Goal: Entertainment & Leisure: Consume media (video, audio)

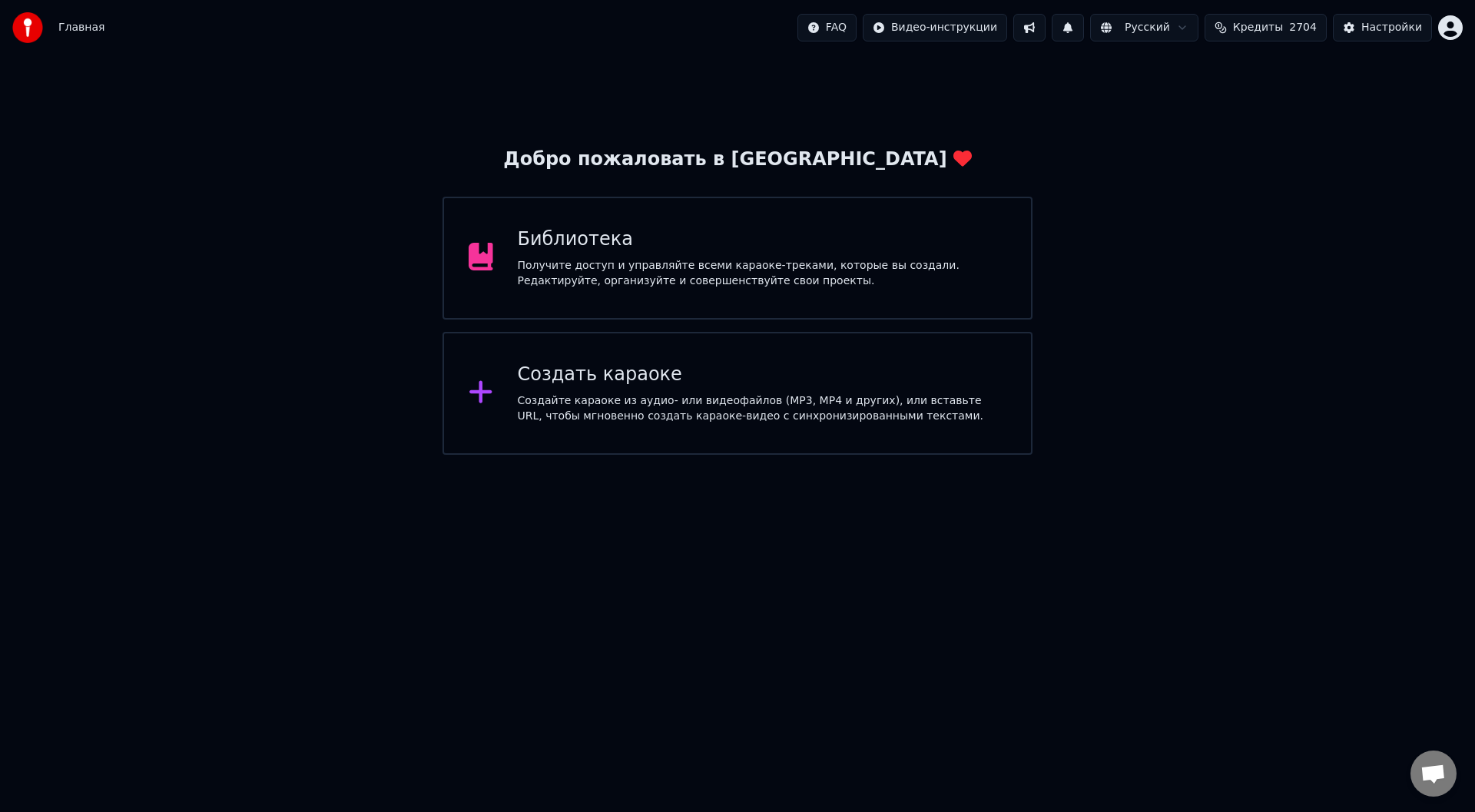
click at [594, 378] on div "Создать караоке" at bounding box center [763, 374] width 490 height 24
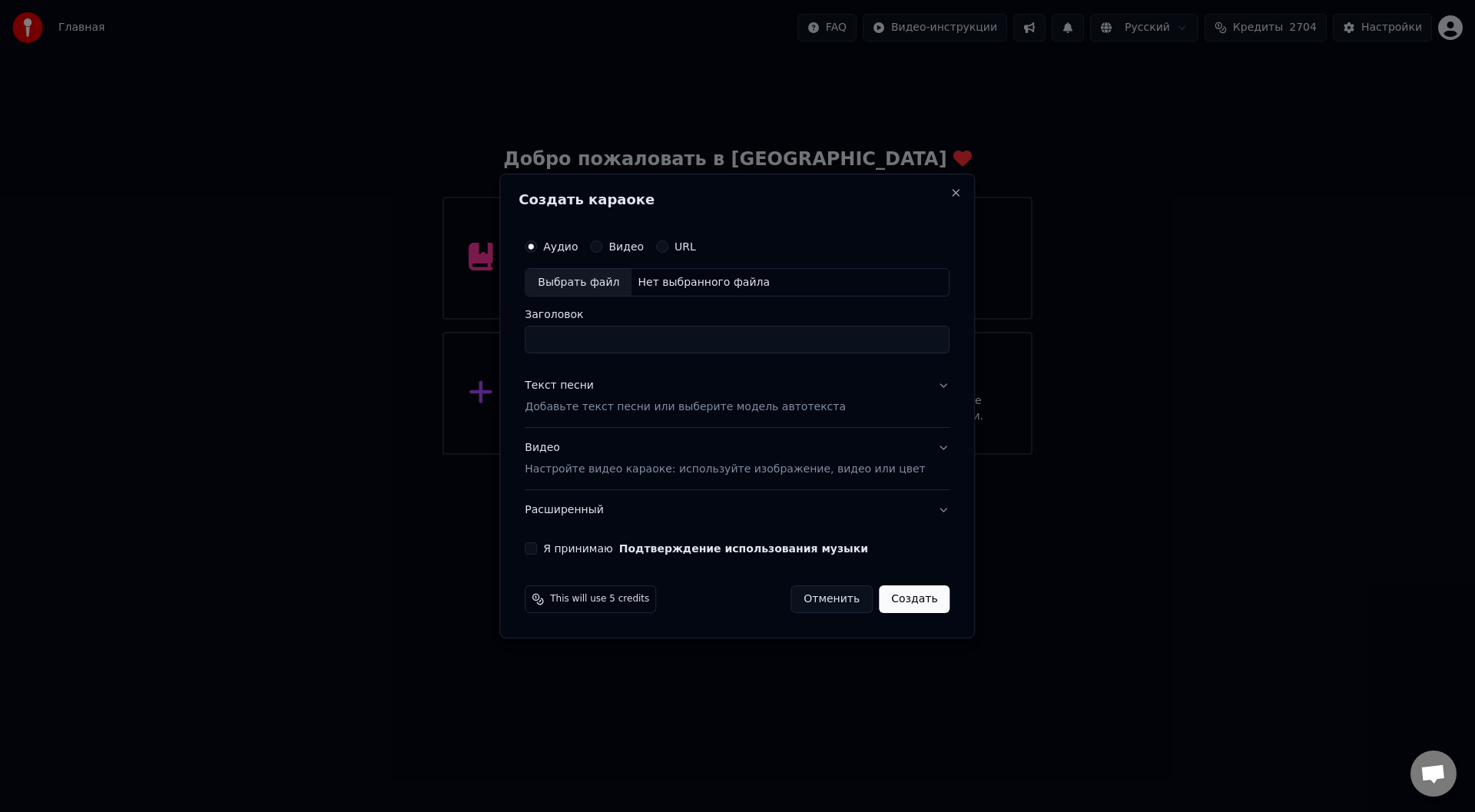
click at [583, 288] on div "Выбрать файл" at bounding box center [578, 283] width 106 height 28
type input "**********"
click at [921, 386] on button "Текст песни Добавьте текст песни или выберите модель автотекста" at bounding box center [737, 397] width 425 height 62
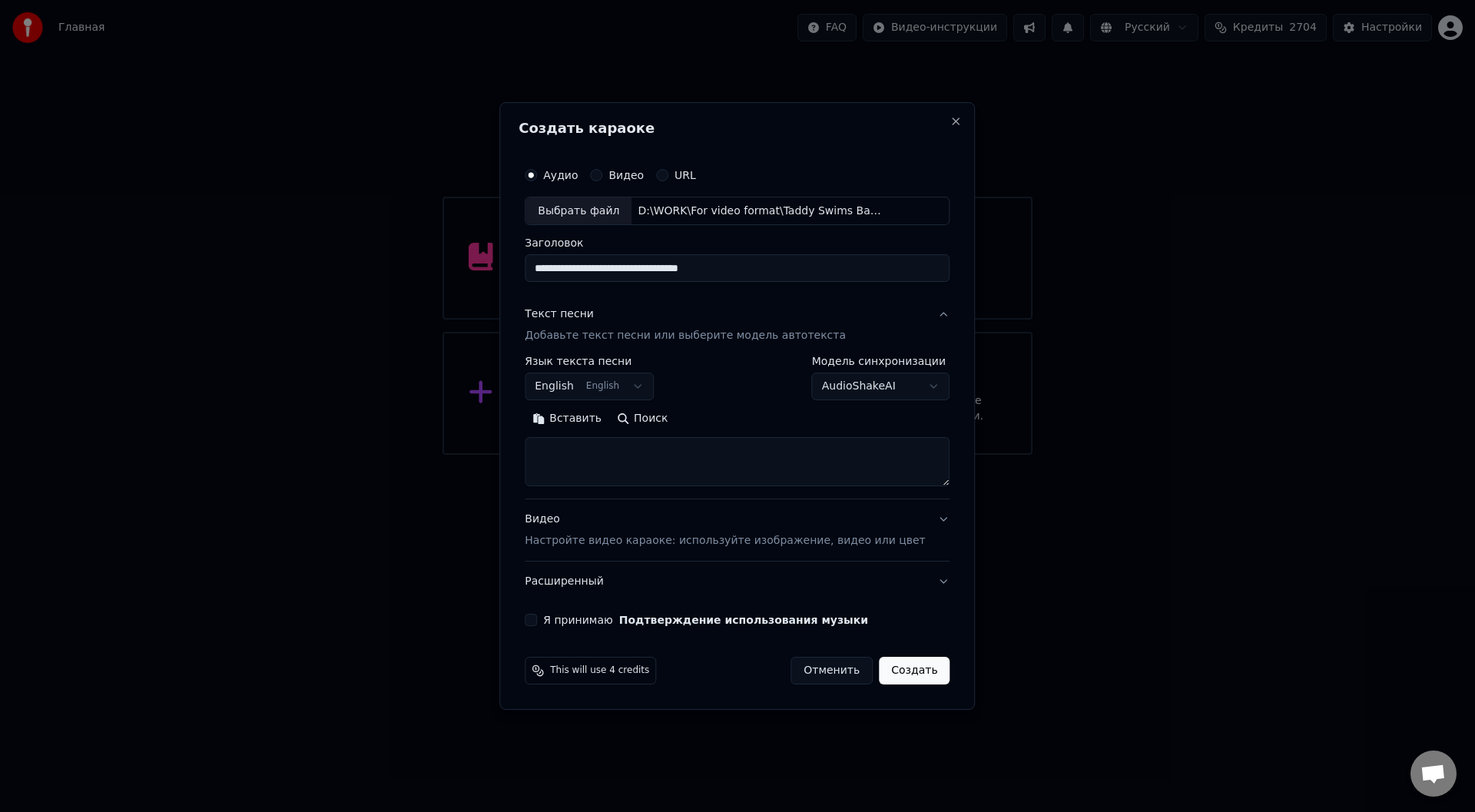
click at [598, 421] on button "Вставить" at bounding box center [566, 419] width 84 height 24
click at [735, 417] on button "Развернуть" at bounding box center [725, 419] width 96 height 24
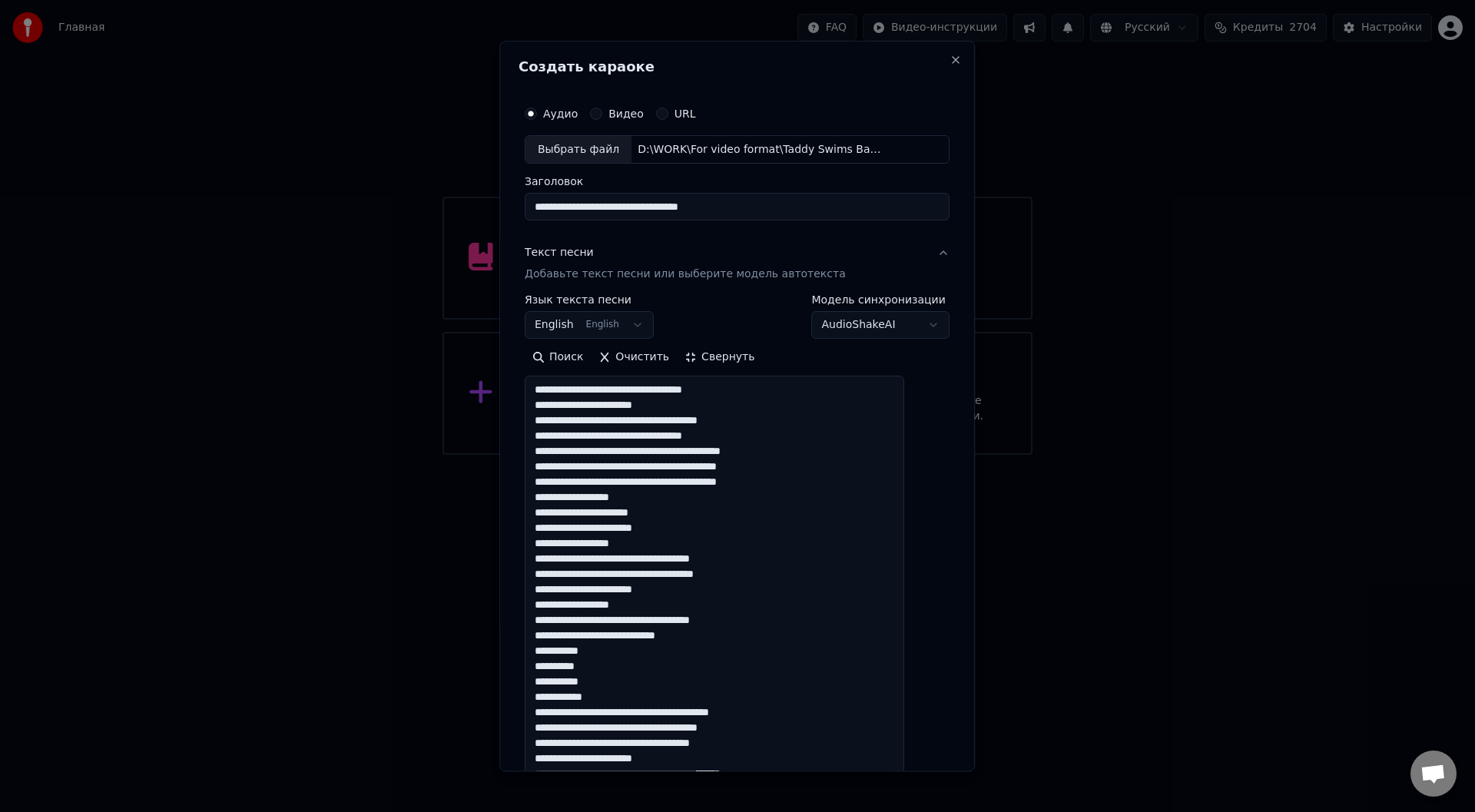
drag, startPoint x: 772, startPoint y: 578, endPoint x: 693, endPoint y: 577, distance: 79.0
click at [693, 577] on textarea at bounding box center [714, 720] width 379 height 687
click at [755, 438] on textarea at bounding box center [714, 720] width 379 height 687
click at [771, 728] on textarea at bounding box center [714, 720] width 379 height 687
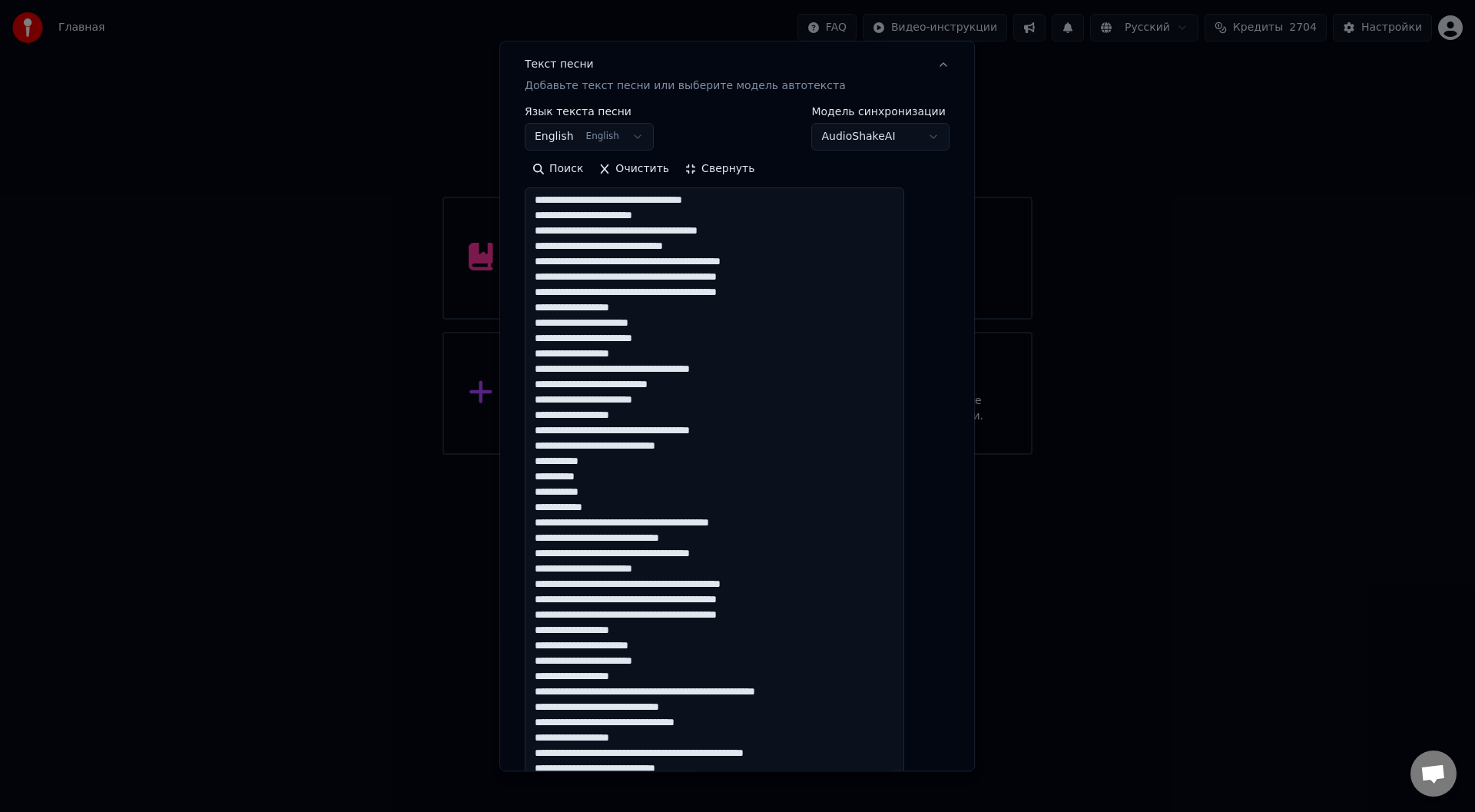
scroll to position [230, 0]
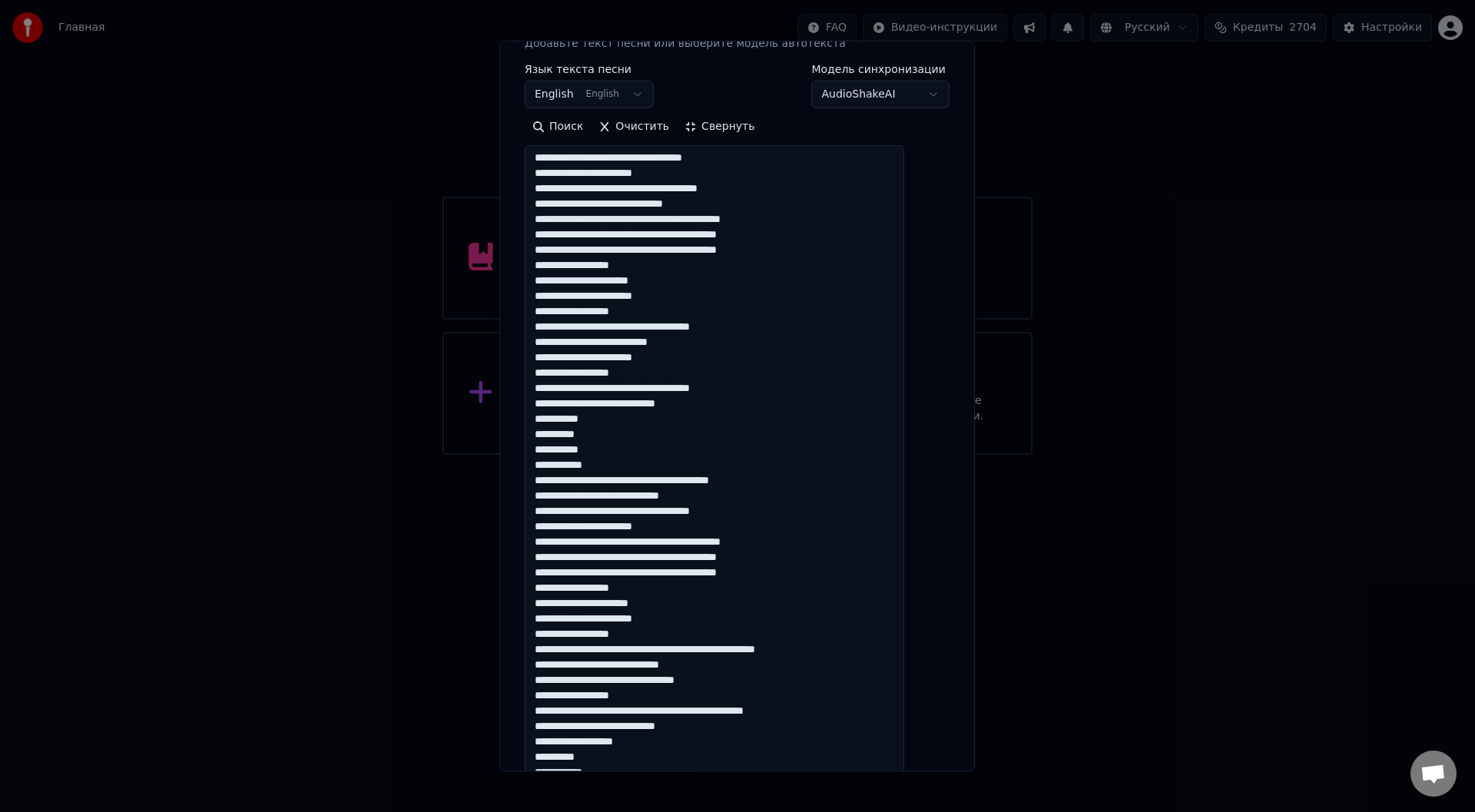
click at [821, 652] on textarea at bounding box center [714, 489] width 379 height 687
click at [702, 666] on textarea at bounding box center [714, 489] width 379 height 687
click at [814, 713] on textarea at bounding box center [714, 489] width 379 height 687
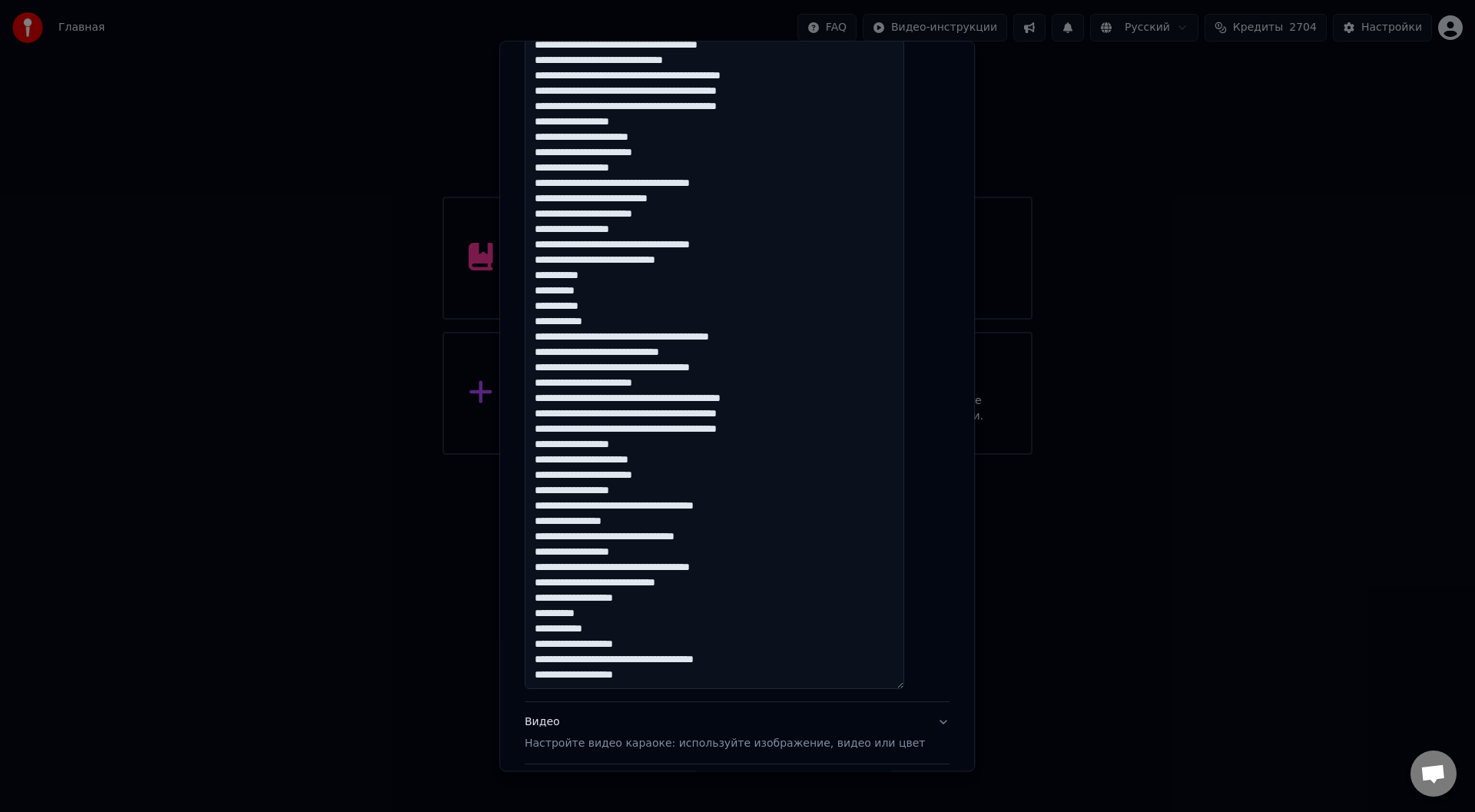
scroll to position [384, 0]
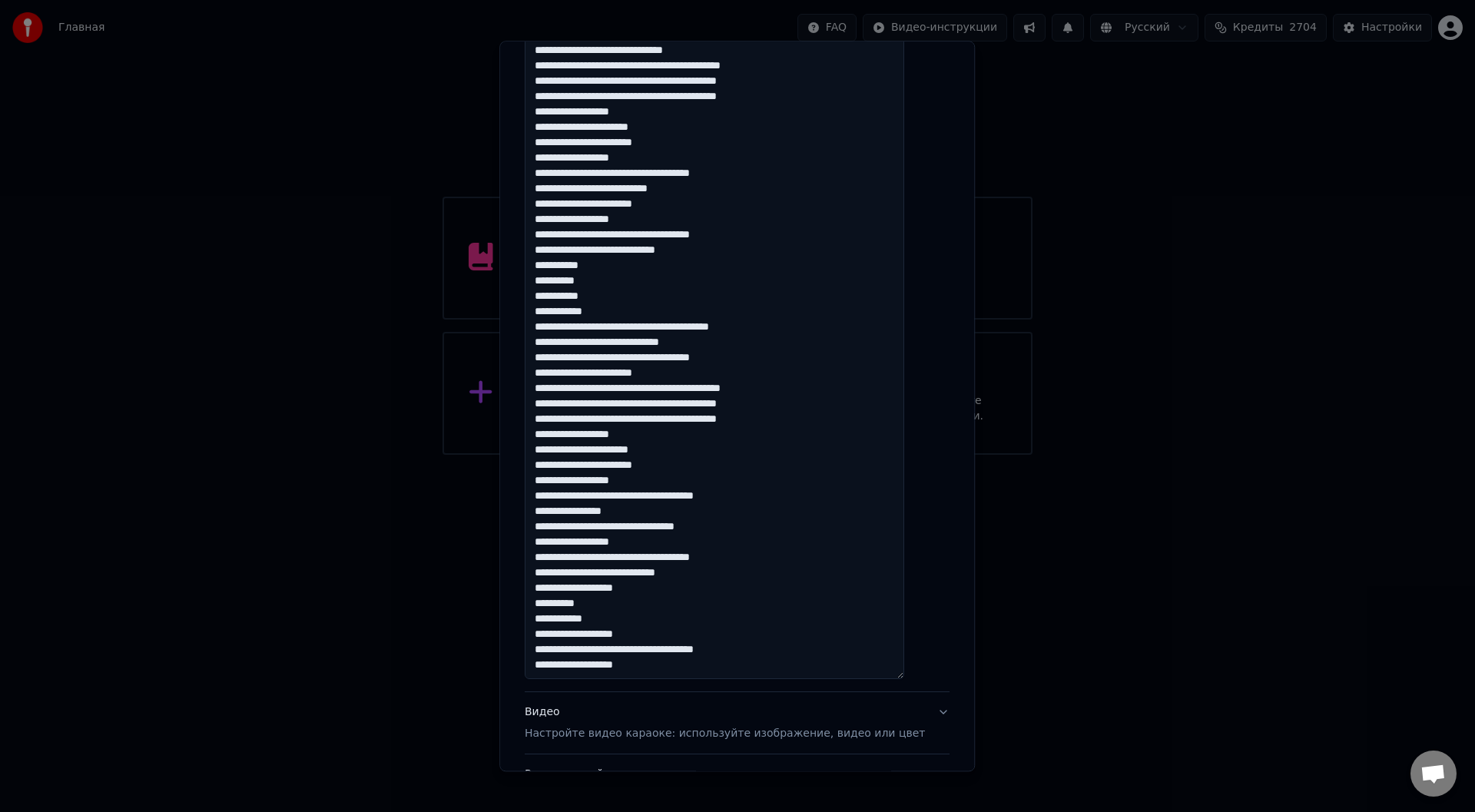
click at [675, 652] on textarea at bounding box center [714, 336] width 379 height 687
click at [672, 652] on textarea at bounding box center [714, 336] width 379 height 687
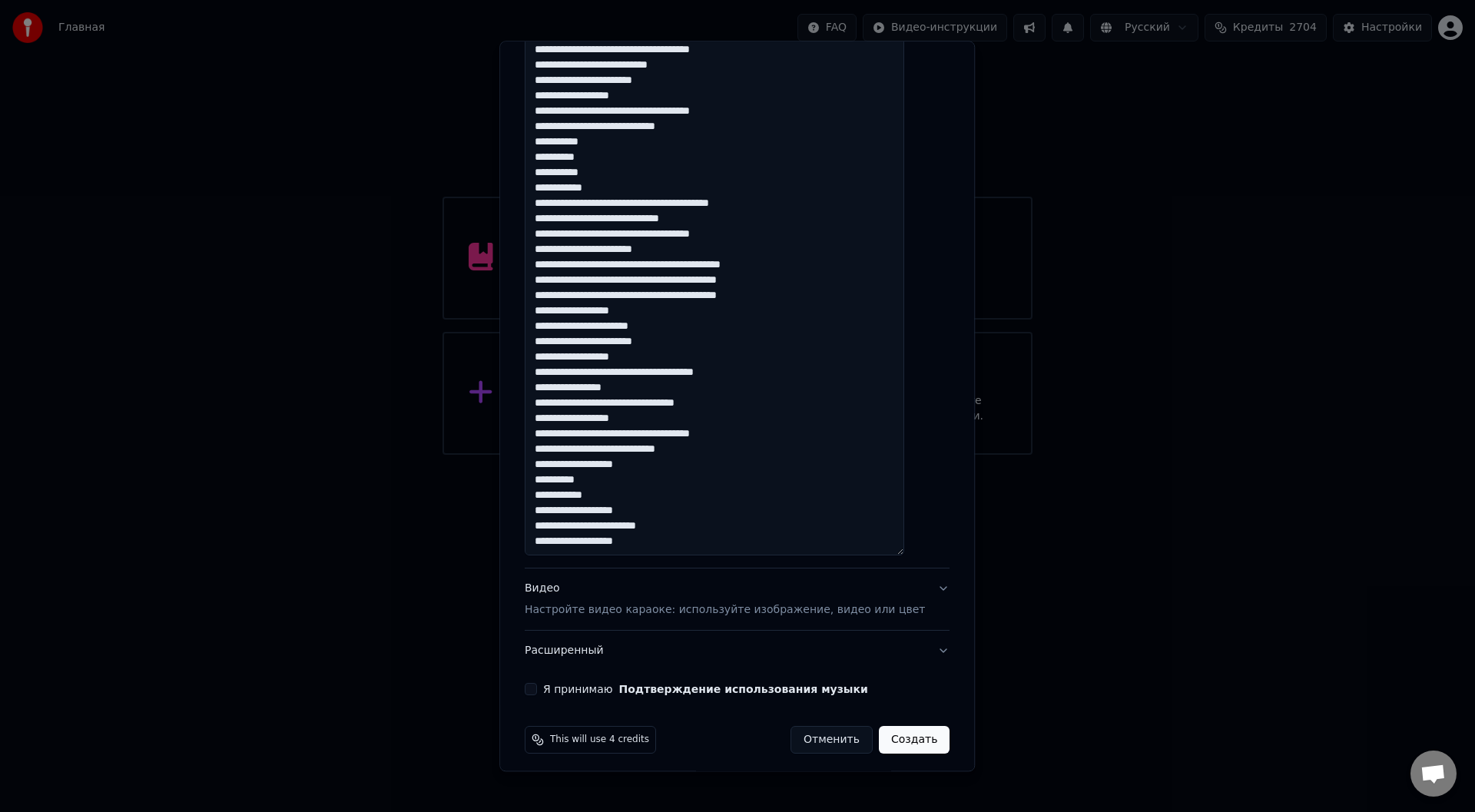
scroll to position [515, 0]
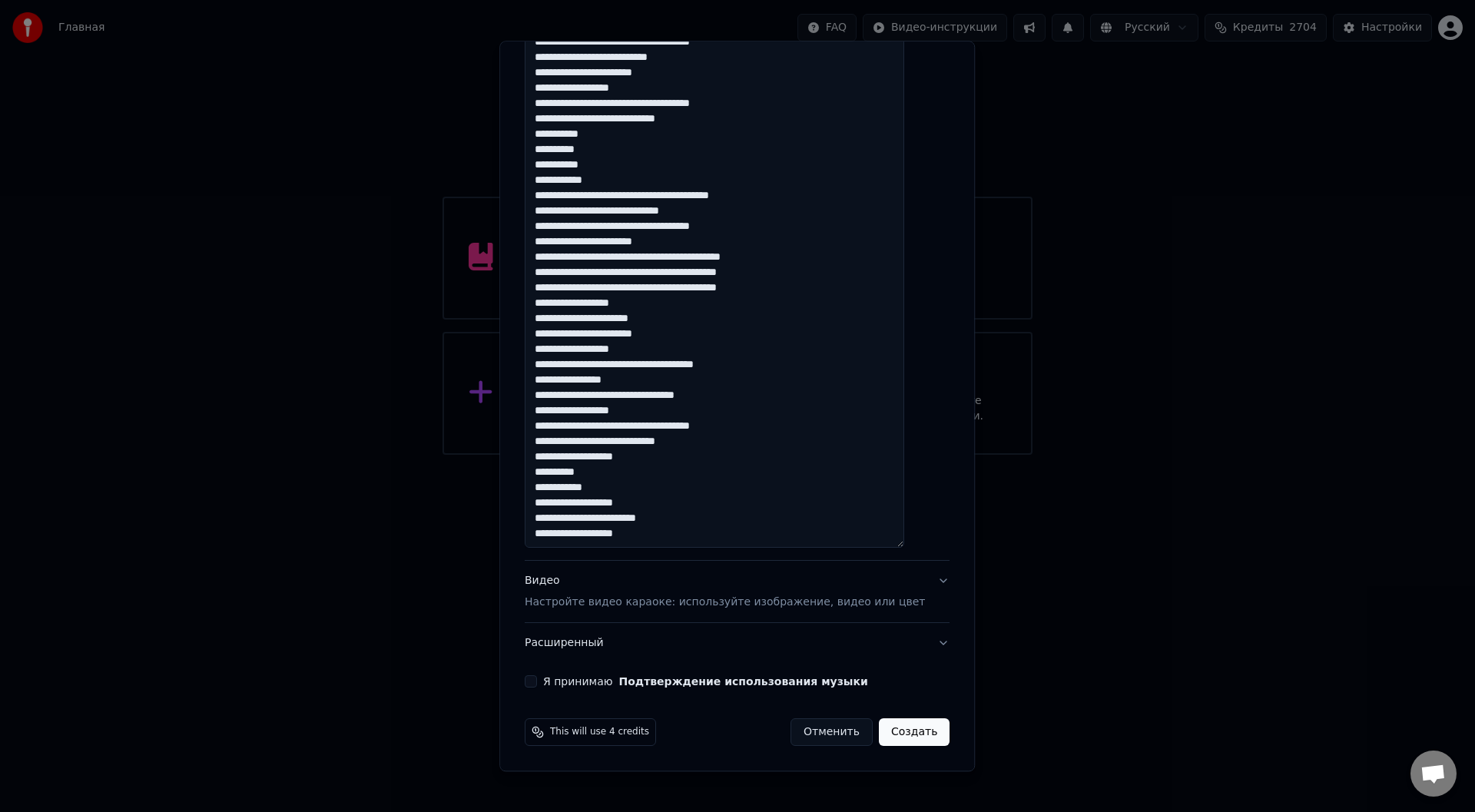
type textarea "**********"
click at [537, 678] on button "Я принимаю Подтверждение использования музыки" at bounding box center [530, 682] width 12 height 12
click at [888, 729] on button "Создать" at bounding box center [913, 733] width 71 height 28
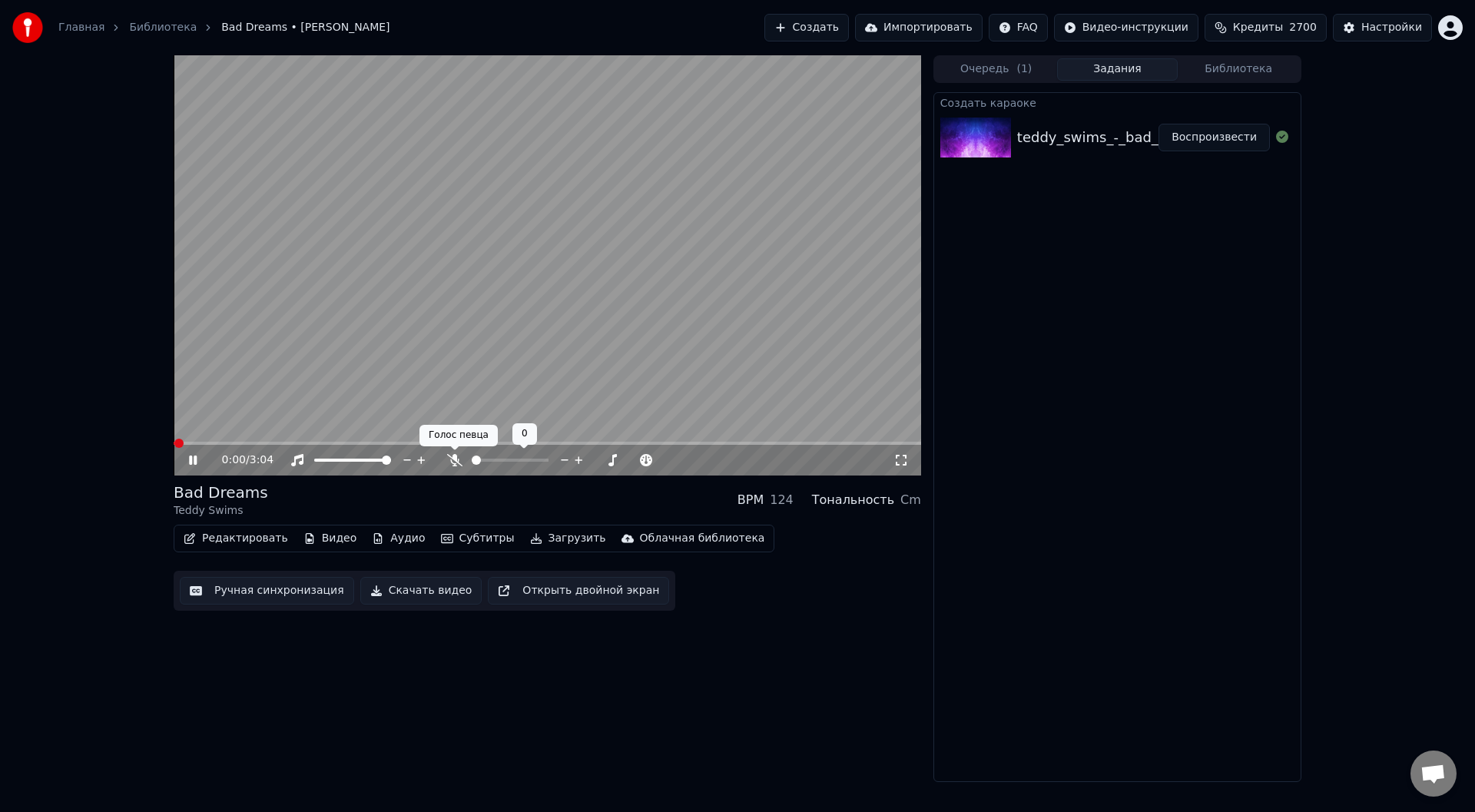
click at [449, 461] on icon at bounding box center [455, 459] width 15 height 12
click at [242, 593] on button "Ручная синхронизация" at bounding box center [267, 591] width 174 height 28
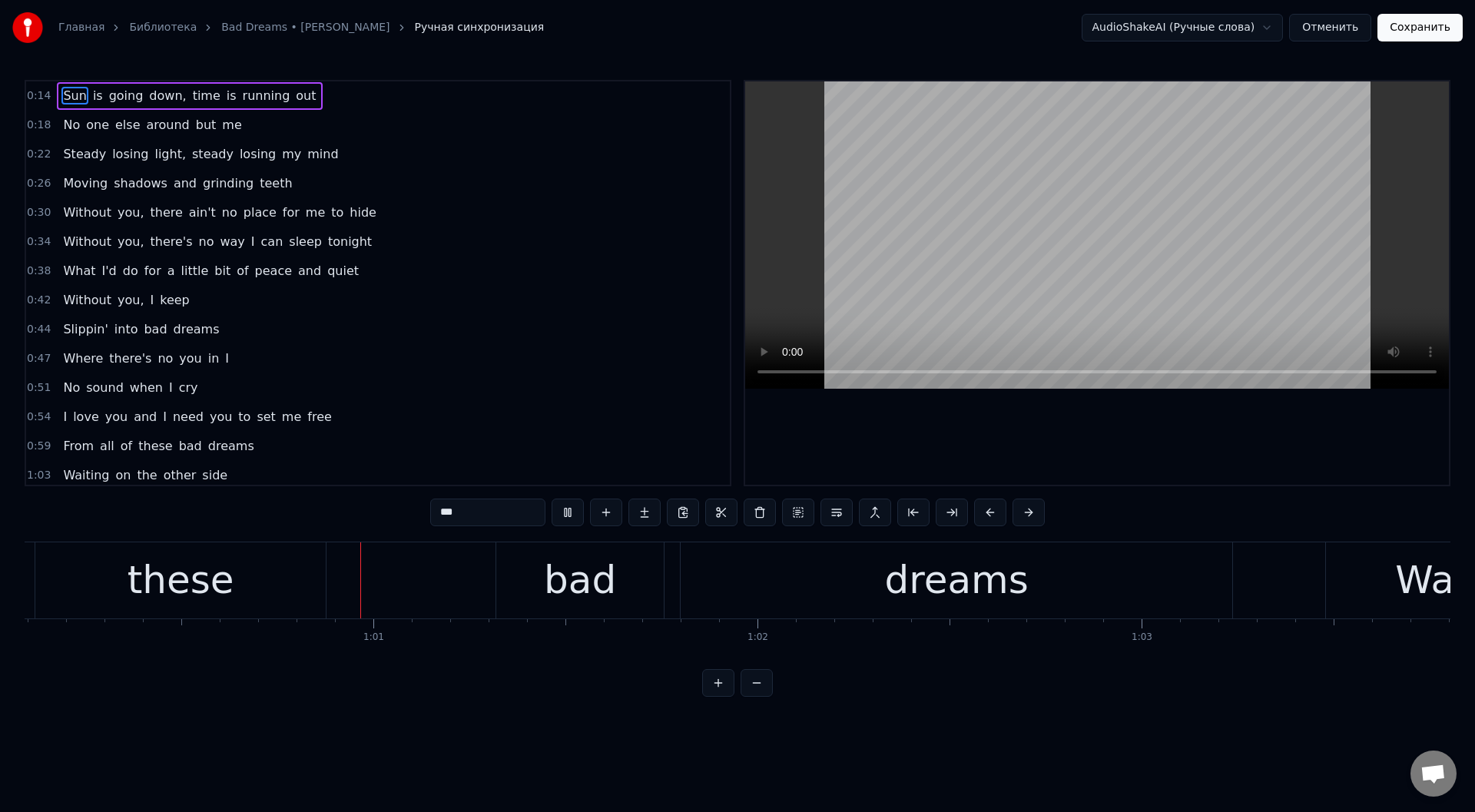
scroll to position [0, 23107]
click at [694, 568] on div "dreams" at bounding box center [933, 580] width 552 height 76
type input "******"
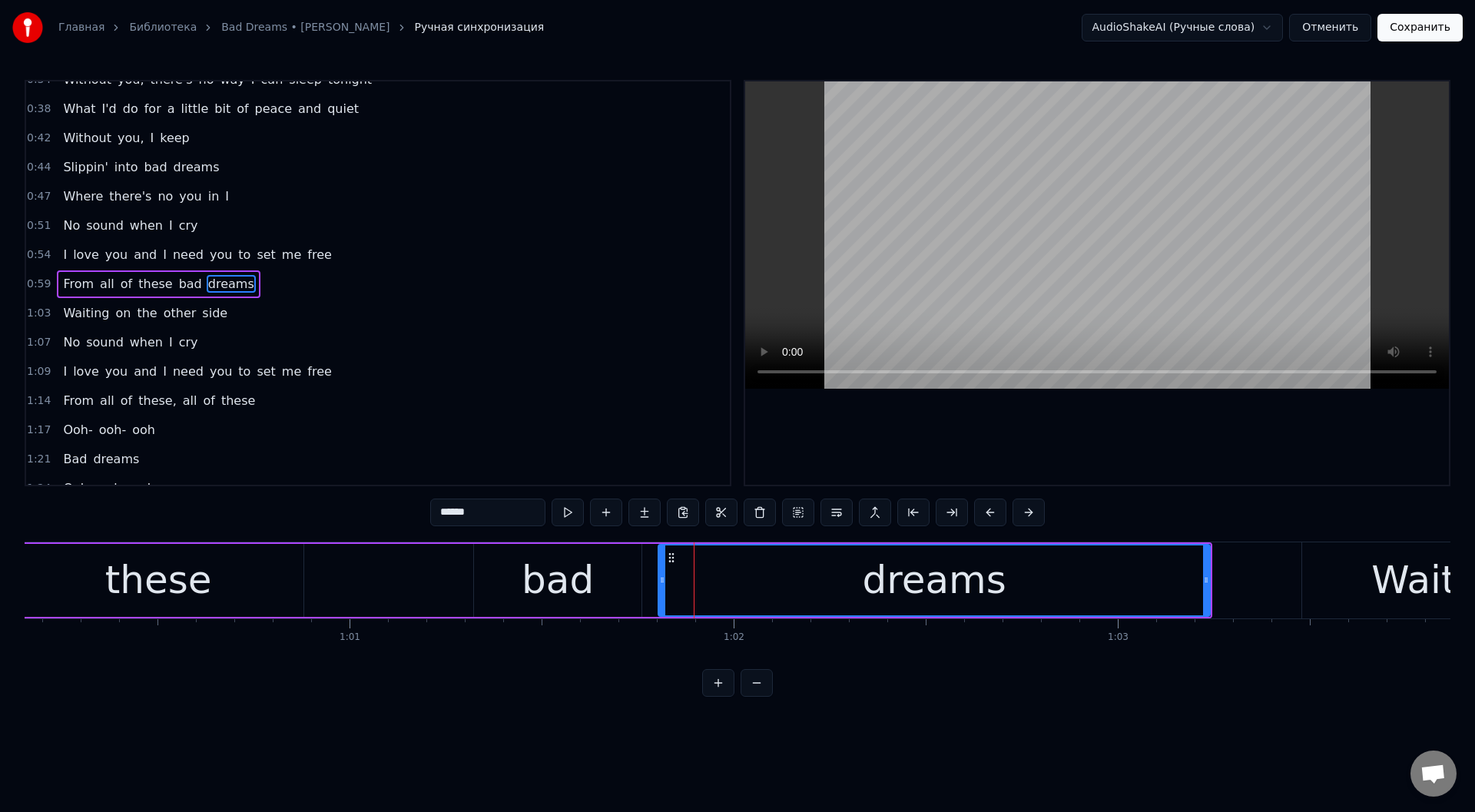
scroll to position [163, 0]
click at [570, 509] on button at bounding box center [568, 512] width 32 height 28
drag, startPoint x: 1208, startPoint y: 579, endPoint x: 1070, endPoint y: 581, distance: 138.0
click at [1070, 581] on icon at bounding box center [1068, 579] width 6 height 12
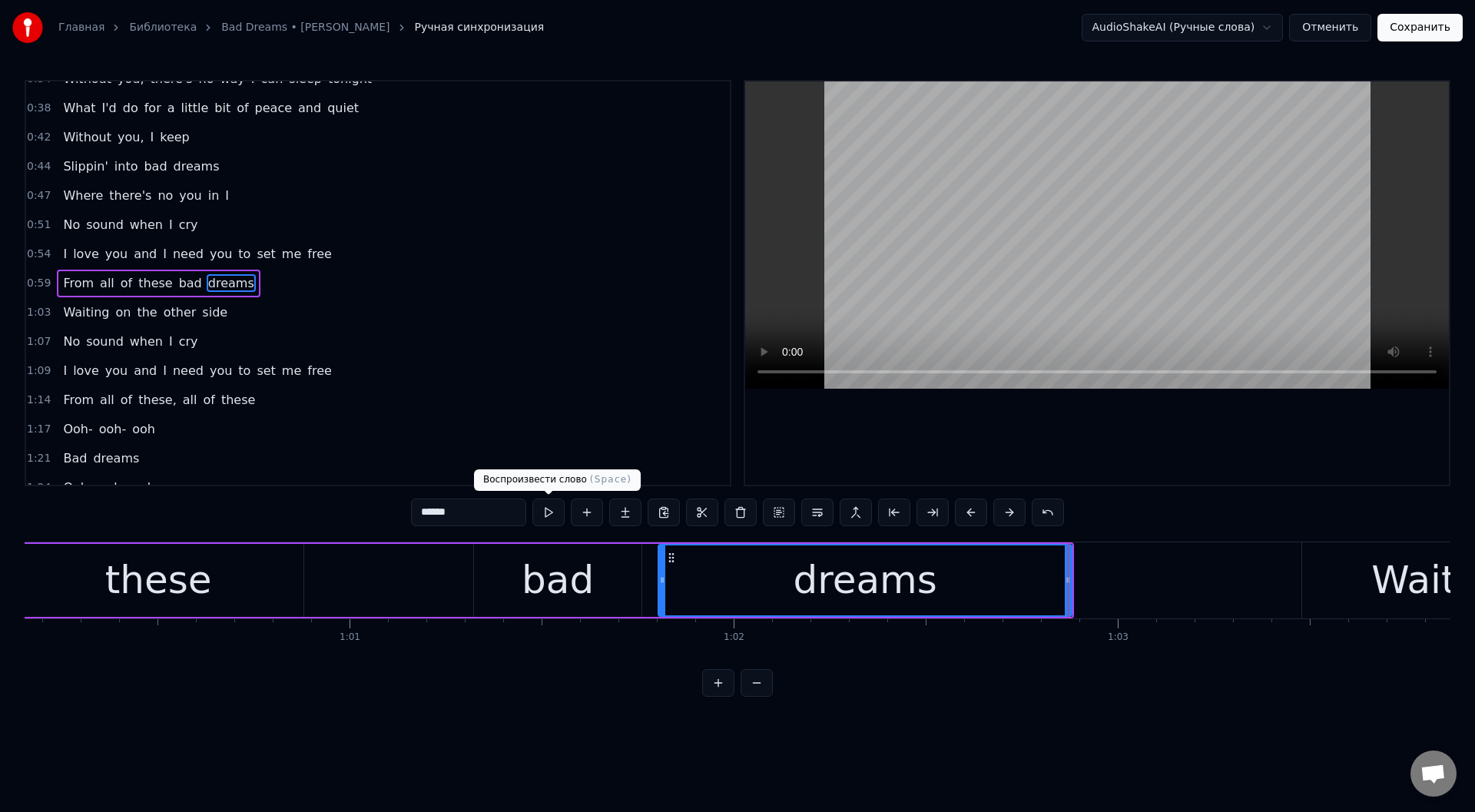
click at [547, 507] on button at bounding box center [549, 512] width 32 height 28
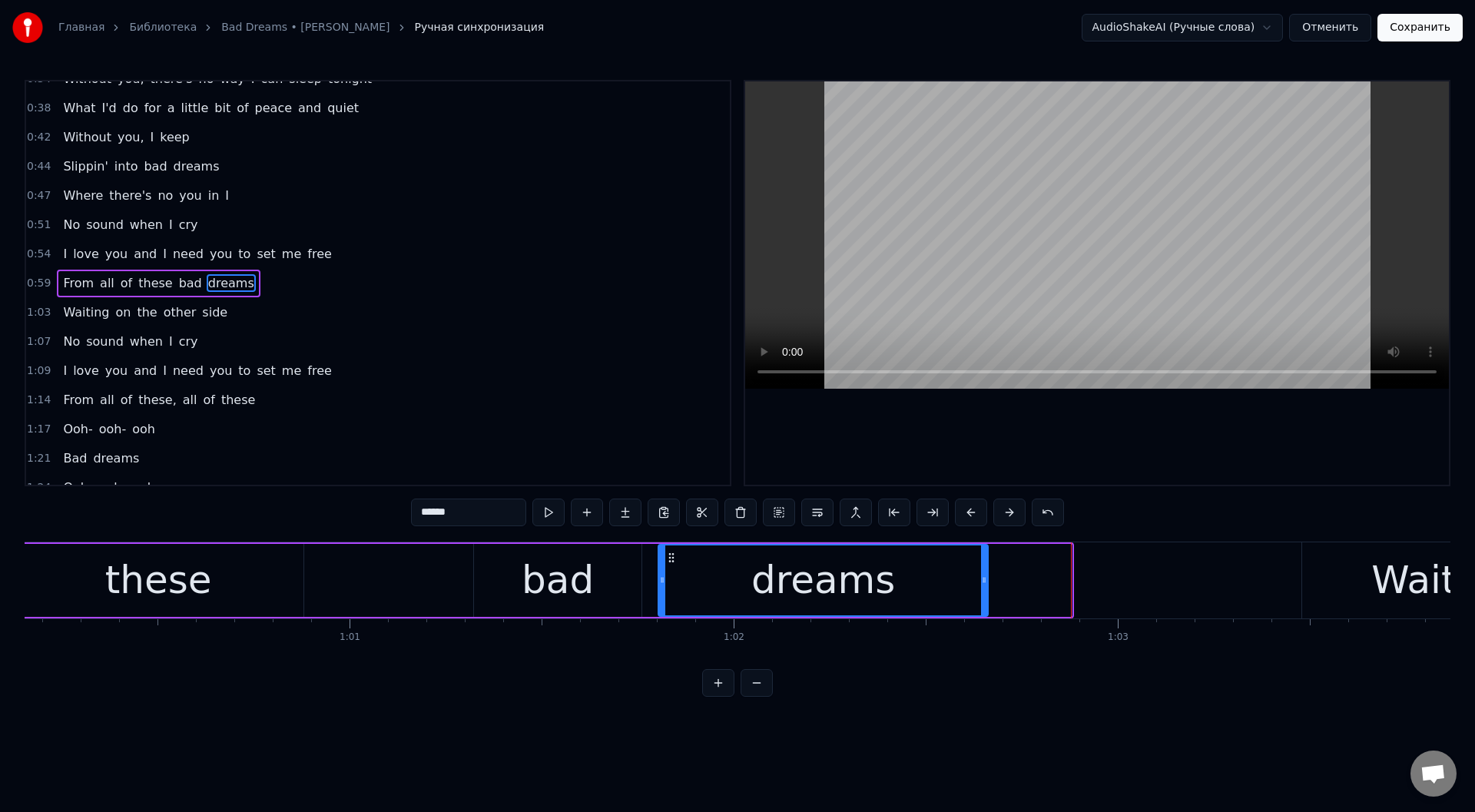
drag, startPoint x: 1069, startPoint y: 581, endPoint x: 985, endPoint y: 580, distance: 84.0
click at [985, 580] on icon at bounding box center [985, 579] width 6 height 12
click at [406, 583] on div "From all of these bad dreams" at bounding box center [354, 580] width 1272 height 76
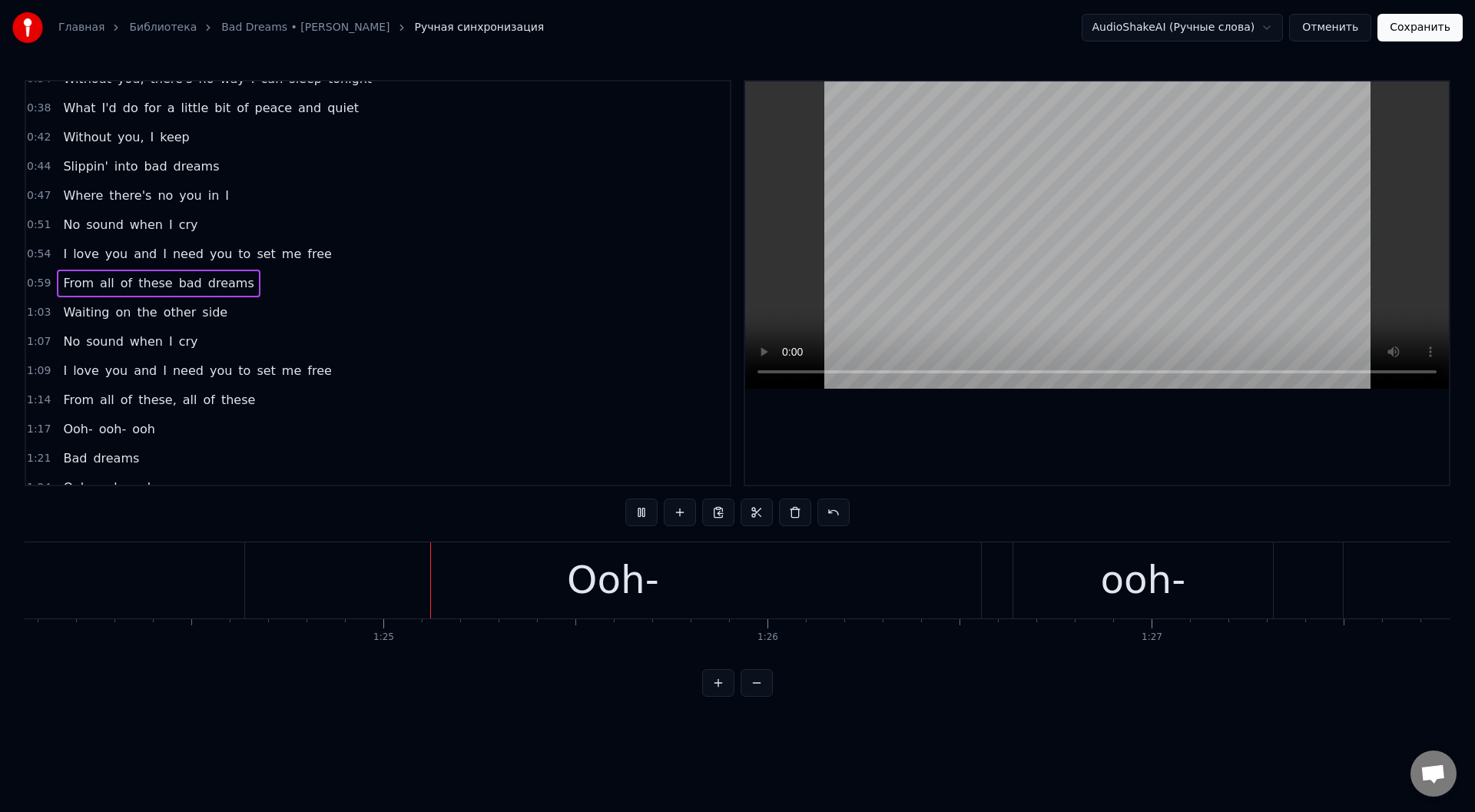
scroll to position [0, 32393]
click at [341, 566] on div "Ooh-" at bounding box center [511, 580] width 736 height 76
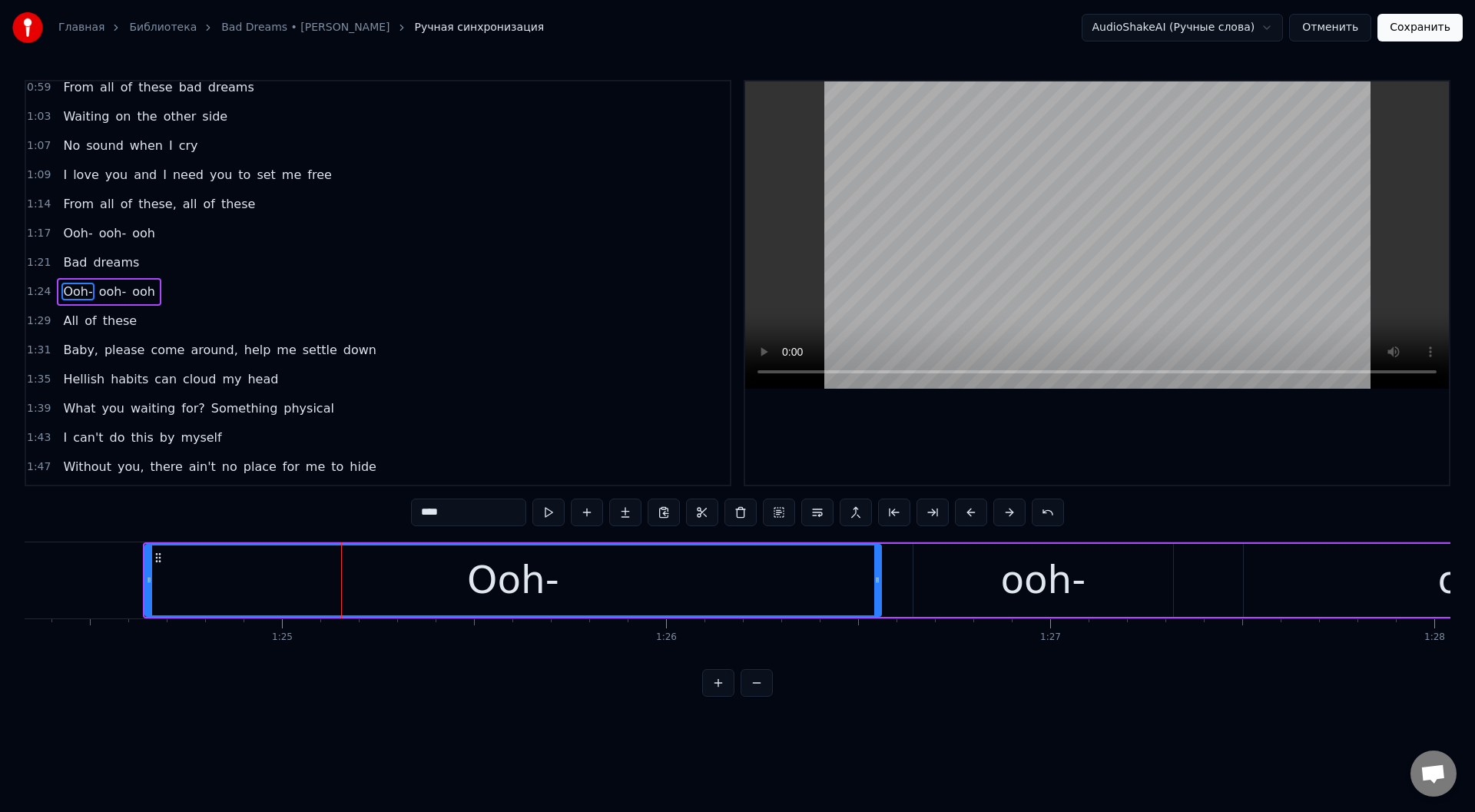
scroll to position [367, 0]
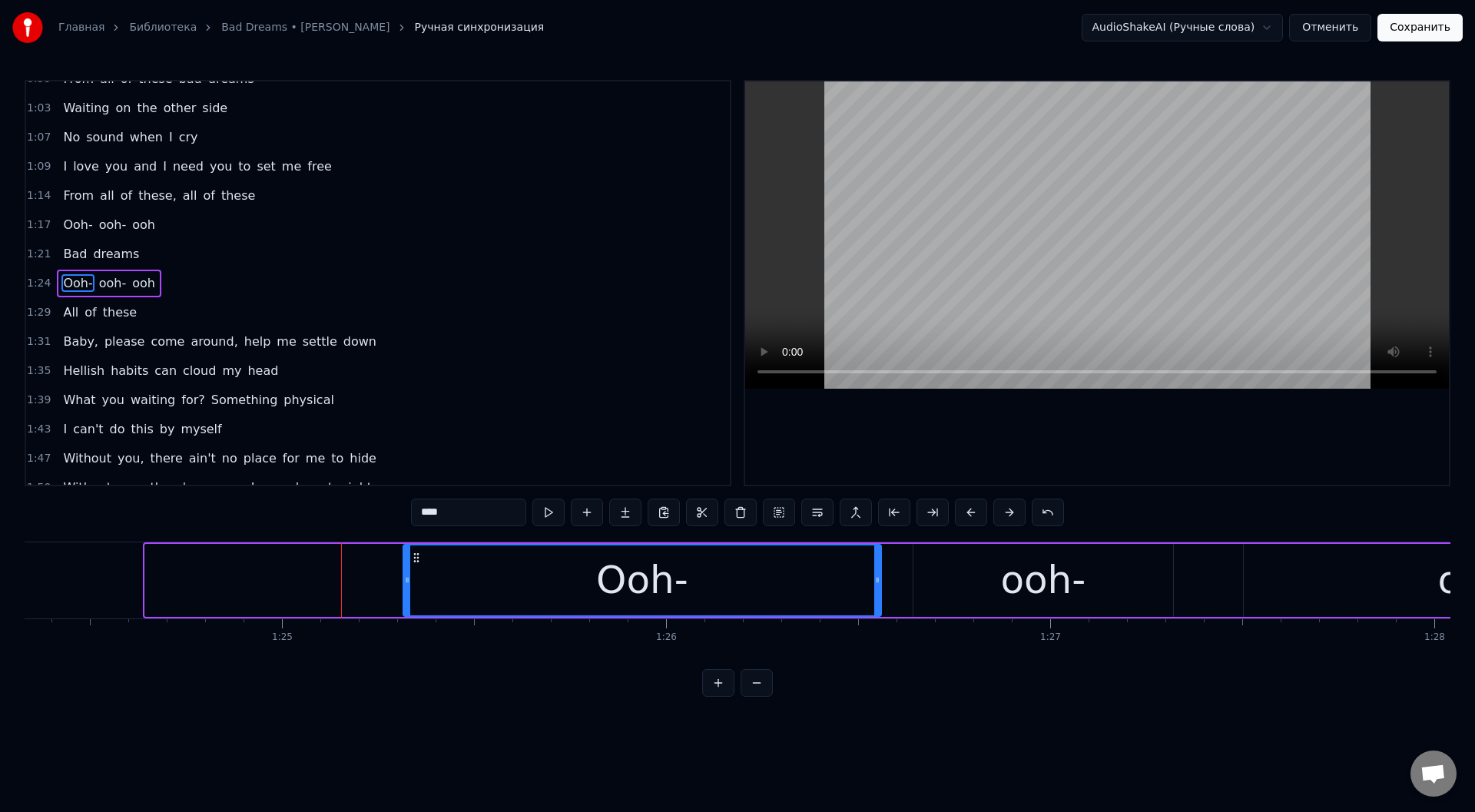
drag, startPoint x: 148, startPoint y: 583, endPoint x: 406, endPoint y: 583, distance: 258.0
click at [406, 583] on icon at bounding box center [408, 579] width 6 height 12
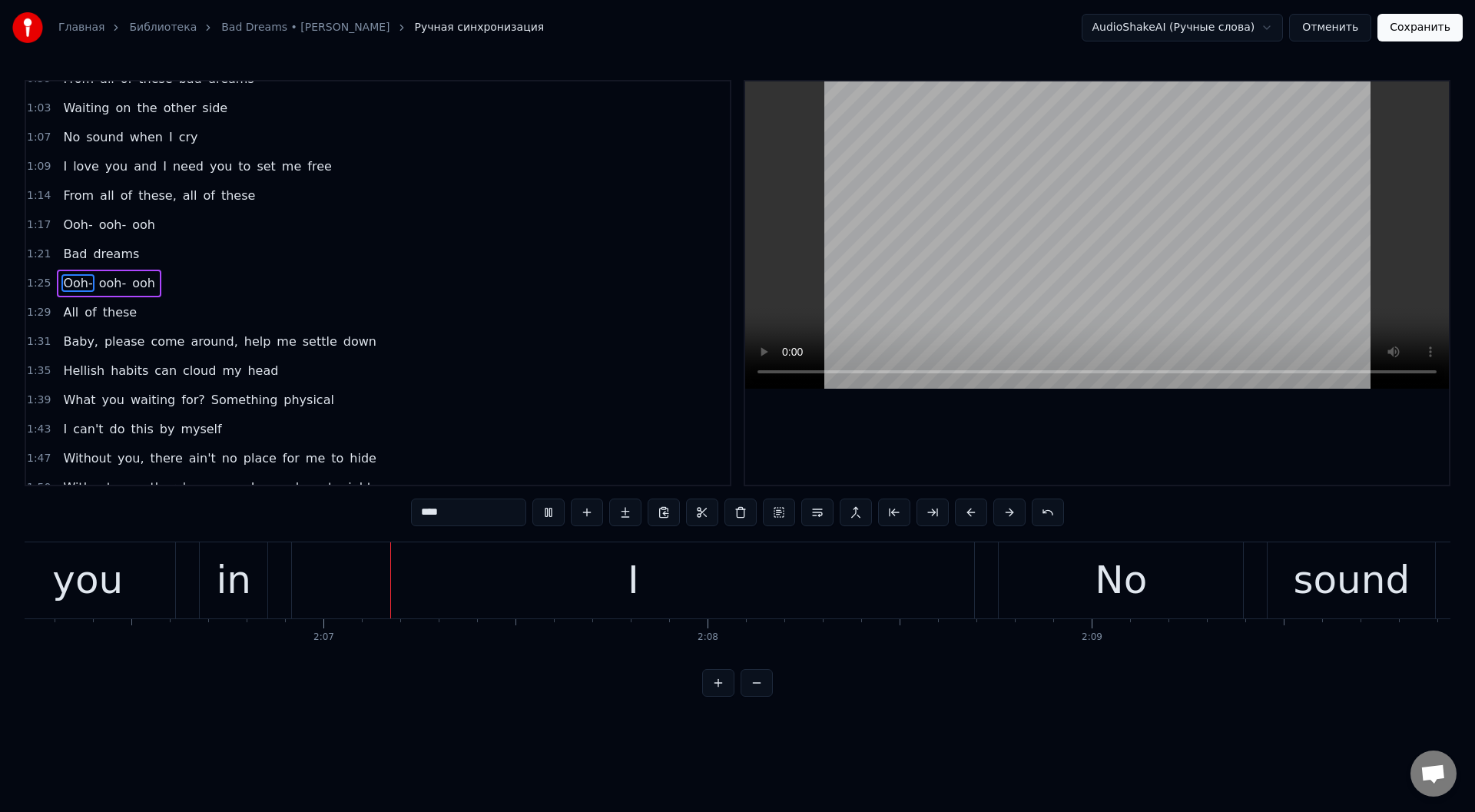
scroll to position [0, 48519]
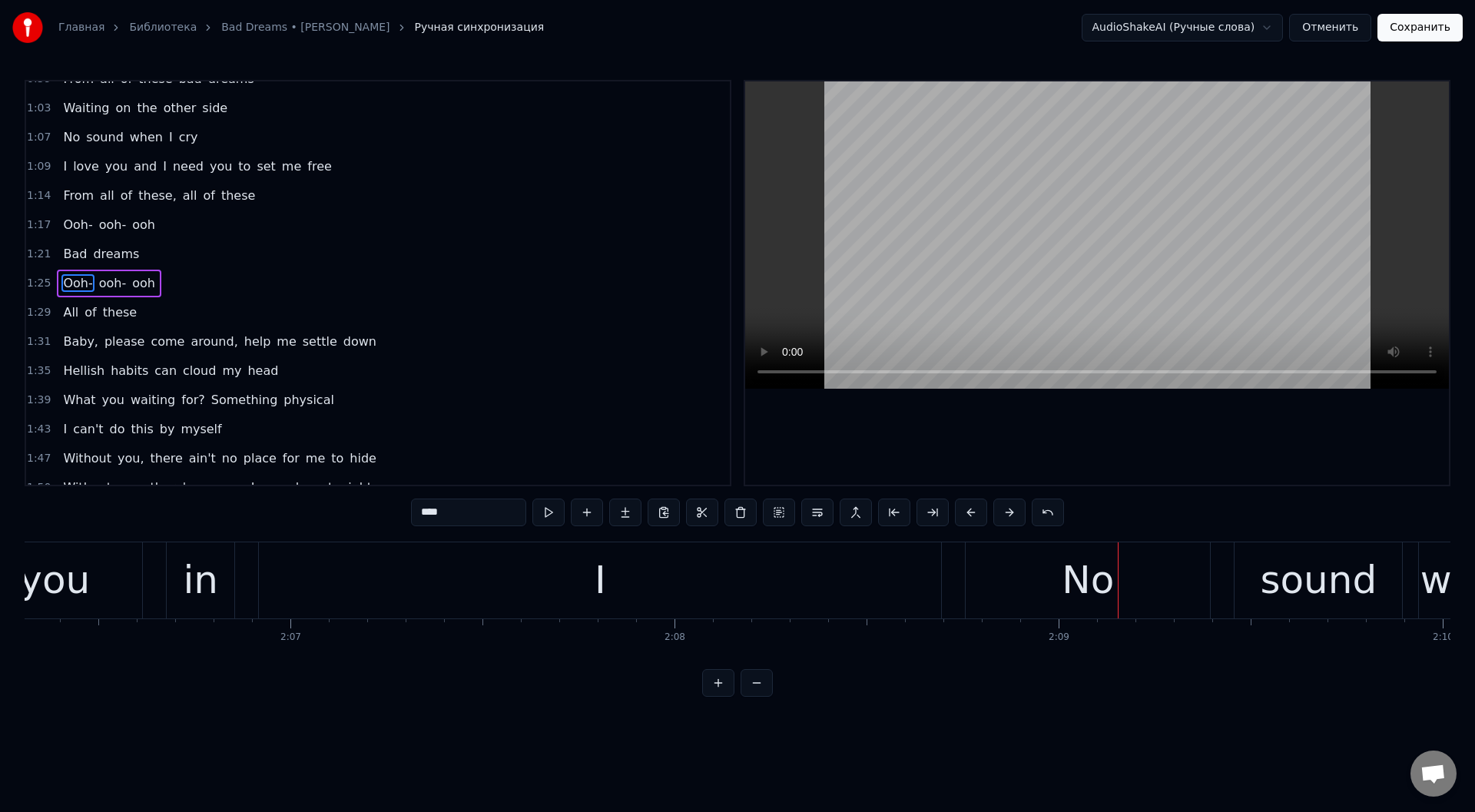
click at [430, 601] on div "I" at bounding box center [600, 580] width 682 height 76
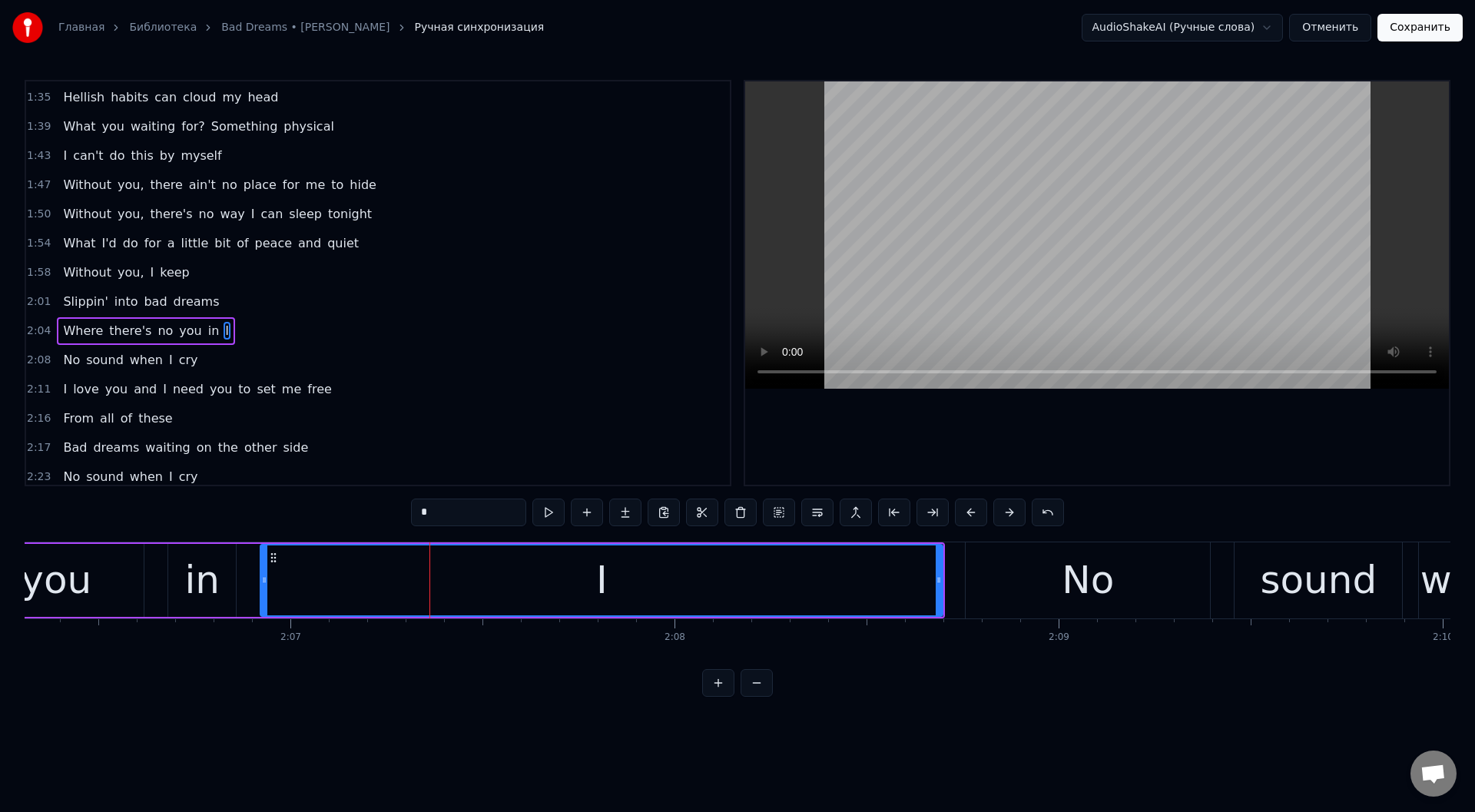
scroll to position [688, 0]
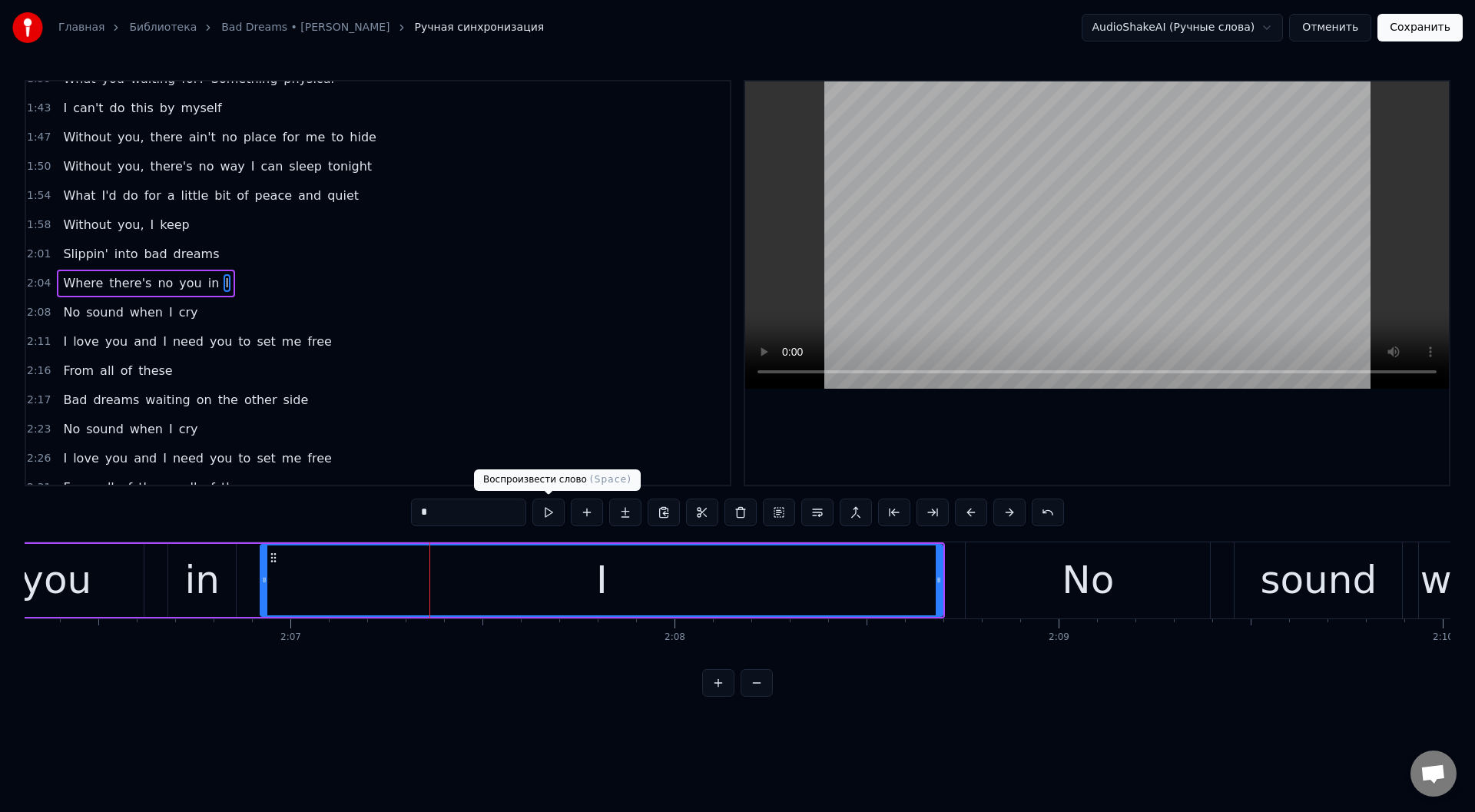
click at [548, 511] on button at bounding box center [549, 512] width 32 height 28
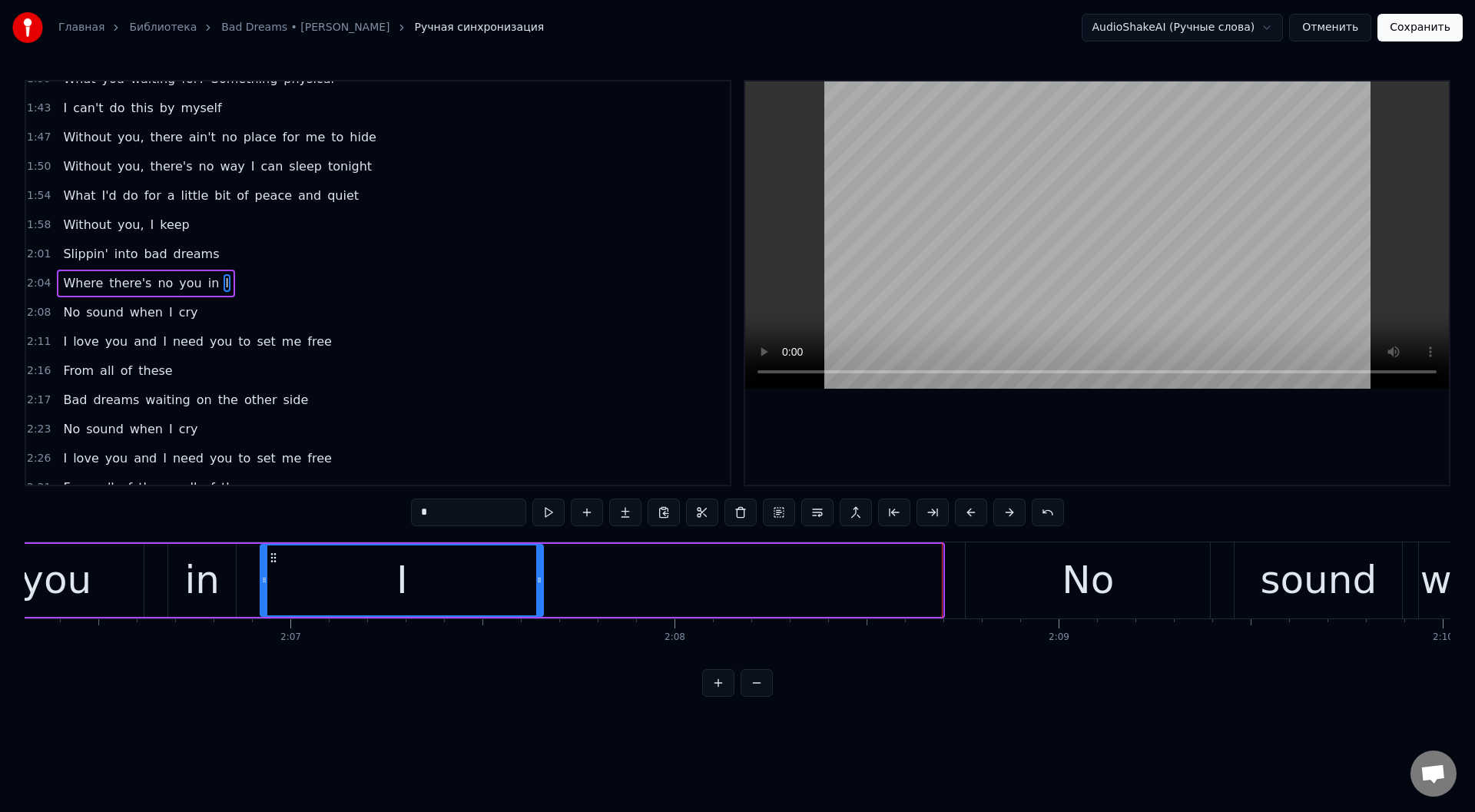
drag, startPoint x: 914, startPoint y: 581, endPoint x: 541, endPoint y: 571, distance: 373.1
click at [537, 579] on icon at bounding box center [540, 579] width 6 height 12
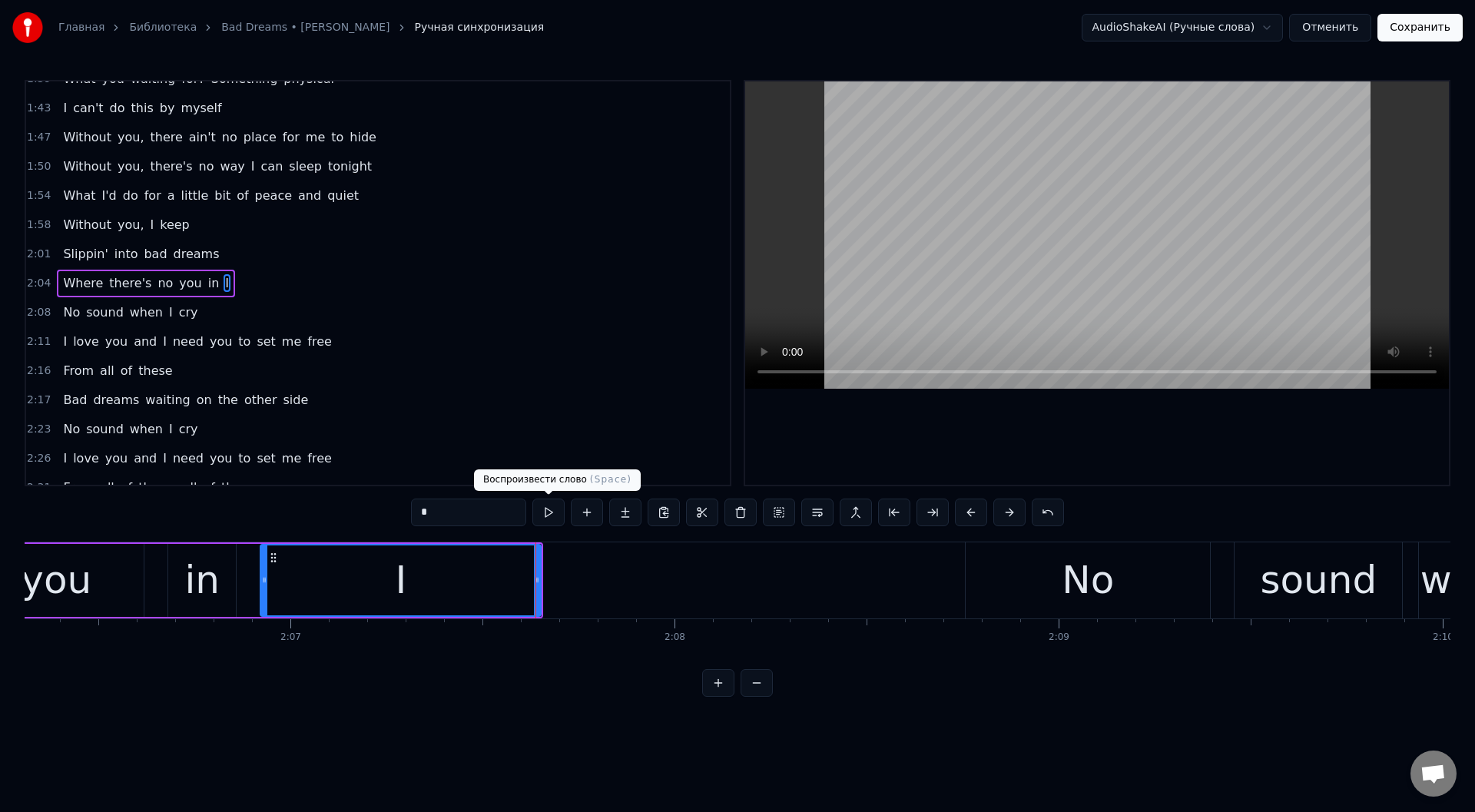
click at [550, 507] on button at bounding box center [549, 512] width 32 height 28
click at [200, 570] on div "in" at bounding box center [203, 580] width 36 height 58
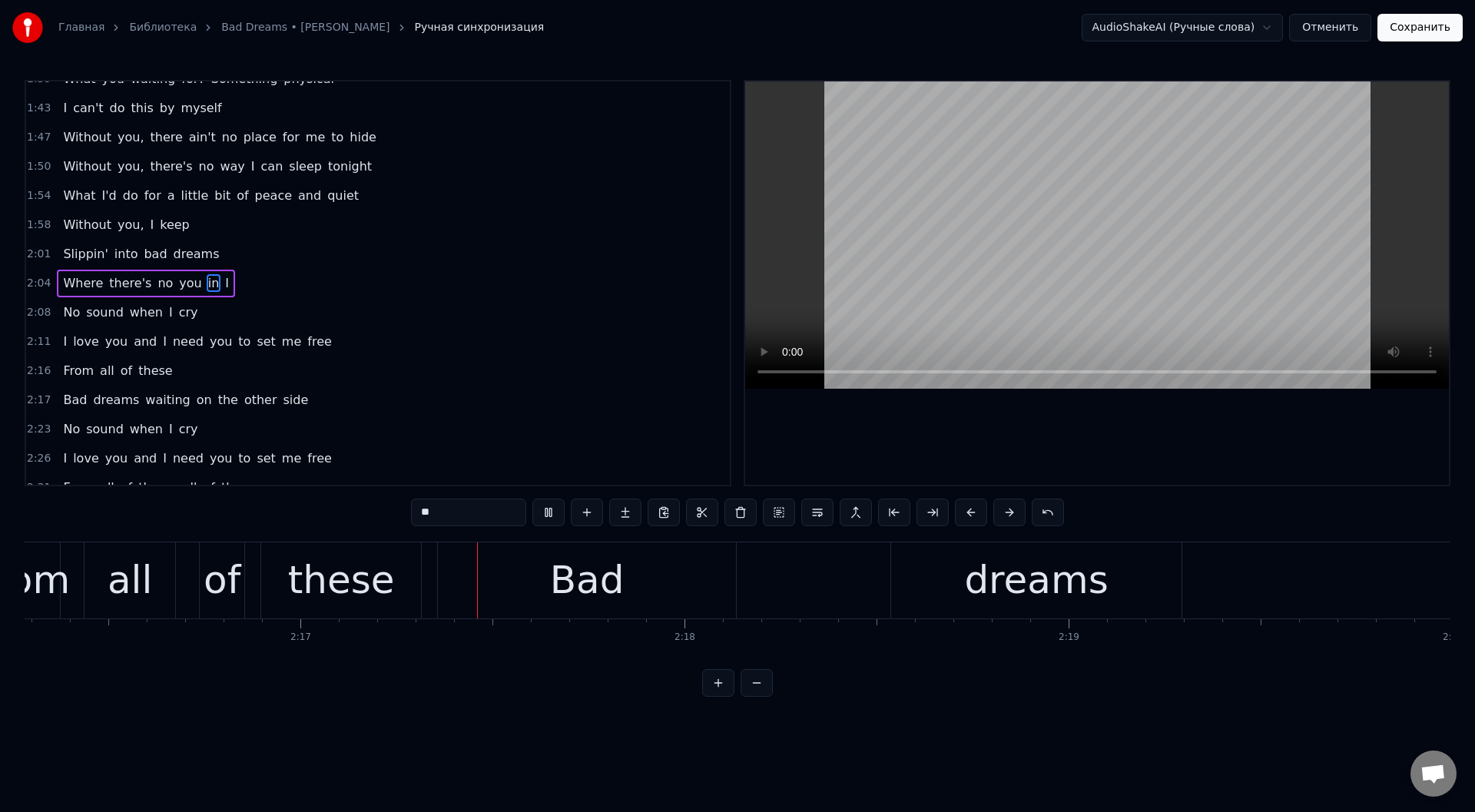
scroll to position [0, 52463]
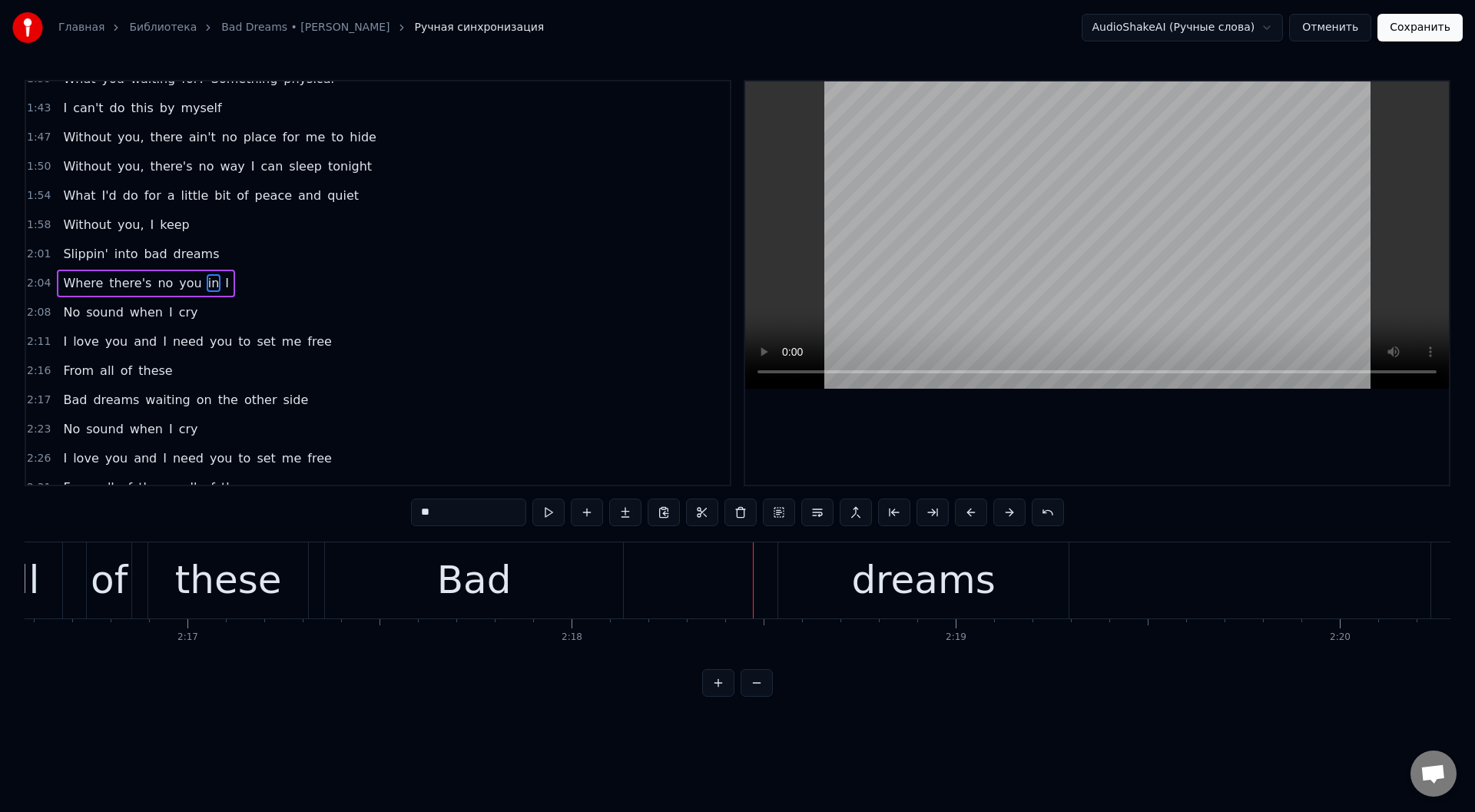
click at [396, 592] on div "Bad" at bounding box center [474, 580] width 298 height 76
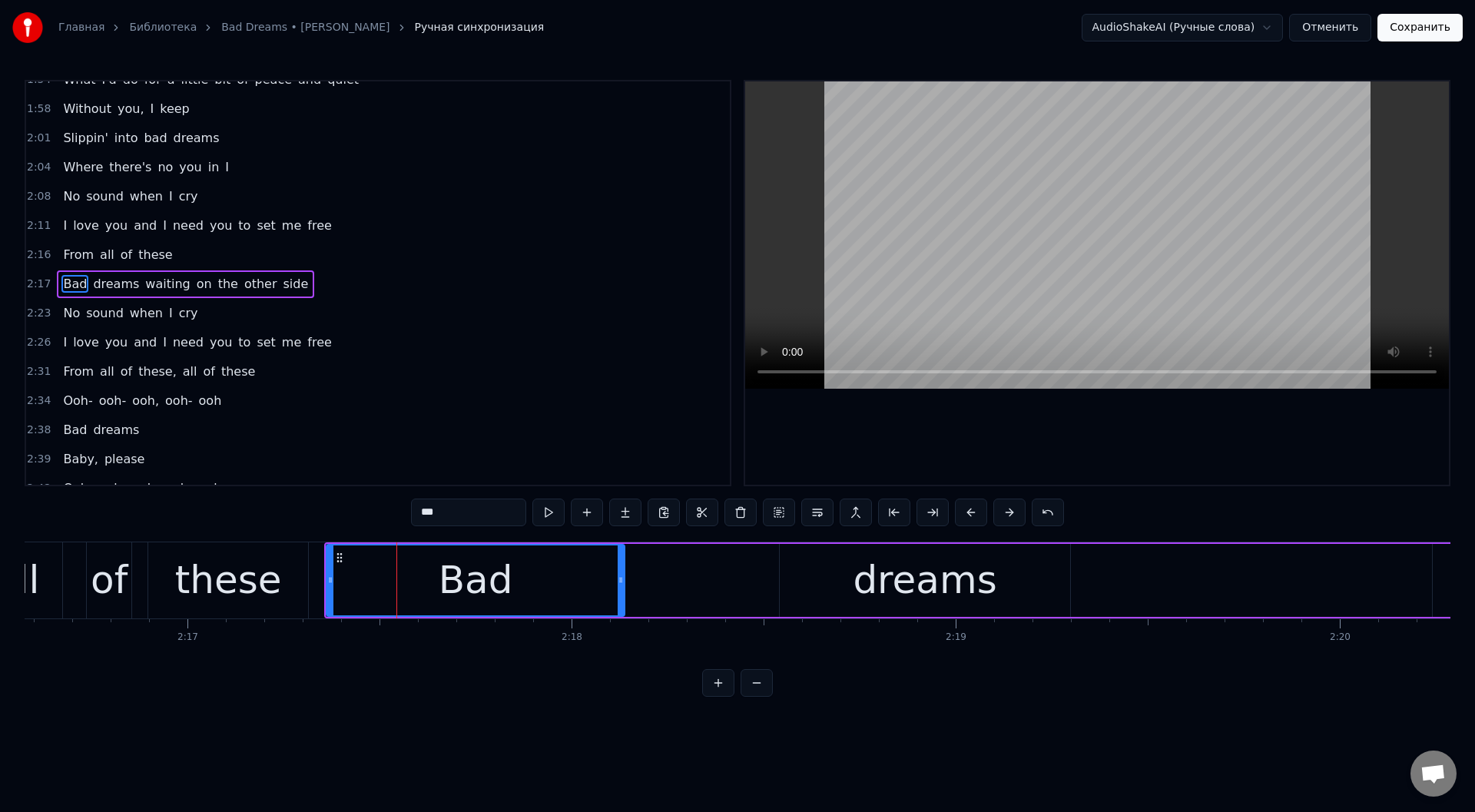
scroll to position [805, 0]
click at [546, 509] on button at bounding box center [549, 512] width 32 height 28
click at [818, 575] on div "dreams" at bounding box center [925, 580] width 290 height 73
type input "******"
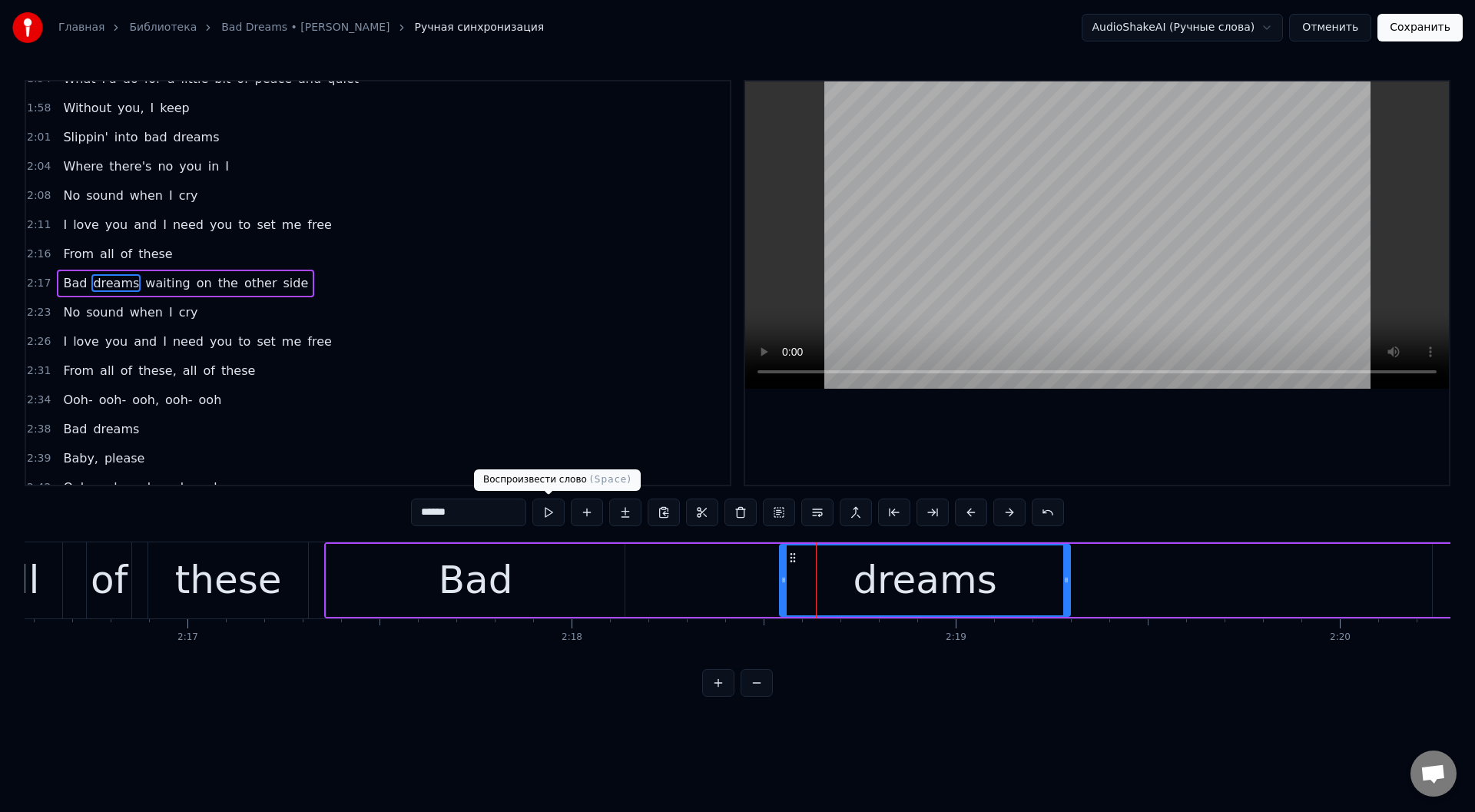
click at [546, 511] on button at bounding box center [549, 512] width 32 height 28
drag, startPoint x: 782, startPoint y: 571, endPoint x: 819, endPoint y: 575, distance: 37.2
click at [819, 575] on div at bounding box center [821, 580] width 6 height 70
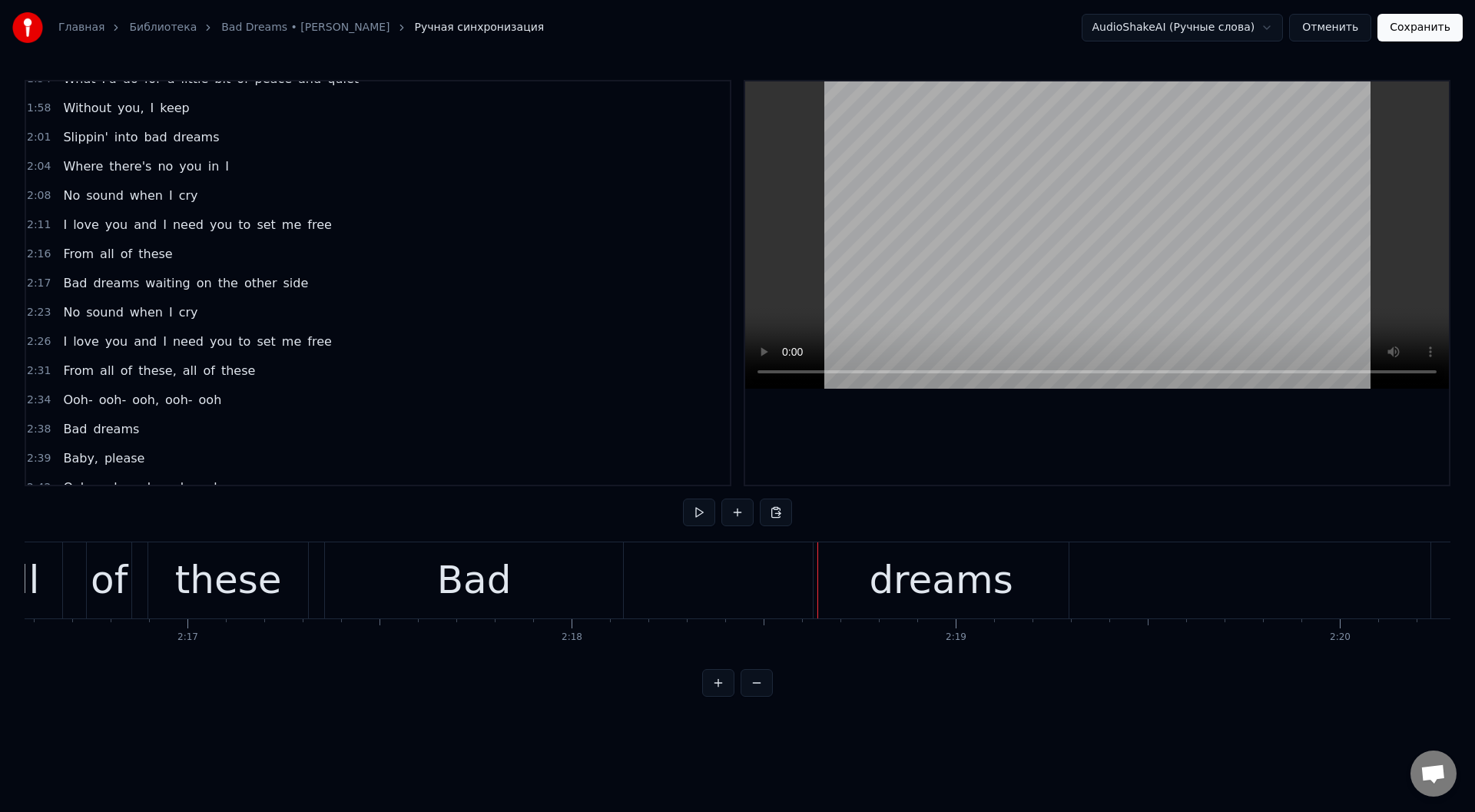
click at [475, 559] on div "Bad" at bounding box center [474, 580] width 75 height 58
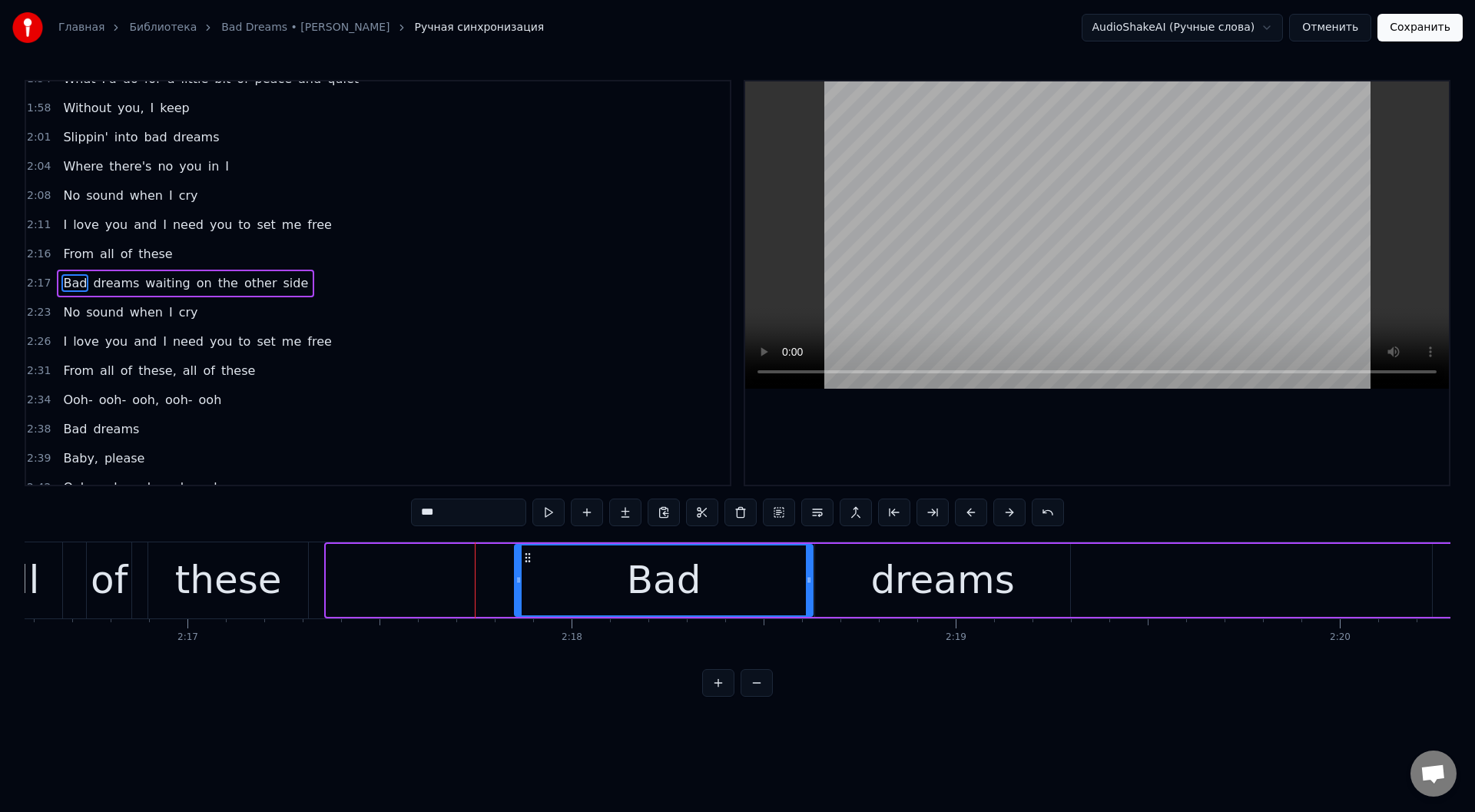
drag, startPoint x: 341, startPoint y: 553, endPoint x: 528, endPoint y: 573, distance: 188.1
click at [528, 573] on div "Bad" at bounding box center [664, 580] width 297 height 70
drag, startPoint x: 518, startPoint y: 579, endPoint x: 534, endPoint y: 579, distance: 16.0
click at [534, 579] on icon at bounding box center [533, 579] width 6 height 12
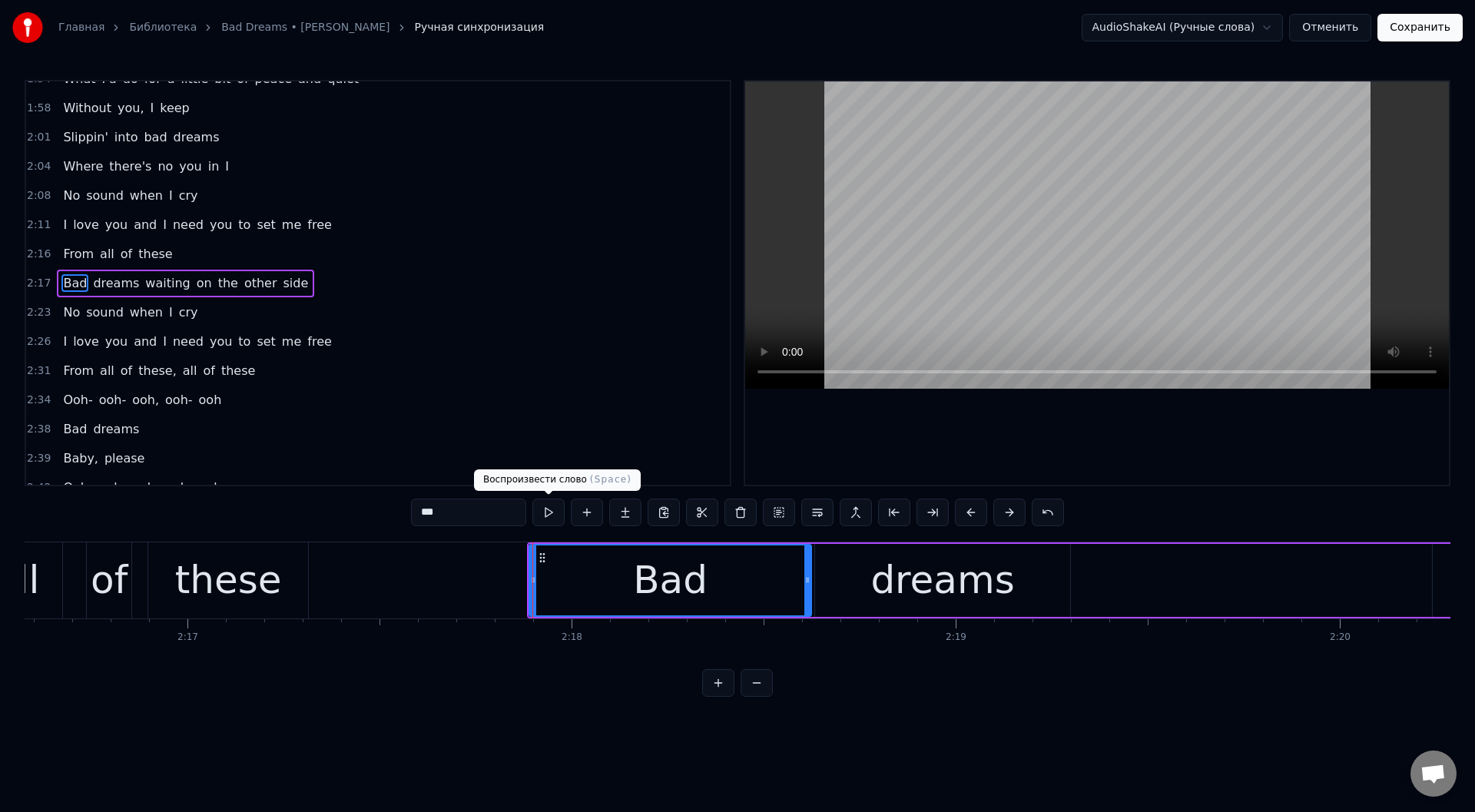
click at [553, 511] on button at bounding box center [549, 512] width 32 height 28
click at [554, 510] on button at bounding box center [549, 512] width 32 height 28
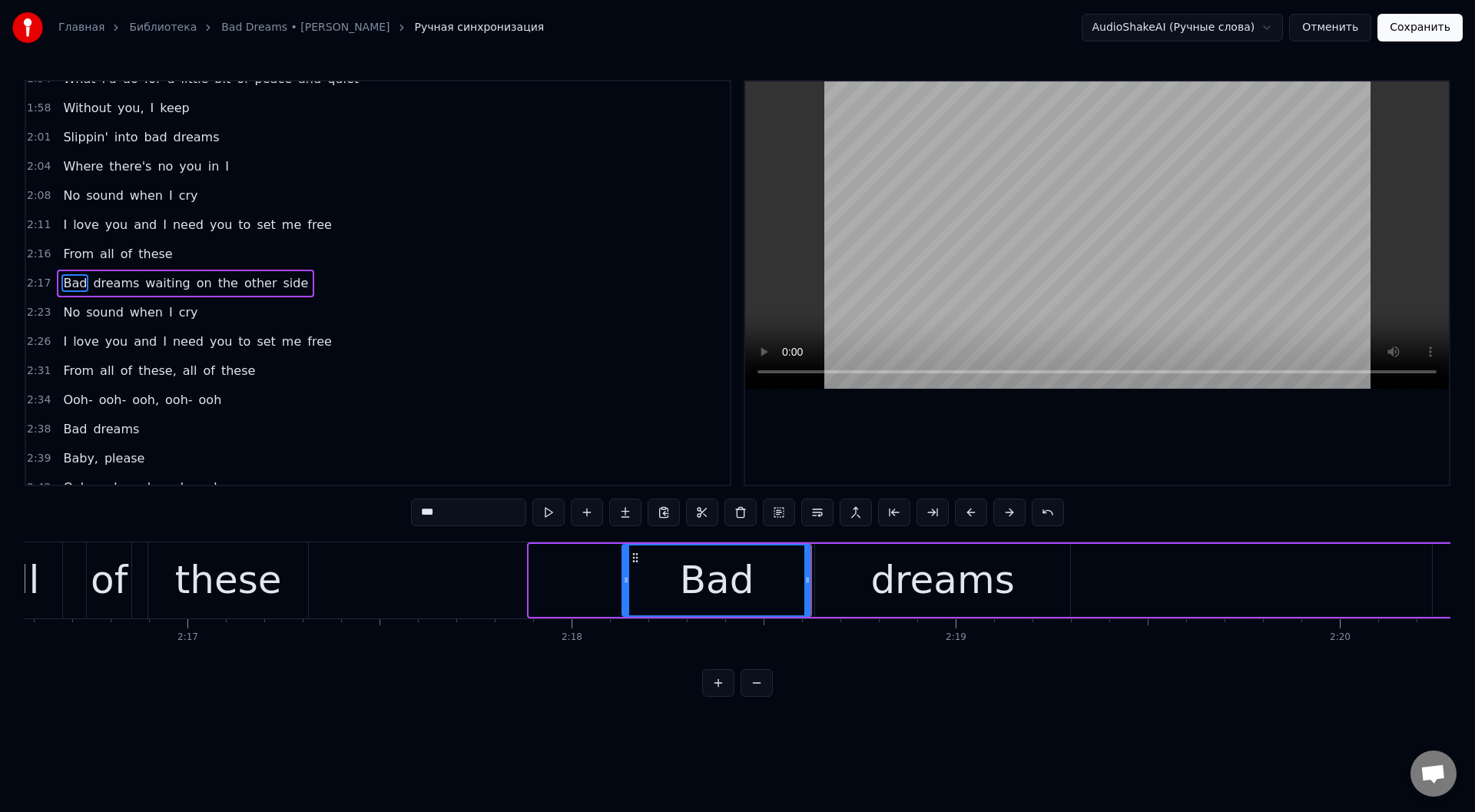
drag, startPoint x: 535, startPoint y: 579, endPoint x: 627, endPoint y: 583, distance: 92.1
click at [627, 583] on icon at bounding box center [626, 579] width 6 height 12
click at [245, 562] on div "these" at bounding box center [229, 580] width 107 height 58
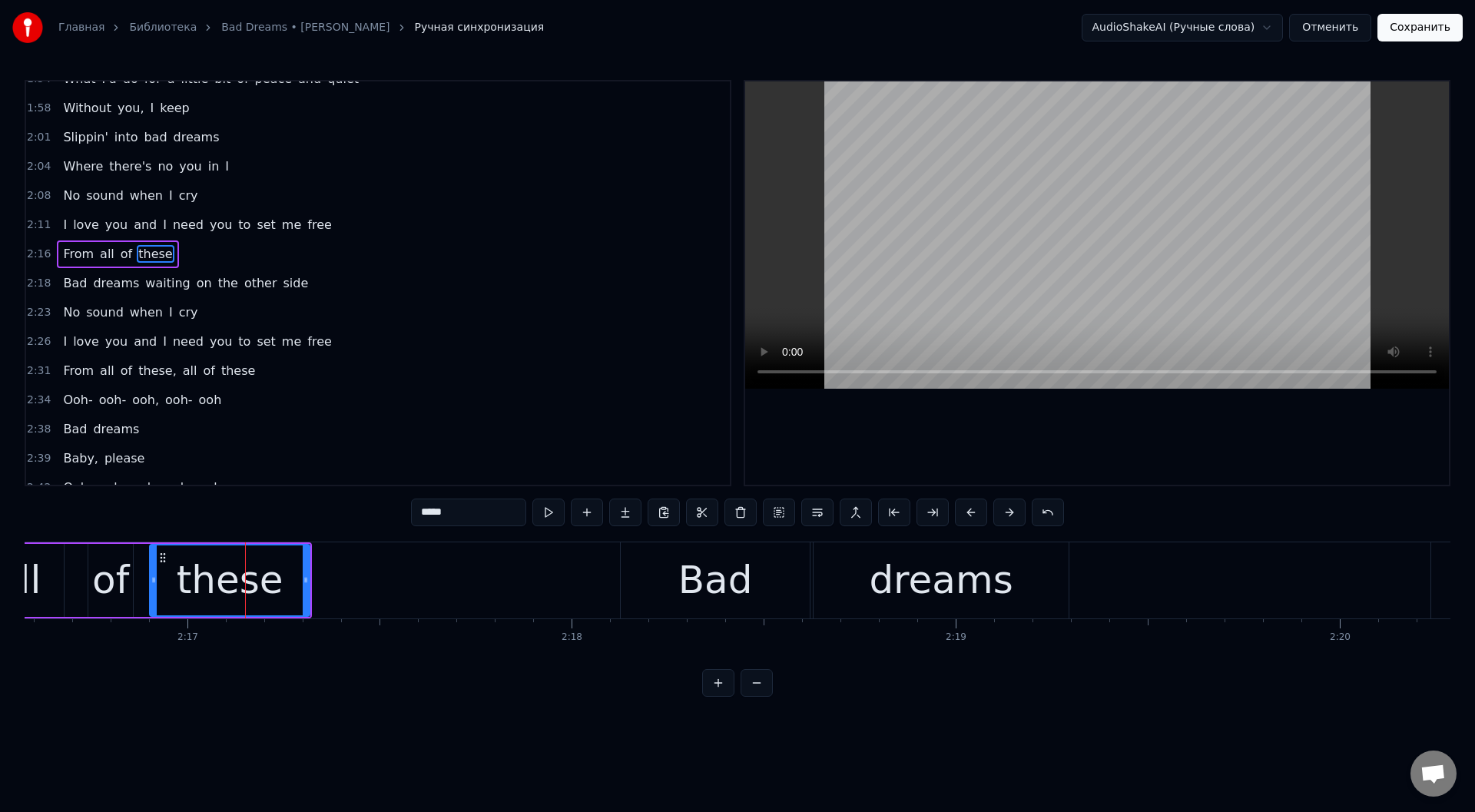
scroll to position [776, 0]
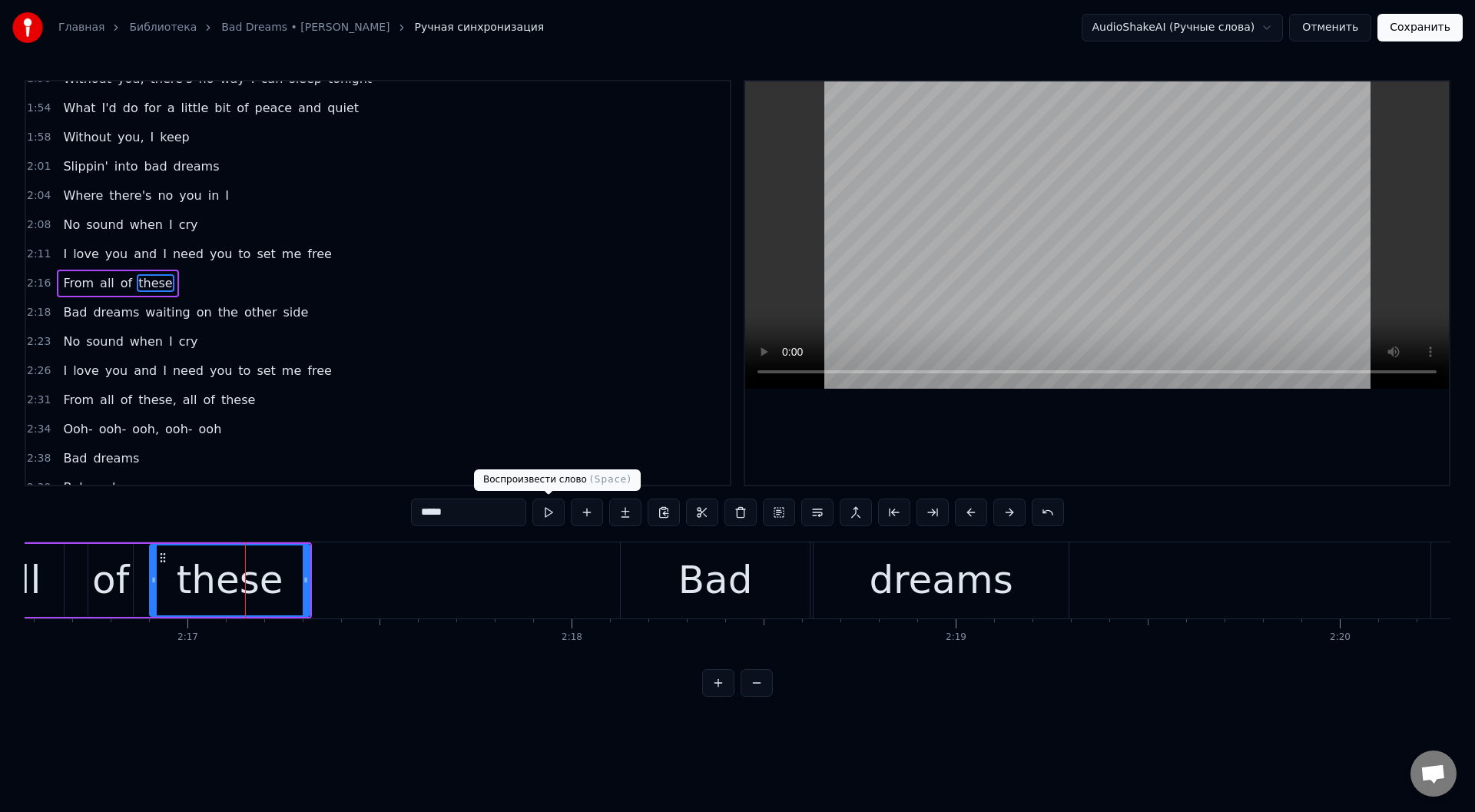
click at [545, 511] on button at bounding box center [549, 512] width 32 height 28
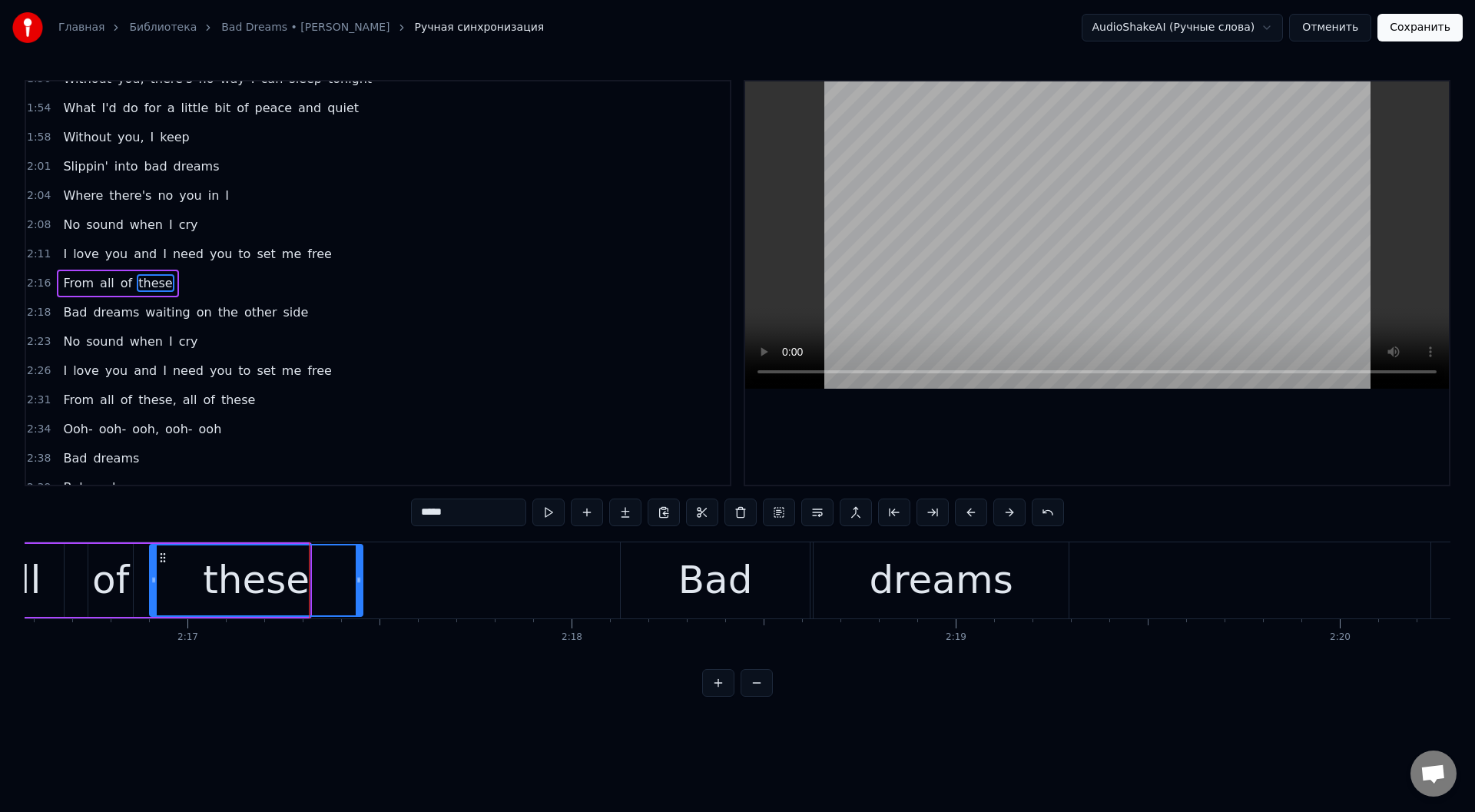
drag, startPoint x: 307, startPoint y: 581, endPoint x: 361, endPoint y: 583, distance: 54.0
click at [361, 583] on icon at bounding box center [359, 579] width 6 height 12
click at [545, 511] on button at bounding box center [549, 512] width 32 height 28
click at [38, 583] on div "all" at bounding box center [19, 580] width 91 height 73
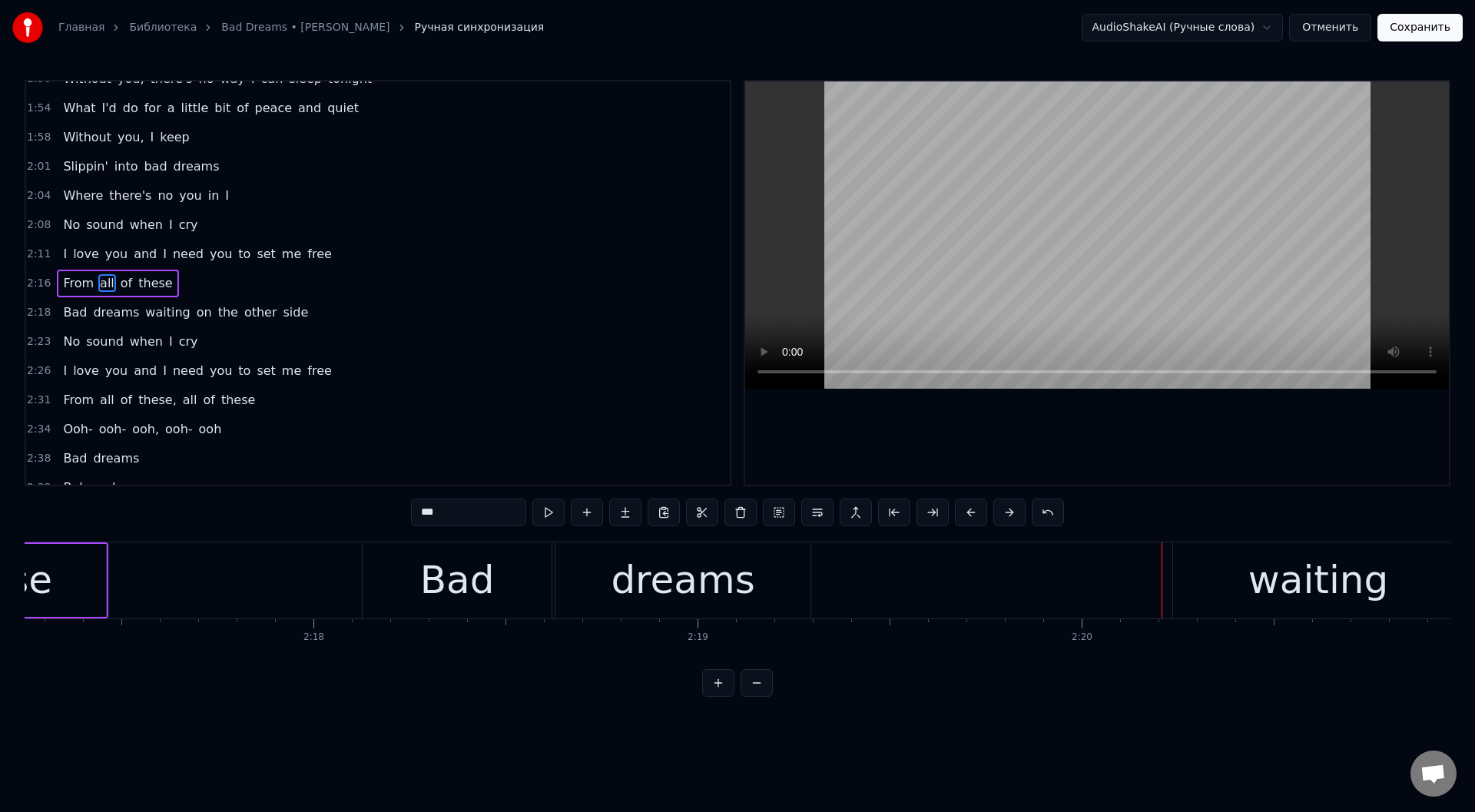
scroll to position [0, 52176]
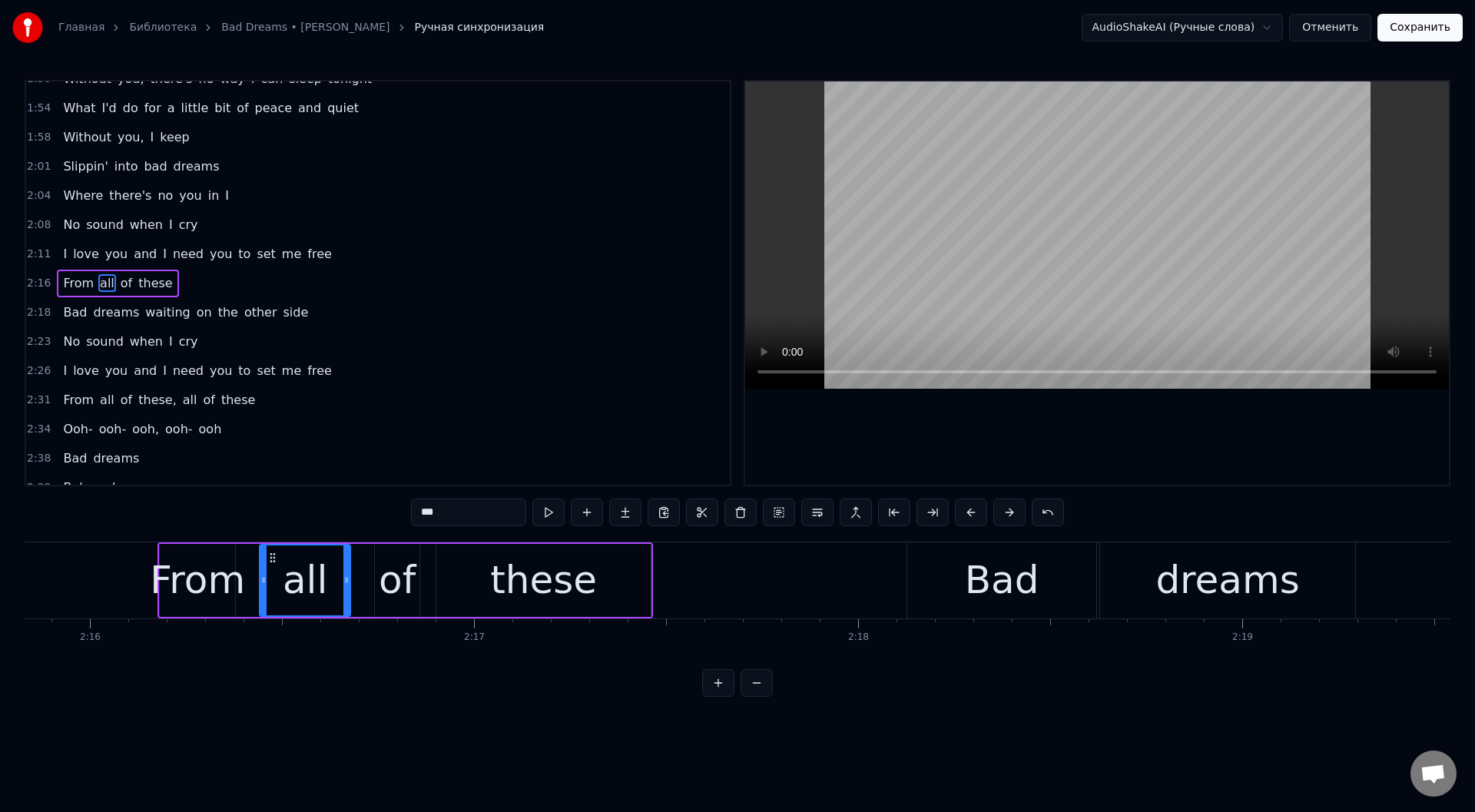
click at [515, 587] on div "these" at bounding box center [544, 580] width 107 height 58
type input "*****"
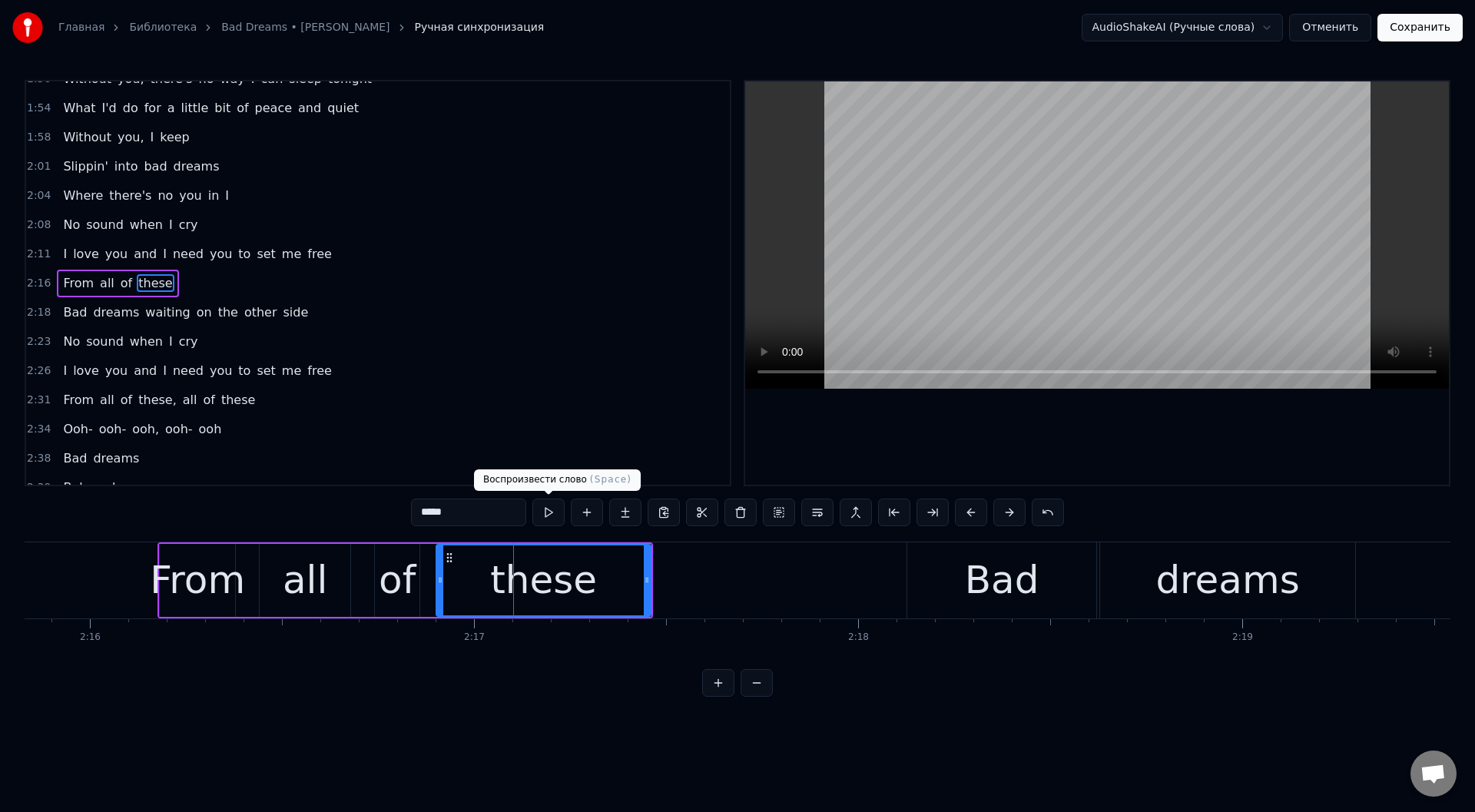
click at [543, 510] on button at bounding box center [549, 512] width 32 height 28
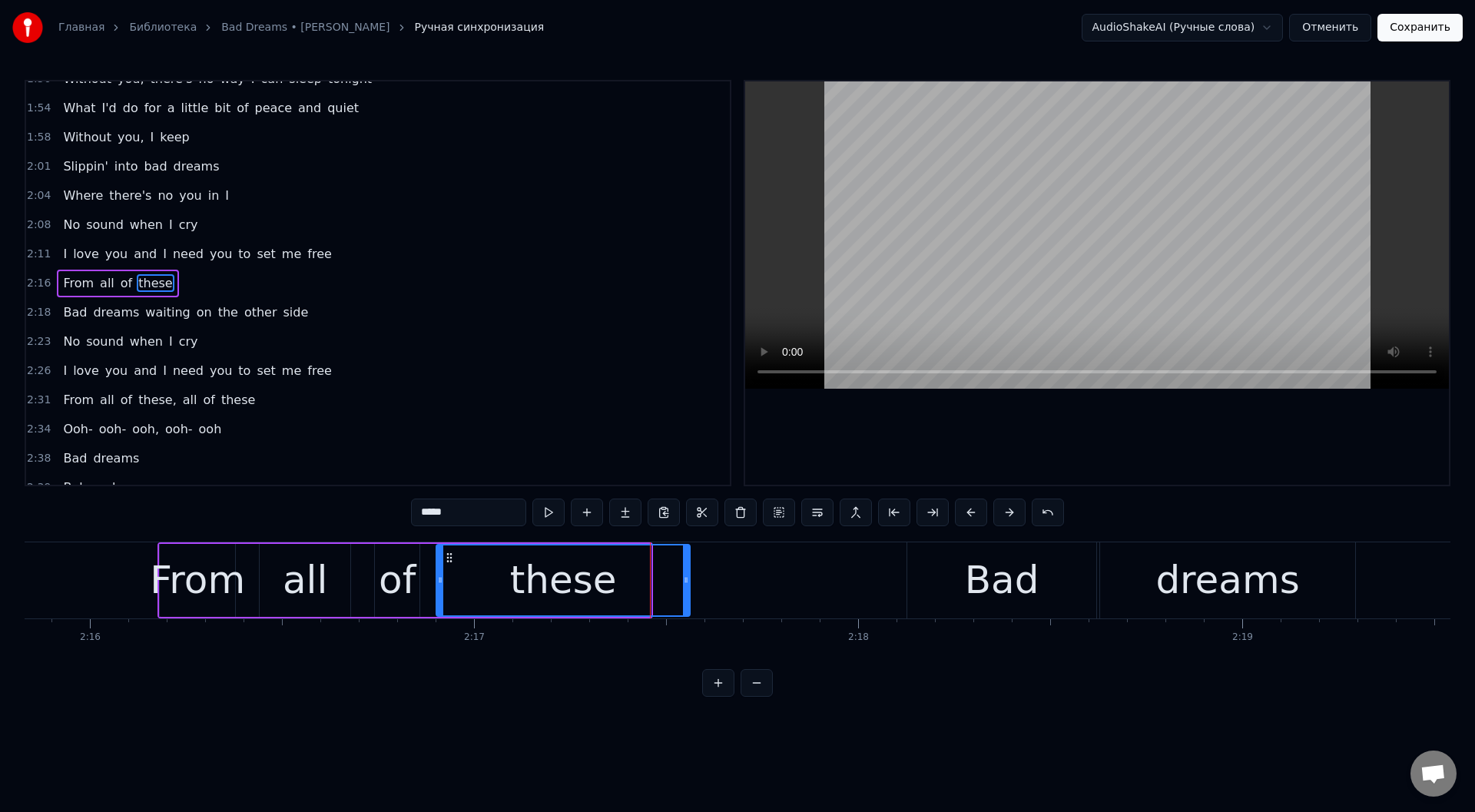
drag, startPoint x: 647, startPoint y: 585, endPoint x: 686, endPoint y: 592, distance: 39.6
click at [686, 592] on div at bounding box center [686, 580] width 6 height 70
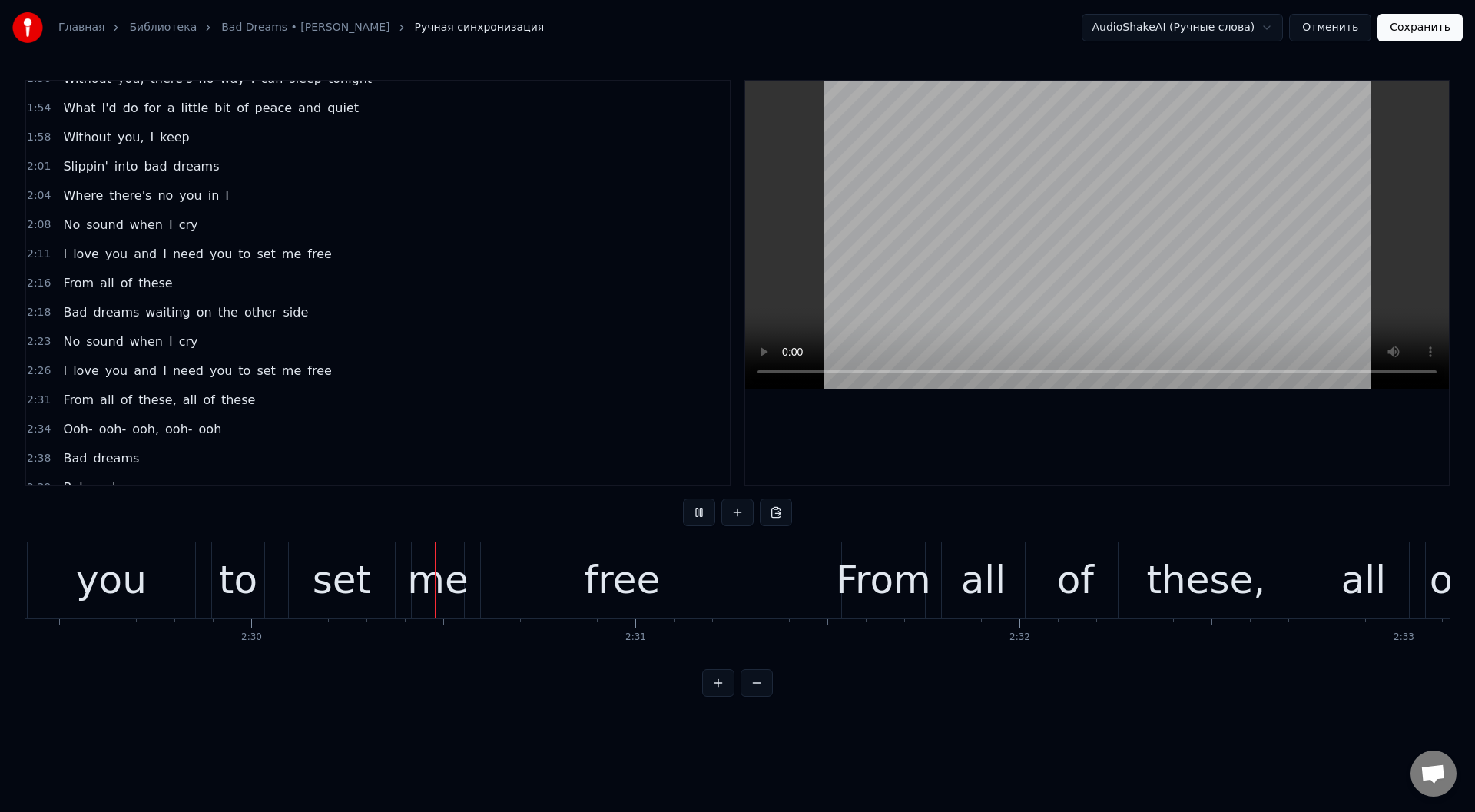
scroll to position [0, 57488]
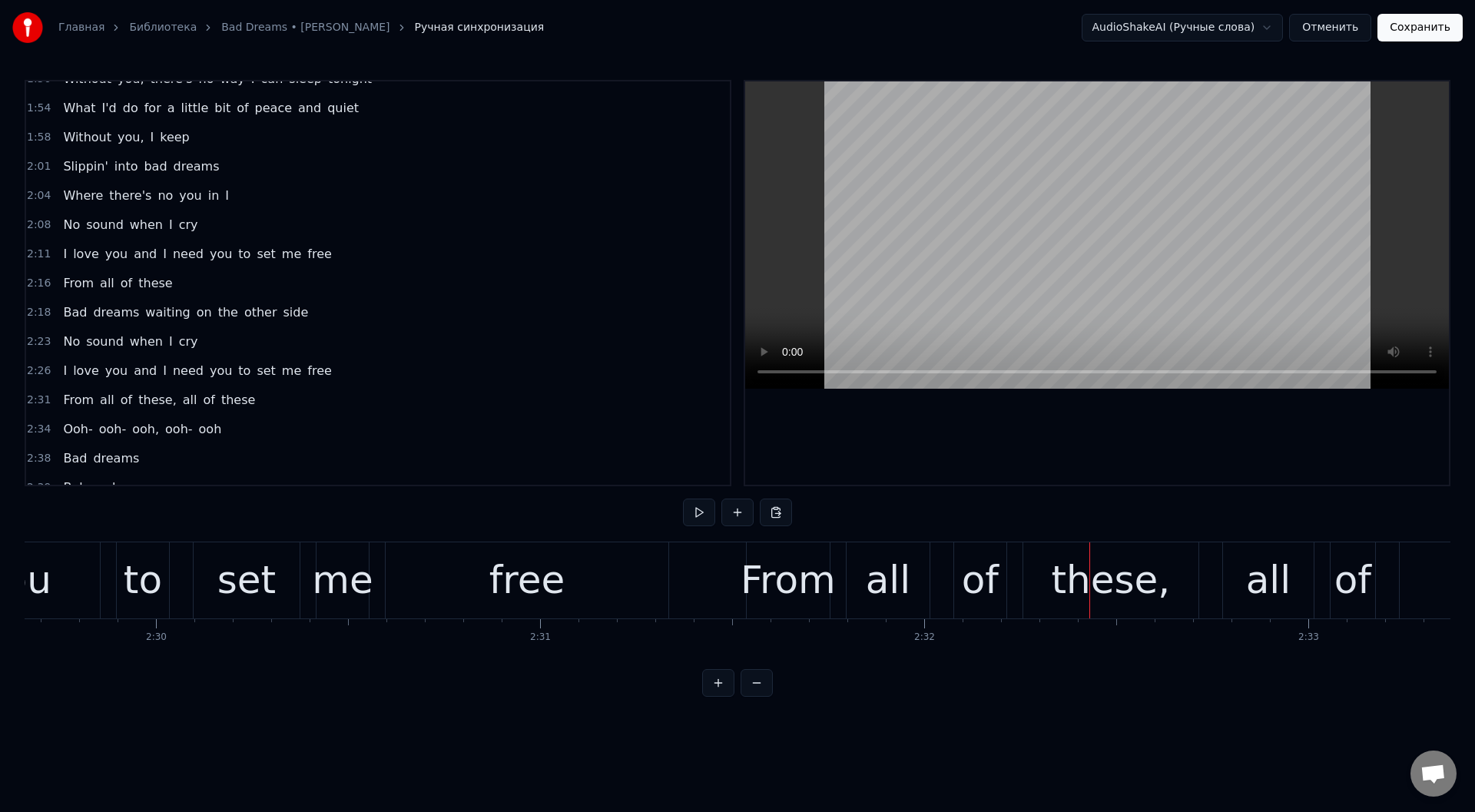
click at [520, 563] on div "free" at bounding box center [528, 580] width 76 height 58
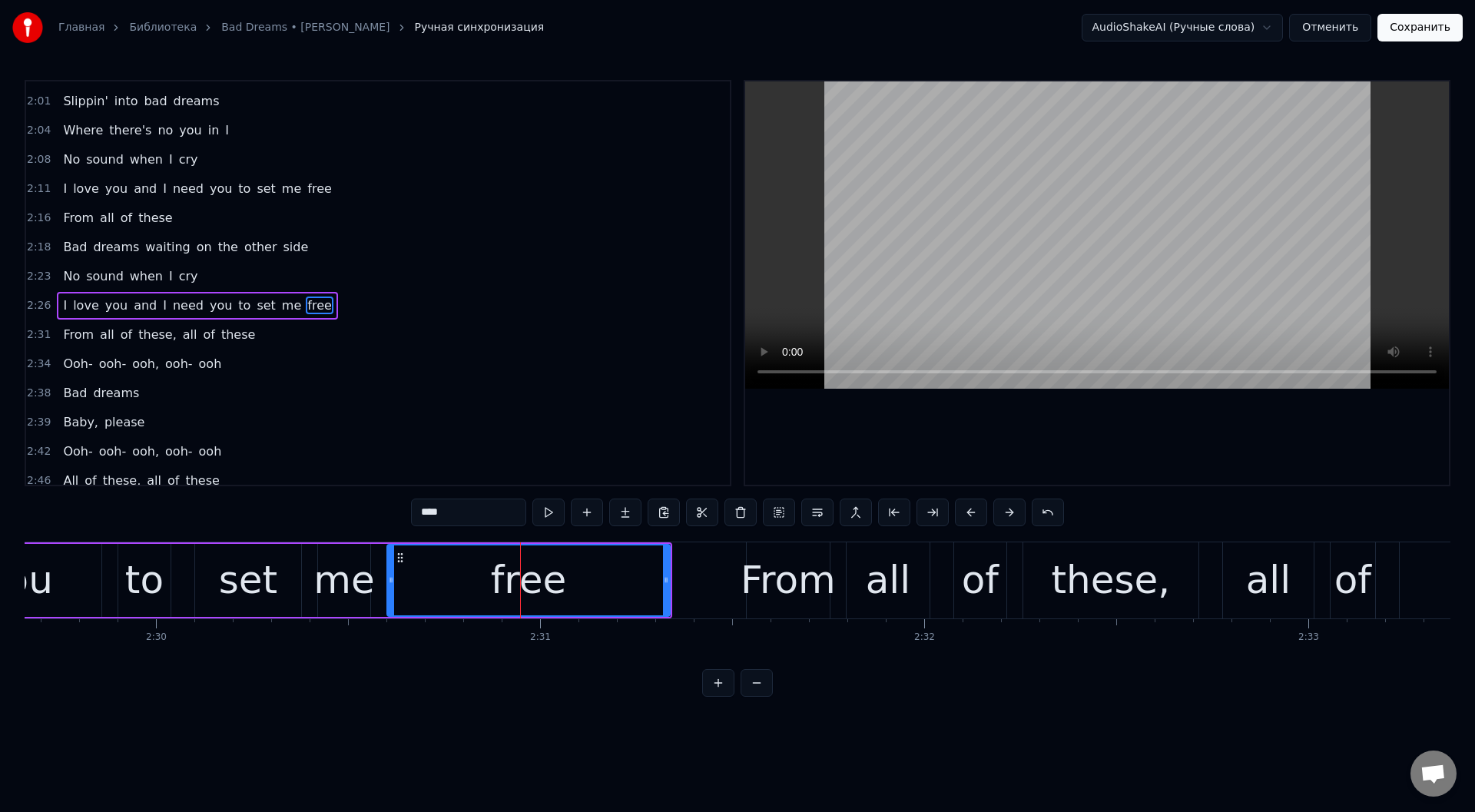
scroll to position [864, 0]
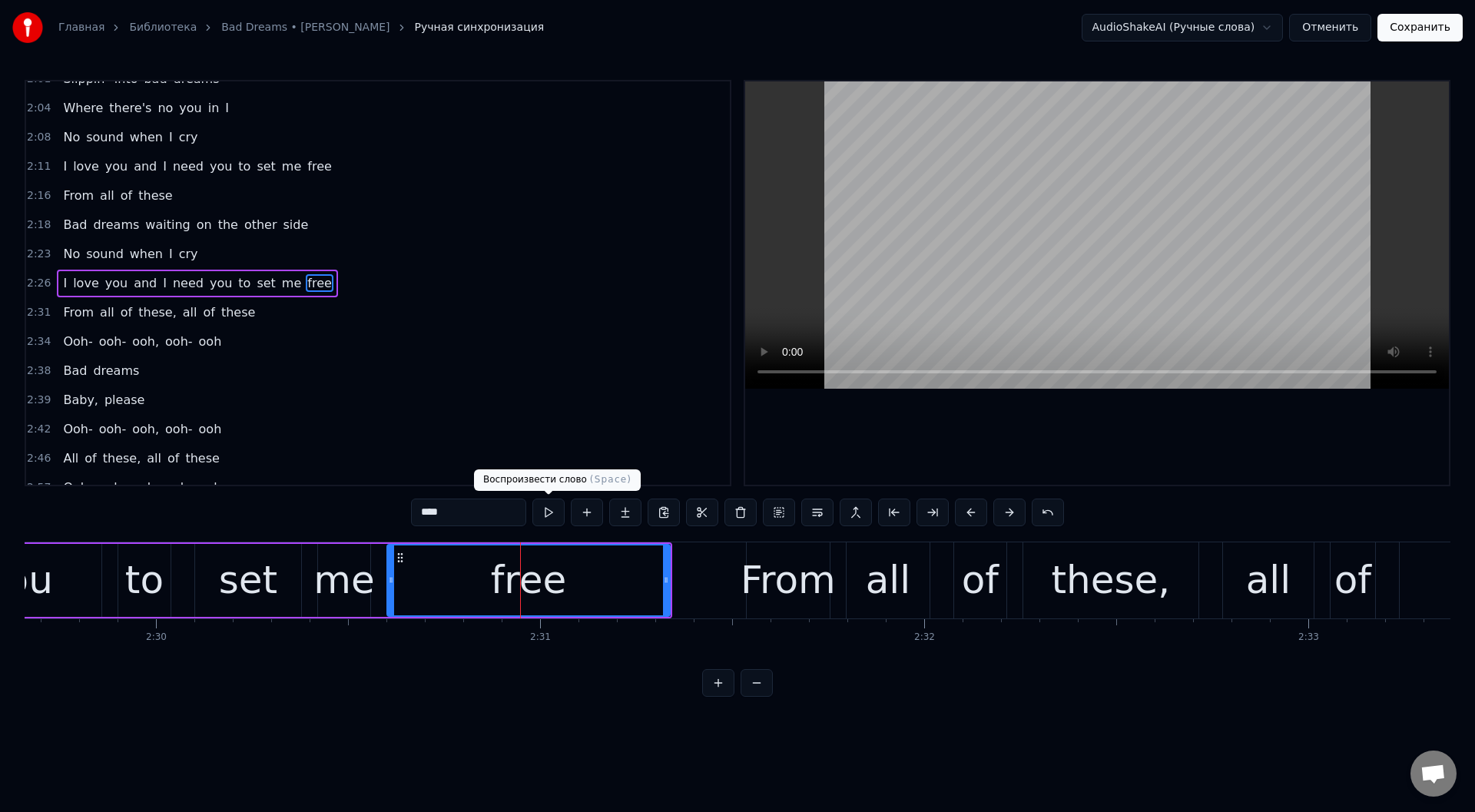
click at [550, 511] on button at bounding box center [549, 512] width 32 height 28
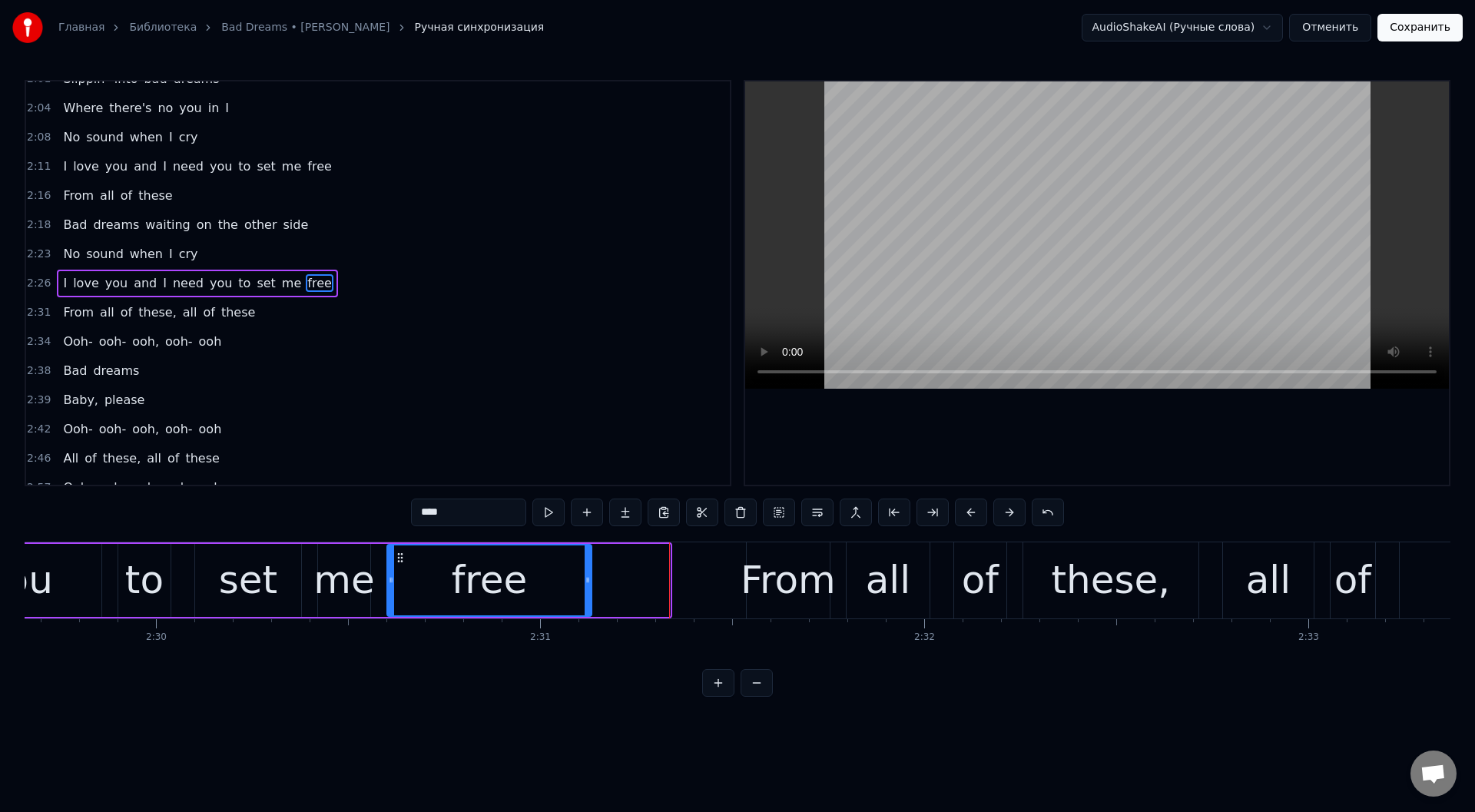
drag, startPoint x: 668, startPoint y: 578, endPoint x: 584, endPoint y: 575, distance: 84.1
click at [589, 579] on icon at bounding box center [588, 579] width 6 height 12
click at [549, 512] on button at bounding box center [549, 512] width 32 height 28
click at [156, 583] on div "to" at bounding box center [144, 580] width 38 height 58
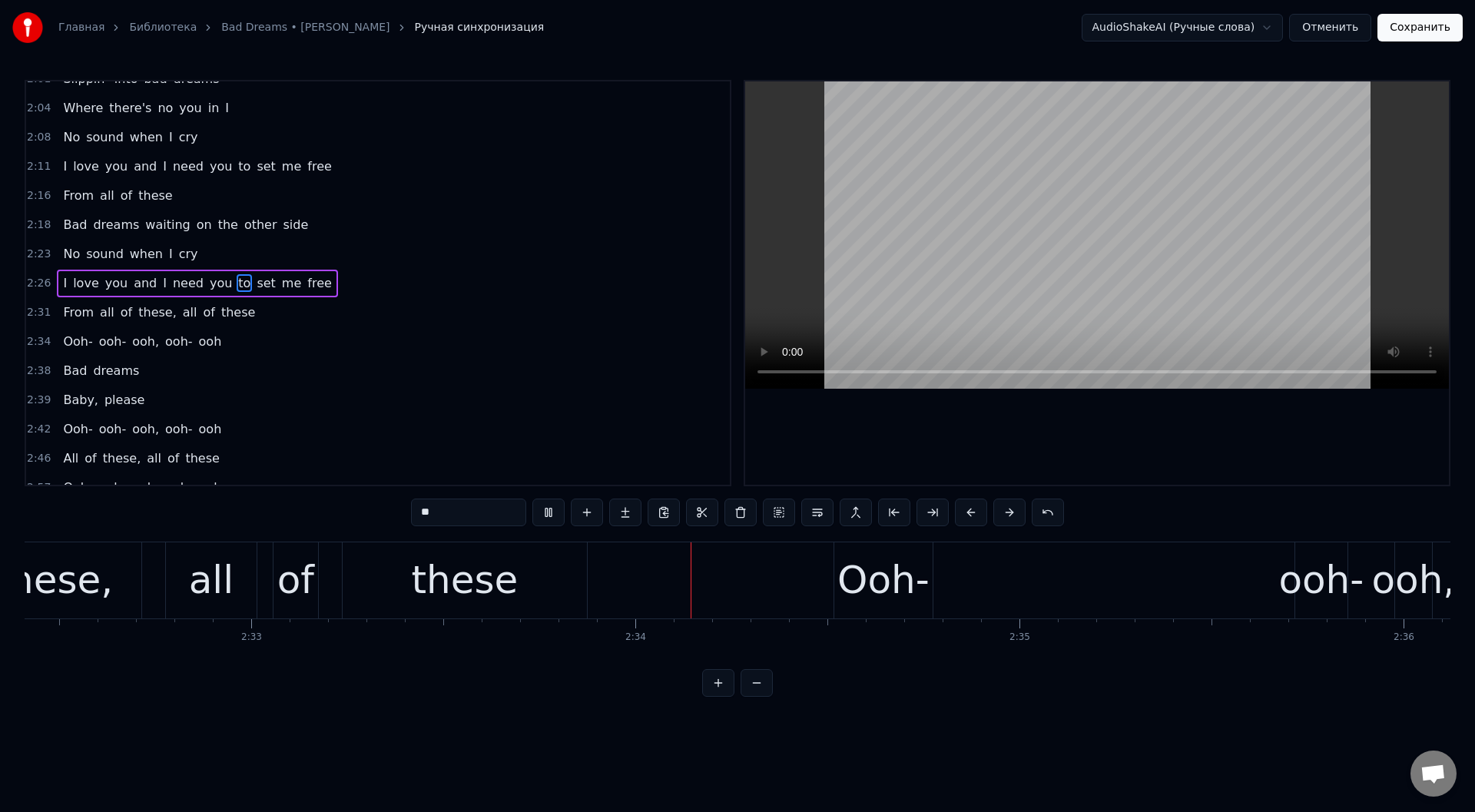
scroll to position [0, 58865]
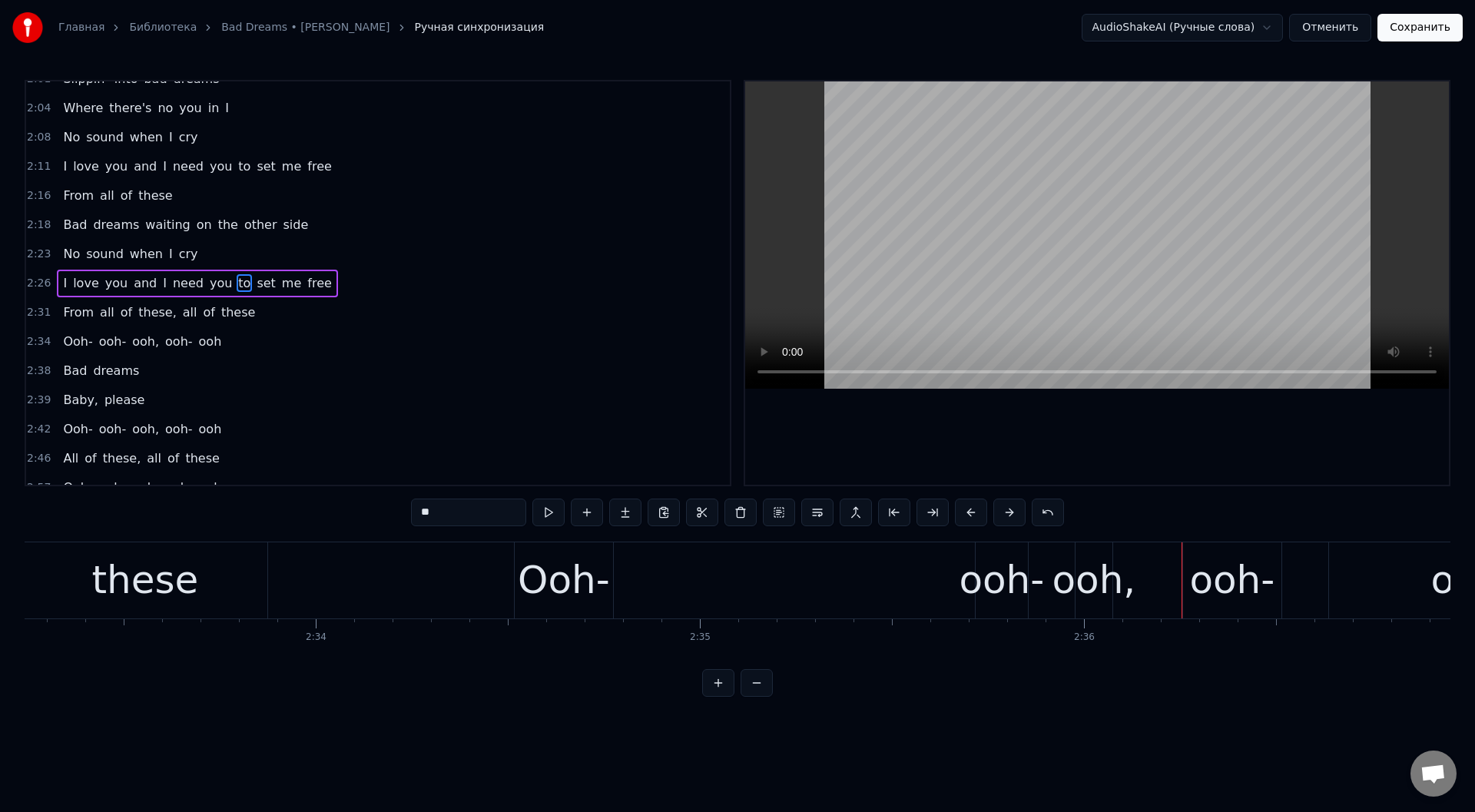
click at [592, 598] on div "Ooh-" at bounding box center [564, 580] width 92 height 58
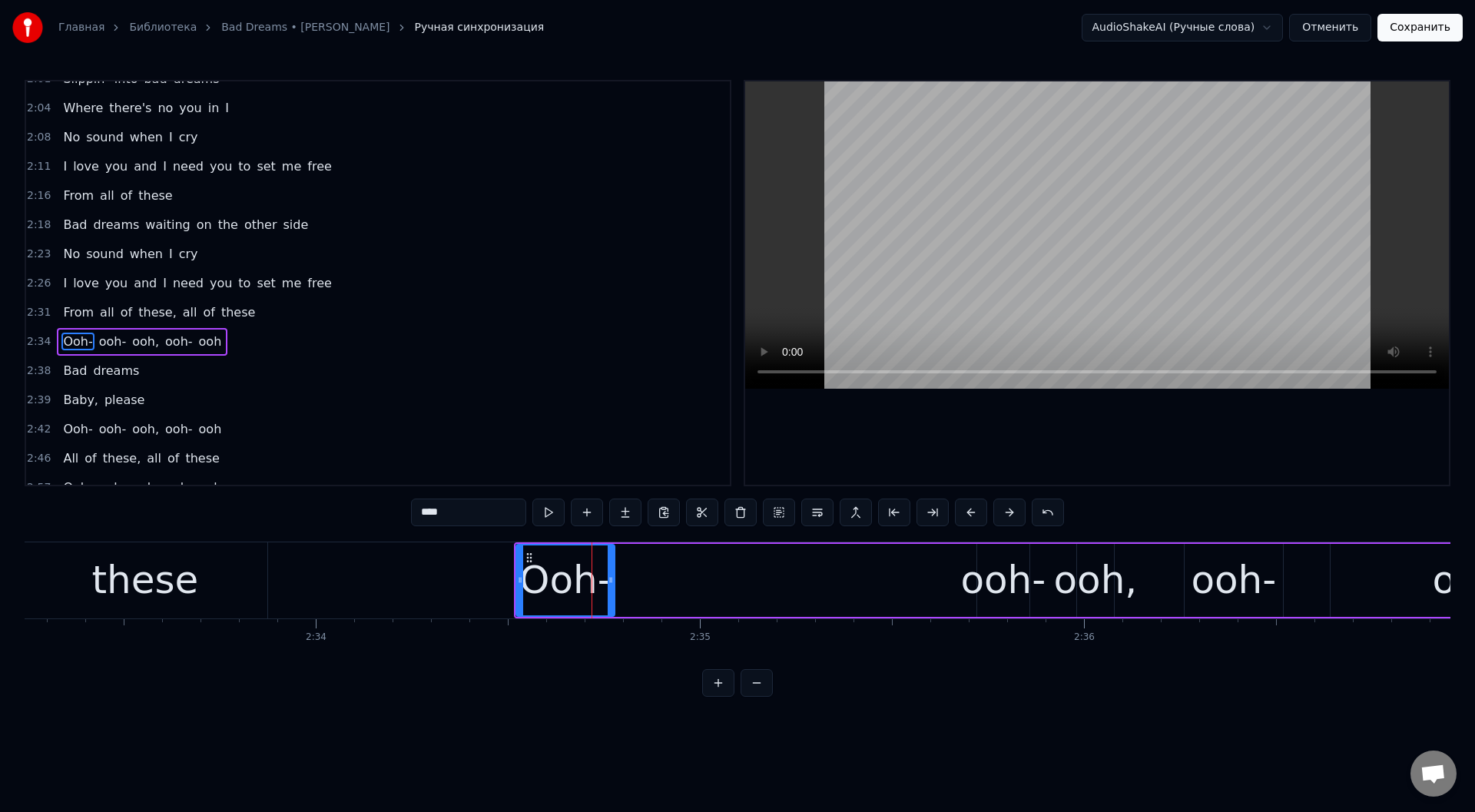
scroll to position [881, 0]
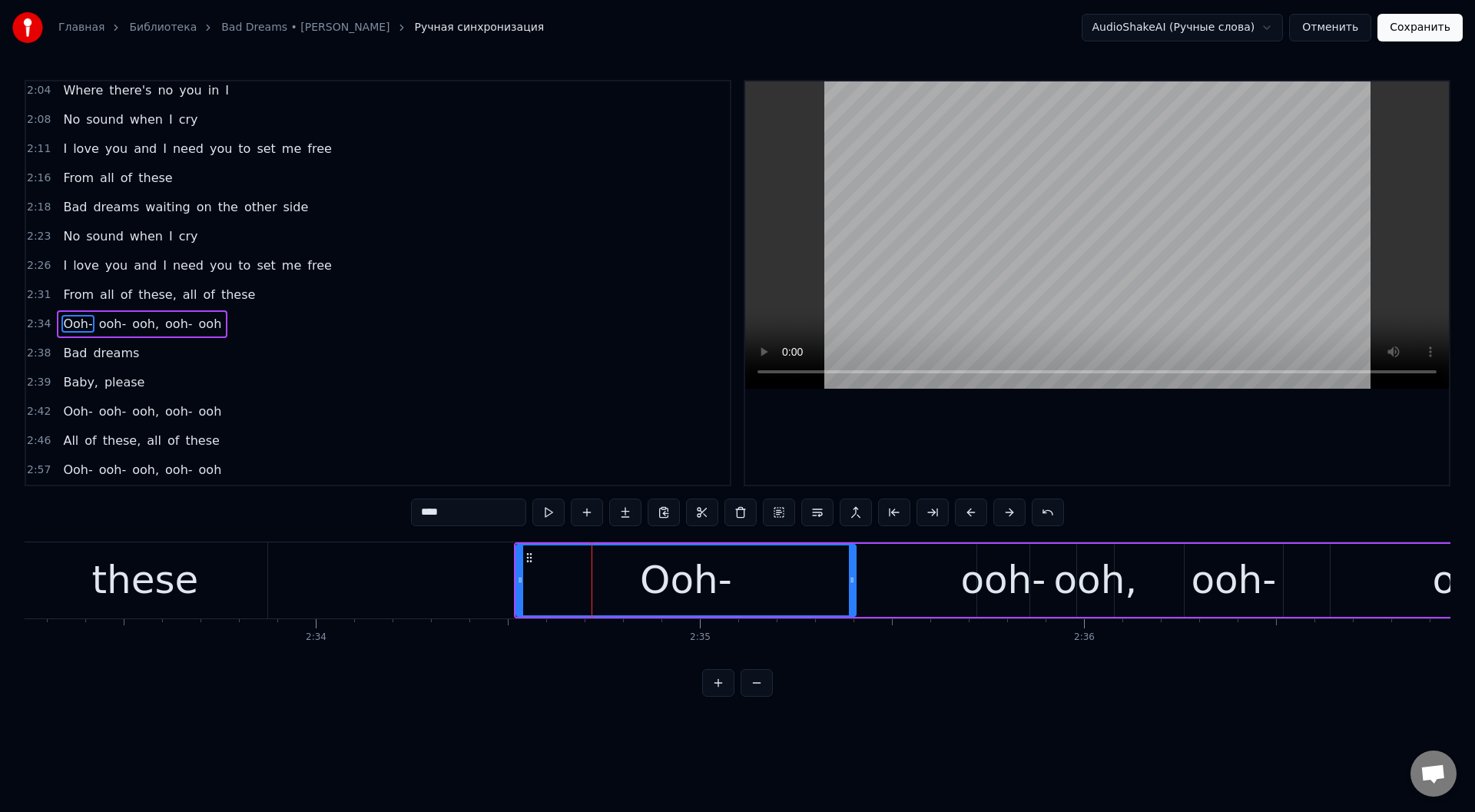
drag, startPoint x: 611, startPoint y: 591, endPoint x: 730, endPoint y: 591, distance: 119.0
click at [824, 619] on div "Sun is going down, time is running out No one else around but me Steady losing …" at bounding box center [737, 599] width 1426 height 115
click at [541, 510] on button at bounding box center [549, 512] width 32 height 28
click at [544, 509] on button at bounding box center [549, 512] width 32 height 28
drag, startPoint x: 823, startPoint y: 588, endPoint x: 943, endPoint y: 596, distance: 120.3
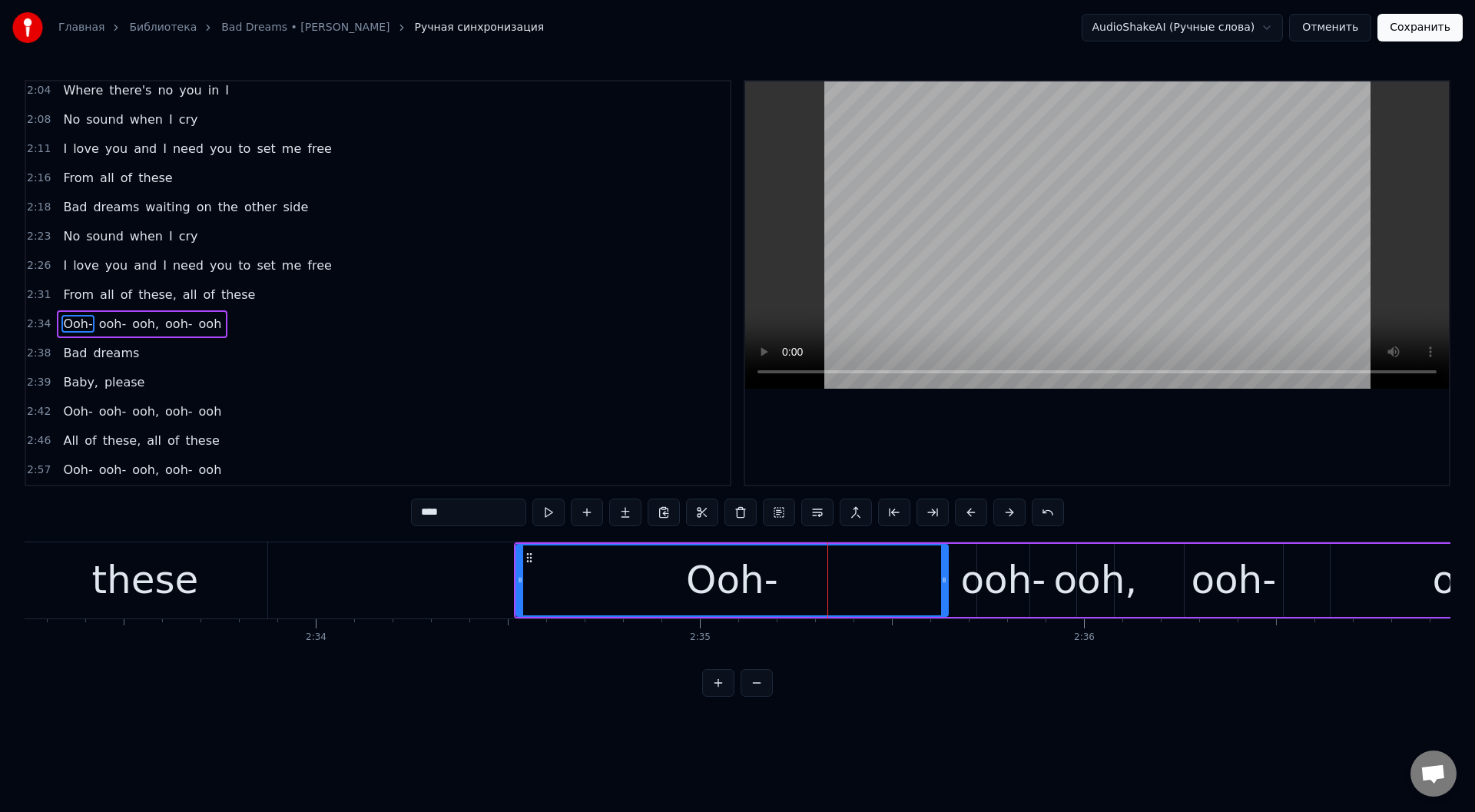
click at [943, 596] on div at bounding box center [944, 580] width 6 height 70
drag, startPoint x: 545, startPoint y: 512, endPoint x: 545, endPoint y: 504, distance: 8.0
click at [545, 511] on button at bounding box center [549, 512] width 32 height 28
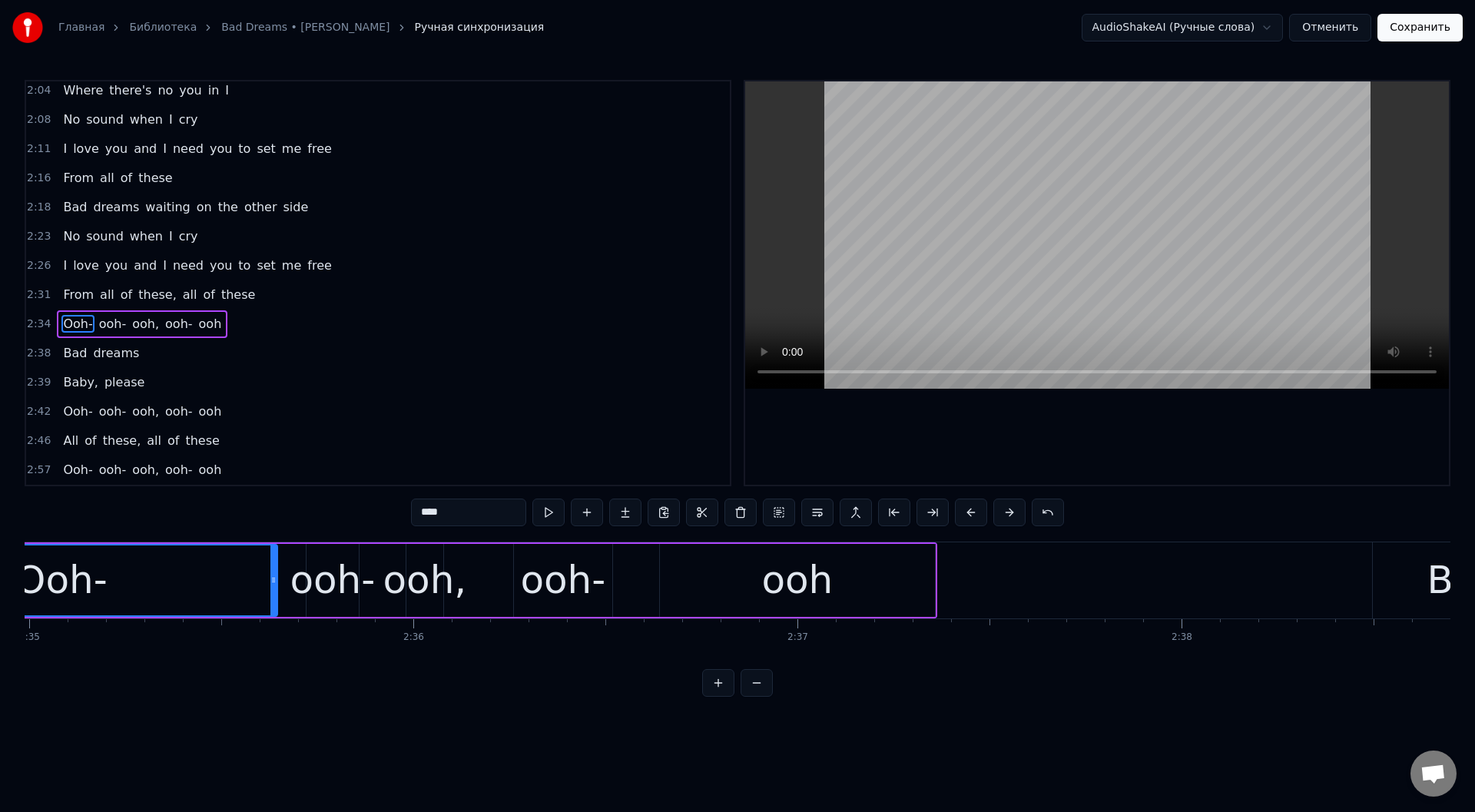
scroll to position [0, 59458]
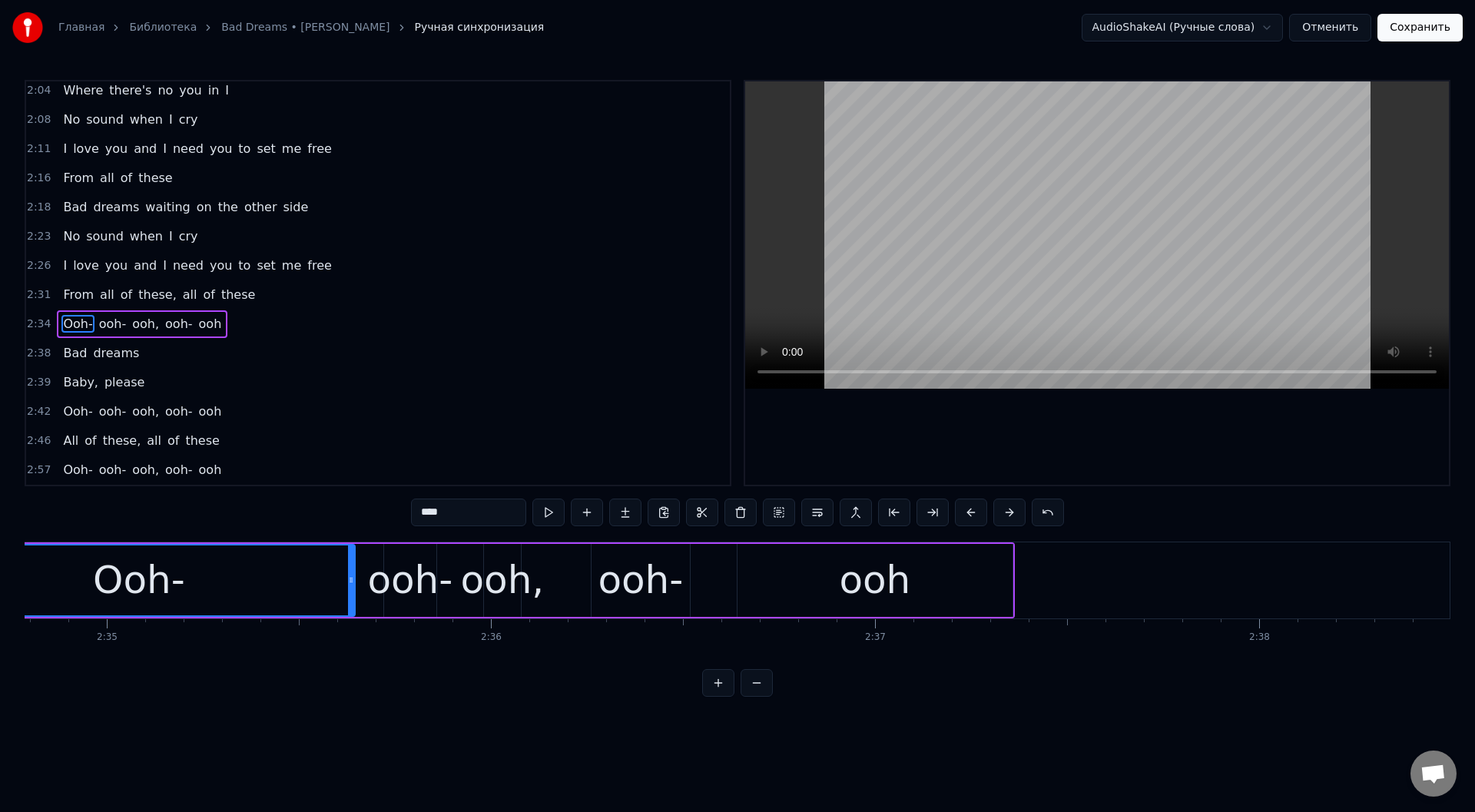
click at [807, 566] on div "ooh" at bounding box center [874, 580] width 275 height 73
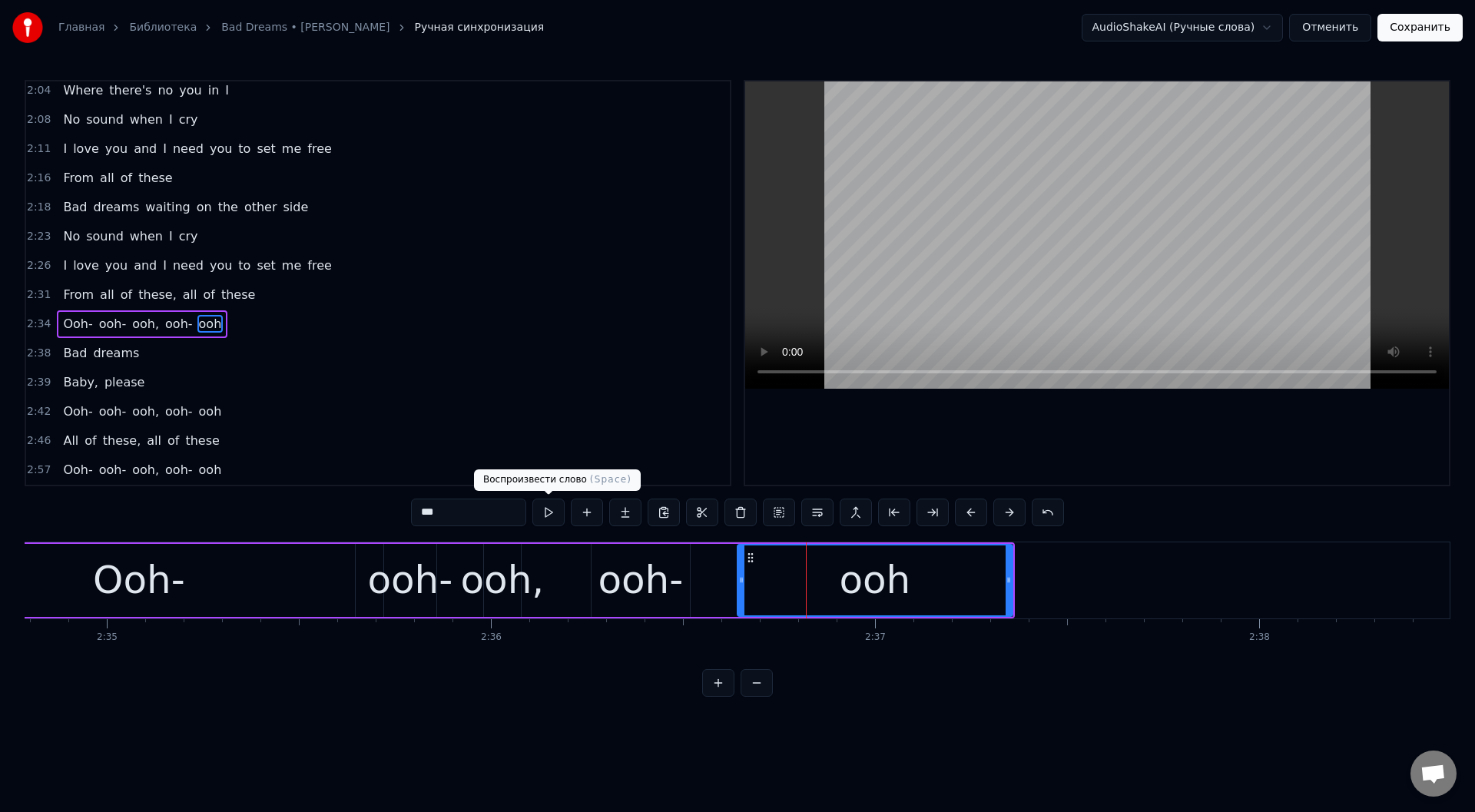
click at [545, 507] on button at bounding box center [549, 512] width 32 height 28
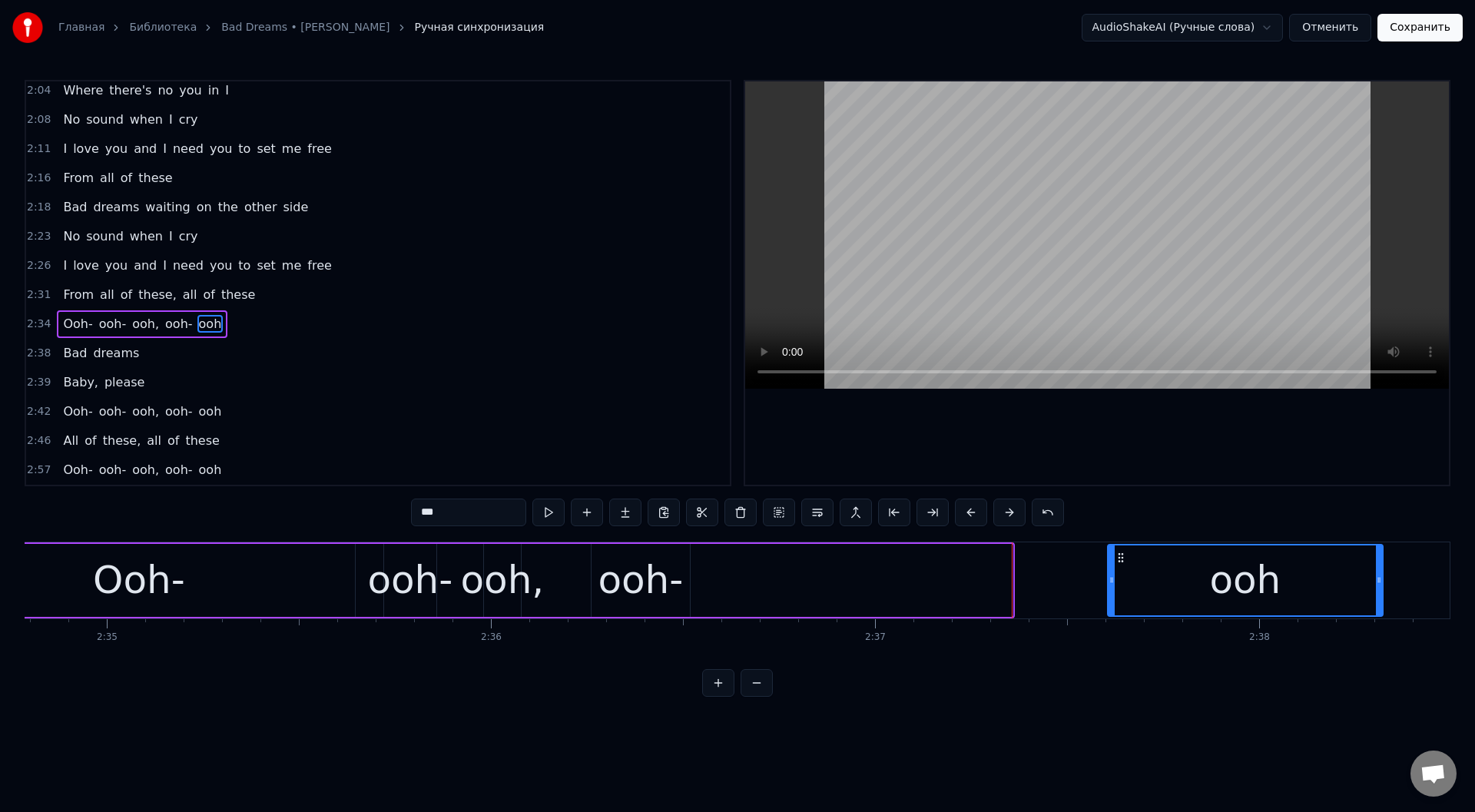
drag, startPoint x: 753, startPoint y: 558, endPoint x: 1123, endPoint y: 558, distance: 370.0
click at [1122, 558] on circle at bounding box center [1122, 557] width 1 height 1
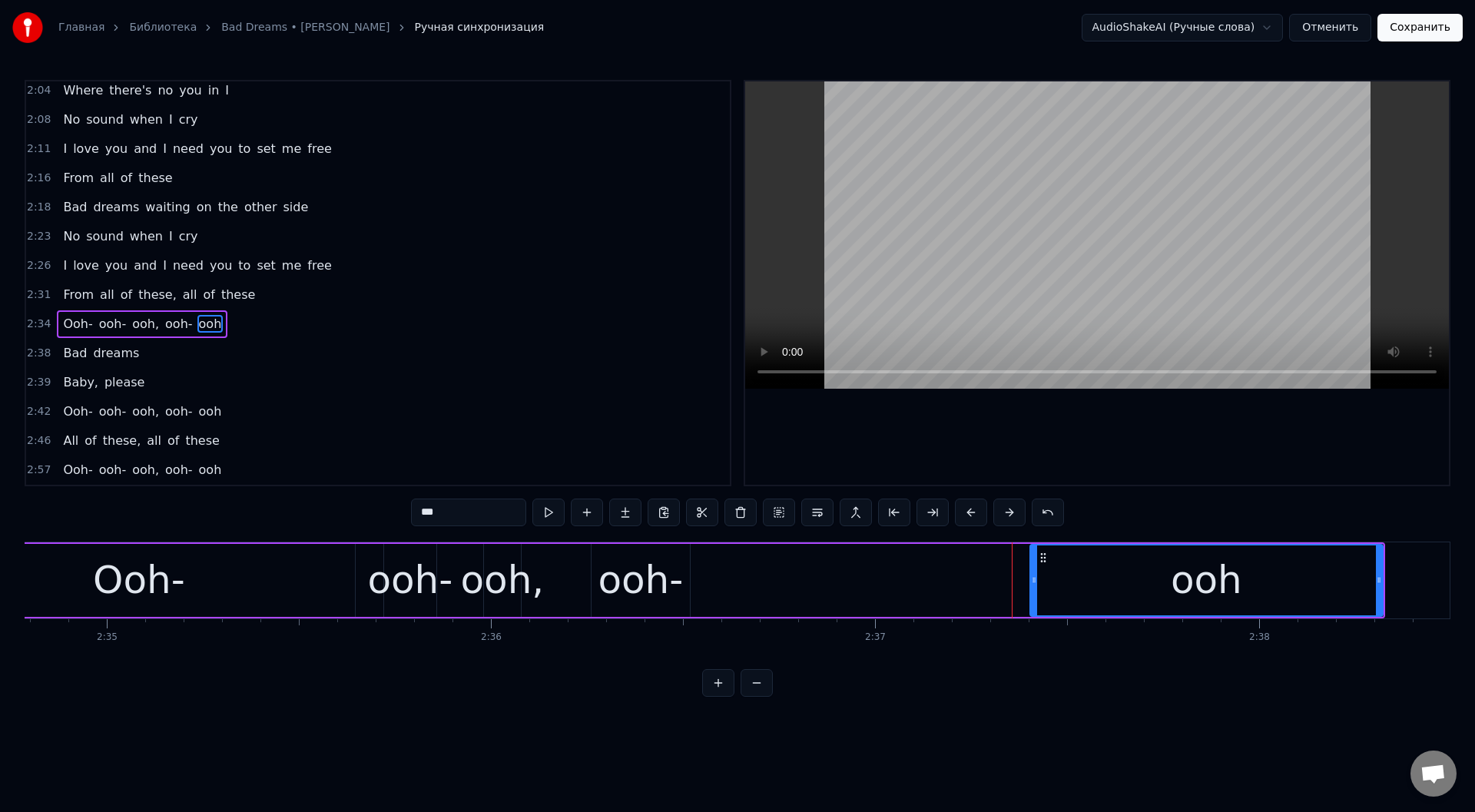
drag, startPoint x: 1101, startPoint y: 575, endPoint x: 1032, endPoint y: 575, distance: 69.0
click at [1032, 575] on icon at bounding box center [1034, 579] width 6 height 12
click at [614, 567] on div "ooh-" at bounding box center [640, 580] width 85 height 58
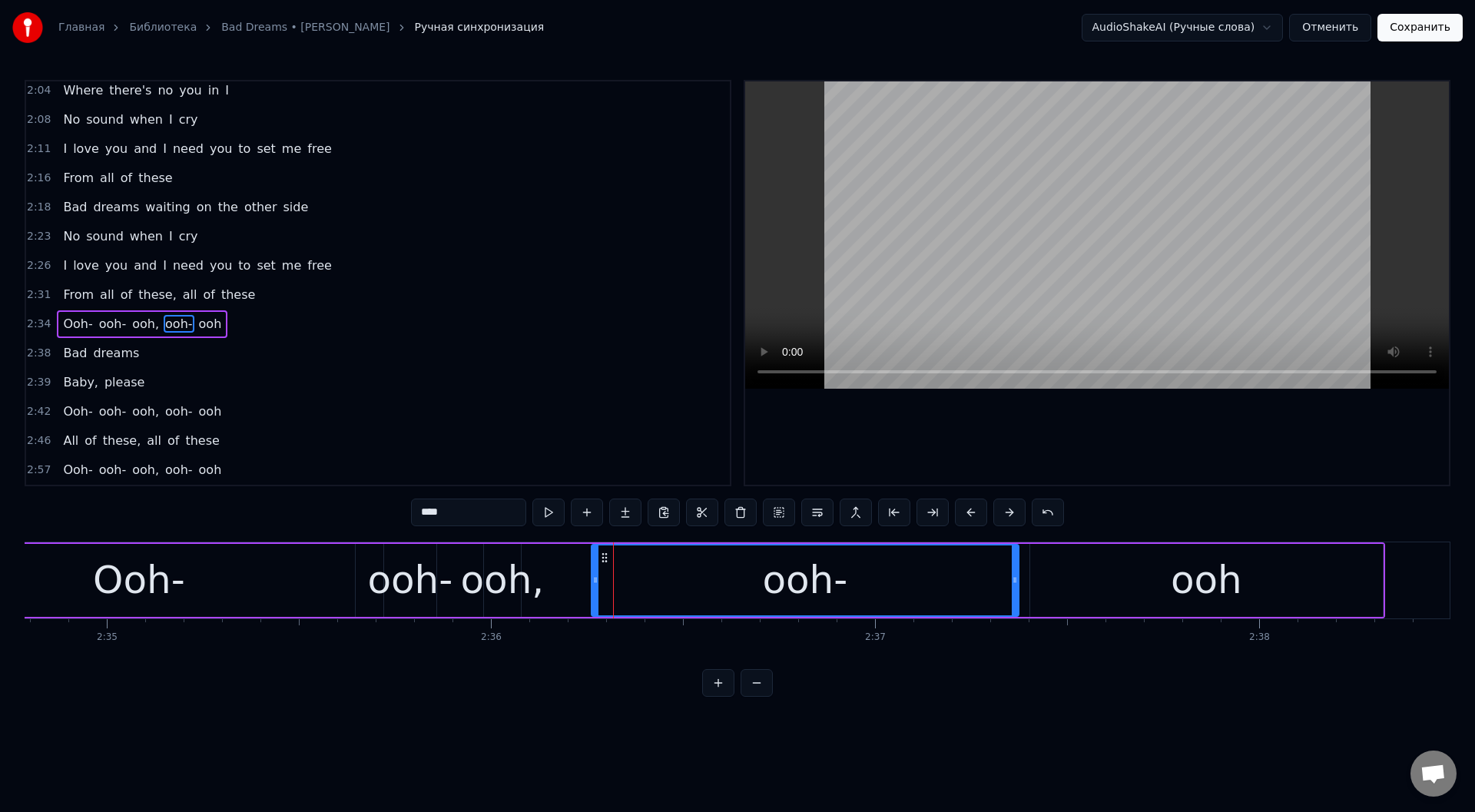
drag, startPoint x: 685, startPoint y: 567, endPoint x: 1014, endPoint y: 592, distance: 329.9
click at [1014, 592] on div at bounding box center [1015, 580] width 6 height 70
drag, startPoint x: 597, startPoint y: 574, endPoint x: 739, endPoint y: 583, distance: 142.3
click at [739, 583] on icon at bounding box center [738, 579] width 6 height 12
click at [390, 559] on div "ooh-" at bounding box center [409, 580] width 85 height 58
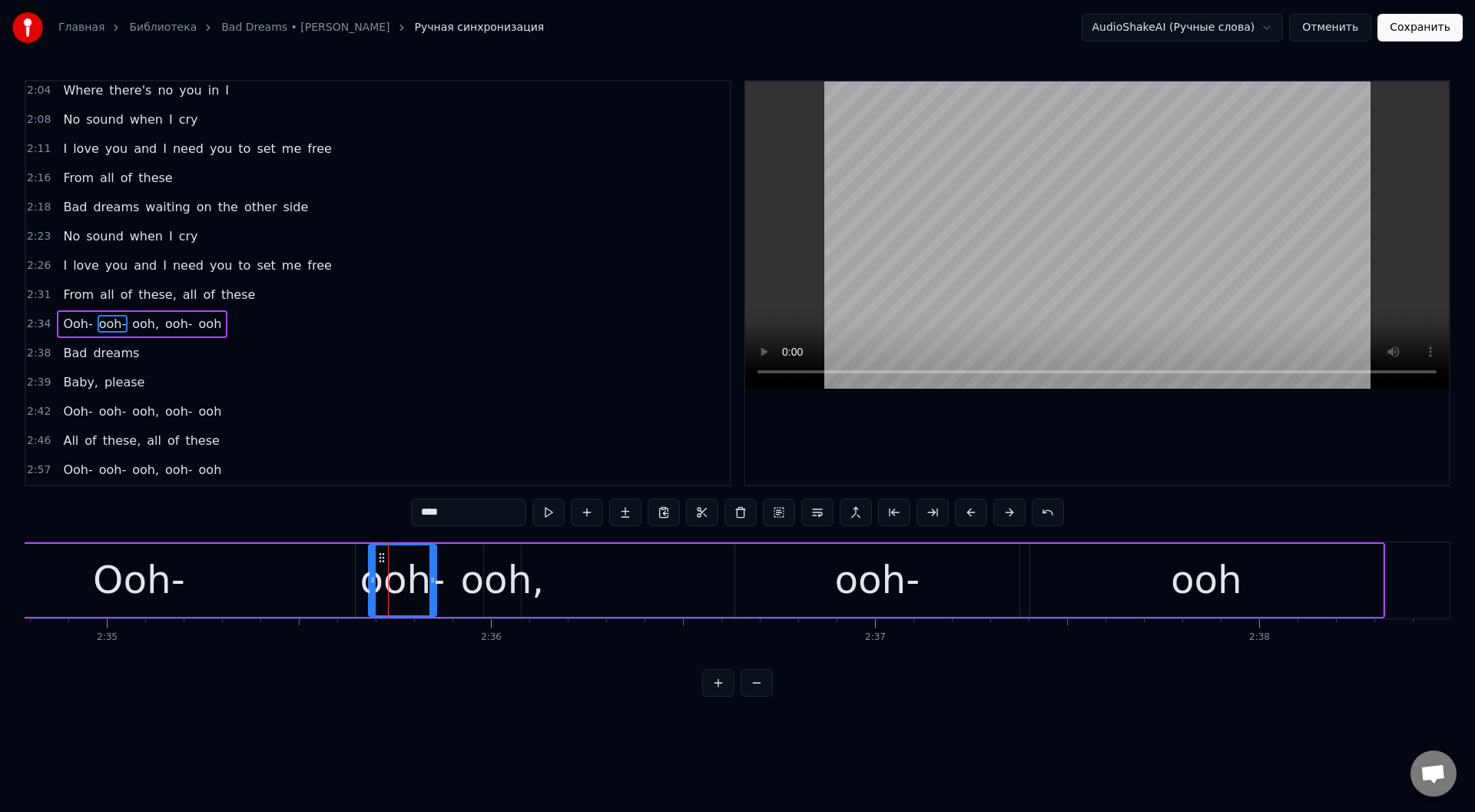
drag, startPoint x: 387, startPoint y: 568, endPoint x: 371, endPoint y: 568, distance: 16.0
click at [371, 568] on div at bounding box center [373, 580] width 6 height 70
click at [489, 555] on div "ooh," at bounding box center [502, 580] width 83 height 58
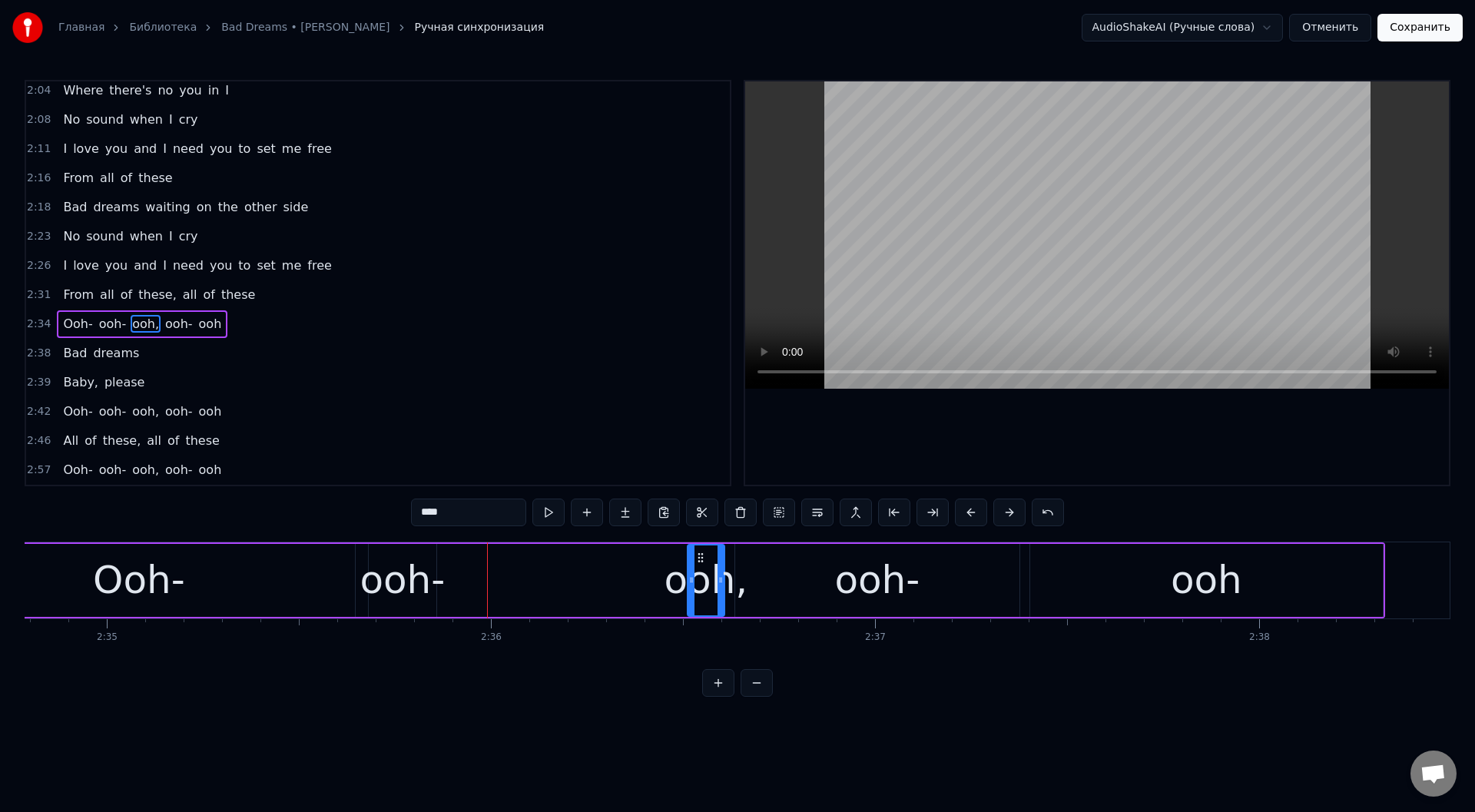
drag, startPoint x: 495, startPoint y: 553, endPoint x: 695, endPoint y: 571, distance: 200.8
click at [699, 571] on div "ooh," at bounding box center [706, 580] width 36 height 70
drag, startPoint x: 689, startPoint y: 575, endPoint x: 522, endPoint y: 574, distance: 167.0
click at [536, 575] on icon at bounding box center [539, 579] width 6 height 12
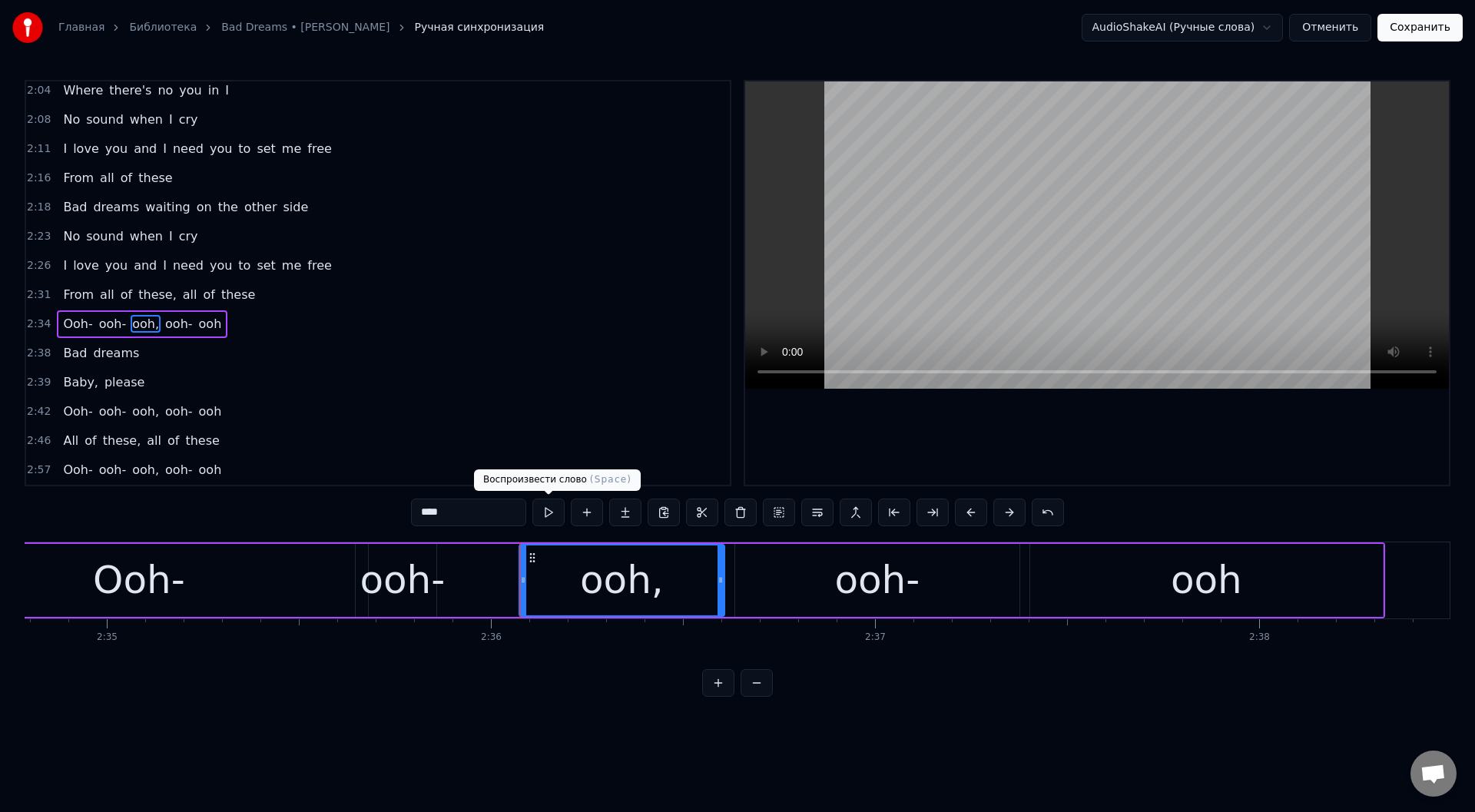
click at [548, 510] on button at bounding box center [549, 512] width 32 height 28
click at [401, 571] on div "ooh-" at bounding box center [402, 580] width 85 height 58
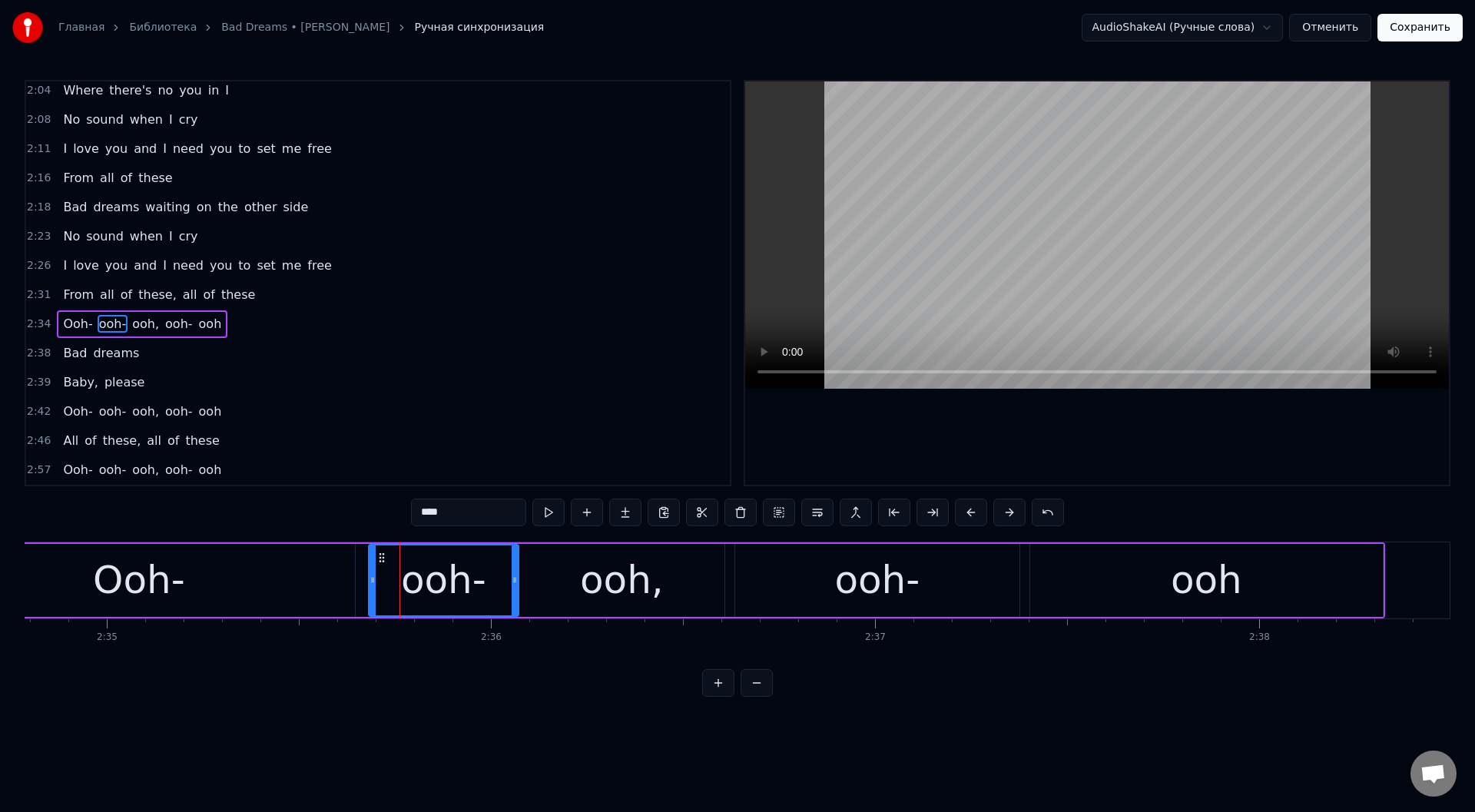
drag, startPoint x: 434, startPoint y: 579, endPoint x: 511, endPoint y: 578, distance: 77.0
click at [511, 578] on icon at bounding box center [515, 579] width 6 height 12
click at [280, 571] on div "Ooh-" at bounding box center [139, 580] width 432 height 73
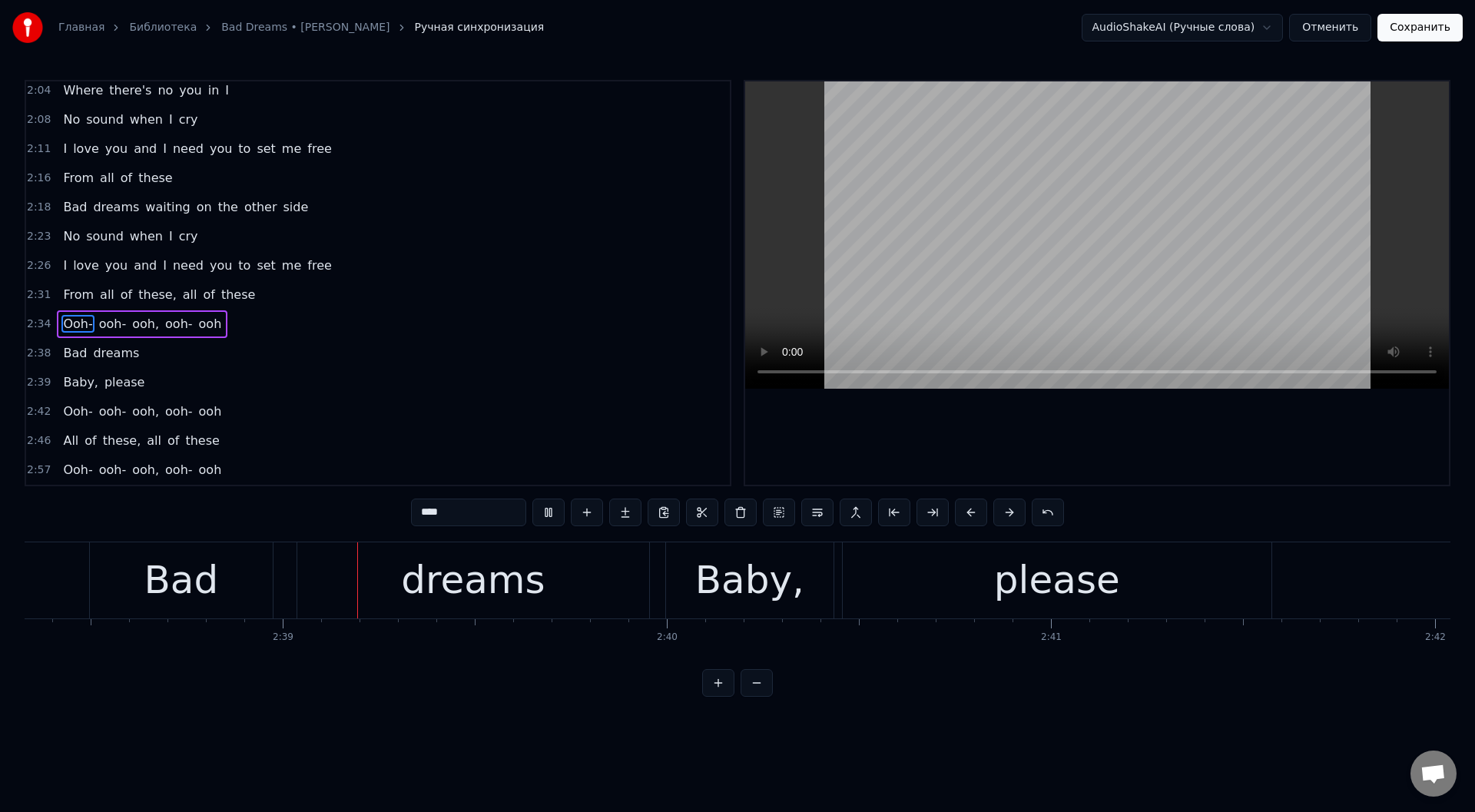
scroll to position [0, 60843]
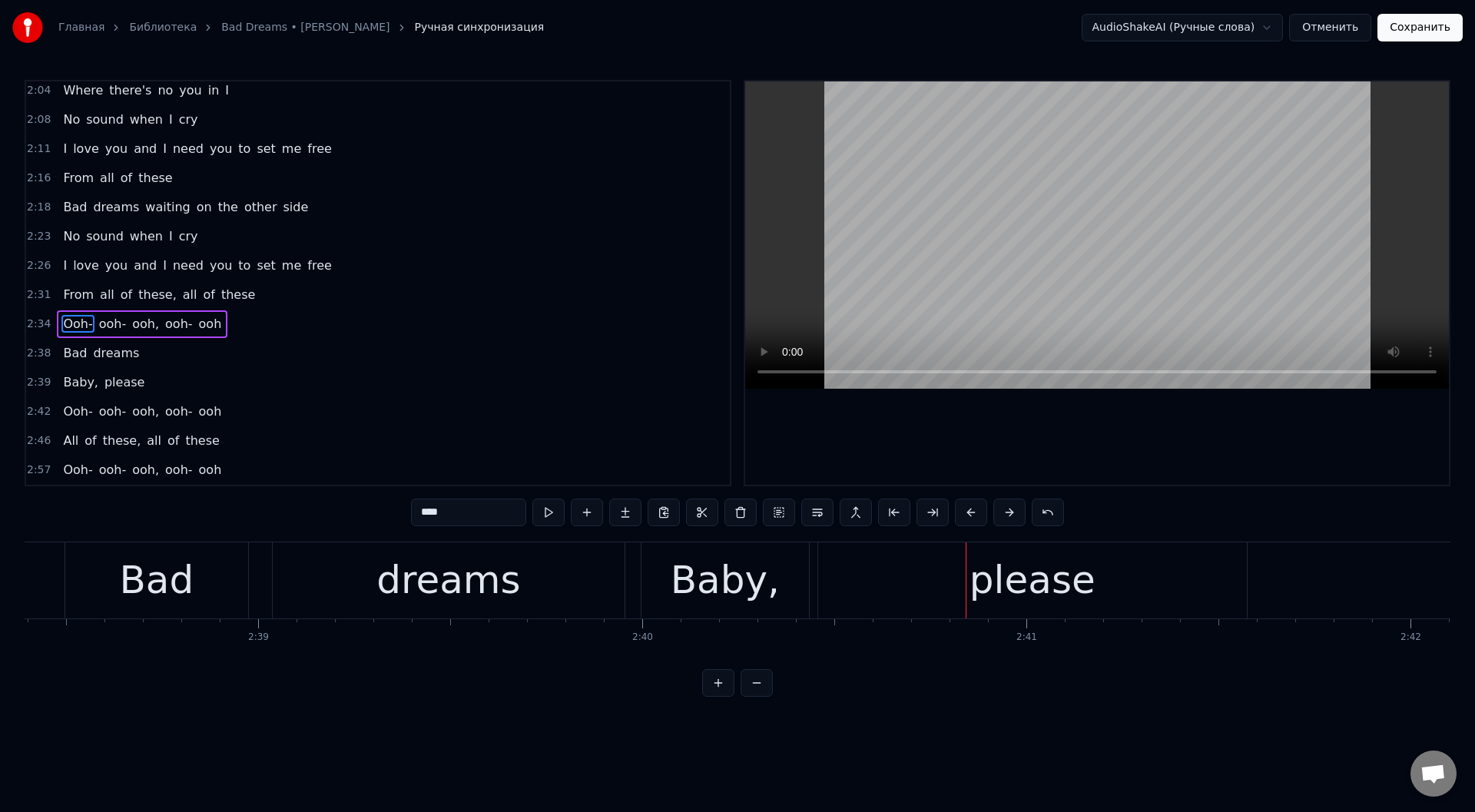
click at [364, 592] on div "dreams" at bounding box center [449, 580] width 352 height 76
type input "******"
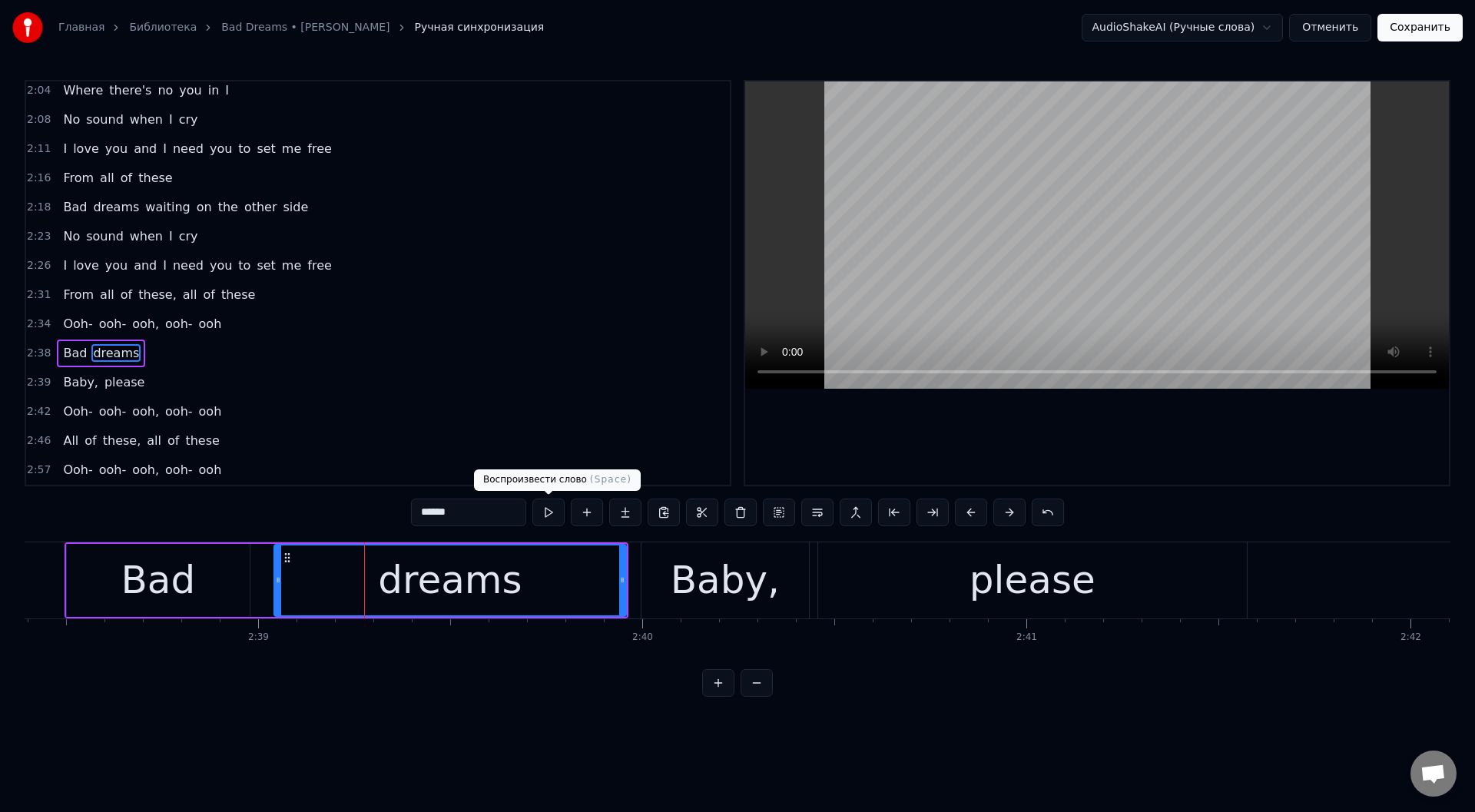
click at [549, 511] on button at bounding box center [549, 512] width 32 height 28
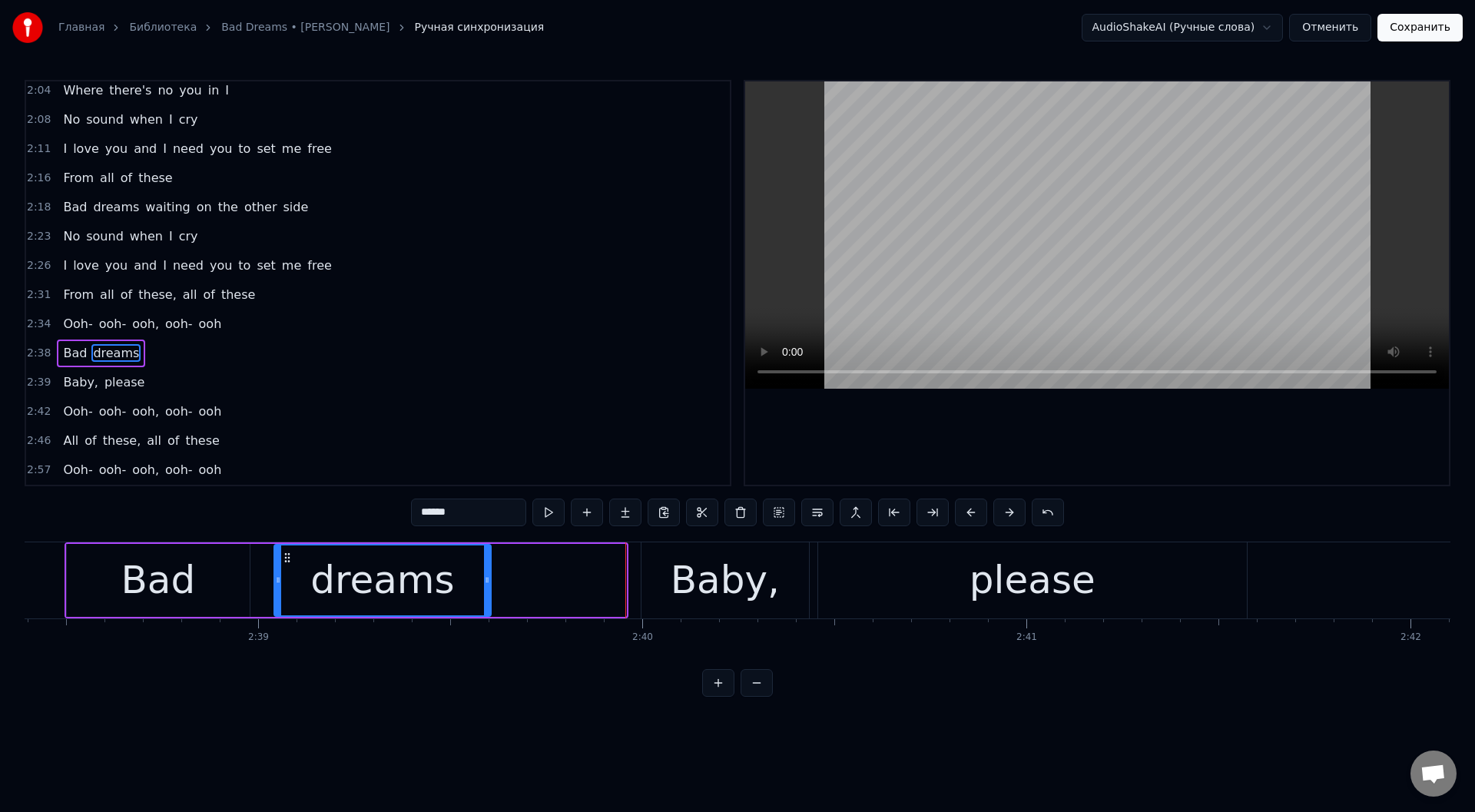
drag, startPoint x: 624, startPoint y: 578, endPoint x: 489, endPoint y: 588, distance: 135.4
click at [489, 588] on div at bounding box center [487, 580] width 6 height 70
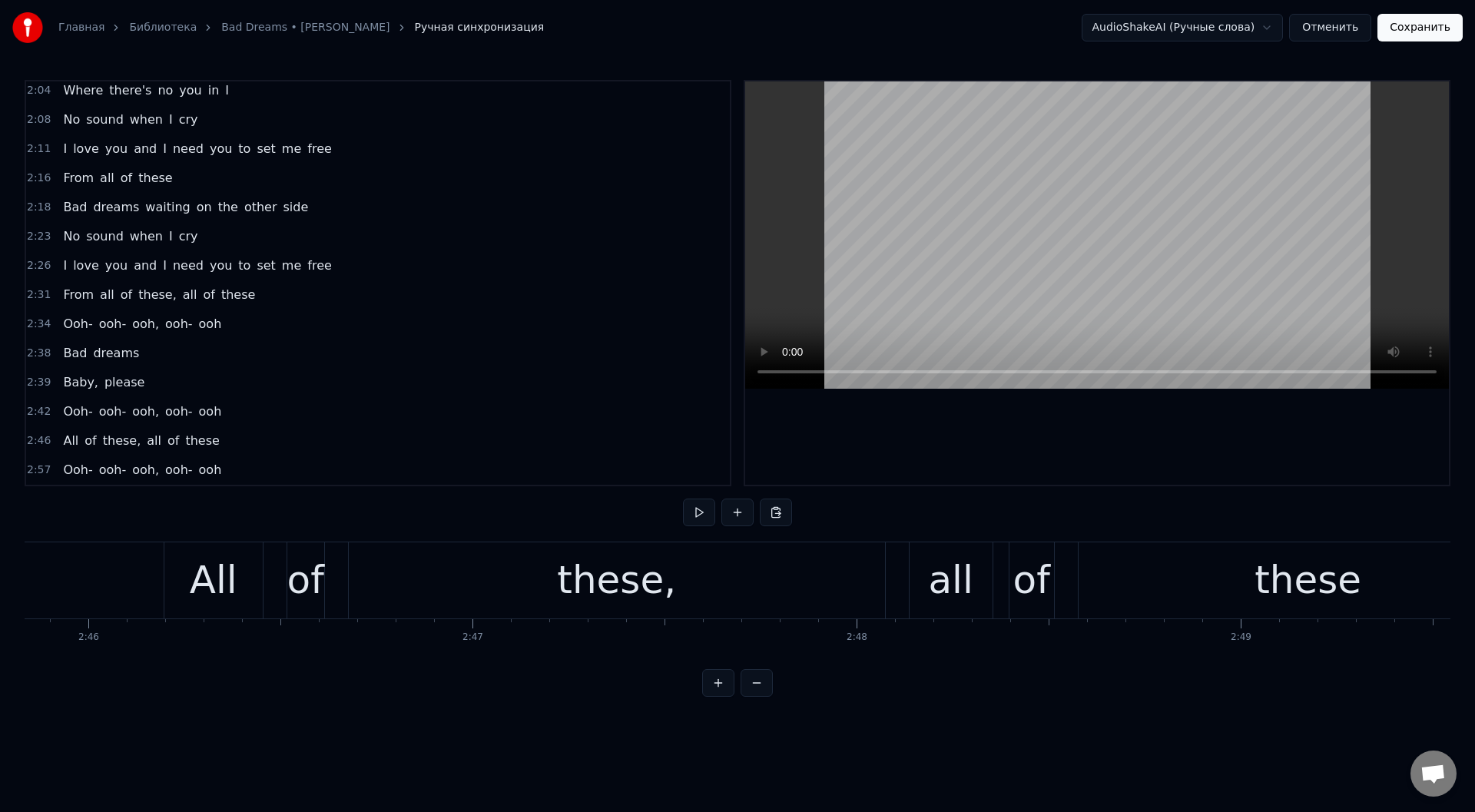
scroll to position [0, 63624]
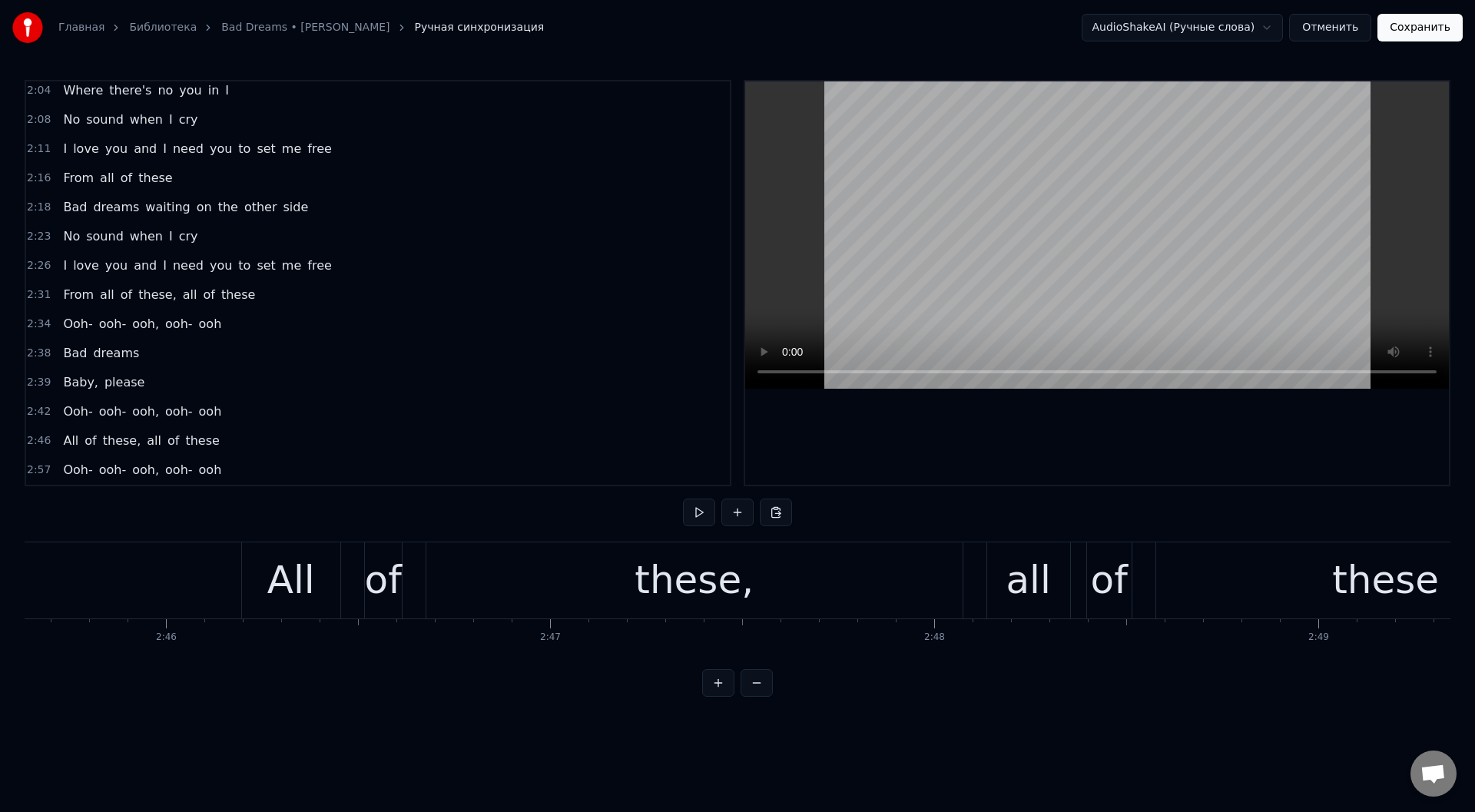
click at [597, 588] on div "these," at bounding box center [695, 580] width 537 height 76
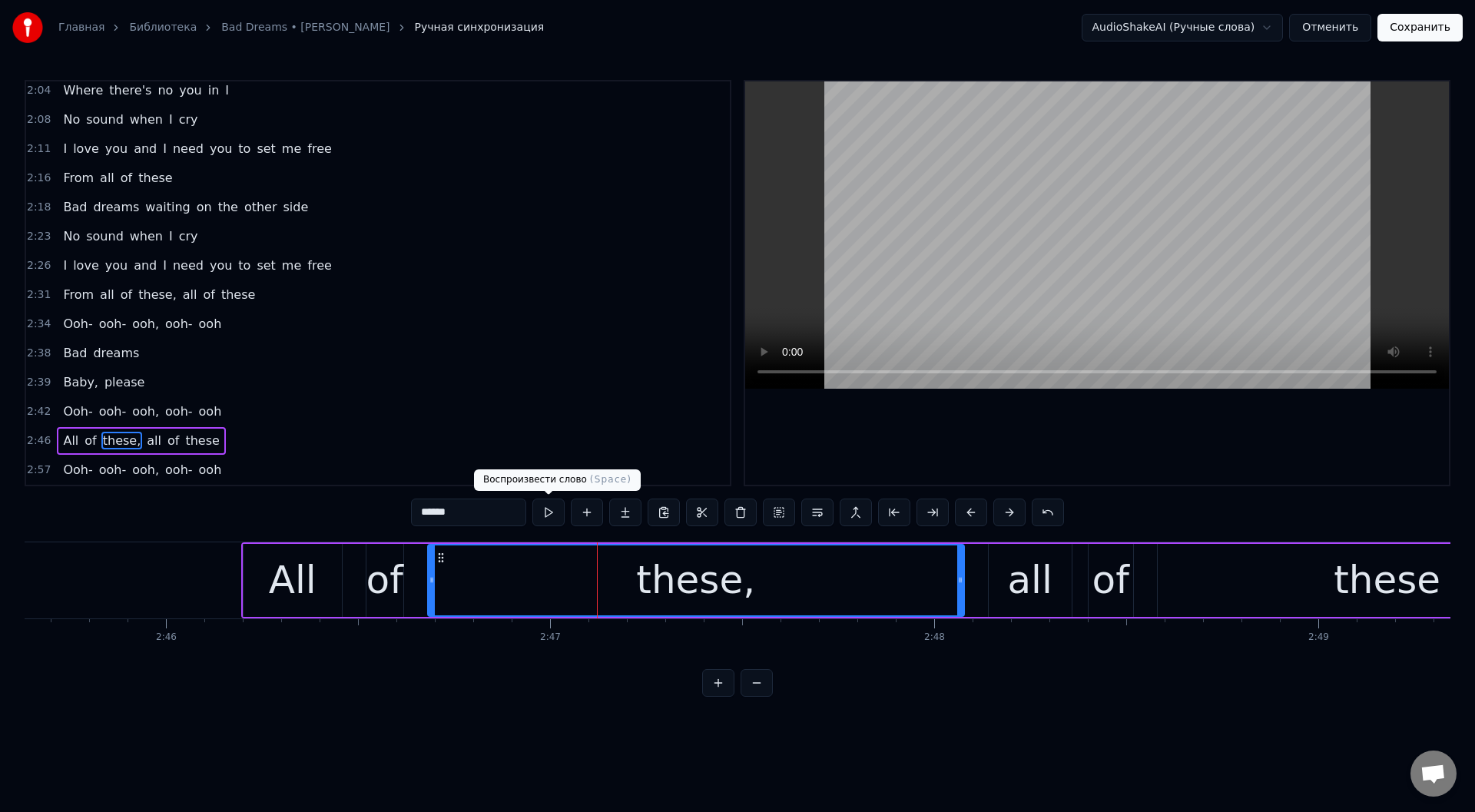
click at [554, 511] on button at bounding box center [549, 512] width 32 height 28
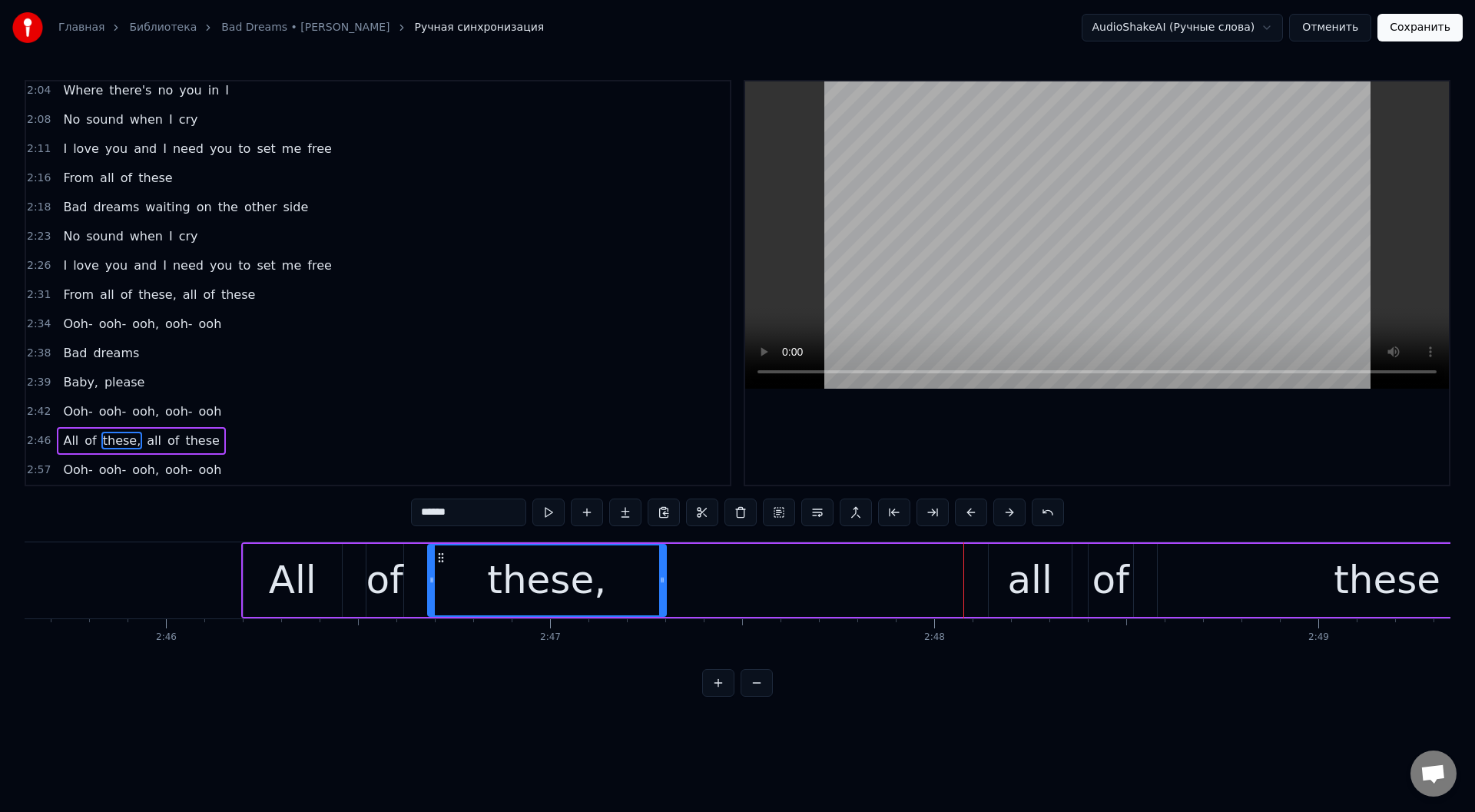
drag, startPoint x: 961, startPoint y: 582, endPoint x: 660, endPoint y: 574, distance: 301.1
click at [660, 574] on icon at bounding box center [662, 579] width 6 height 12
click at [548, 508] on button at bounding box center [549, 512] width 32 height 28
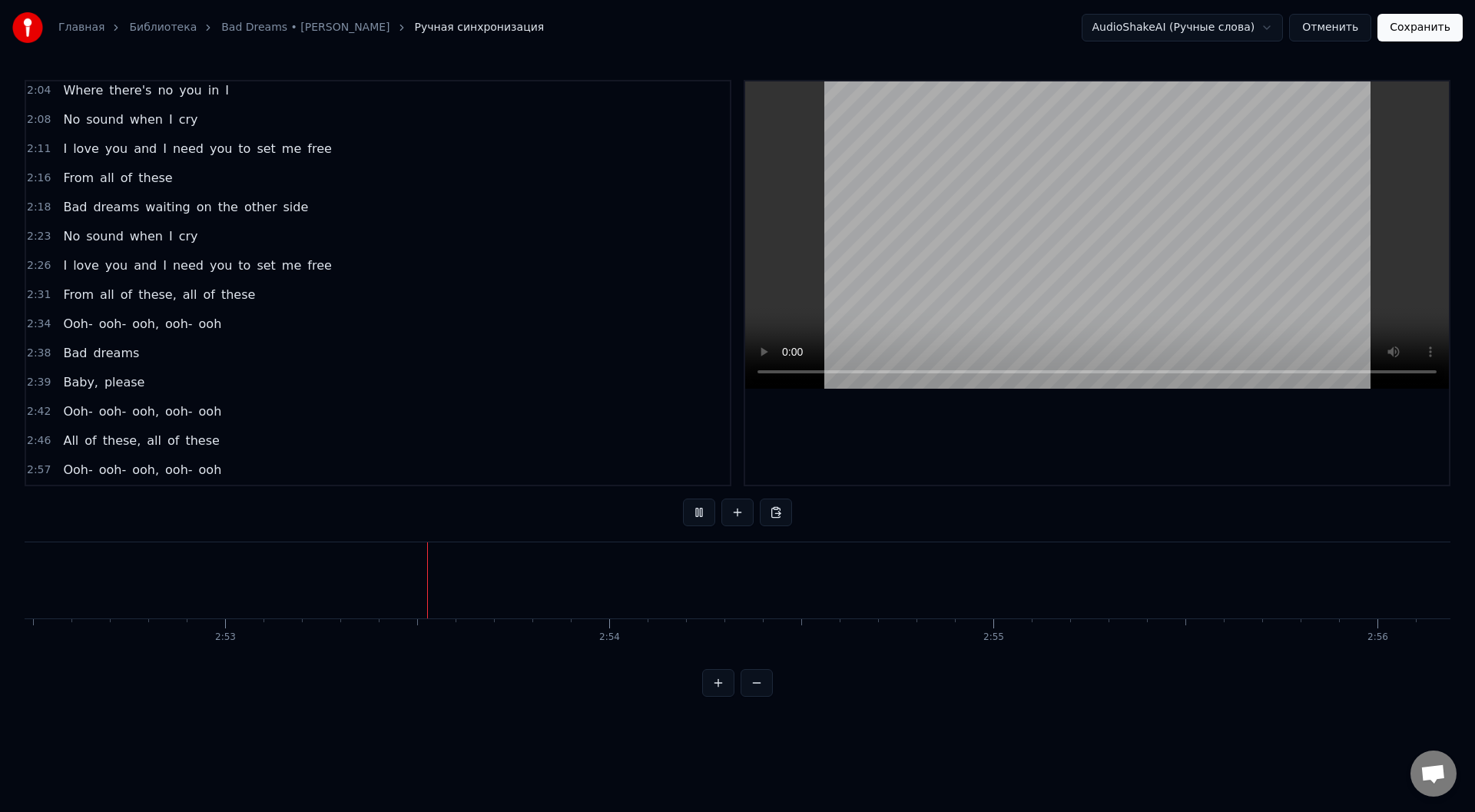
scroll to position [0, 66256]
click at [699, 512] on button at bounding box center [699, 512] width 32 height 28
click at [378, 573] on div "ooh" at bounding box center [369, 580] width 71 height 58
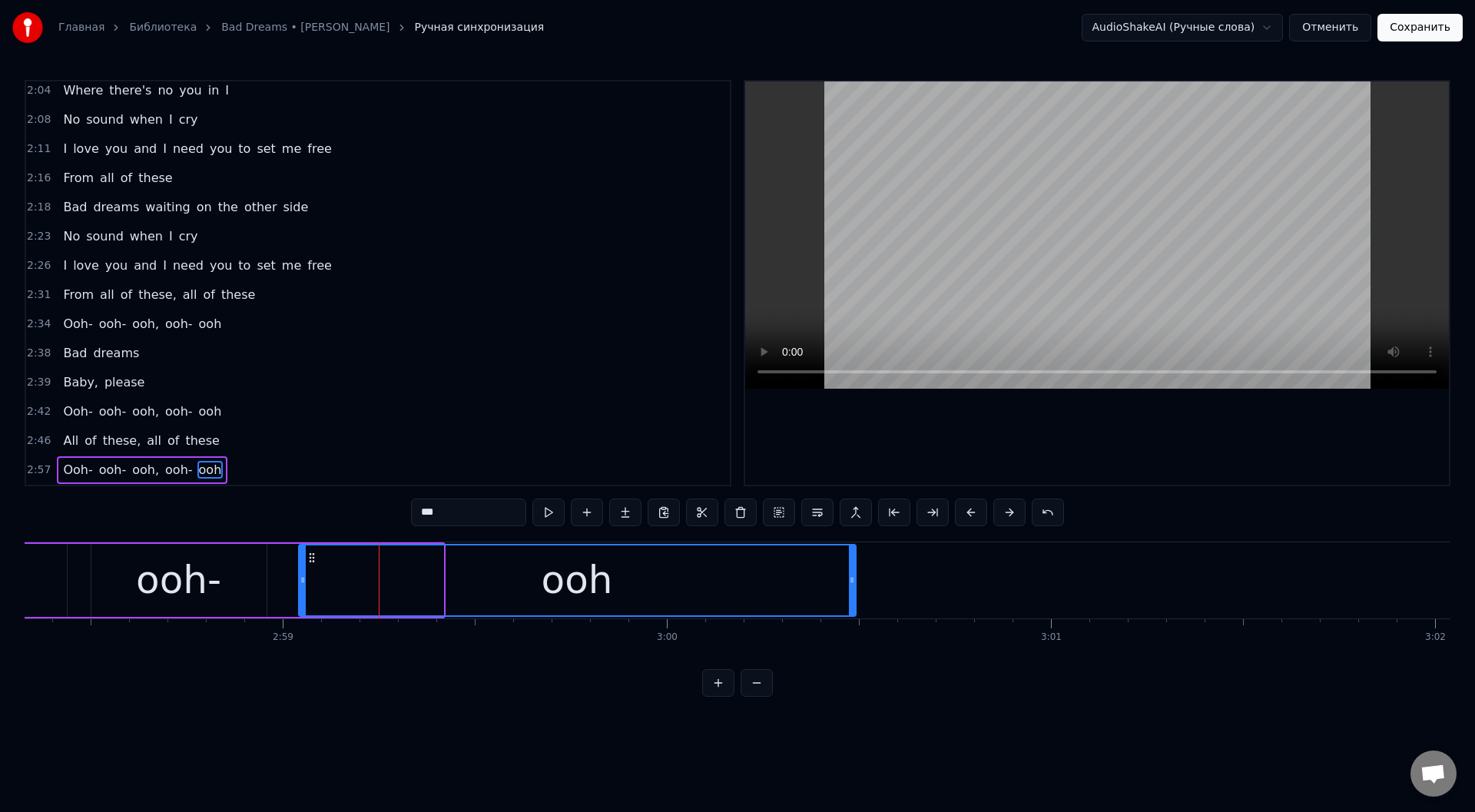
drag, startPoint x: 438, startPoint y: 589, endPoint x: 624, endPoint y: 550, distance: 190.0
click at [851, 587] on div at bounding box center [852, 580] width 6 height 70
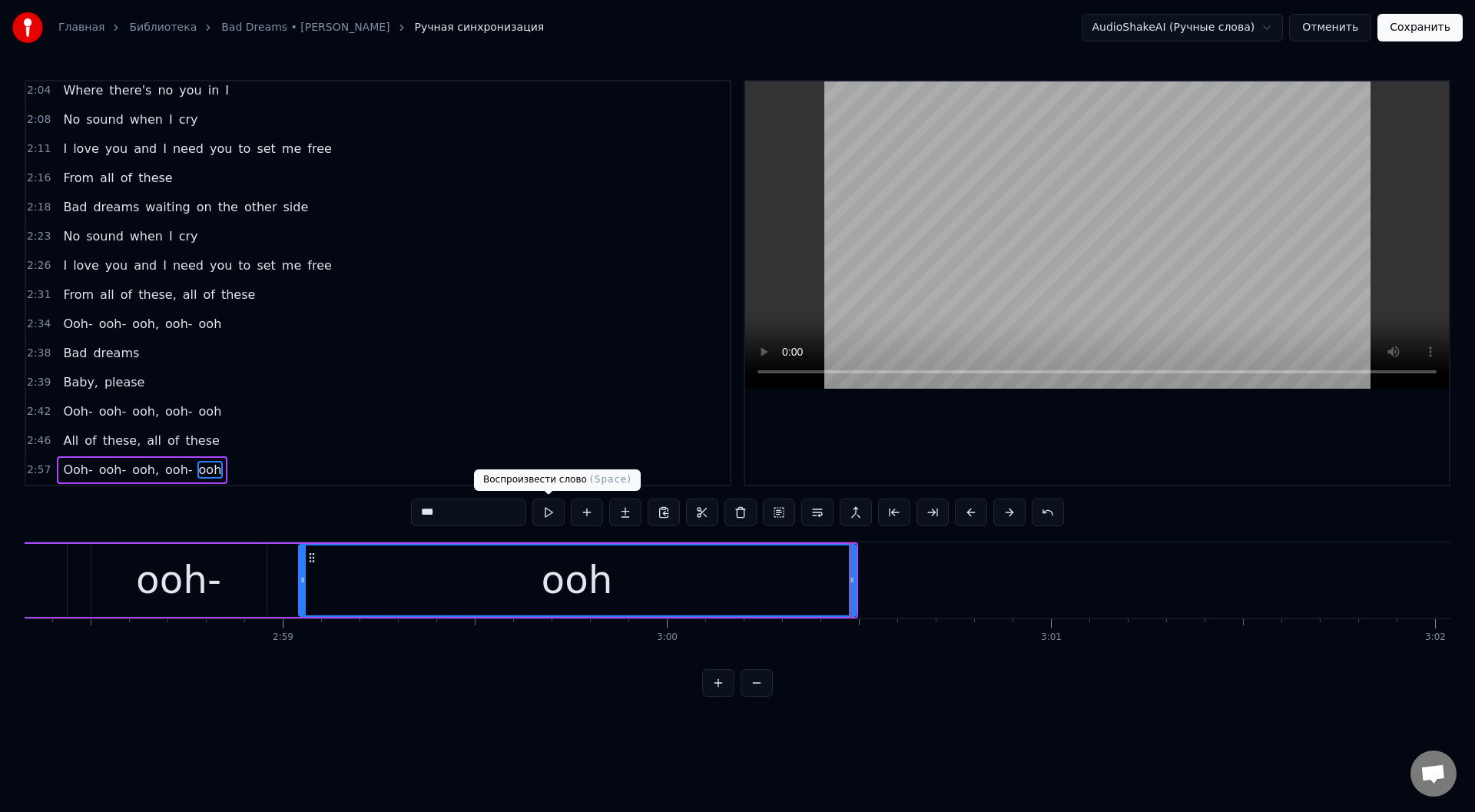
drag, startPoint x: 549, startPoint y: 512, endPoint x: 554, endPoint y: 501, distance: 12.1
click at [550, 511] on button at bounding box center [549, 512] width 32 height 28
type input "****"
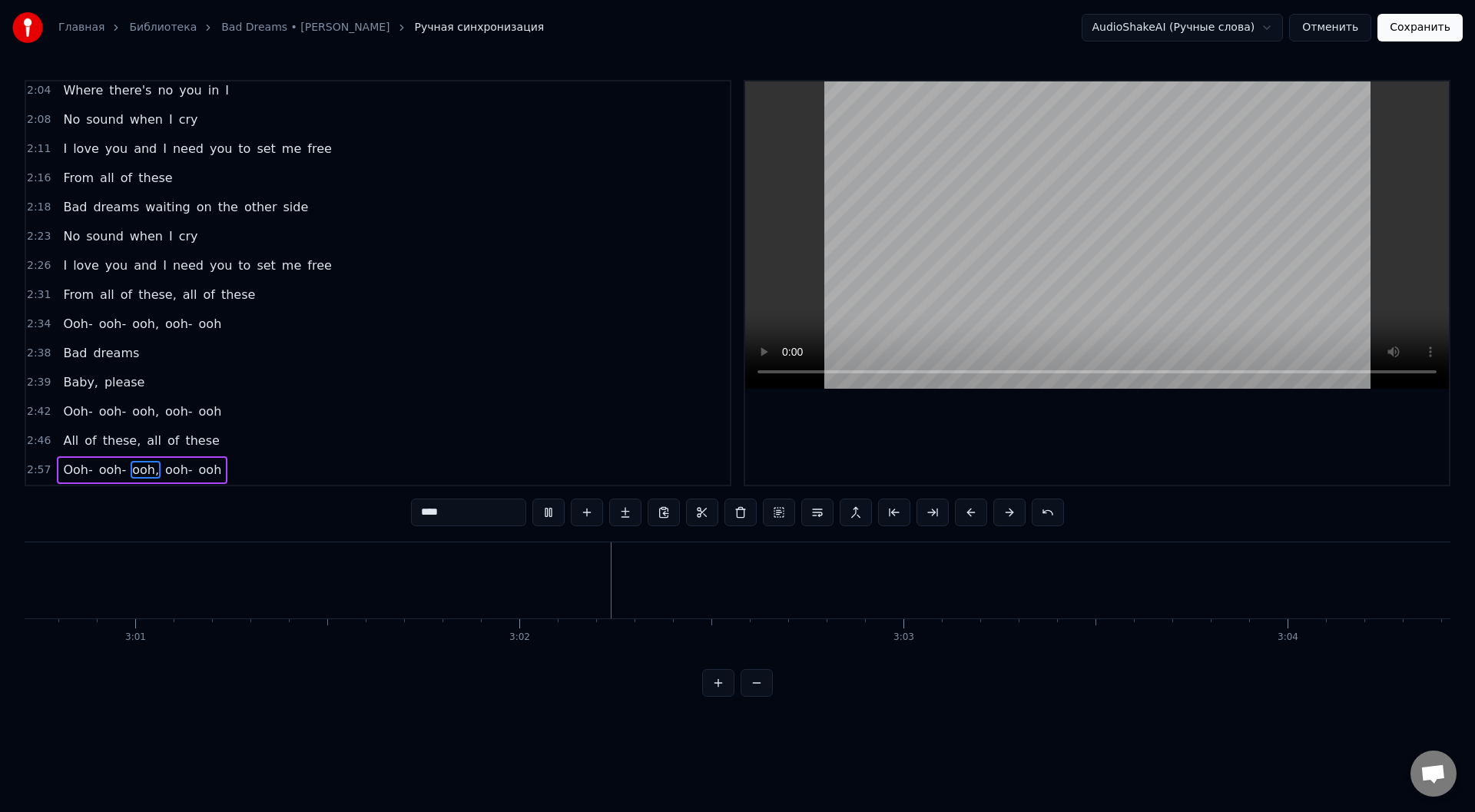
scroll to position [0, 69503]
click at [1444, 31] on button "Сохранить" at bounding box center [1420, 28] width 85 height 28
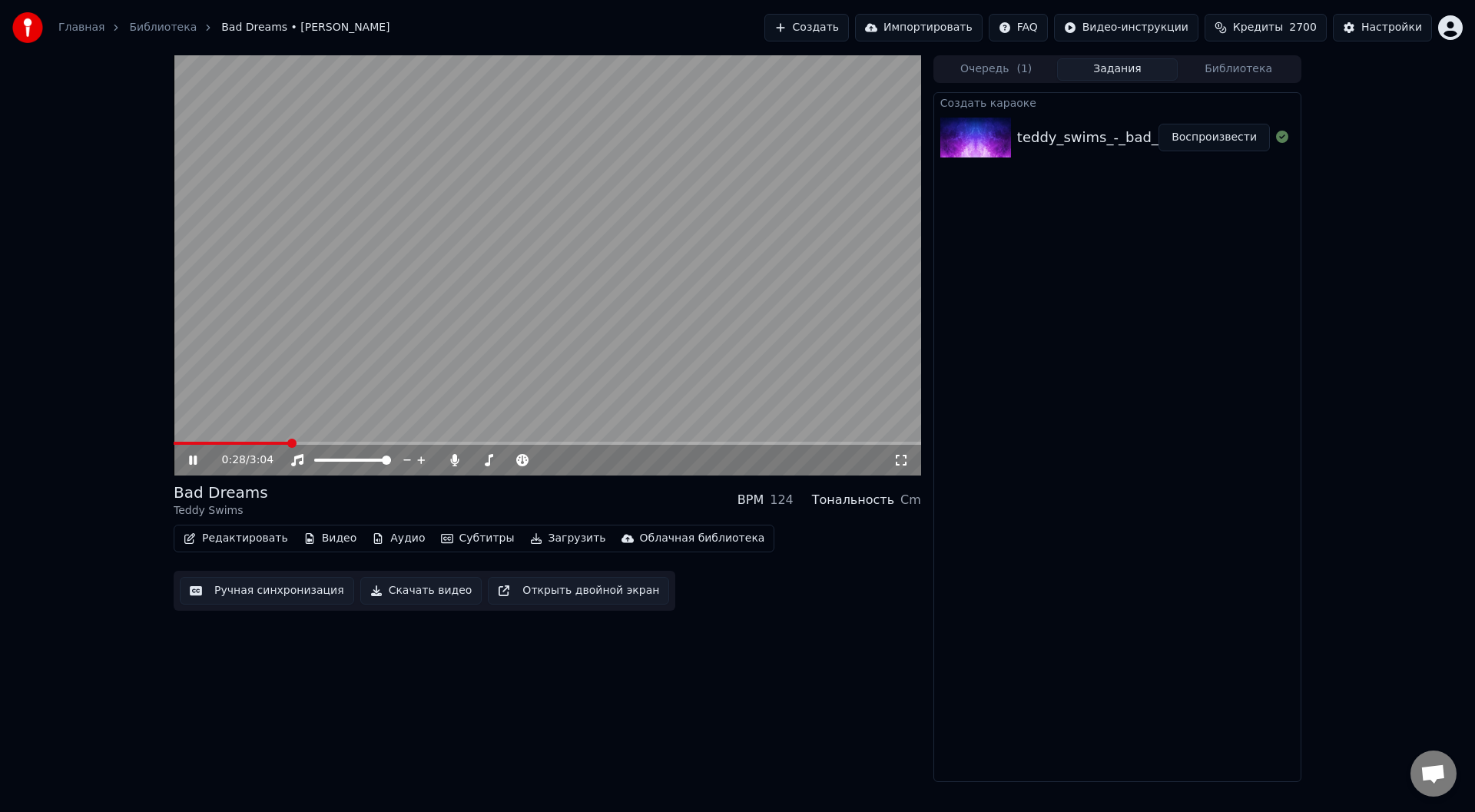
click at [190, 459] on icon at bounding box center [192, 459] width 7 height 9
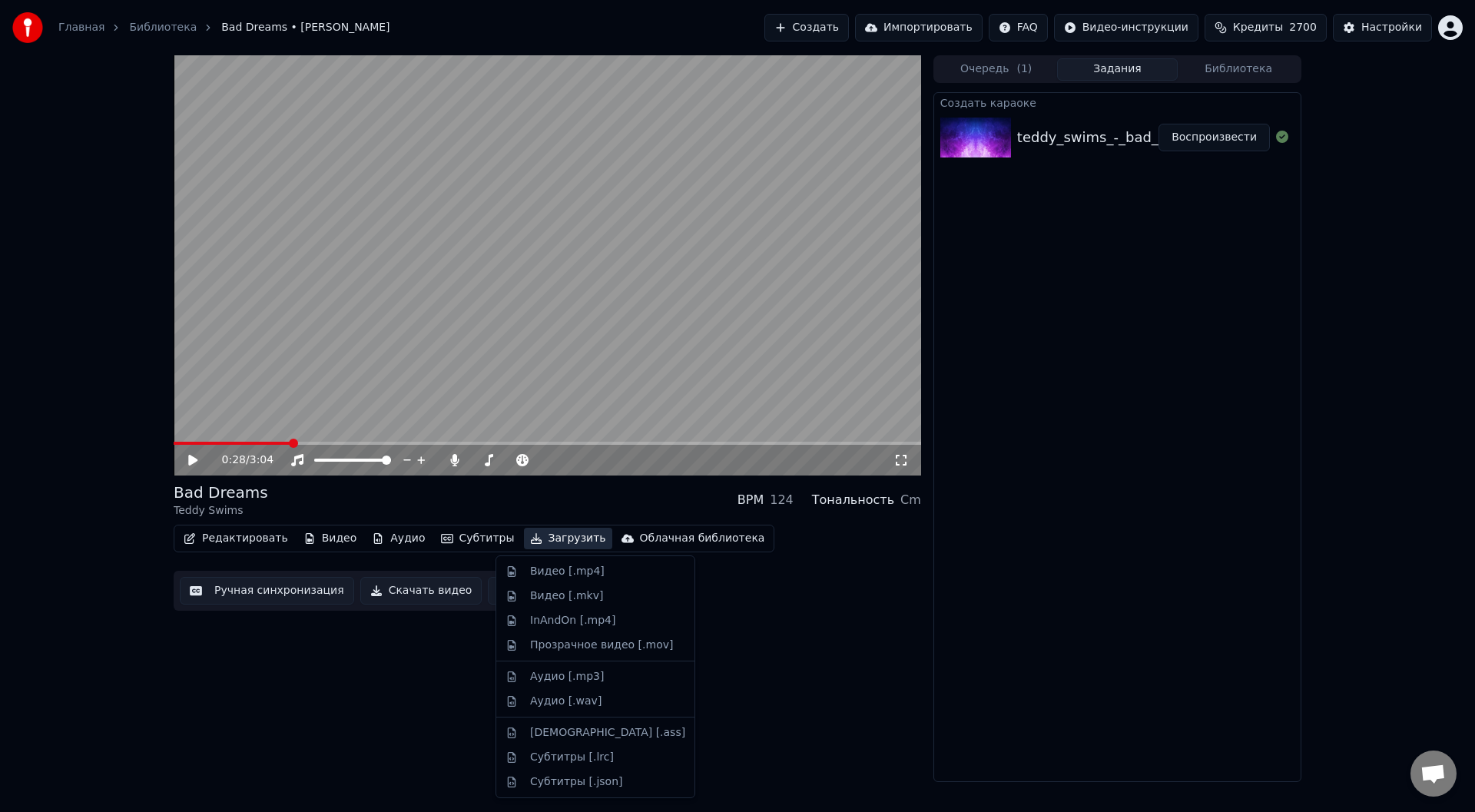
click at [528, 537] on button "Загрузить" at bounding box center [568, 538] width 88 height 22
click at [549, 571] on div "Видео [.mp4]" at bounding box center [567, 571] width 75 height 15
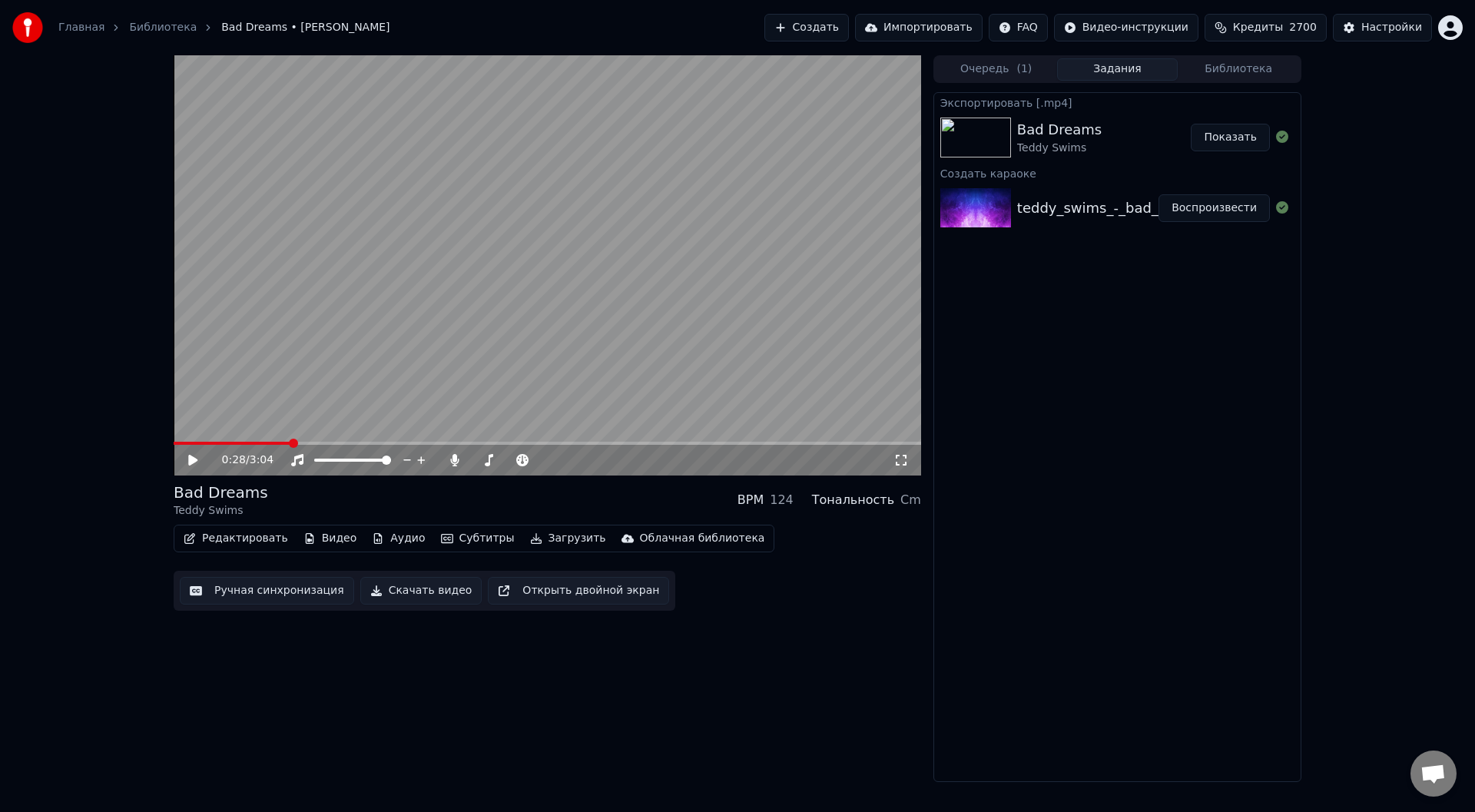
click at [1209, 134] on button "Показать" at bounding box center [1230, 138] width 79 height 28
click at [835, 29] on button "Создать" at bounding box center [806, 28] width 84 height 28
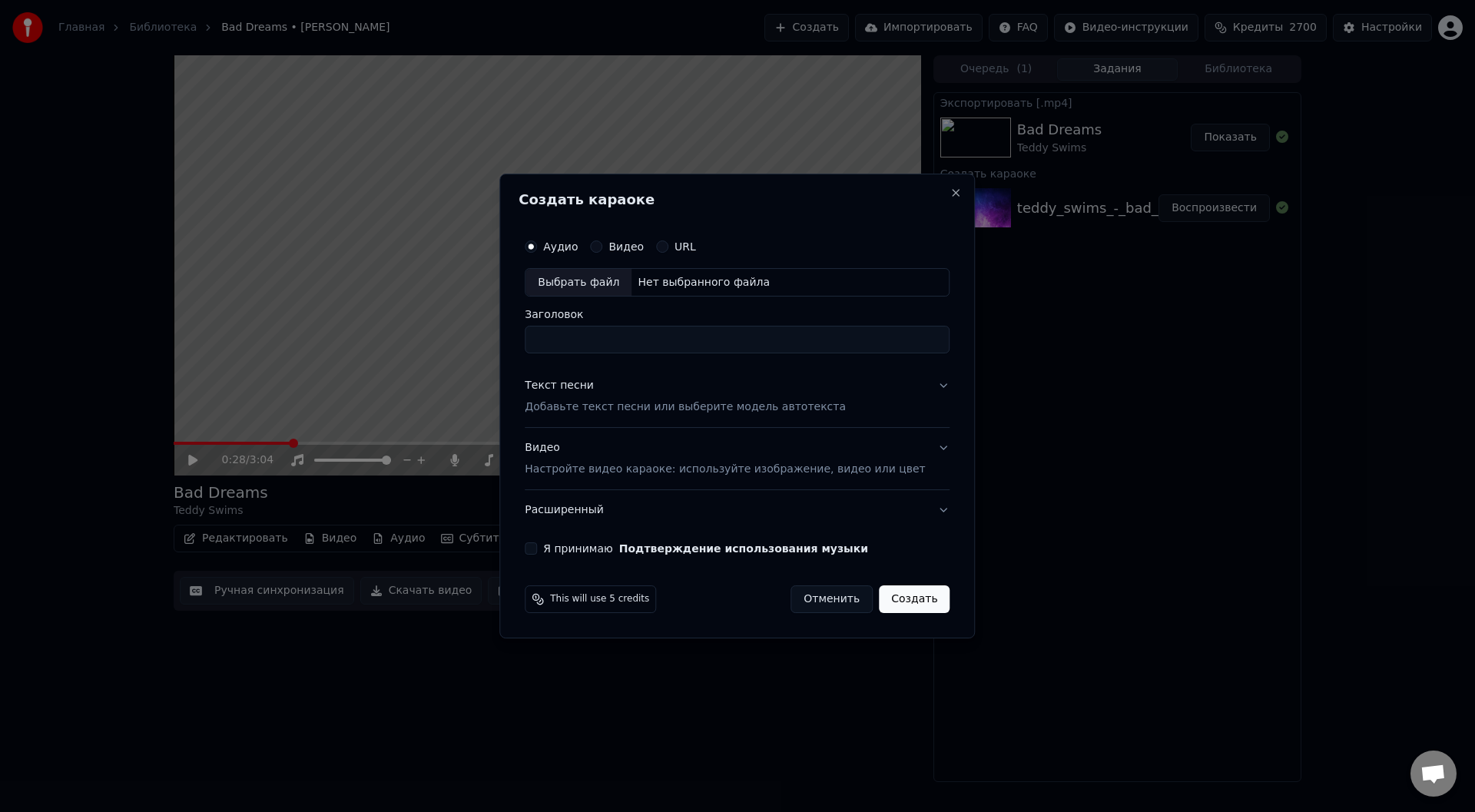
click at [609, 281] on div "Выбрать файл" at bounding box center [578, 283] width 106 height 28
type input "**********"
click at [924, 385] on button "Текст песни Добавьте текст песни или выберите модель автотекста" at bounding box center [737, 397] width 425 height 62
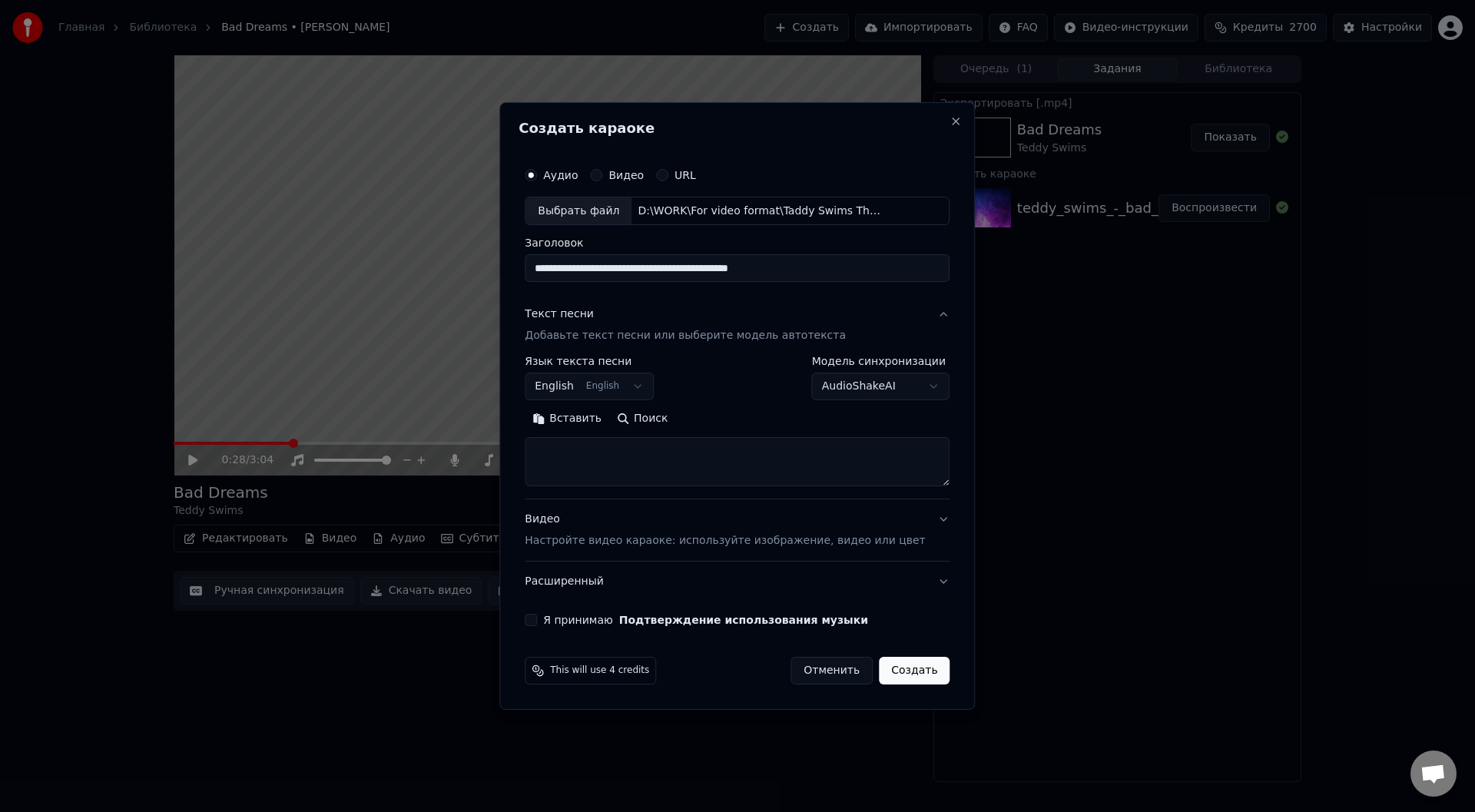
drag, startPoint x: 583, startPoint y: 417, endPoint x: 647, endPoint y: 405, distance: 65.1
click at [584, 417] on button "Вставить" at bounding box center [566, 419] width 84 height 24
click at [751, 421] on button "Развернуть" at bounding box center [725, 419] width 96 height 24
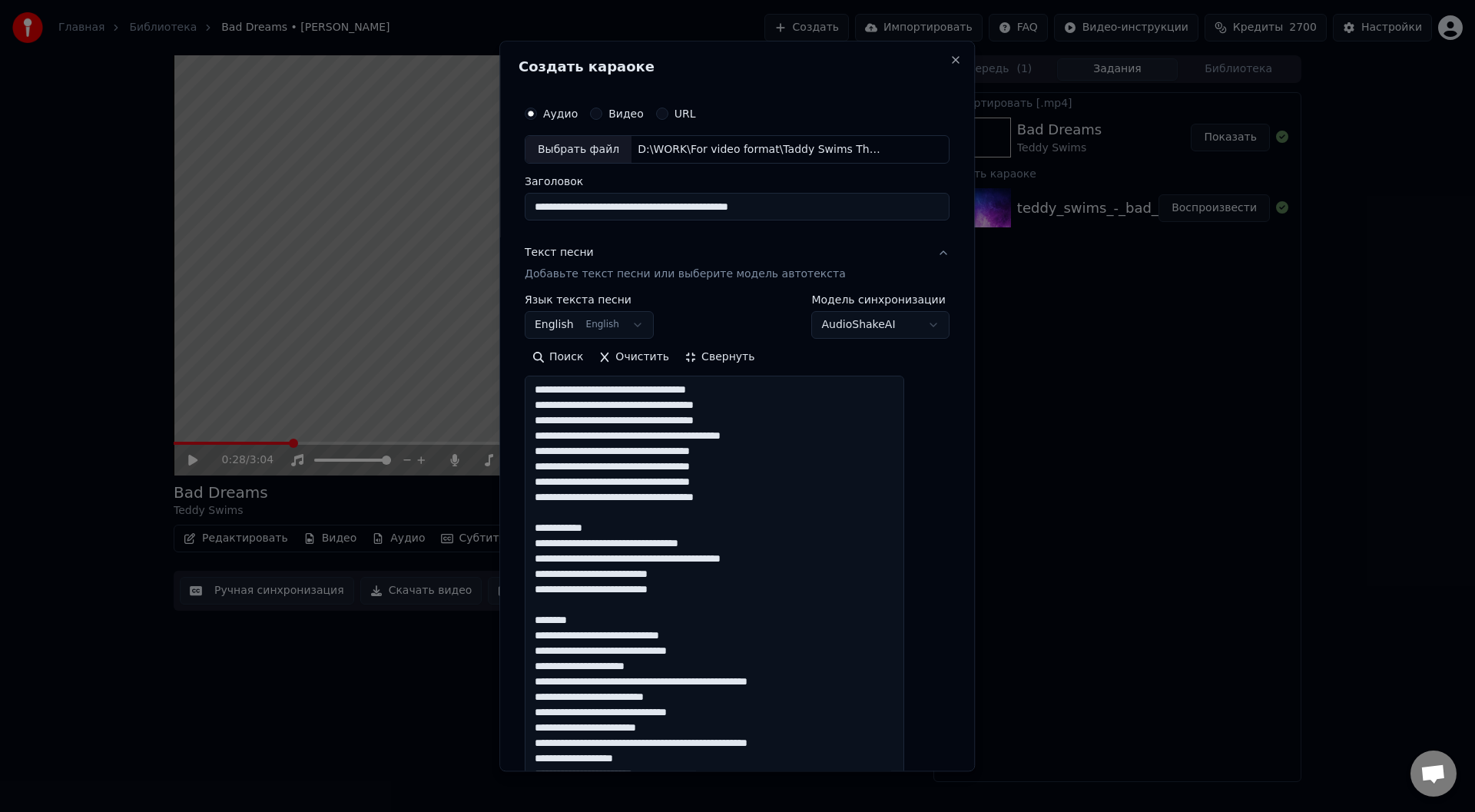
drag, startPoint x: 626, startPoint y: 529, endPoint x: 550, endPoint y: 528, distance: 76.0
drag, startPoint x: 602, startPoint y: 618, endPoint x: 539, endPoint y: 619, distance: 63.0
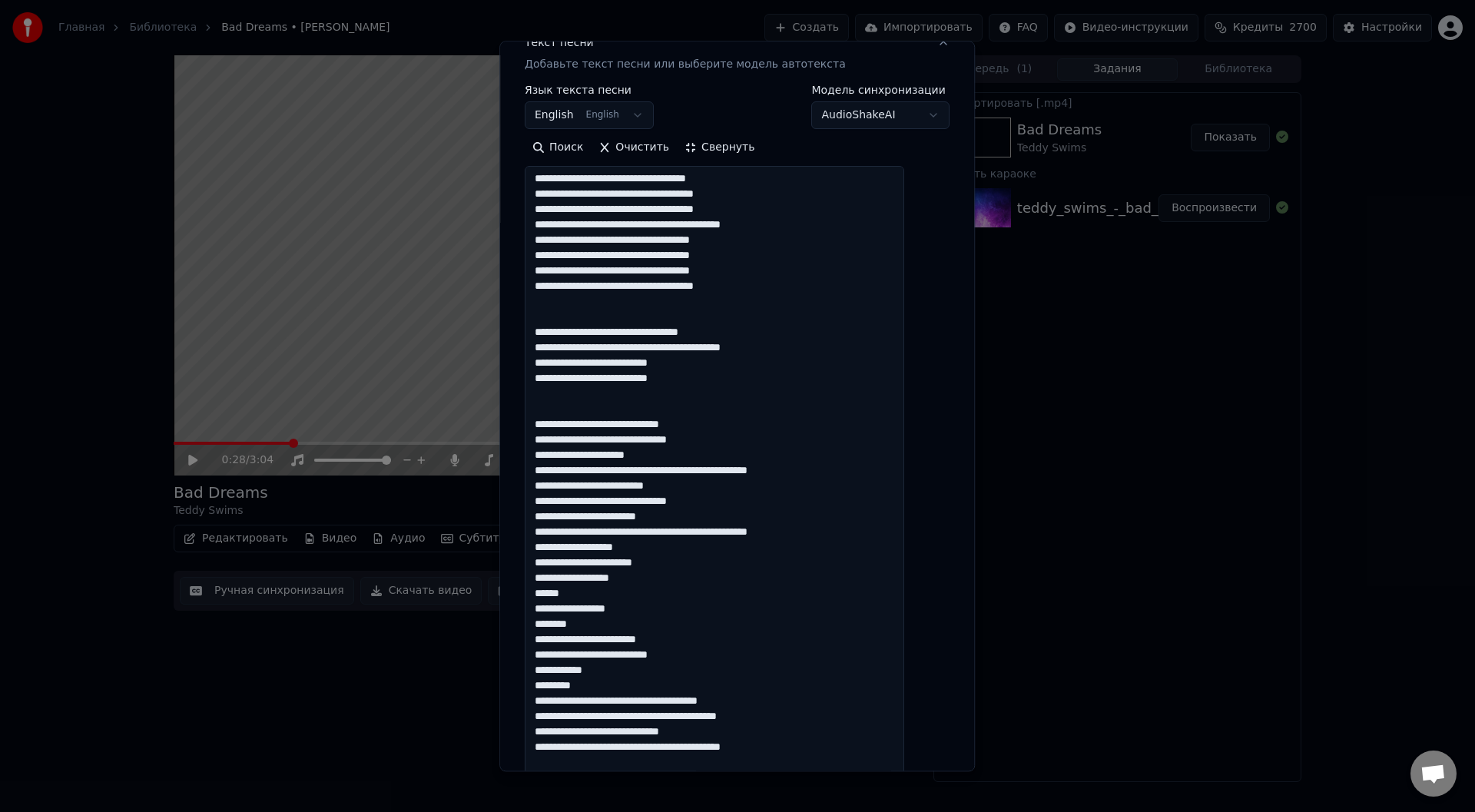
scroll to position [230, 0]
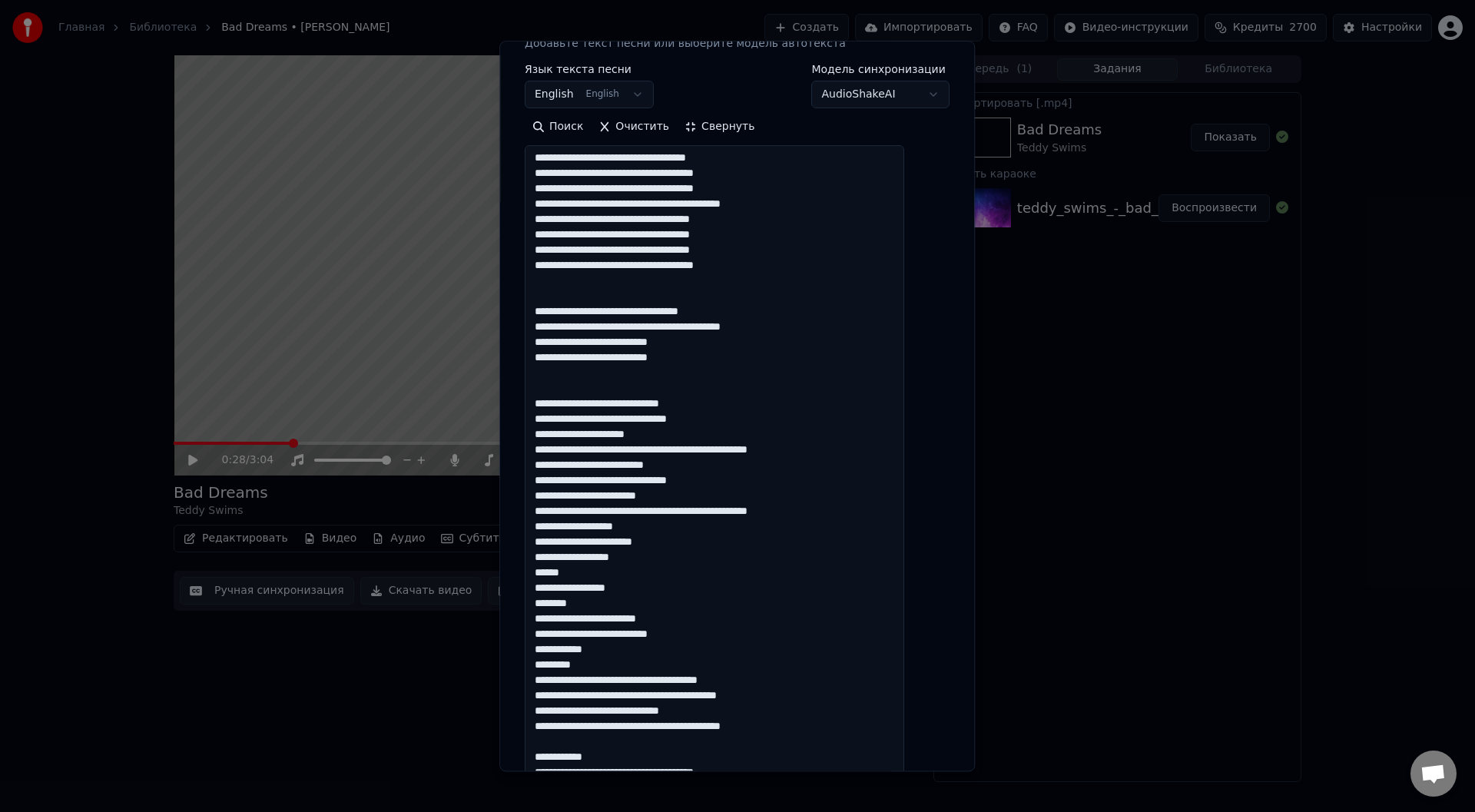
drag, startPoint x: 552, startPoint y: 526, endPoint x: 624, endPoint y: 647, distance: 140.8
click at [624, 647] on textarea at bounding box center [714, 704] width 379 height 1118
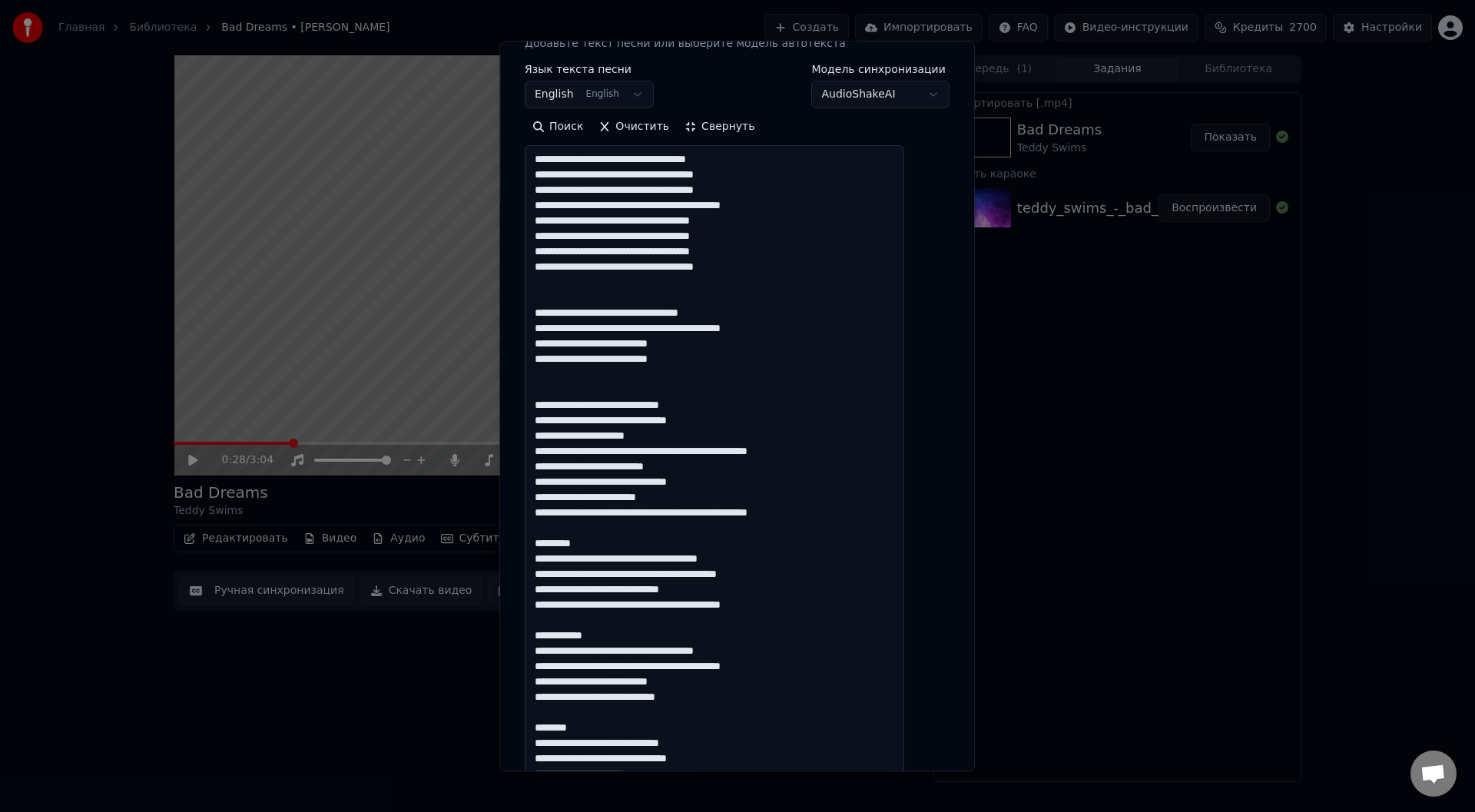
scroll to position [0, 0]
drag, startPoint x: 609, startPoint y: 546, endPoint x: 541, endPoint y: 543, distance: 68.1
click at [541, 543] on textarea at bounding box center [714, 704] width 379 height 1118
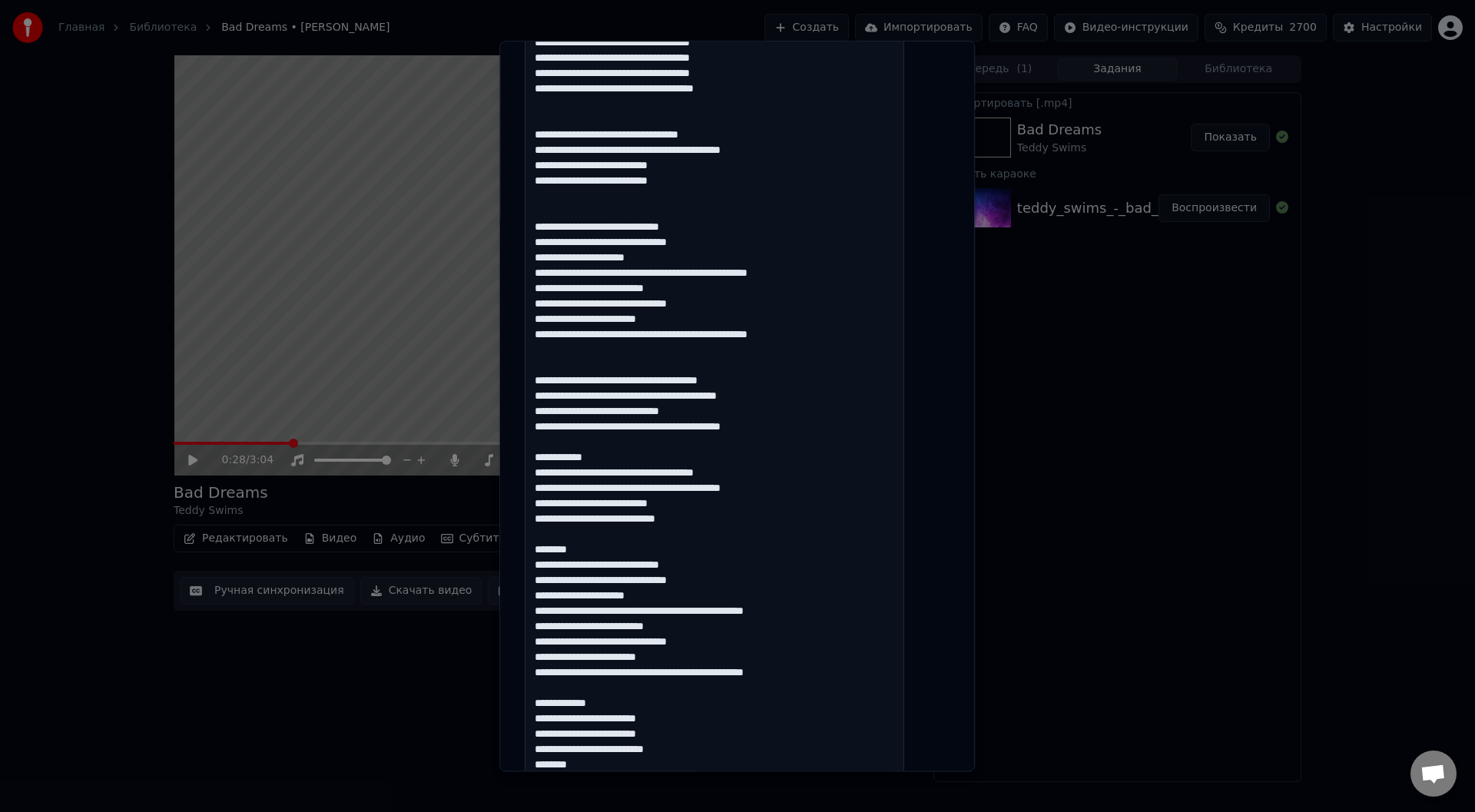
scroll to position [461, 0]
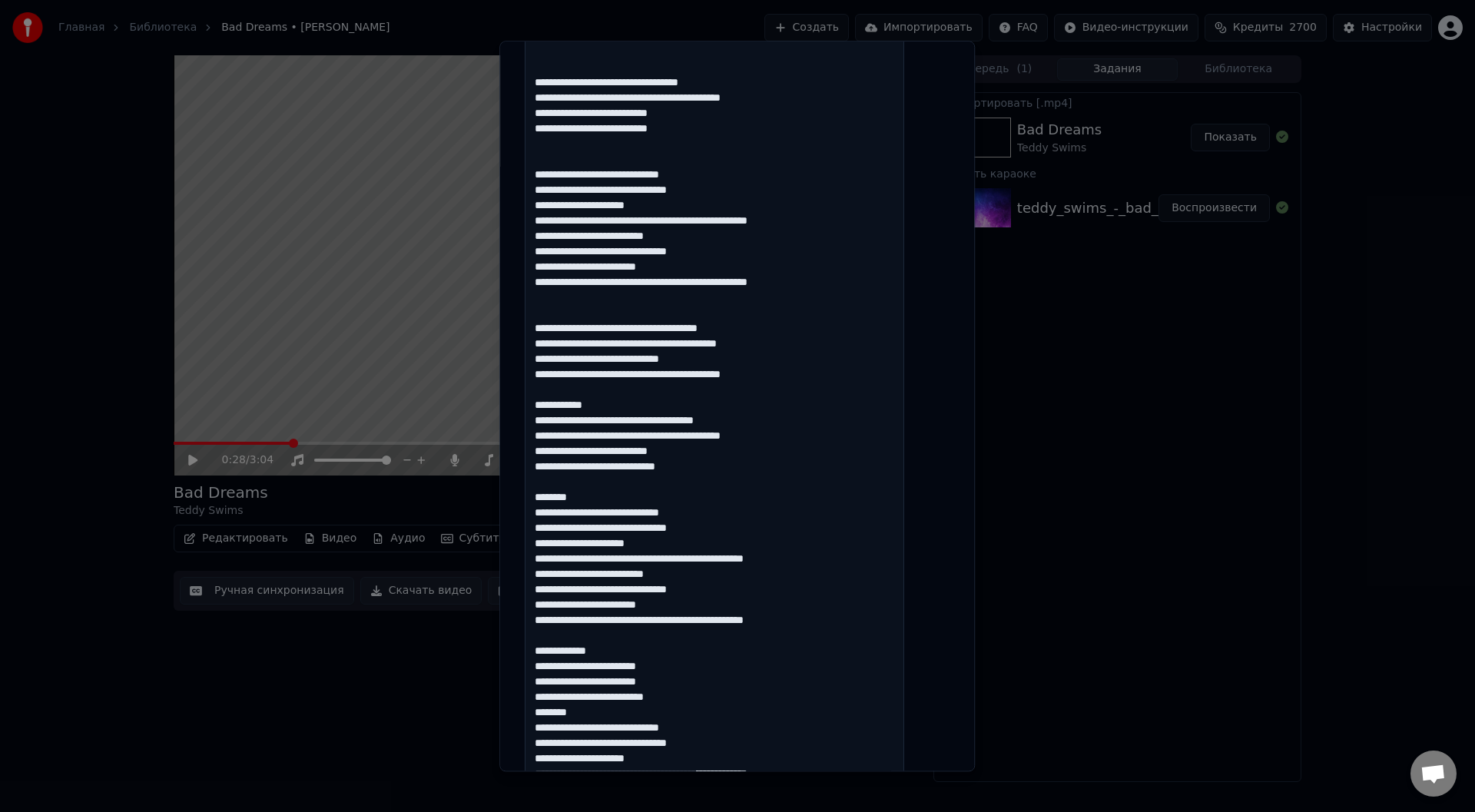
drag, startPoint x: 633, startPoint y: 406, endPoint x: 545, endPoint y: 403, distance: 88.1
click at [545, 403] on textarea at bounding box center [714, 474] width 379 height 1118
drag, startPoint x: 626, startPoint y: 494, endPoint x: 531, endPoint y: 494, distance: 95.0
click at [531, 494] on div "**********" at bounding box center [737, 406] width 476 height 731
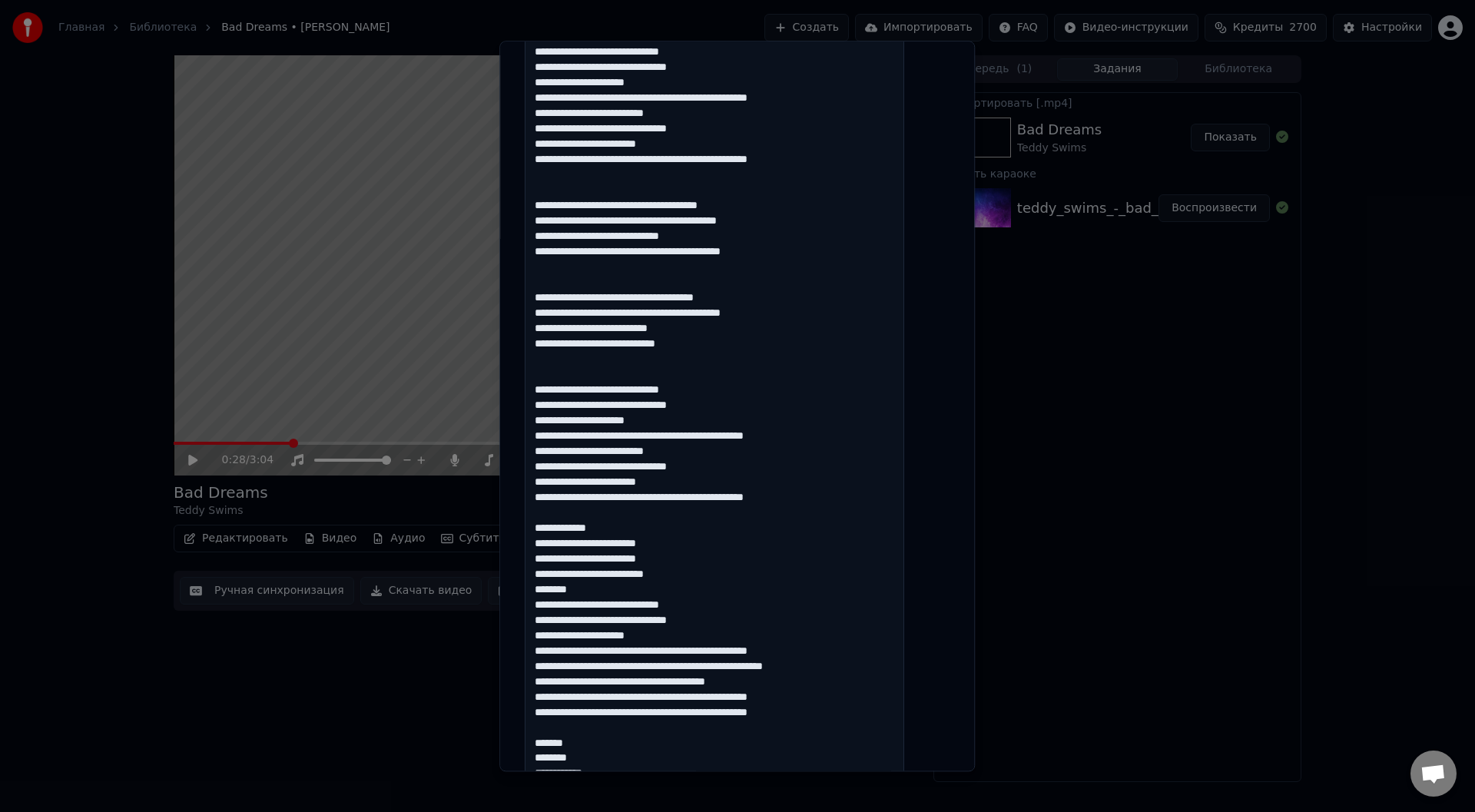
scroll to position [614, 0]
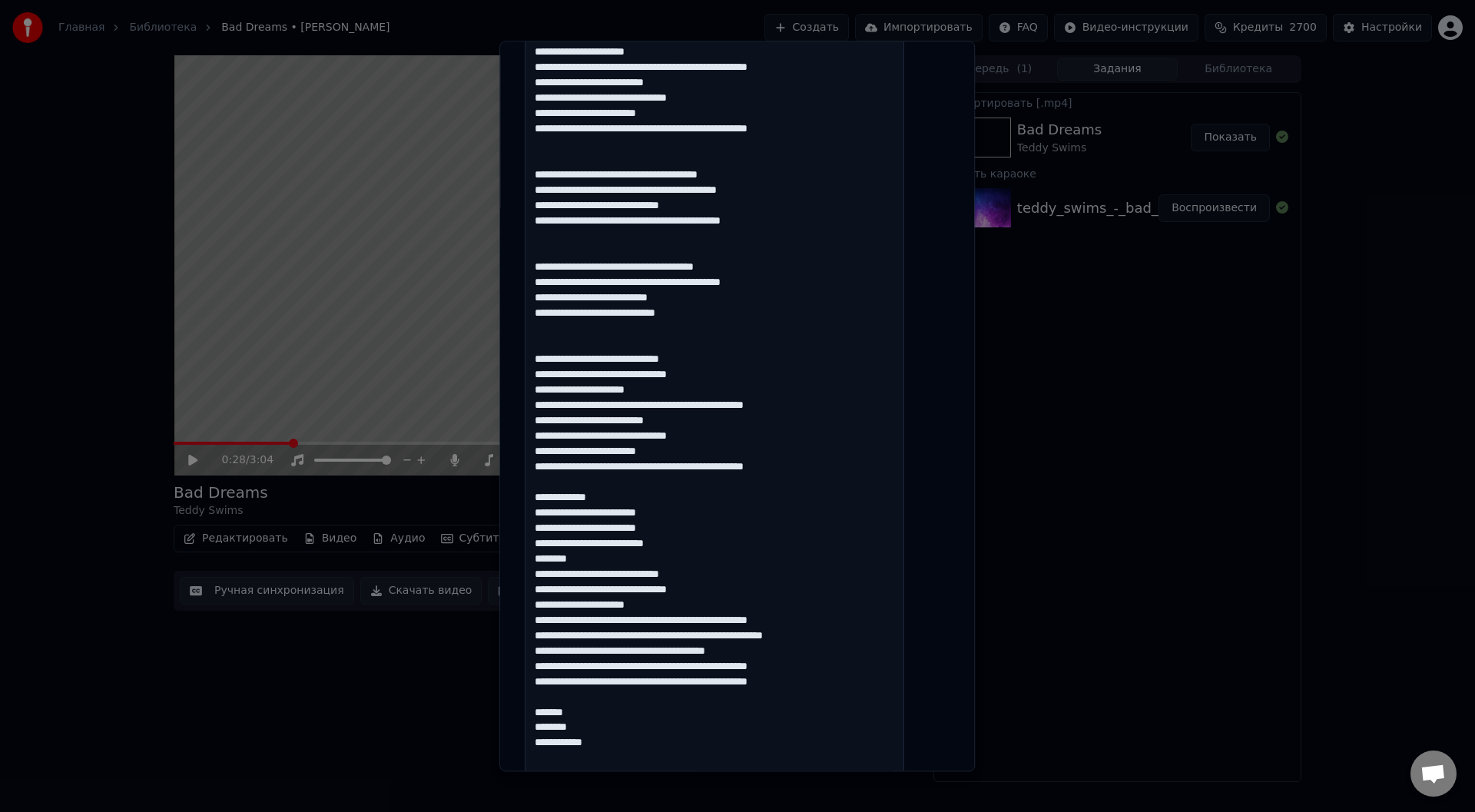
drag, startPoint x: 624, startPoint y: 496, endPoint x: 531, endPoint y: 489, distance: 93.3
click at [515, 492] on body "**********" at bounding box center [738, 406] width 1475 height 812
click at [726, 511] on textarea at bounding box center [714, 320] width 379 height 1118
drag, startPoint x: 624, startPoint y: 497, endPoint x: 548, endPoint y: 494, distance: 76.1
click at [546, 495] on textarea at bounding box center [714, 320] width 379 height 1118
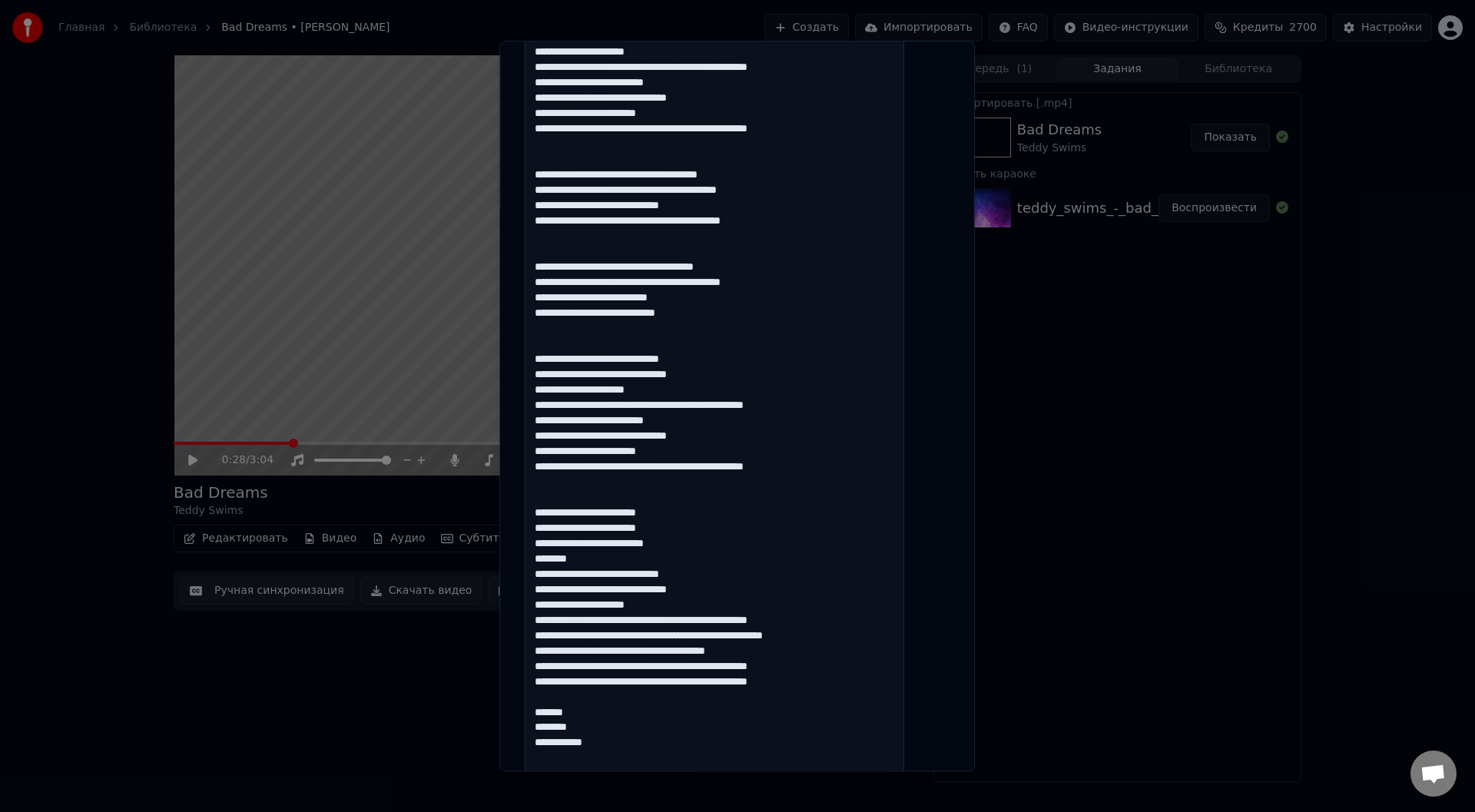
drag, startPoint x: 610, startPoint y: 562, endPoint x: 546, endPoint y: 559, distance: 64.1
click at [546, 559] on textarea at bounding box center [714, 320] width 379 height 1118
drag, startPoint x: 841, startPoint y: 636, endPoint x: 692, endPoint y: 640, distance: 149.1
click at [691, 640] on textarea at bounding box center [714, 320] width 379 height 1118
drag, startPoint x: 775, startPoint y: 652, endPoint x: 720, endPoint y: 650, distance: 55.0
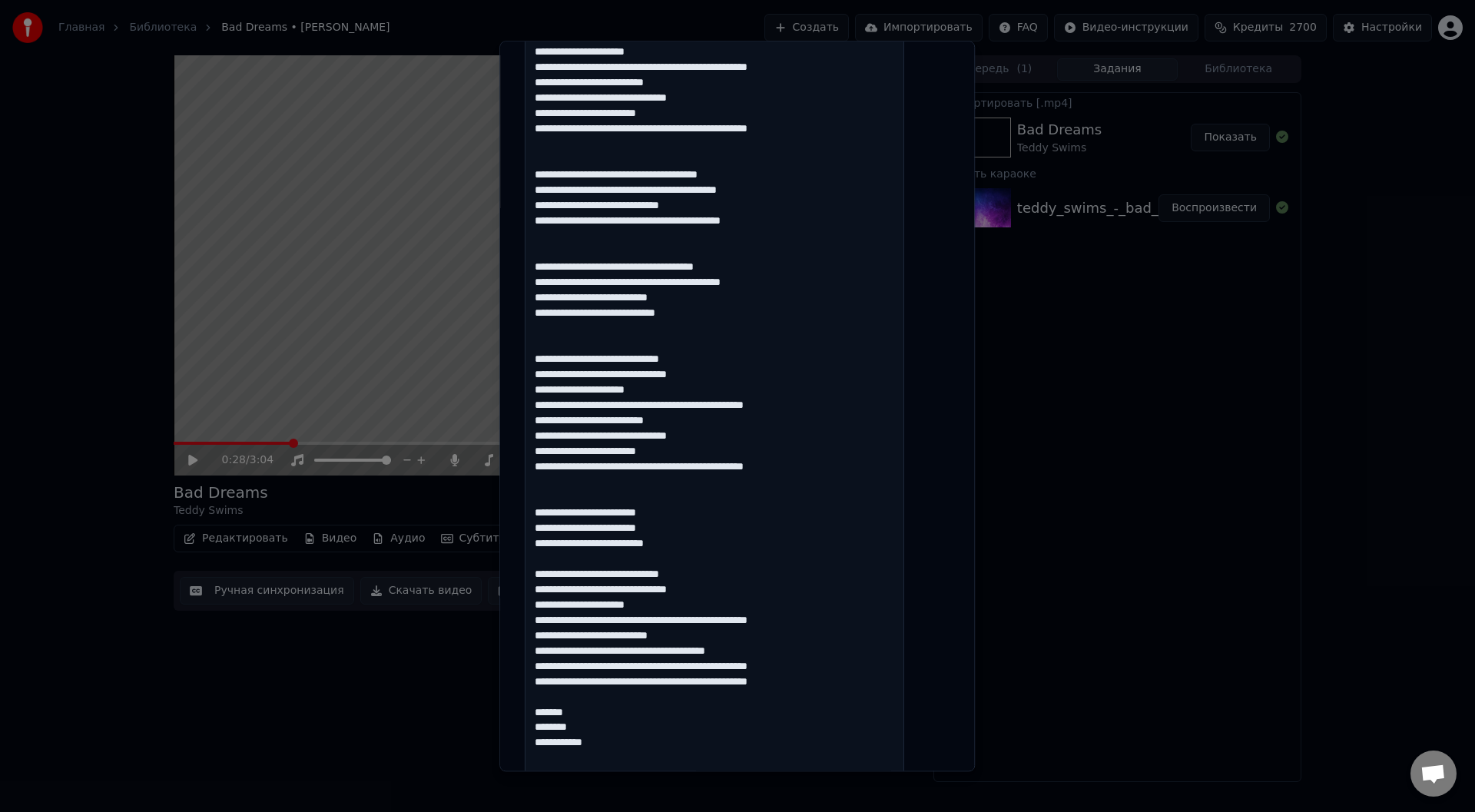
click at [717, 651] on textarea at bounding box center [714, 320] width 379 height 1118
drag, startPoint x: 818, startPoint y: 670, endPoint x: 756, endPoint y: 667, distance: 62.1
click at [673, 667] on textarea at bounding box center [714, 320] width 379 height 1118
drag, startPoint x: 626, startPoint y: 729, endPoint x: 549, endPoint y: 712, distance: 78.9
click at [549, 712] on textarea at bounding box center [714, 320] width 379 height 1118
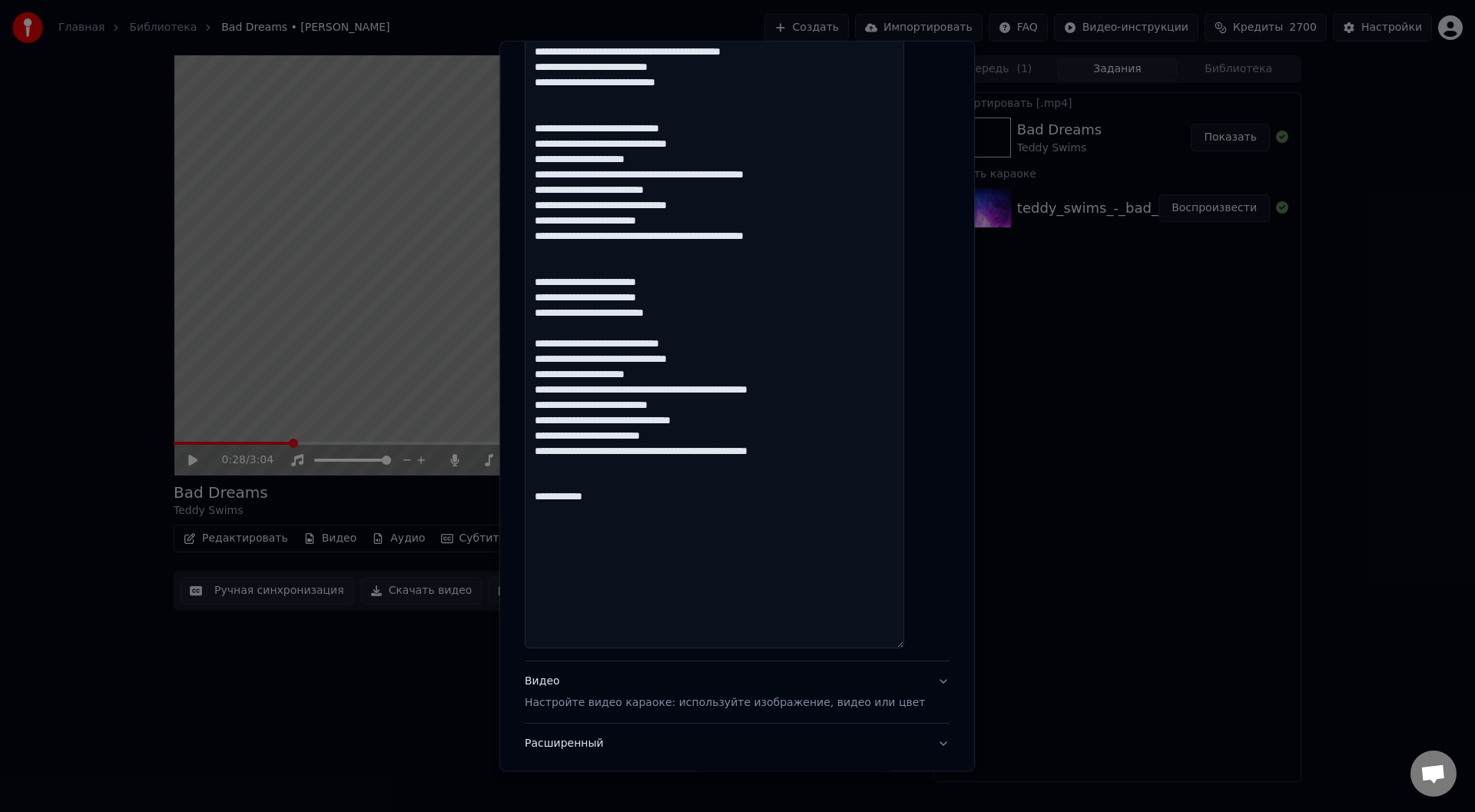
scroll to position [922, 0]
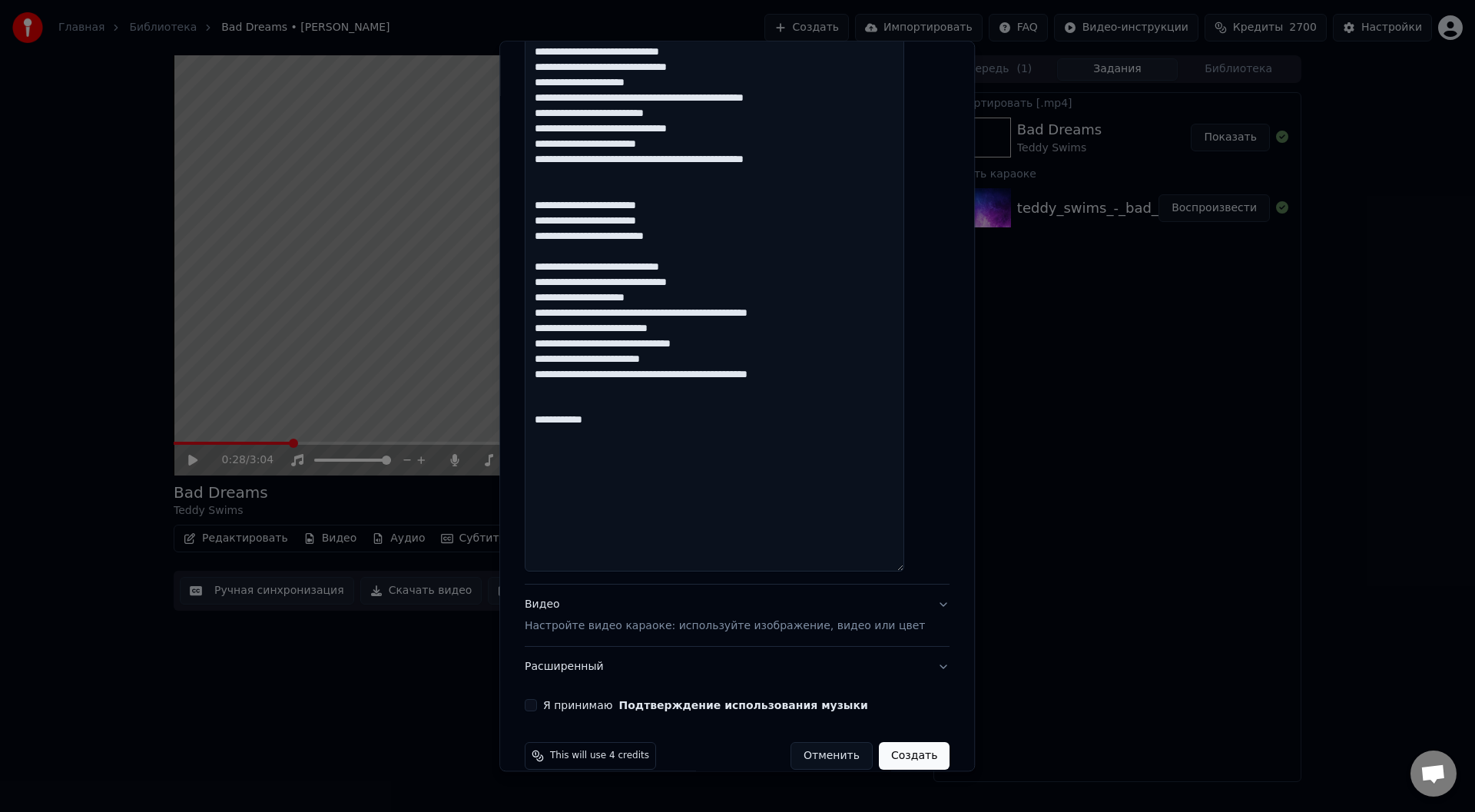
type textarea "**********"
click at [537, 701] on button "Я принимаю Подтверждение использования музыки" at bounding box center [530, 706] width 12 height 12
click at [898, 758] on button "Создать" at bounding box center [913, 757] width 71 height 28
select select
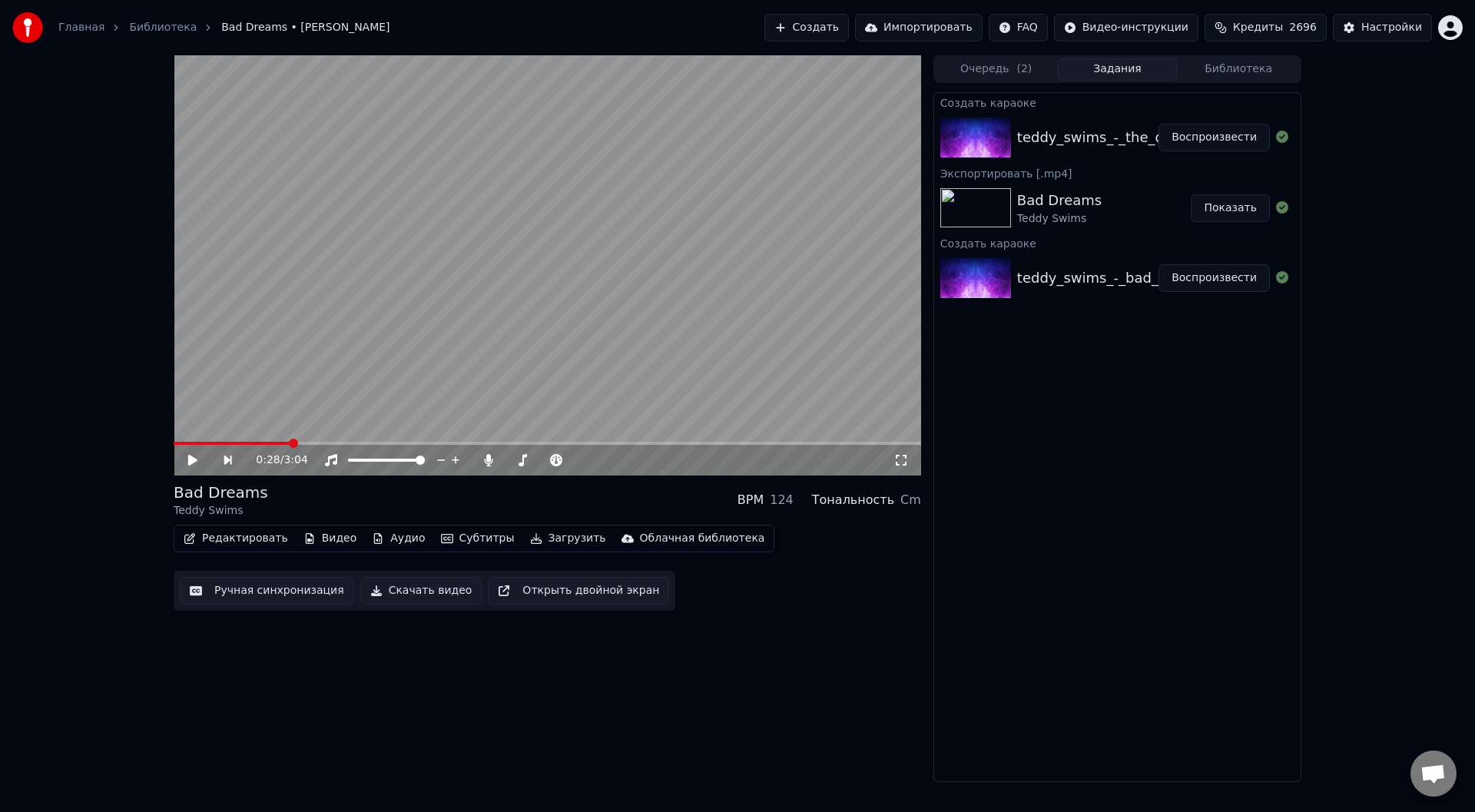
click at [1233, 138] on button "Воспроизвести" at bounding box center [1214, 138] width 111 height 28
click at [281, 592] on button "Ручная синхронизация" at bounding box center [267, 591] width 174 height 28
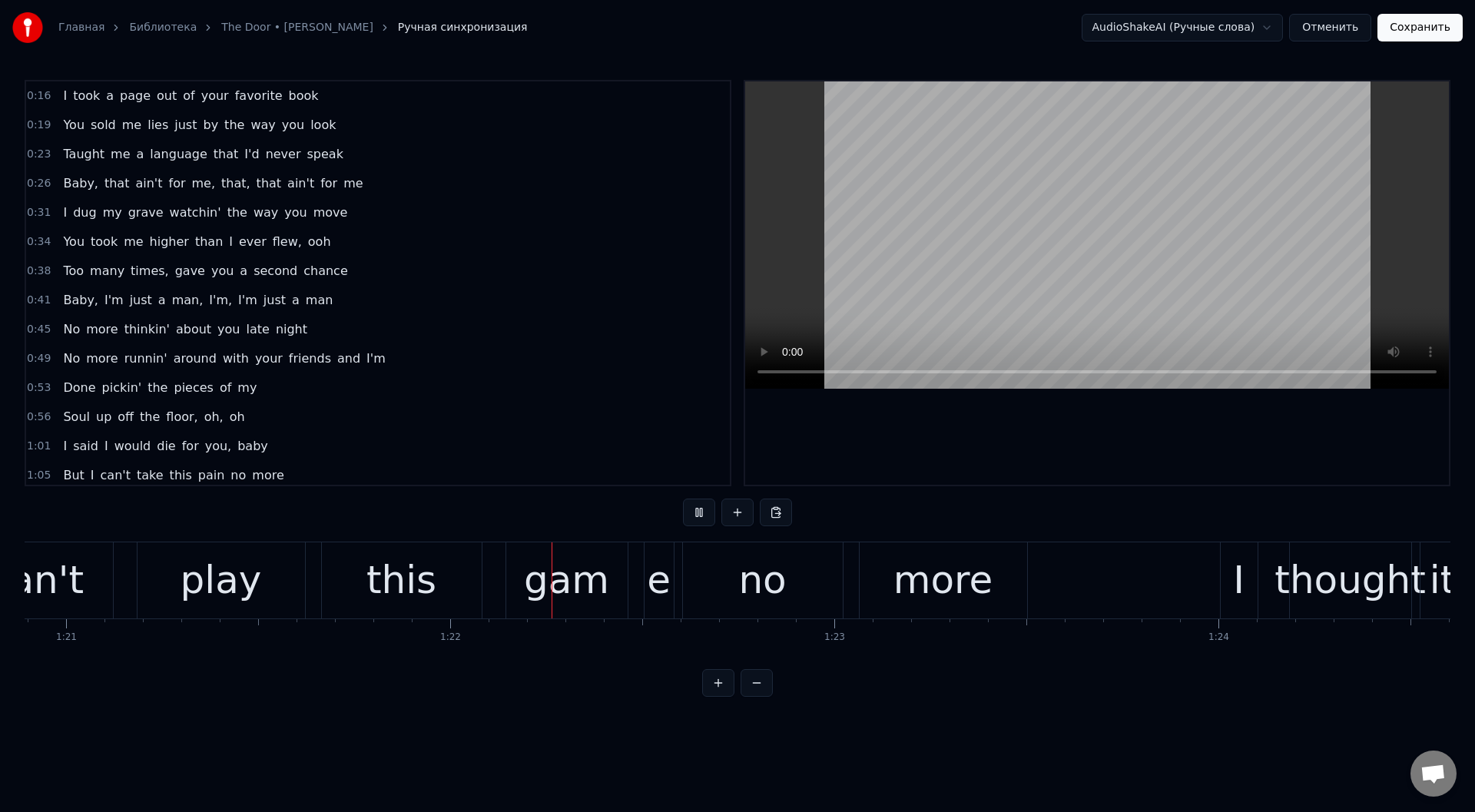
scroll to position [0, 31201]
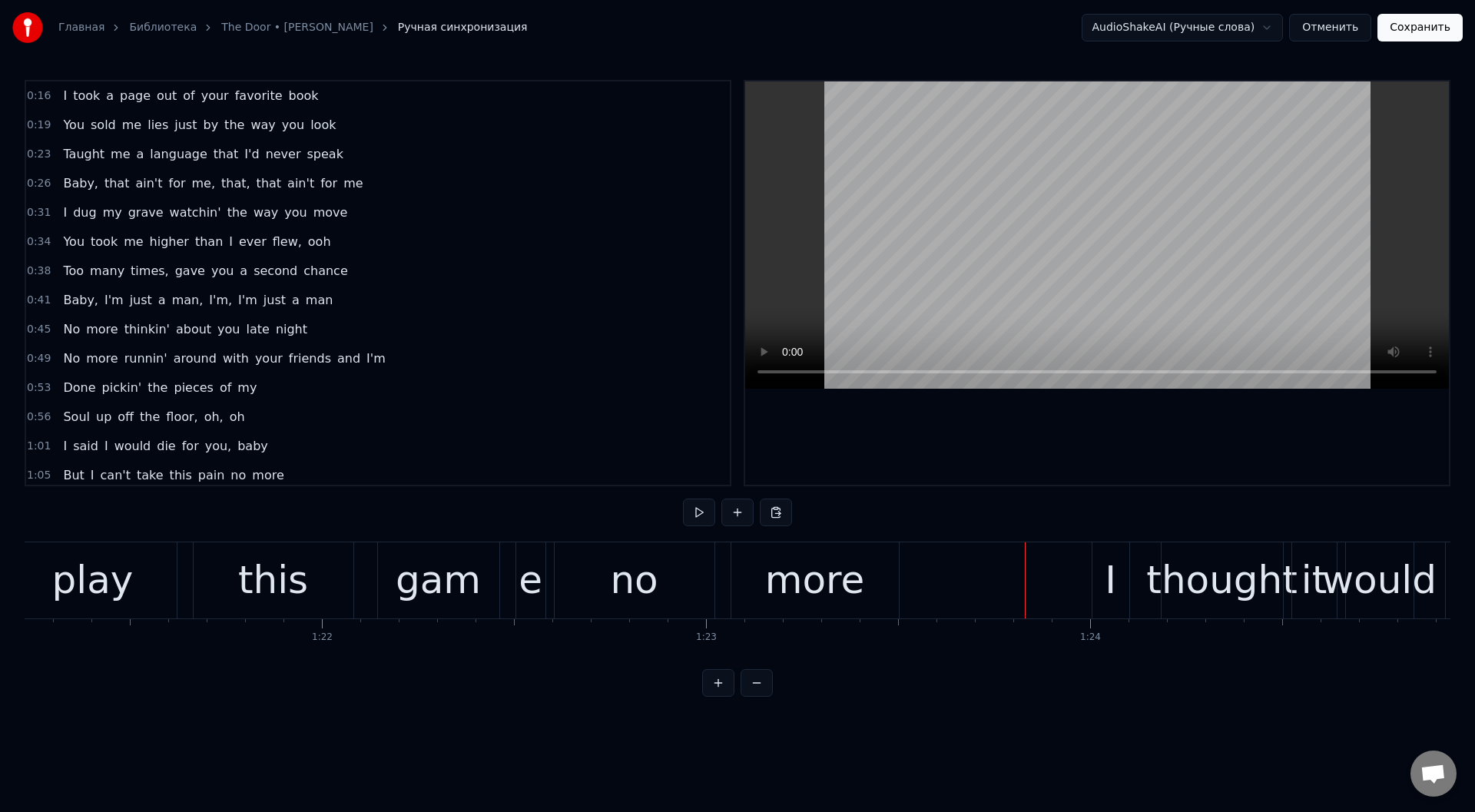
click at [472, 565] on div "gam" at bounding box center [438, 580] width 85 height 58
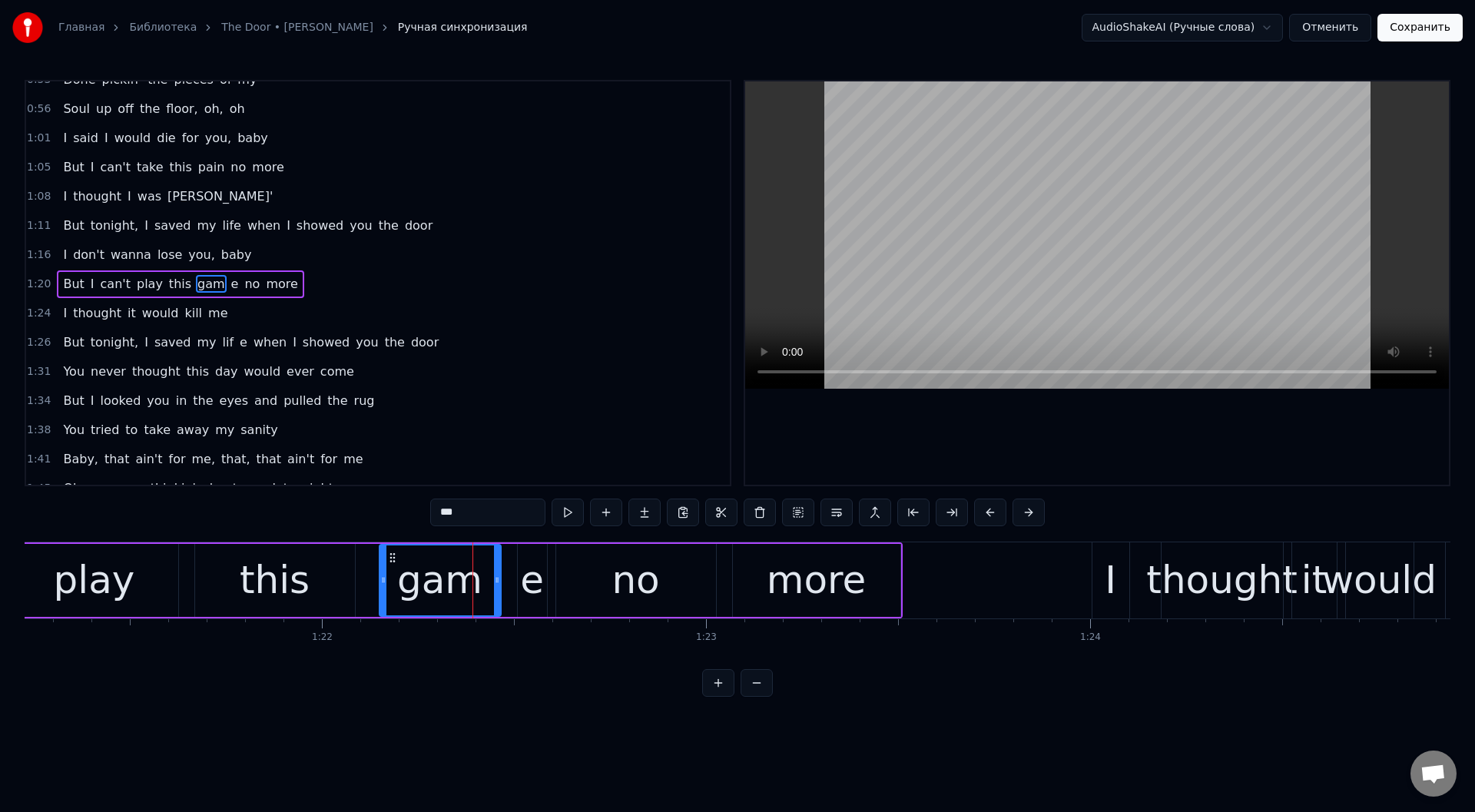
scroll to position [309, 0]
click at [568, 509] on button at bounding box center [568, 512] width 32 height 28
click at [529, 581] on div "е" at bounding box center [532, 580] width 24 height 58
type input "*"
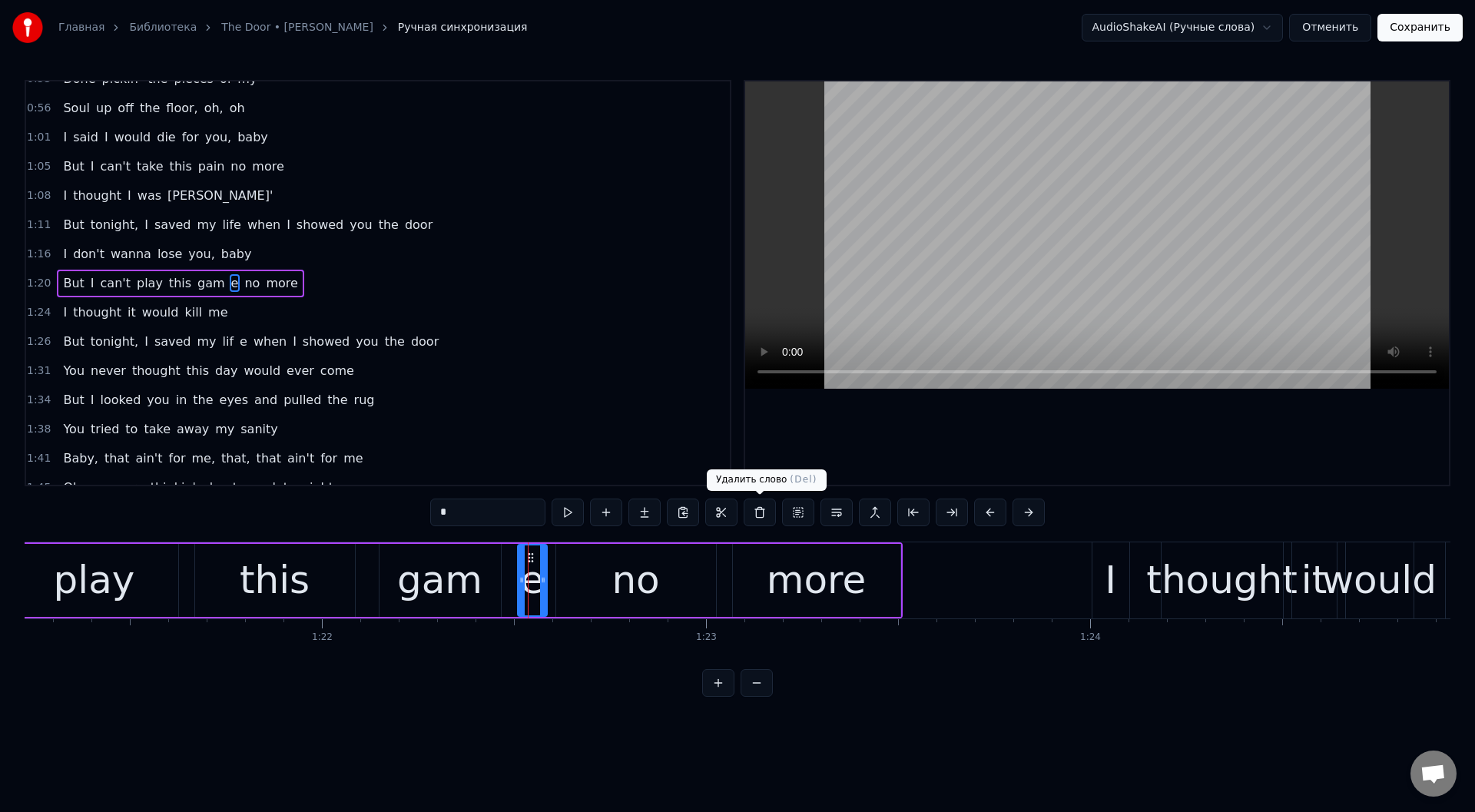
click at [760, 509] on button at bounding box center [760, 512] width 32 height 28
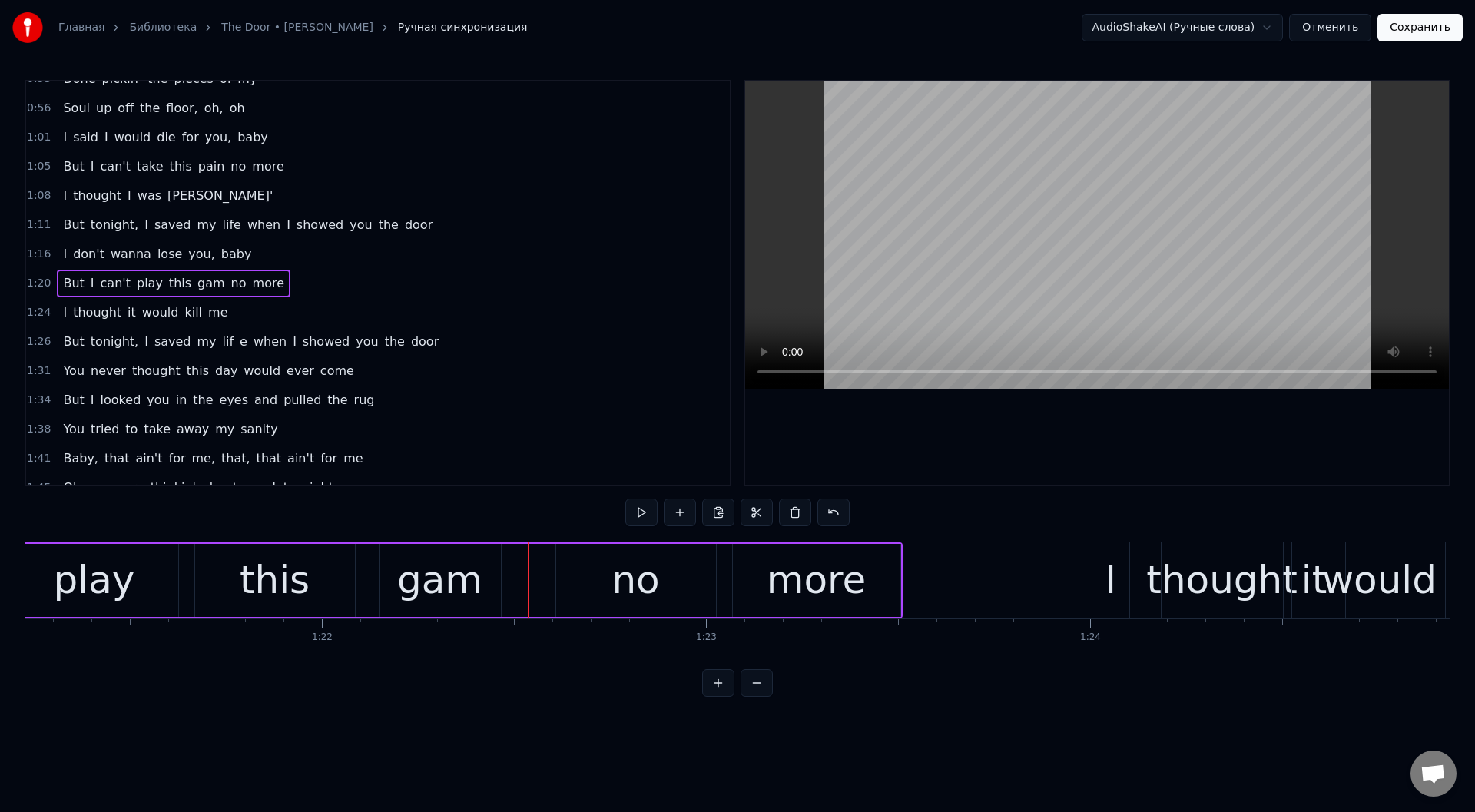
click at [458, 576] on div "gam" at bounding box center [439, 580] width 85 height 58
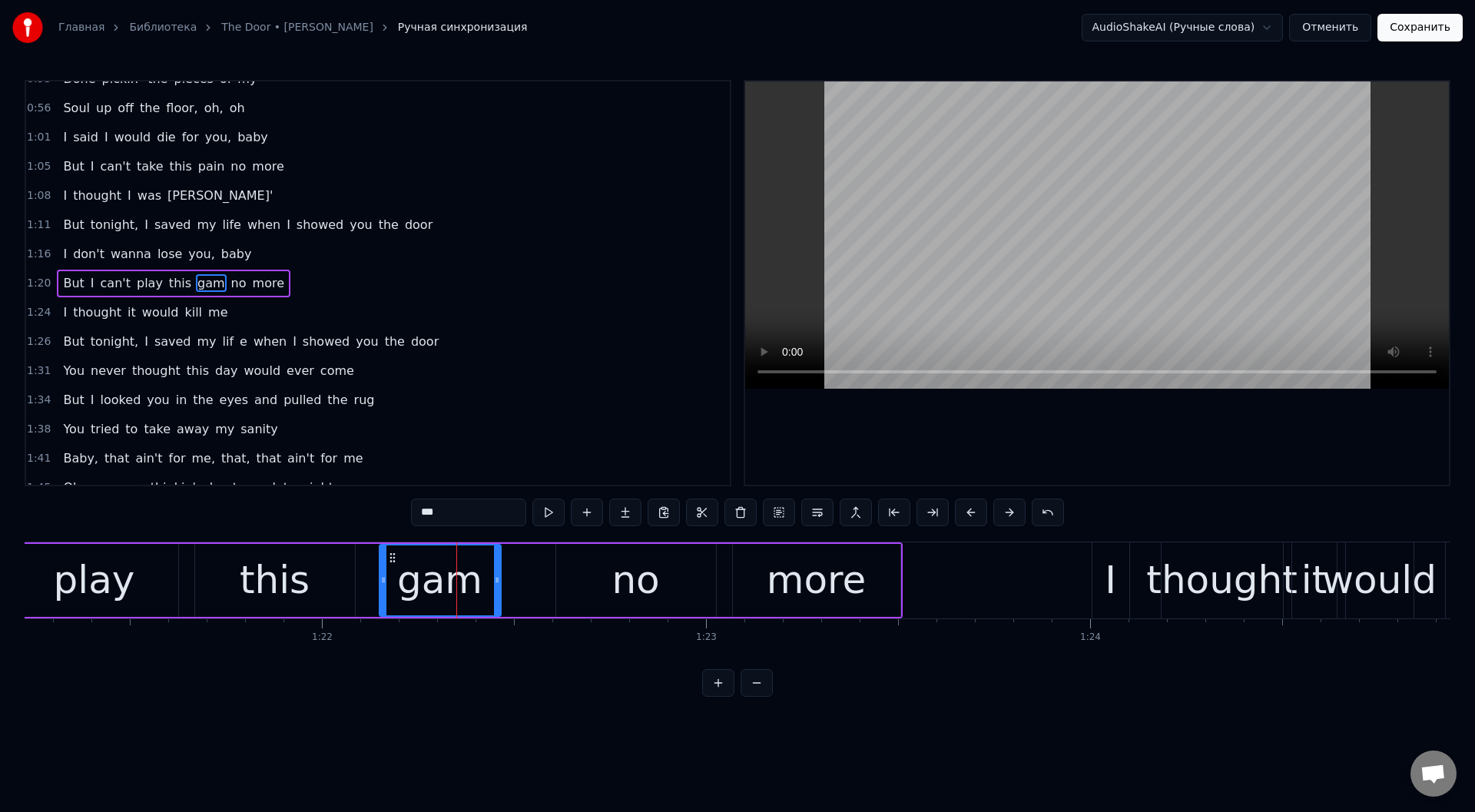
click at [468, 514] on input "***" at bounding box center [468, 512] width 115 height 28
drag, startPoint x: 498, startPoint y: 588, endPoint x: 563, endPoint y: 574, distance: 66.5
click at [548, 591] on div at bounding box center [547, 580] width 6 height 70
click at [291, 576] on div "this" at bounding box center [275, 580] width 70 height 58
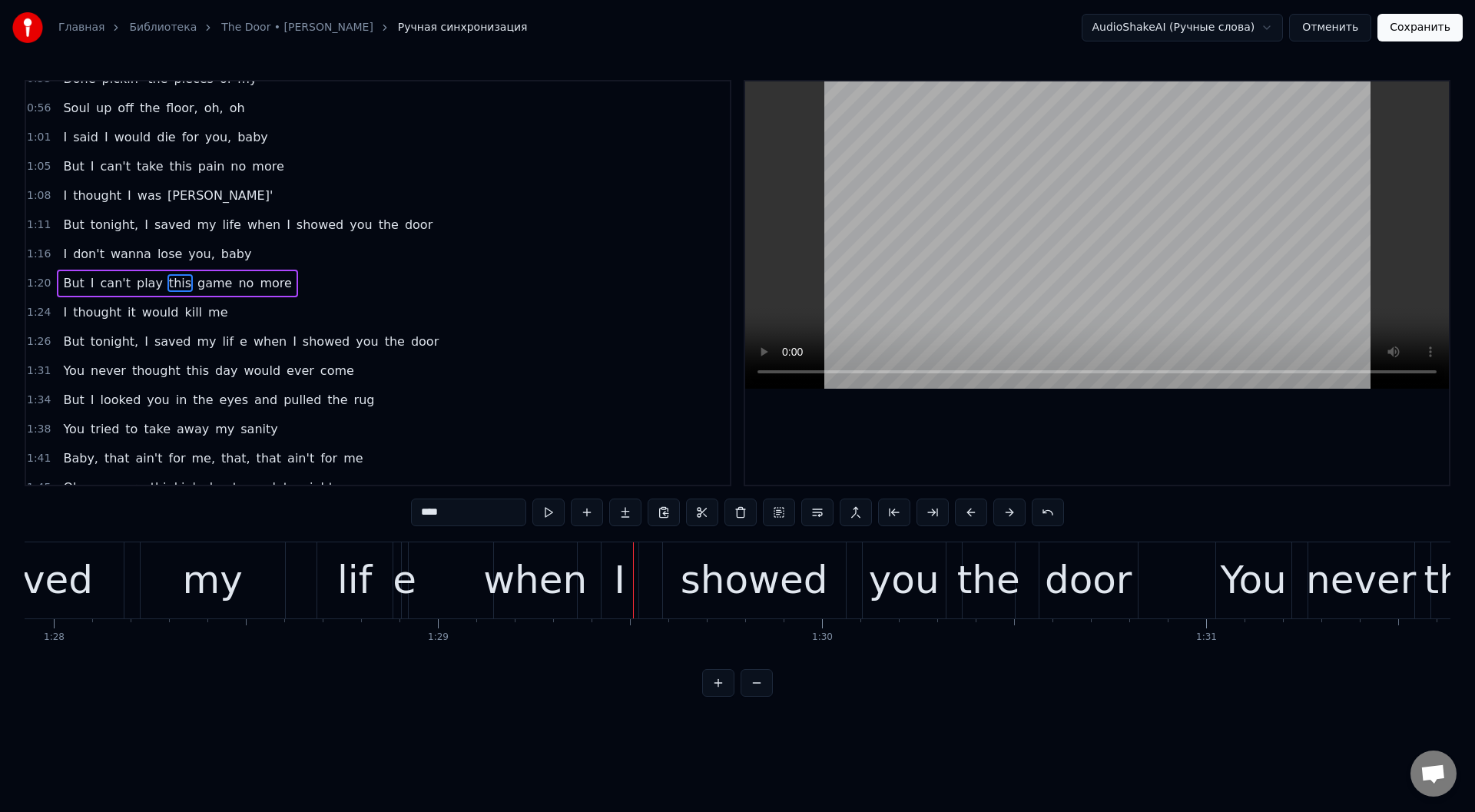
scroll to position [0, 34019]
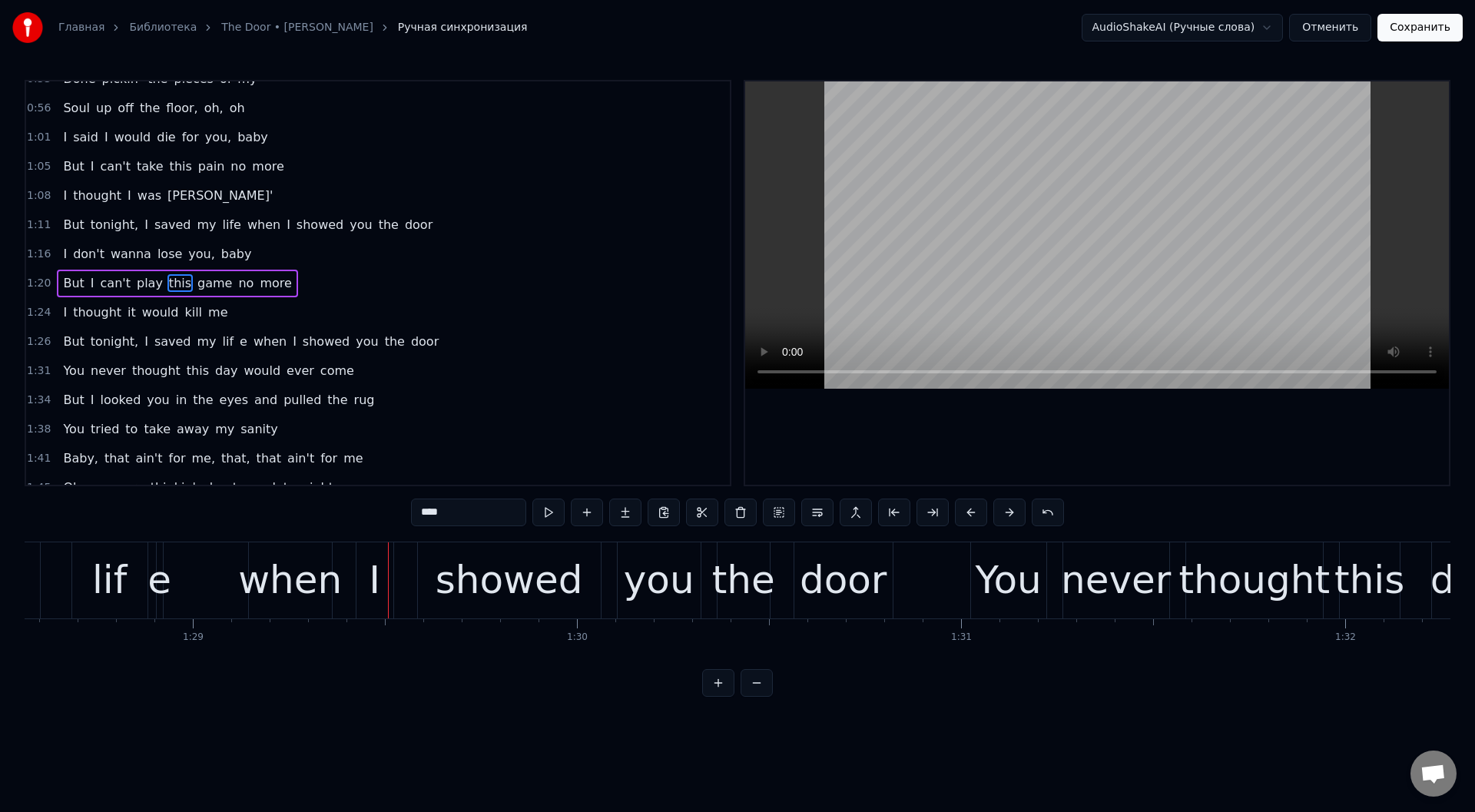
click at [140, 579] on div "lif" at bounding box center [109, 580] width 75 height 76
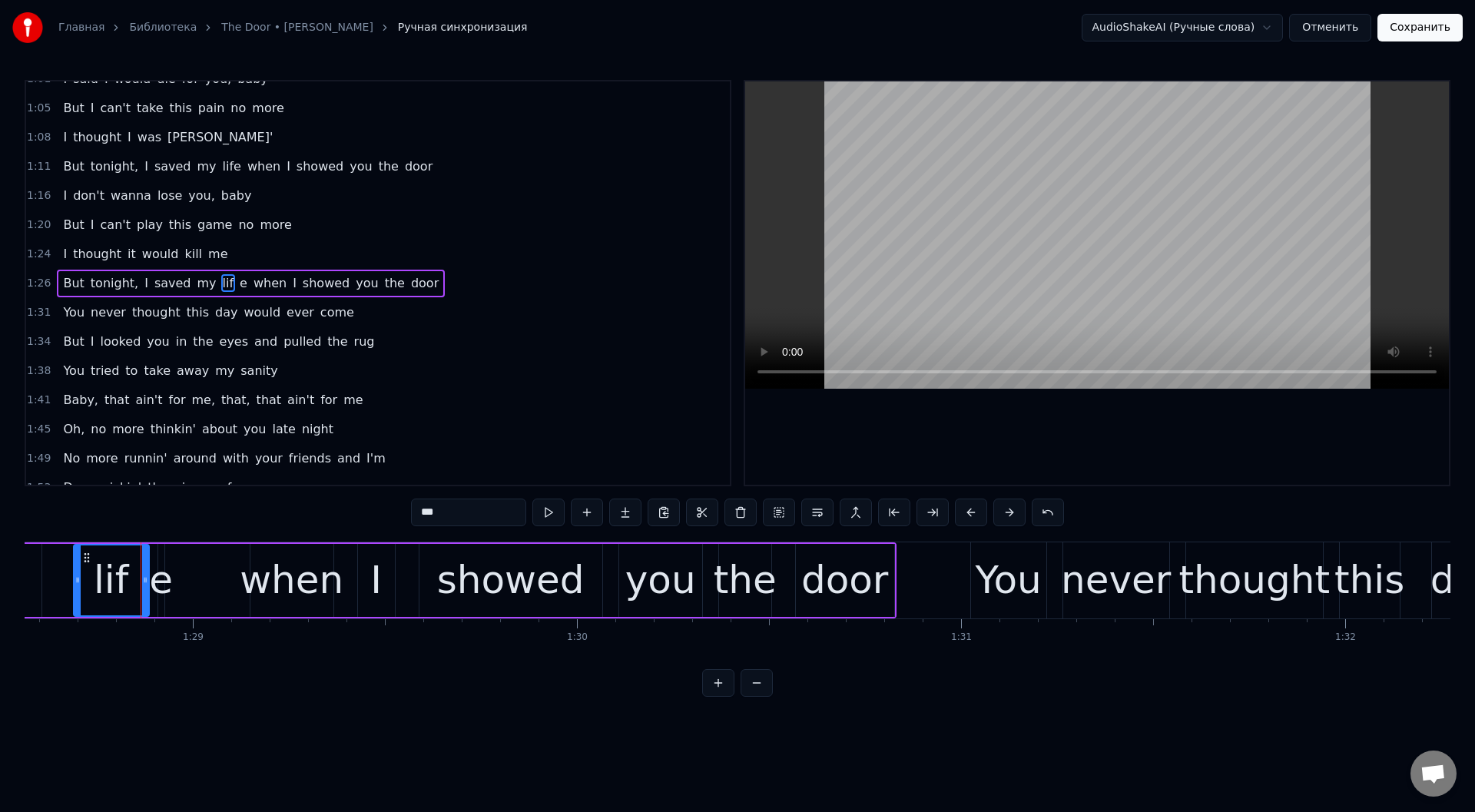
click at [160, 584] on div "е" at bounding box center [160, 580] width 24 height 58
type input "*"
click at [742, 511] on button at bounding box center [741, 512] width 32 height 28
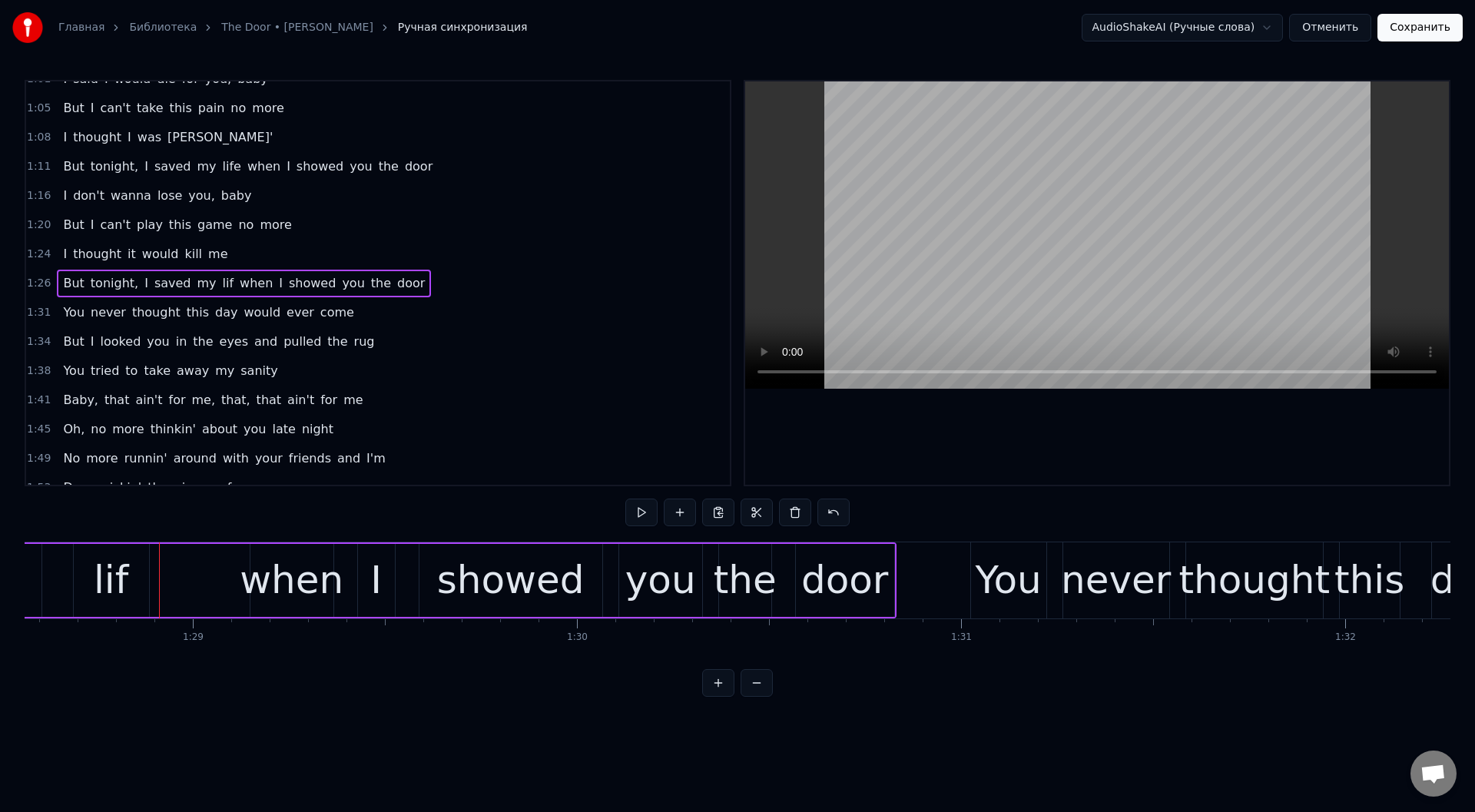
click at [122, 587] on div "lif" at bounding box center [111, 580] width 35 height 58
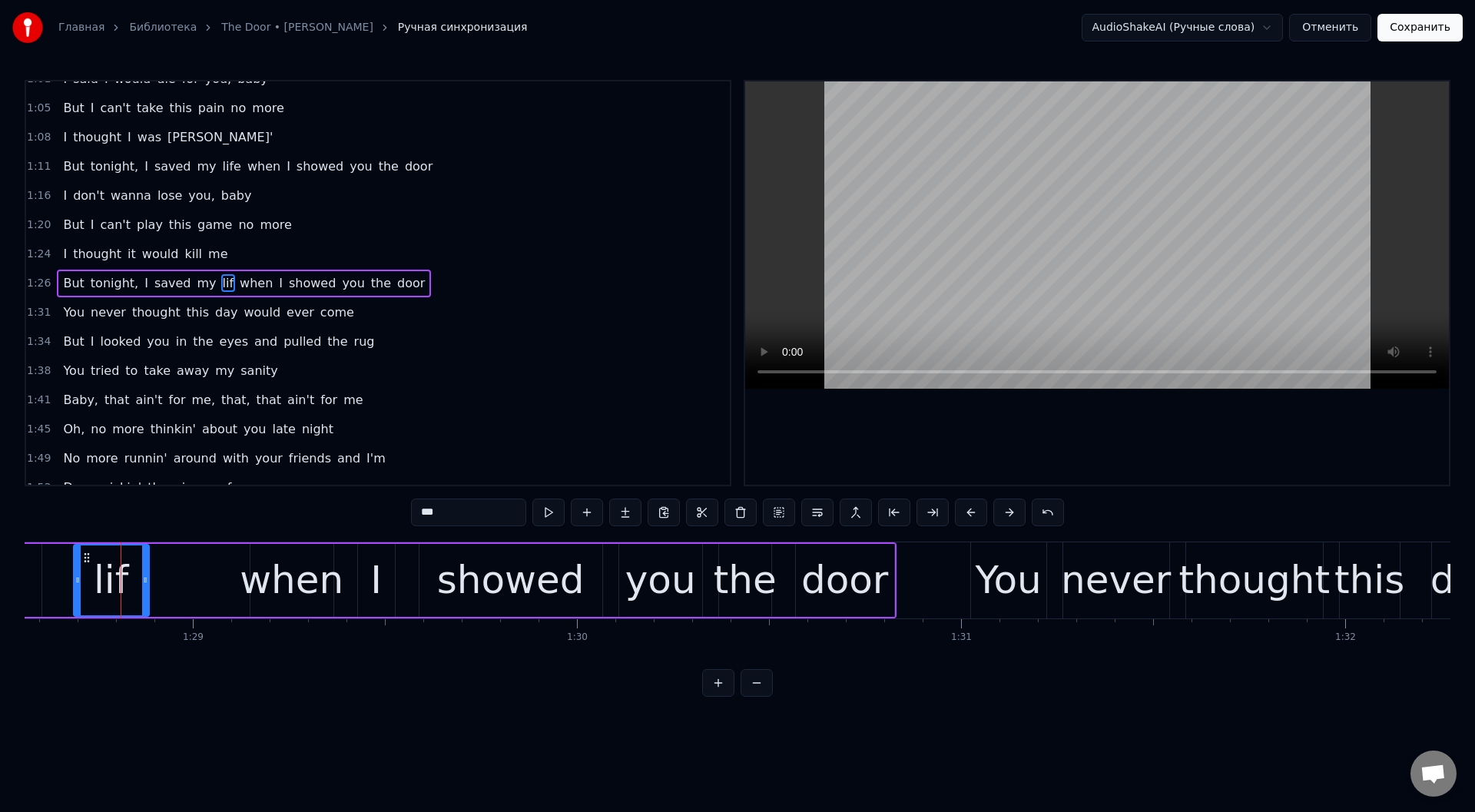
click at [451, 512] on input "***" at bounding box center [468, 512] width 115 height 28
drag, startPoint x: 147, startPoint y: 580, endPoint x: 196, endPoint y: 584, distance: 49.2
click at [196, 584] on icon at bounding box center [195, 579] width 6 height 12
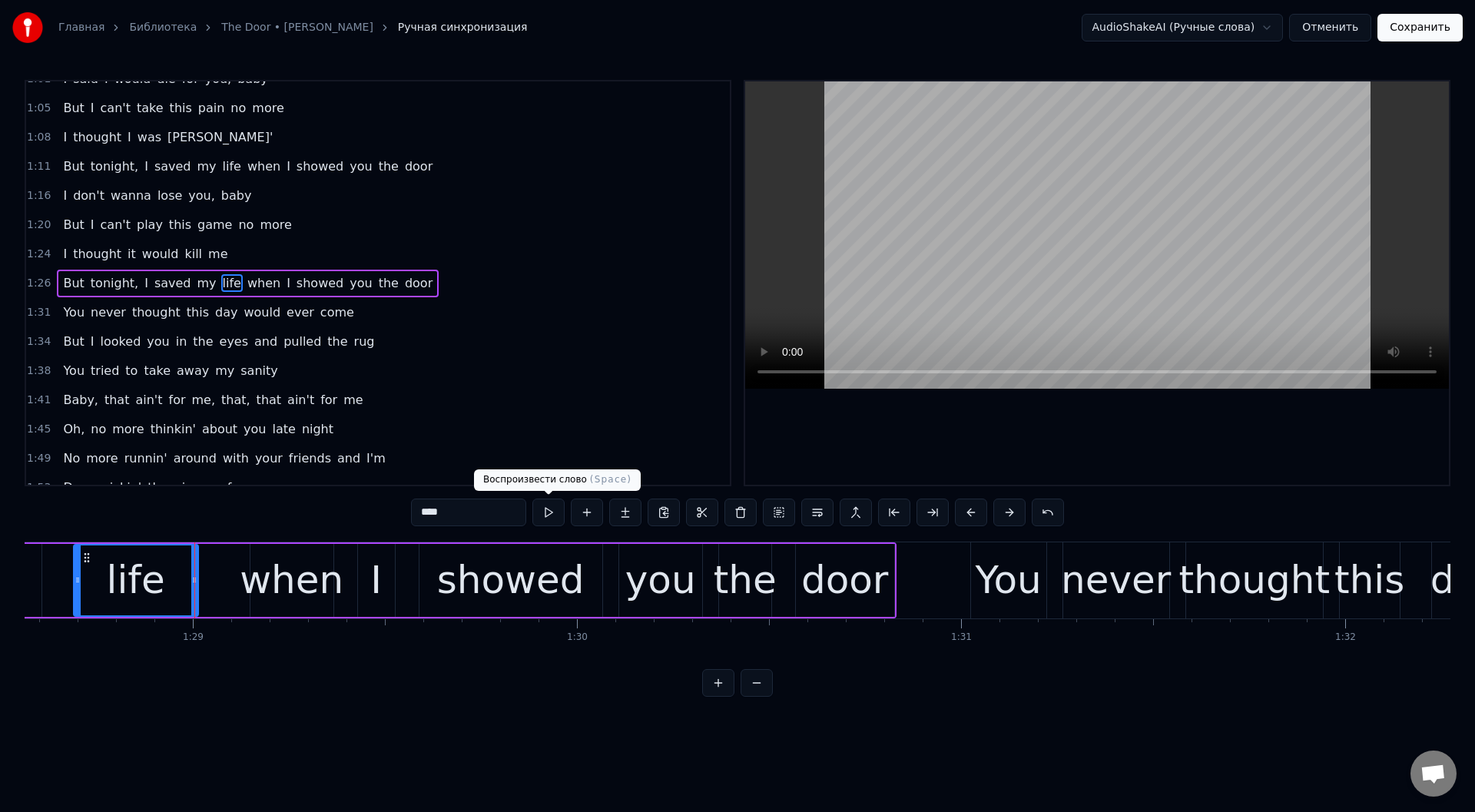
click at [555, 509] on button at bounding box center [549, 512] width 32 height 28
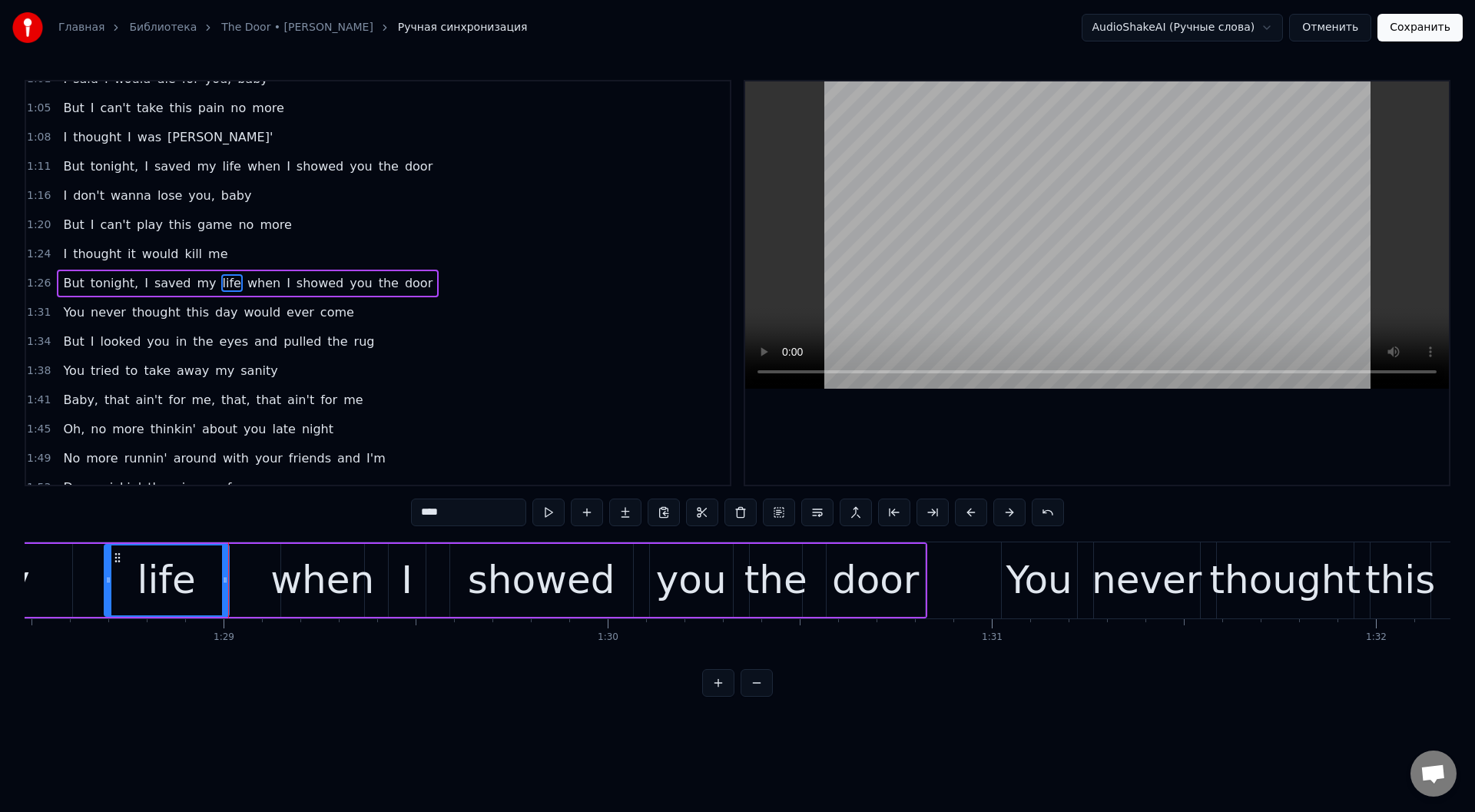
click at [553, 507] on button at bounding box center [549, 512] width 32 height 28
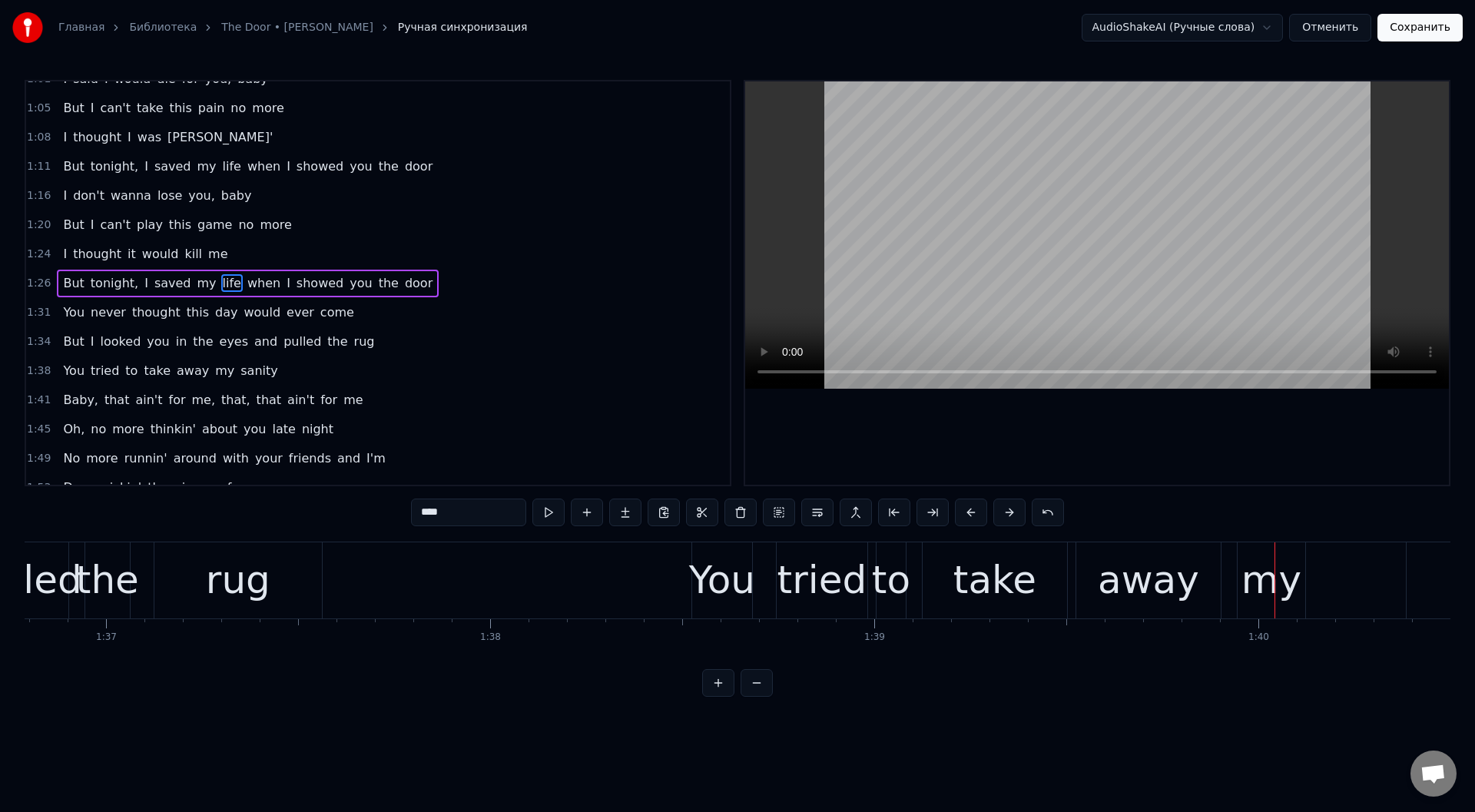
scroll to position [0, 36552]
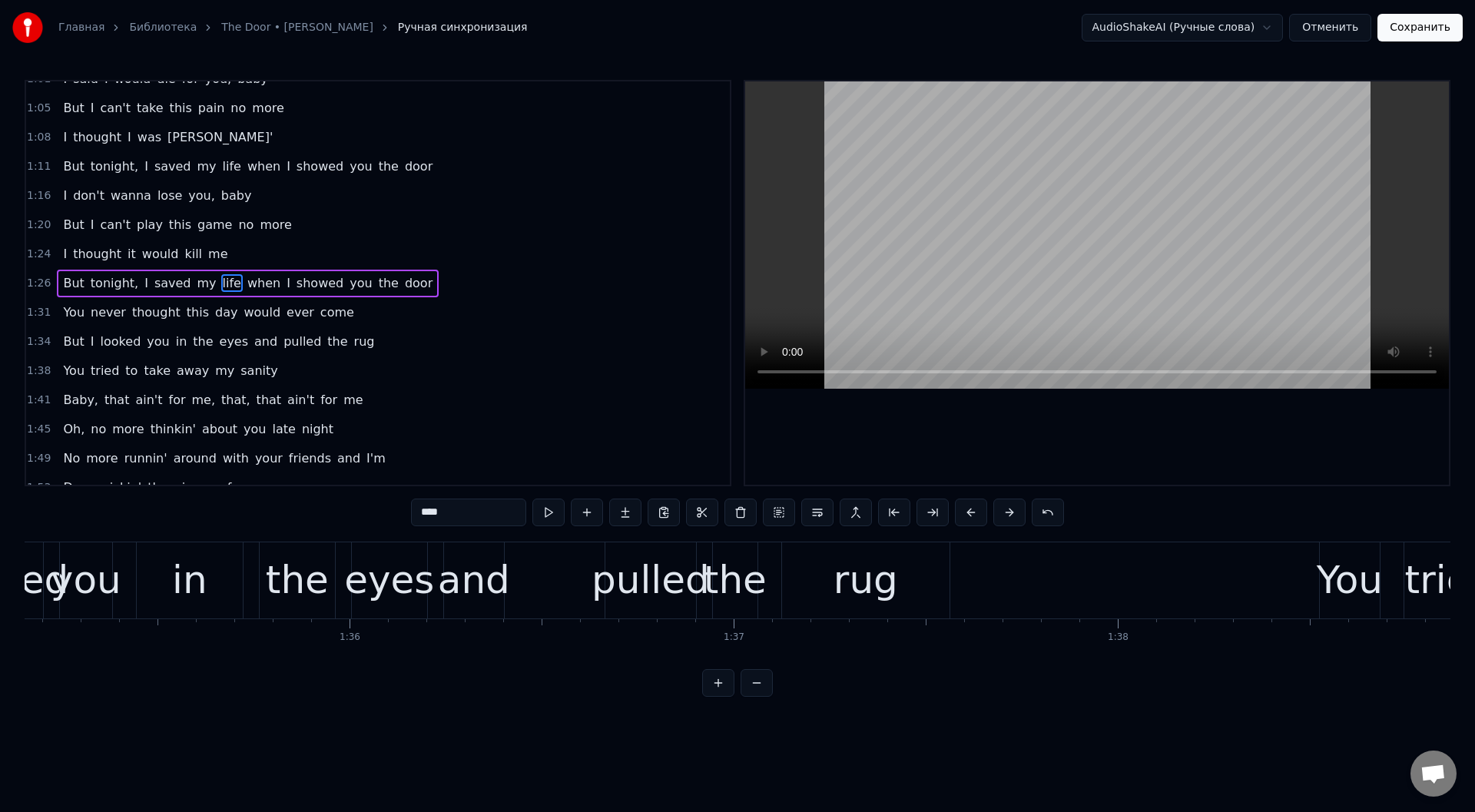
click at [828, 586] on div "rug" at bounding box center [866, 580] width 168 height 76
type input "***"
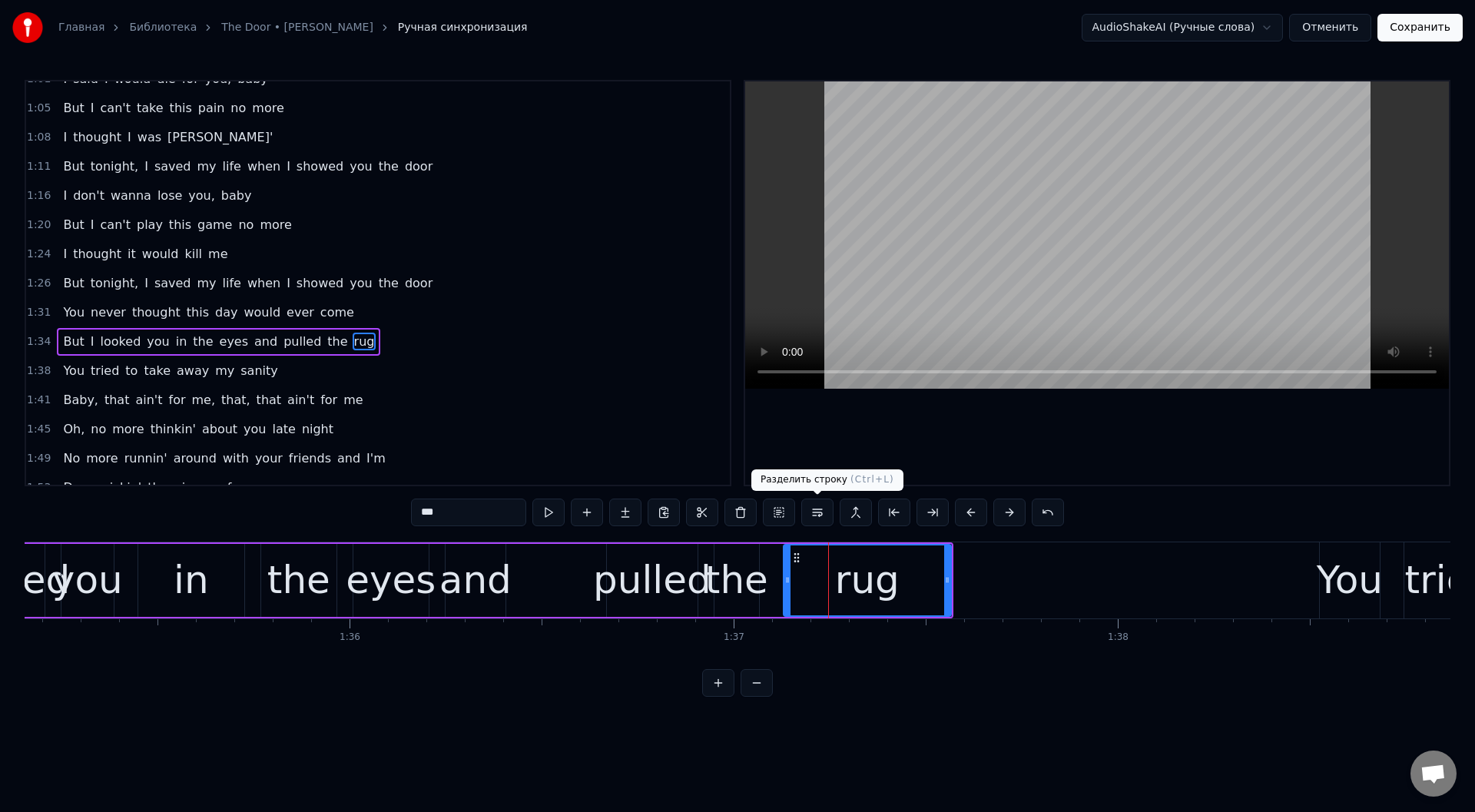
scroll to position [425, 0]
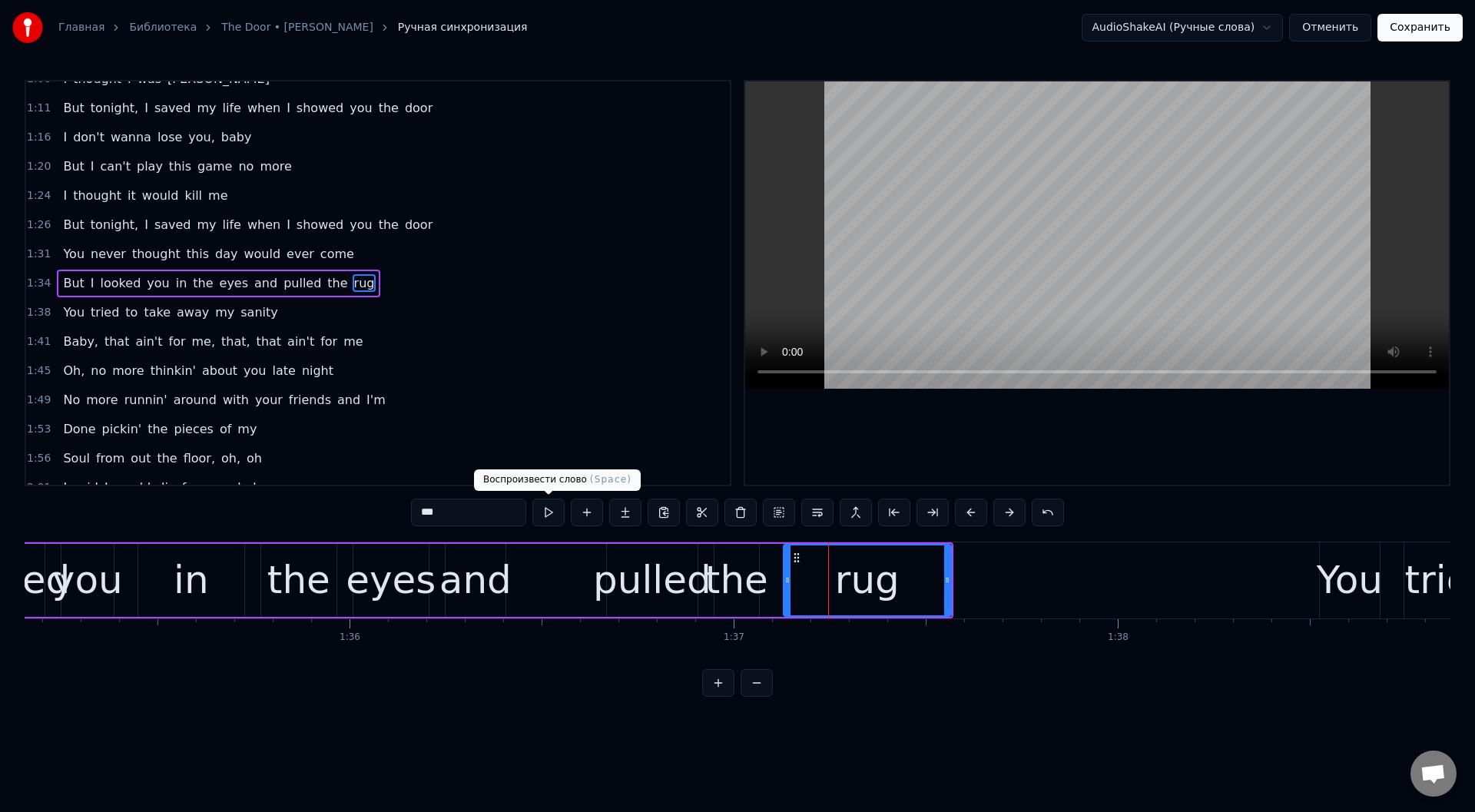
click at [549, 509] on button at bounding box center [549, 512] width 32 height 28
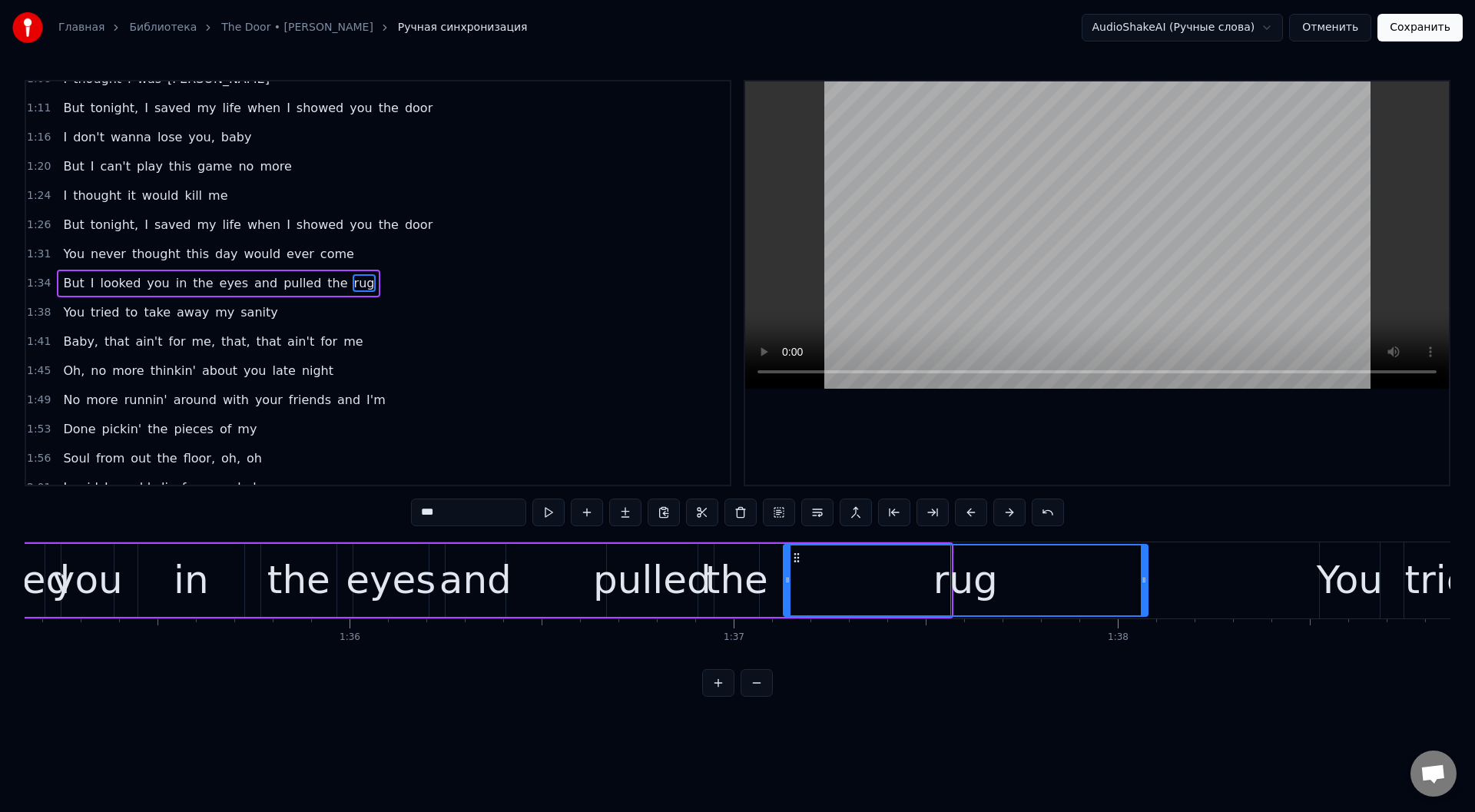
drag, startPoint x: 945, startPoint y: 583, endPoint x: 1142, endPoint y: 601, distance: 197.8
click at [1142, 601] on div at bounding box center [1144, 580] width 6 height 70
click at [549, 510] on button at bounding box center [549, 512] width 32 height 28
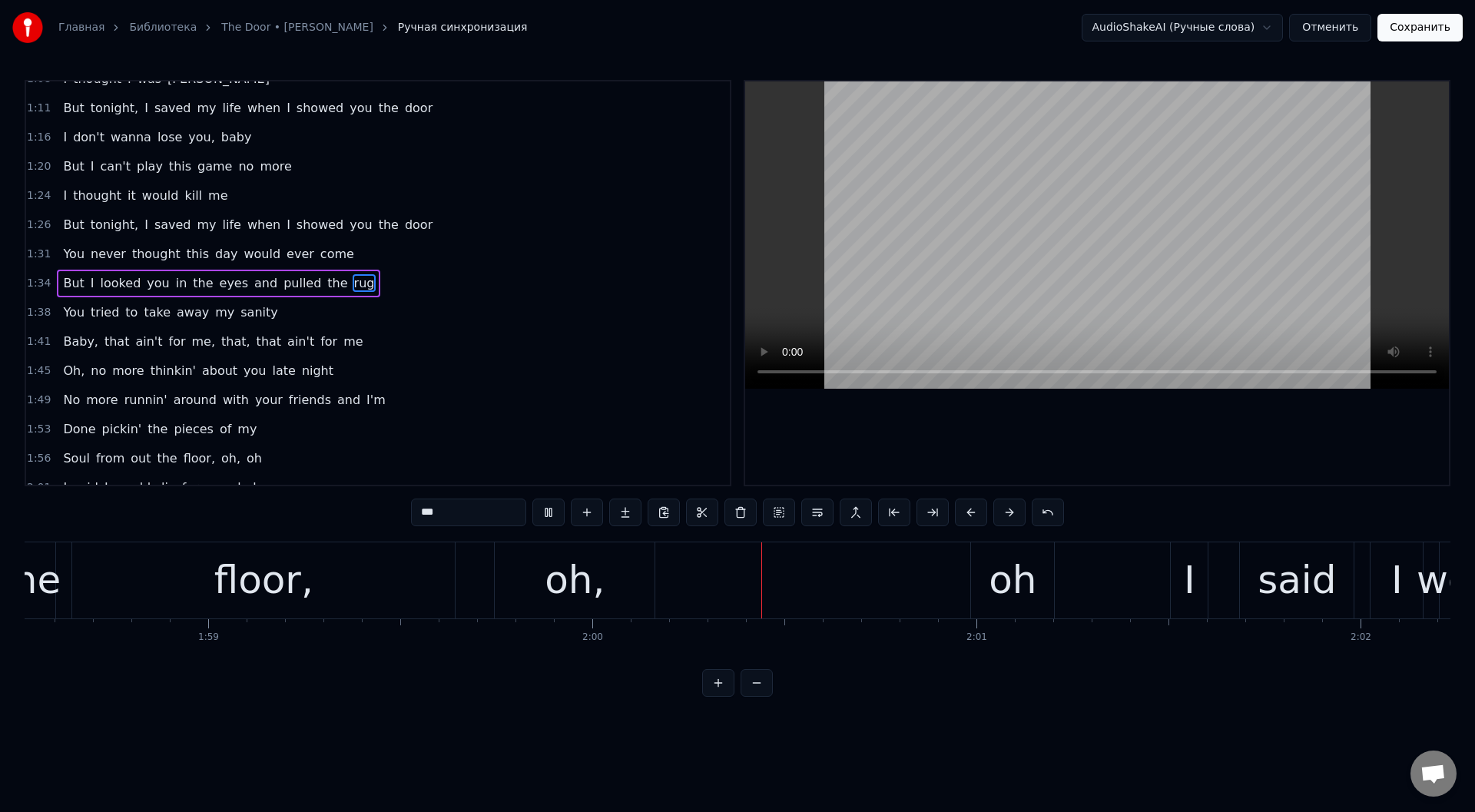
scroll to position [0, 45925]
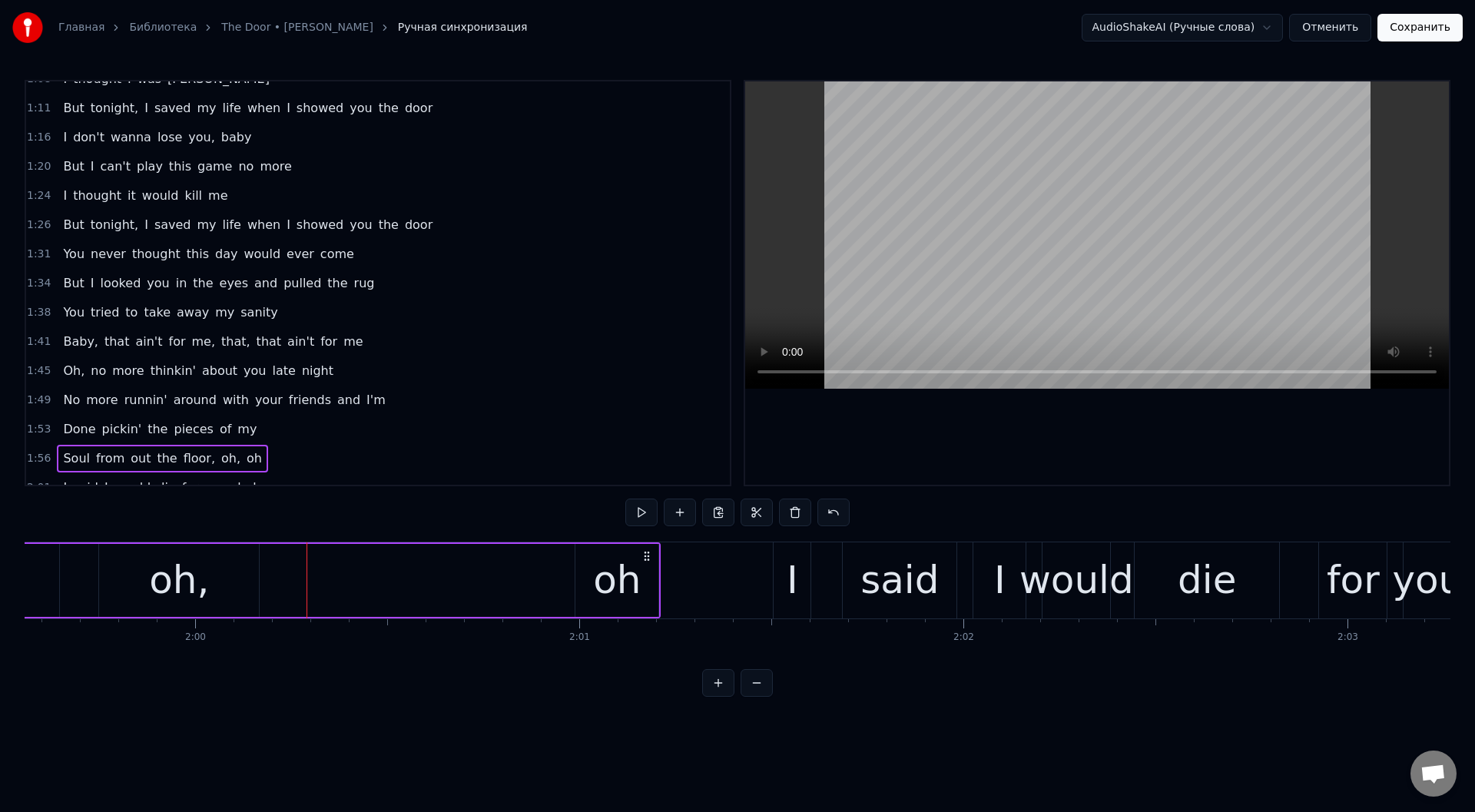
click at [174, 567] on div "oh," at bounding box center [179, 580] width 60 height 58
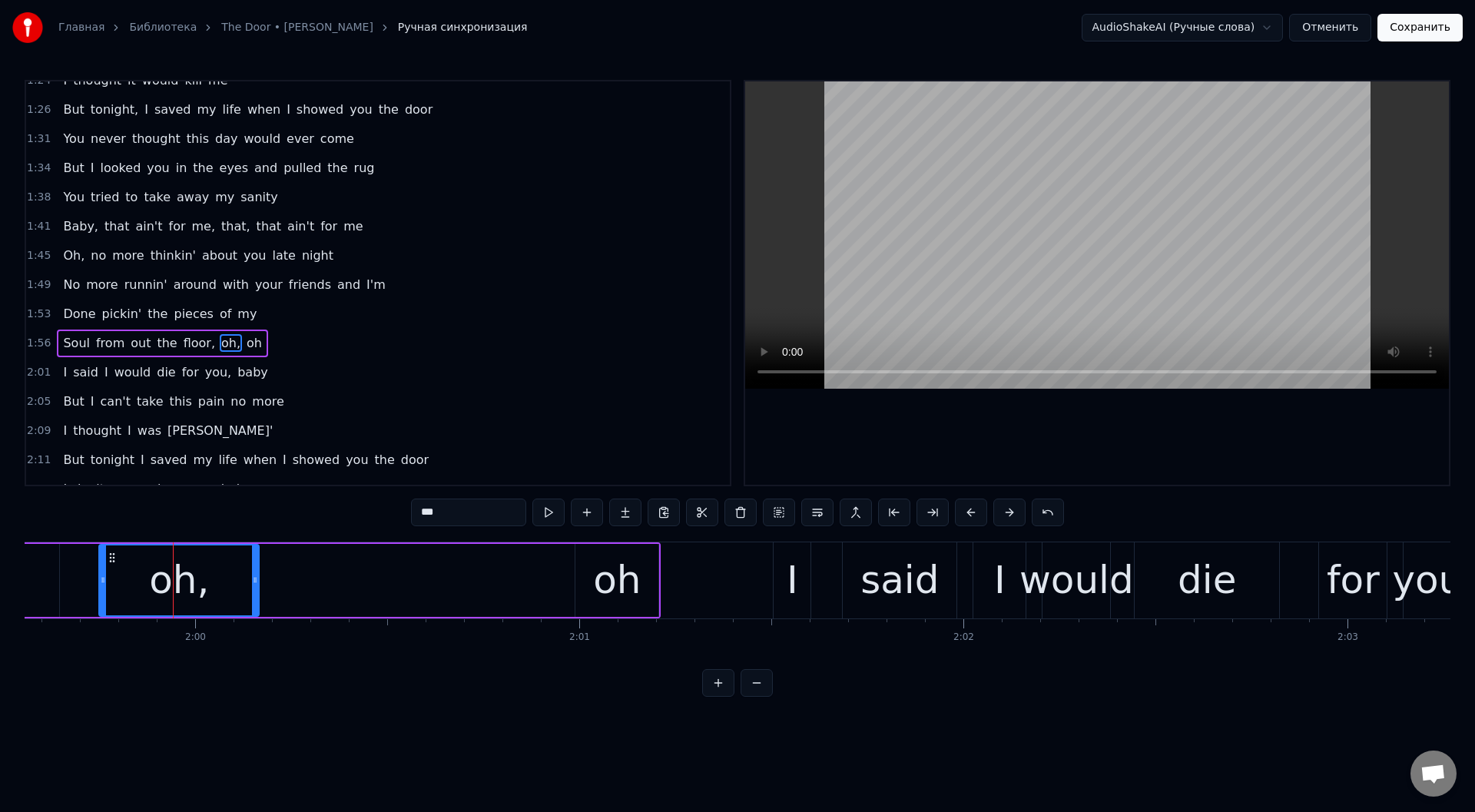
scroll to position [600, 0]
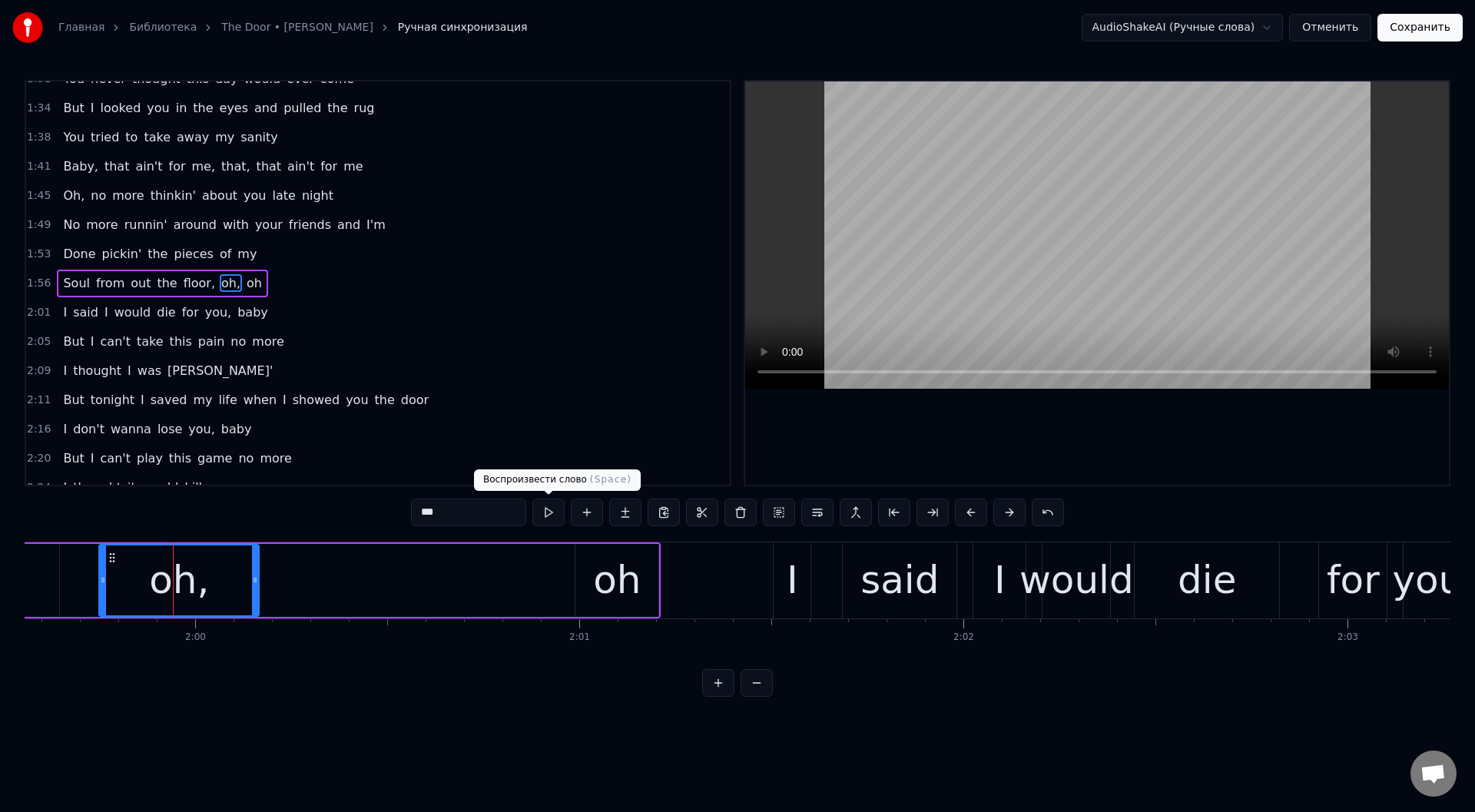
click at [540, 508] on button at bounding box center [549, 512] width 32 height 28
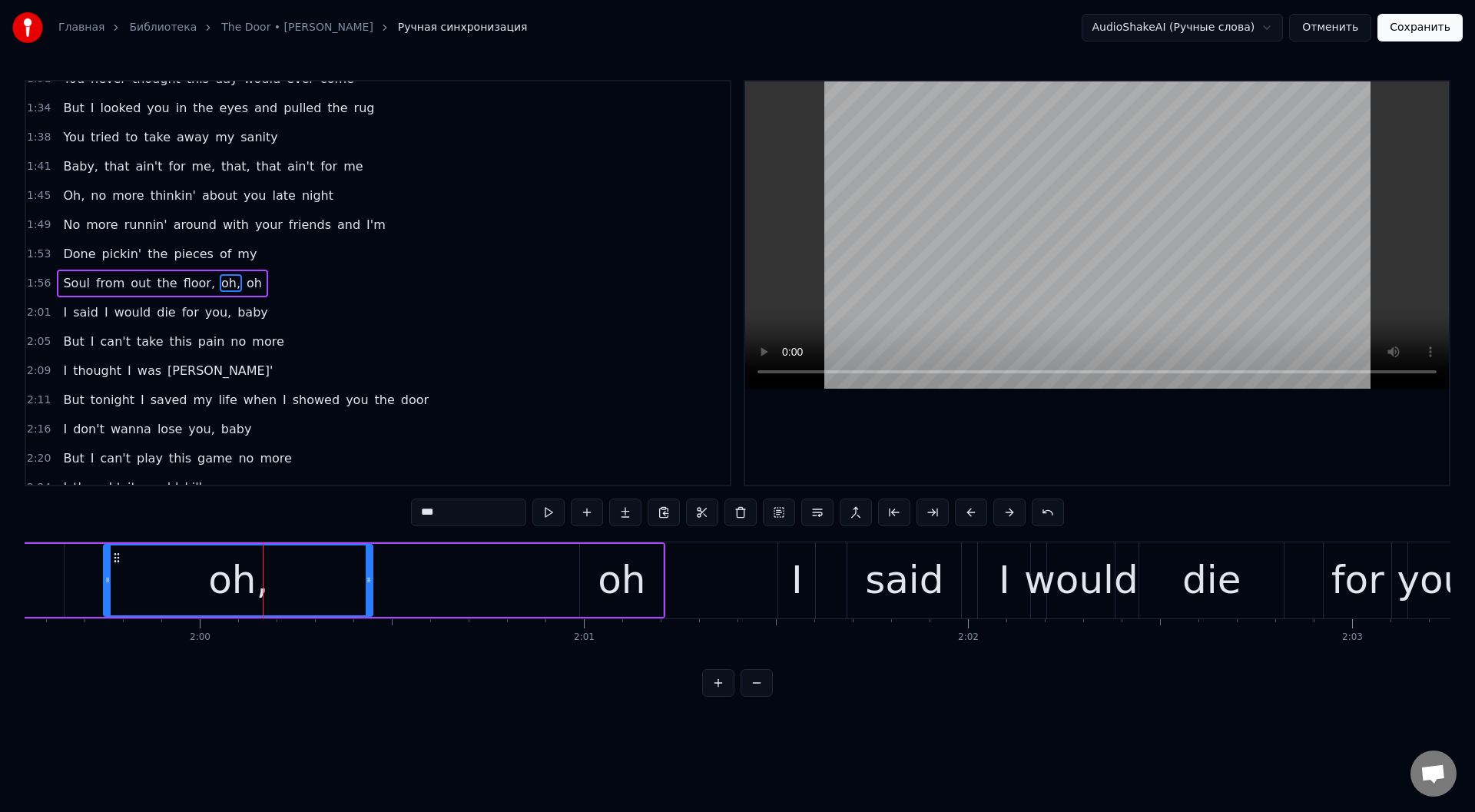
drag, startPoint x: 258, startPoint y: 583, endPoint x: 366, endPoint y: 596, distance: 108.8
click at [366, 596] on div at bounding box center [369, 580] width 6 height 70
click at [546, 507] on button at bounding box center [549, 512] width 32 height 28
drag, startPoint x: 369, startPoint y: 583, endPoint x: 445, endPoint y: 589, distance: 76.2
click at [445, 589] on div at bounding box center [445, 580] width 6 height 70
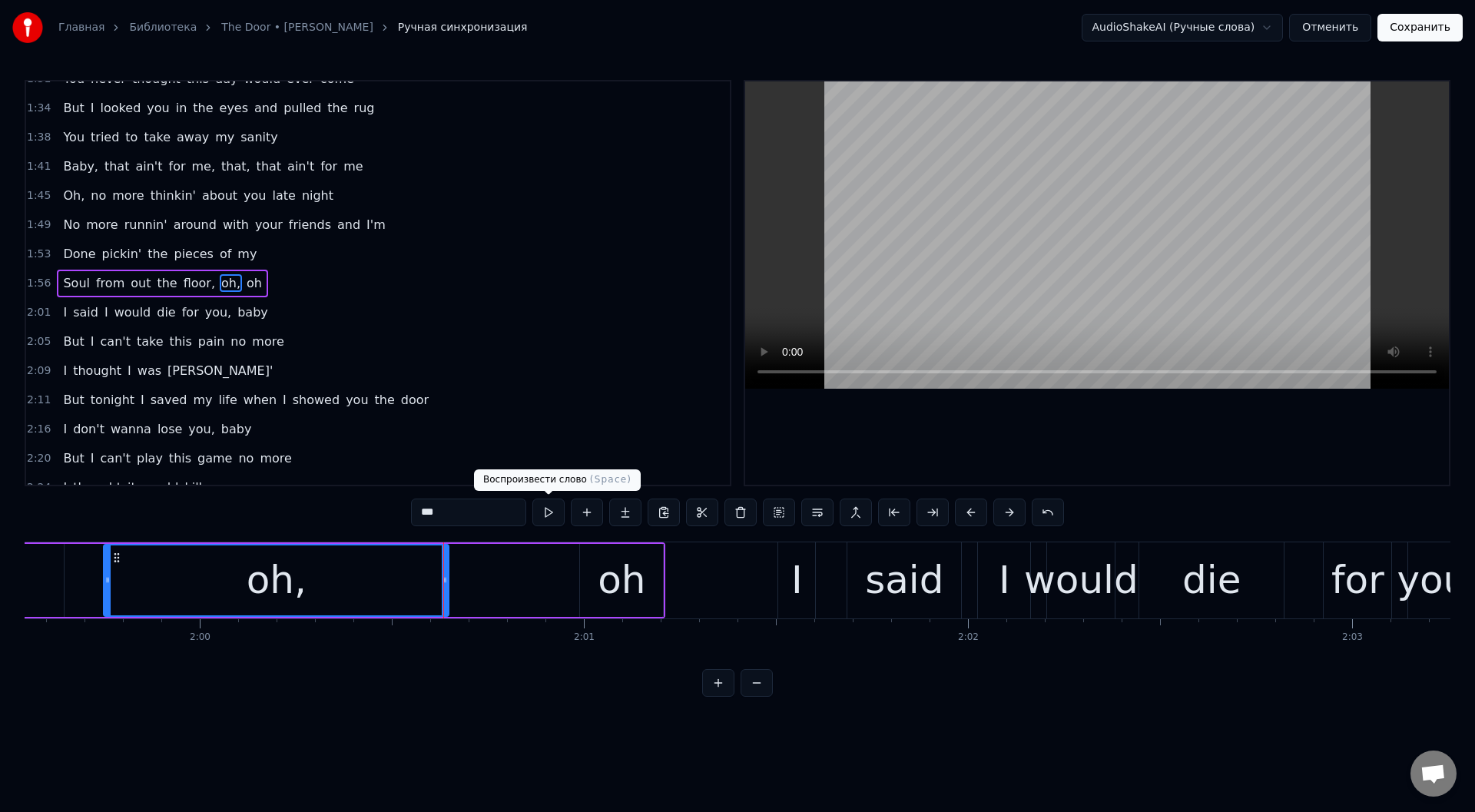
drag, startPoint x: 555, startPoint y: 513, endPoint x: 552, endPoint y: 493, distance: 20.2
click at [554, 512] on button at bounding box center [549, 512] width 32 height 28
drag, startPoint x: 445, startPoint y: 582, endPoint x: 386, endPoint y: 580, distance: 59.0
click at [386, 580] on icon at bounding box center [386, 579] width 6 height 12
click at [584, 575] on div "oh" at bounding box center [622, 580] width 83 height 73
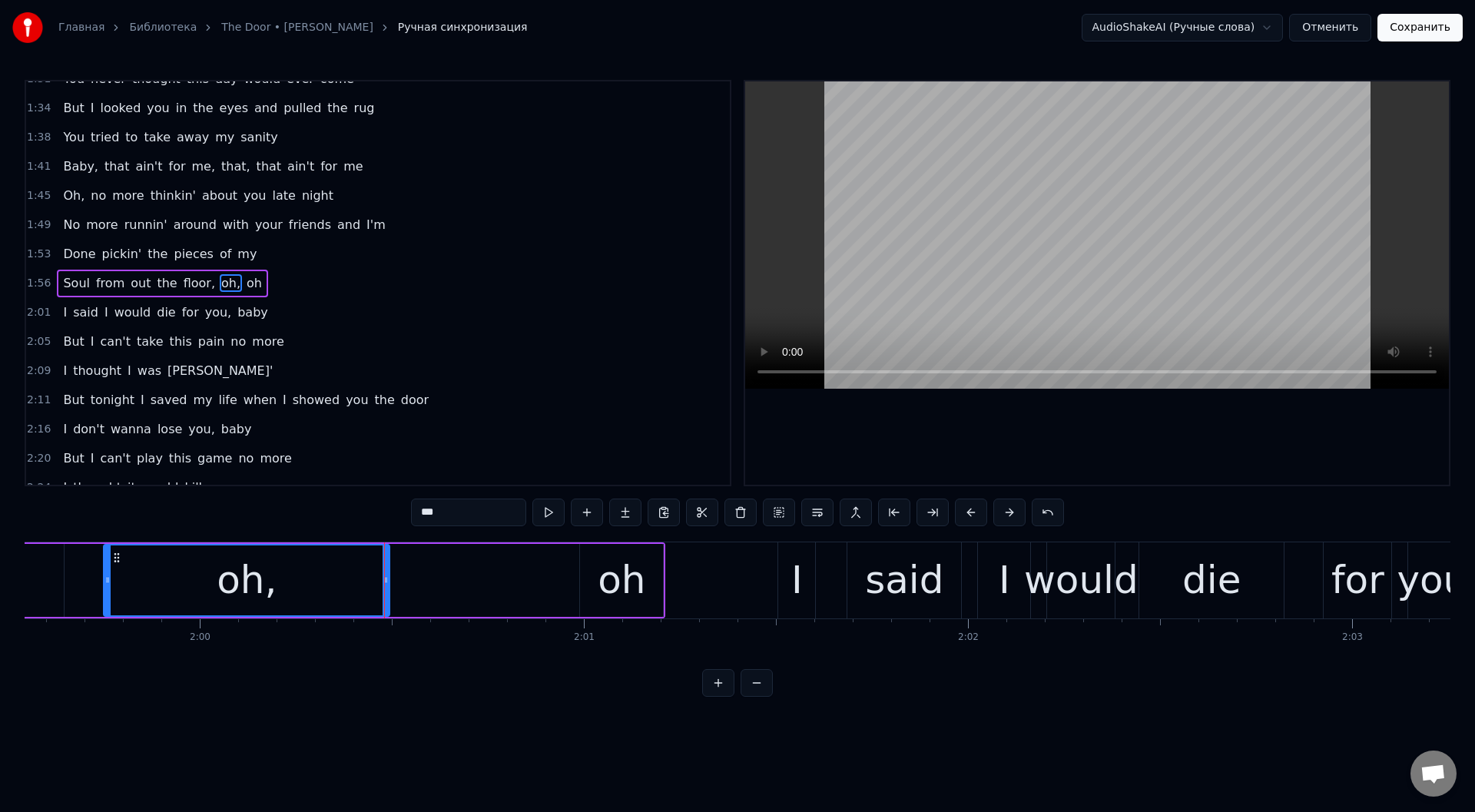
type input "**"
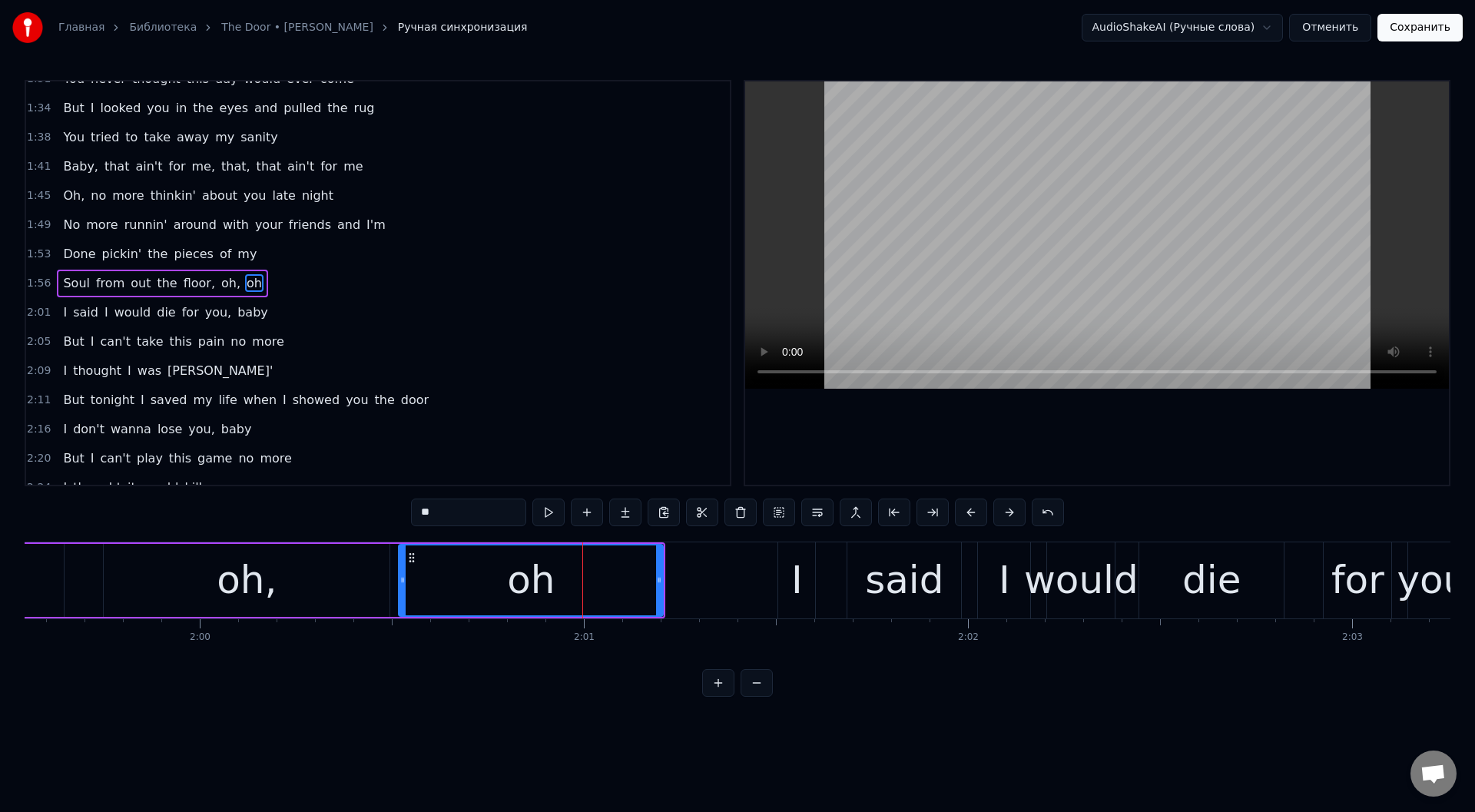
drag, startPoint x: 582, startPoint y: 568, endPoint x: 400, endPoint y: 570, distance: 182.0
click at [400, 570] on div at bounding box center [403, 580] width 6 height 70
click at [554, 511] on button at bounding box center [549, 512] width 32 height 28
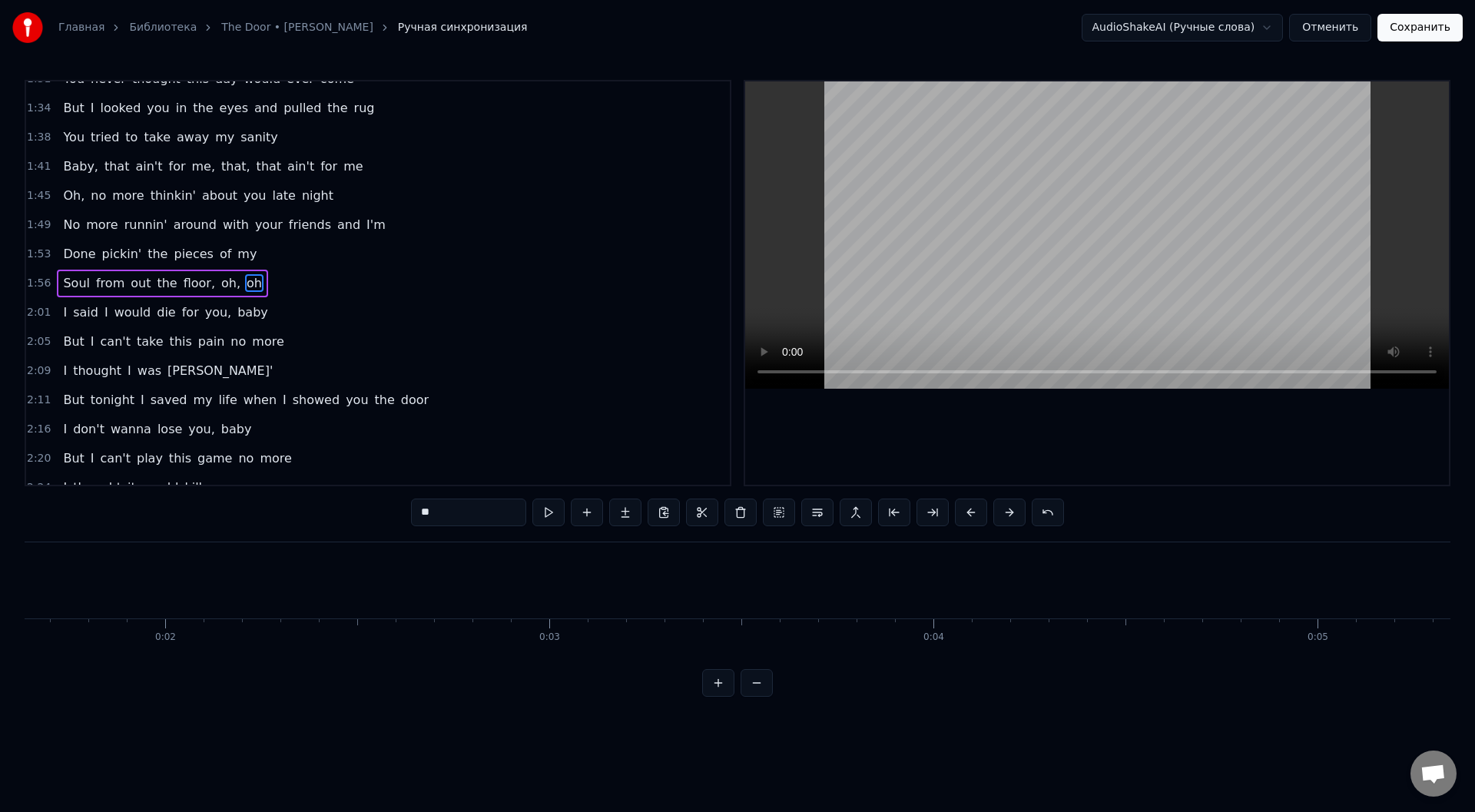
scroll to position [0, 0]
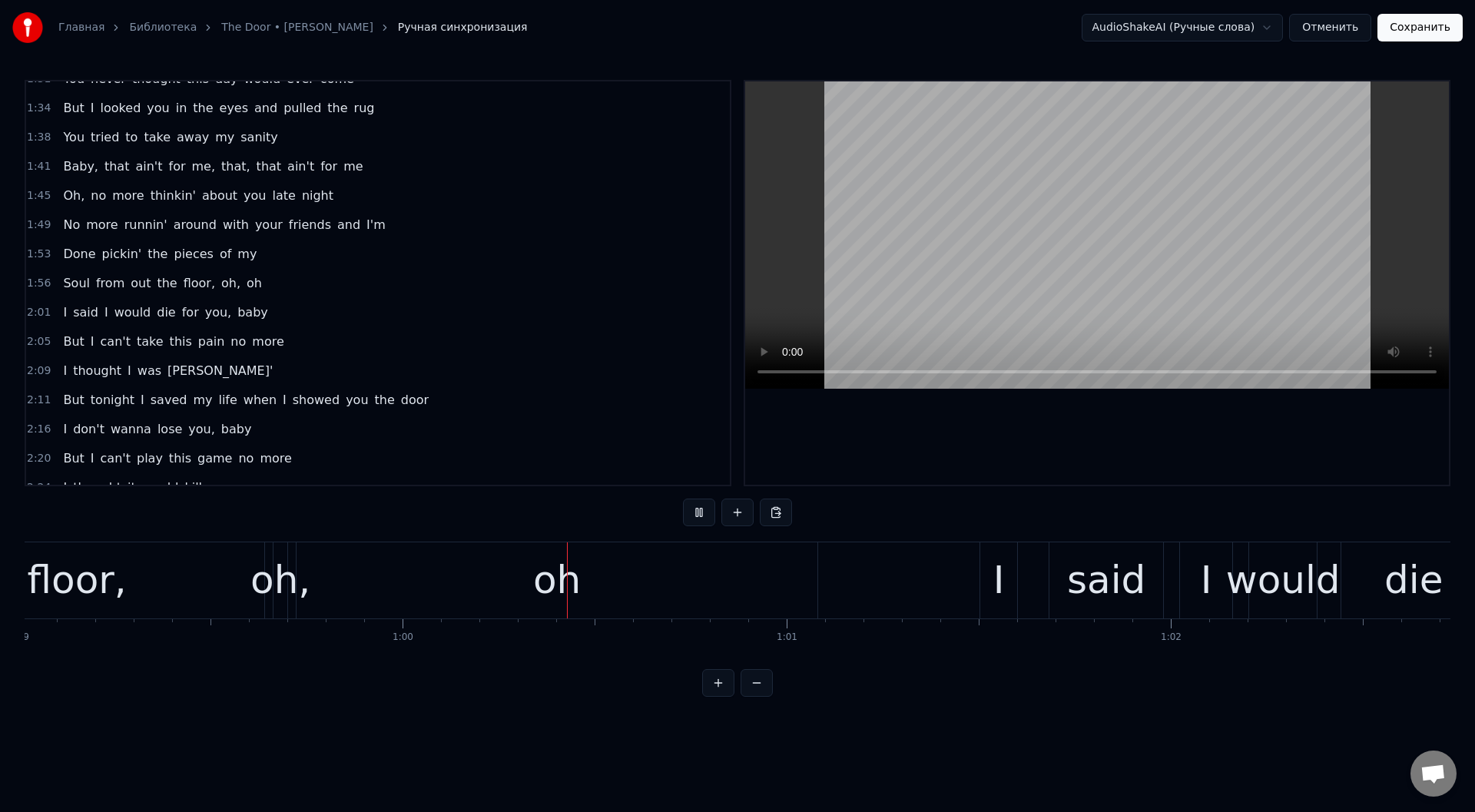
scroll to position [0, 22832]
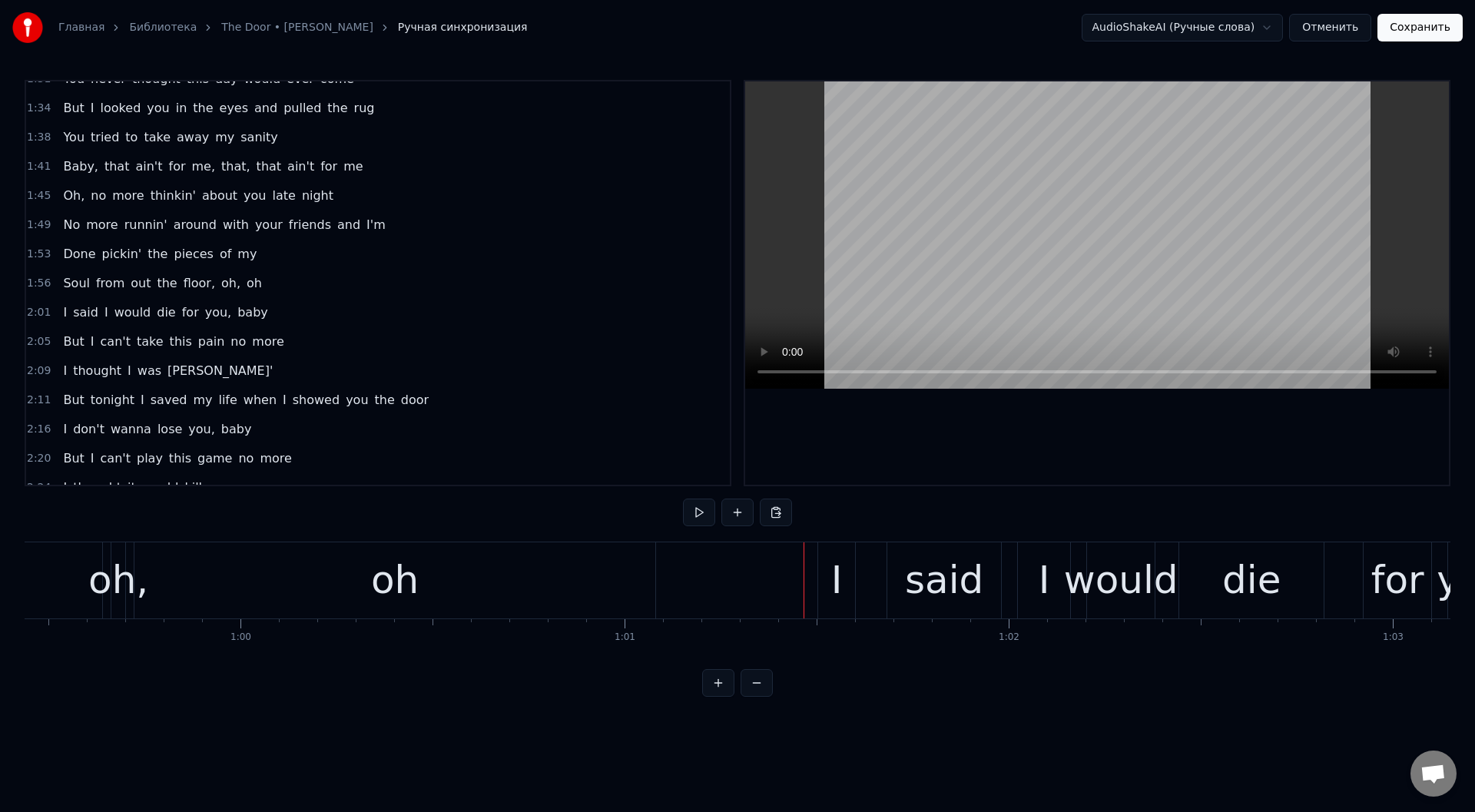
click at [266, 588] on div "oh" at bounding box center [395, 580] width 521 height 76
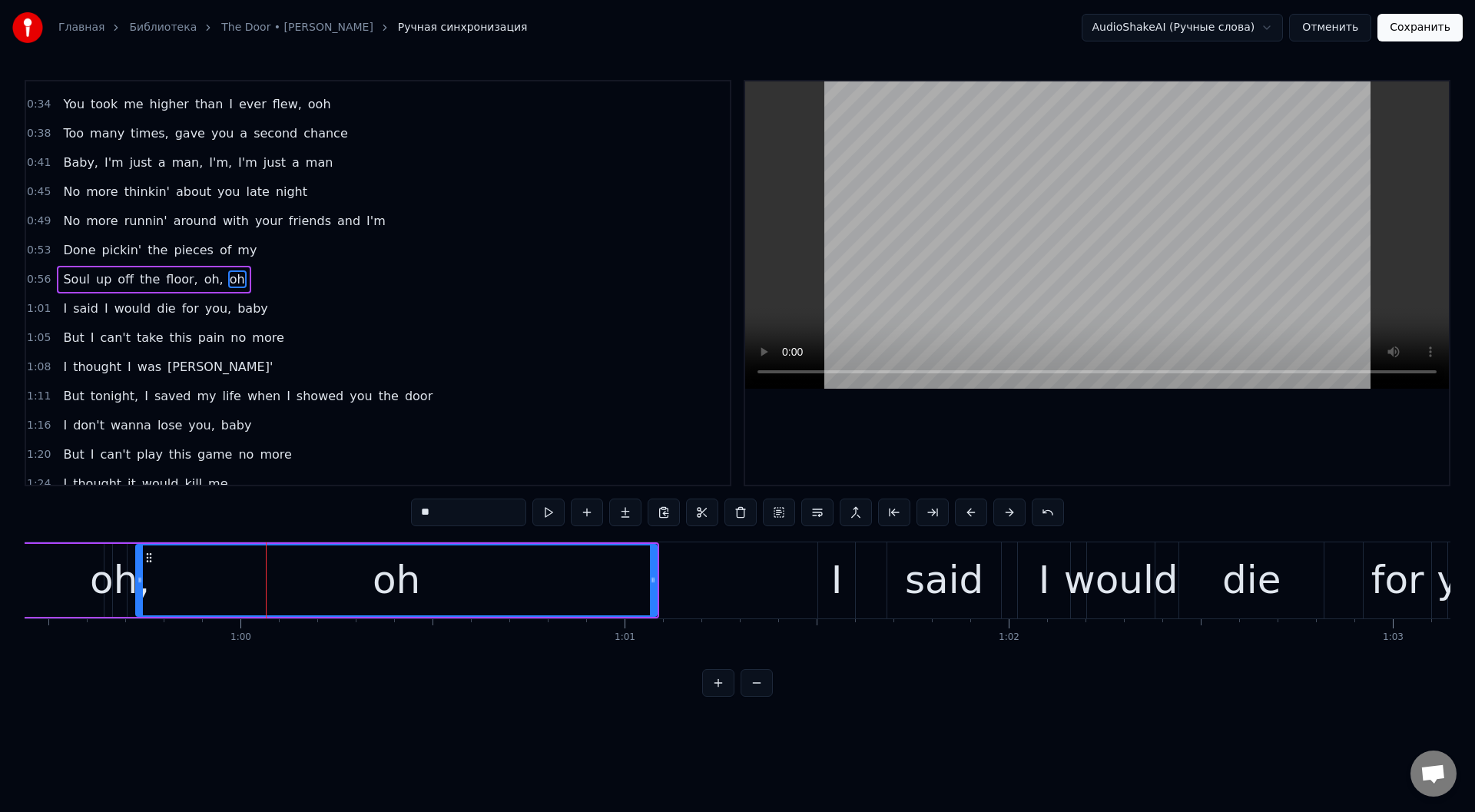
scroll to position [134, 0]
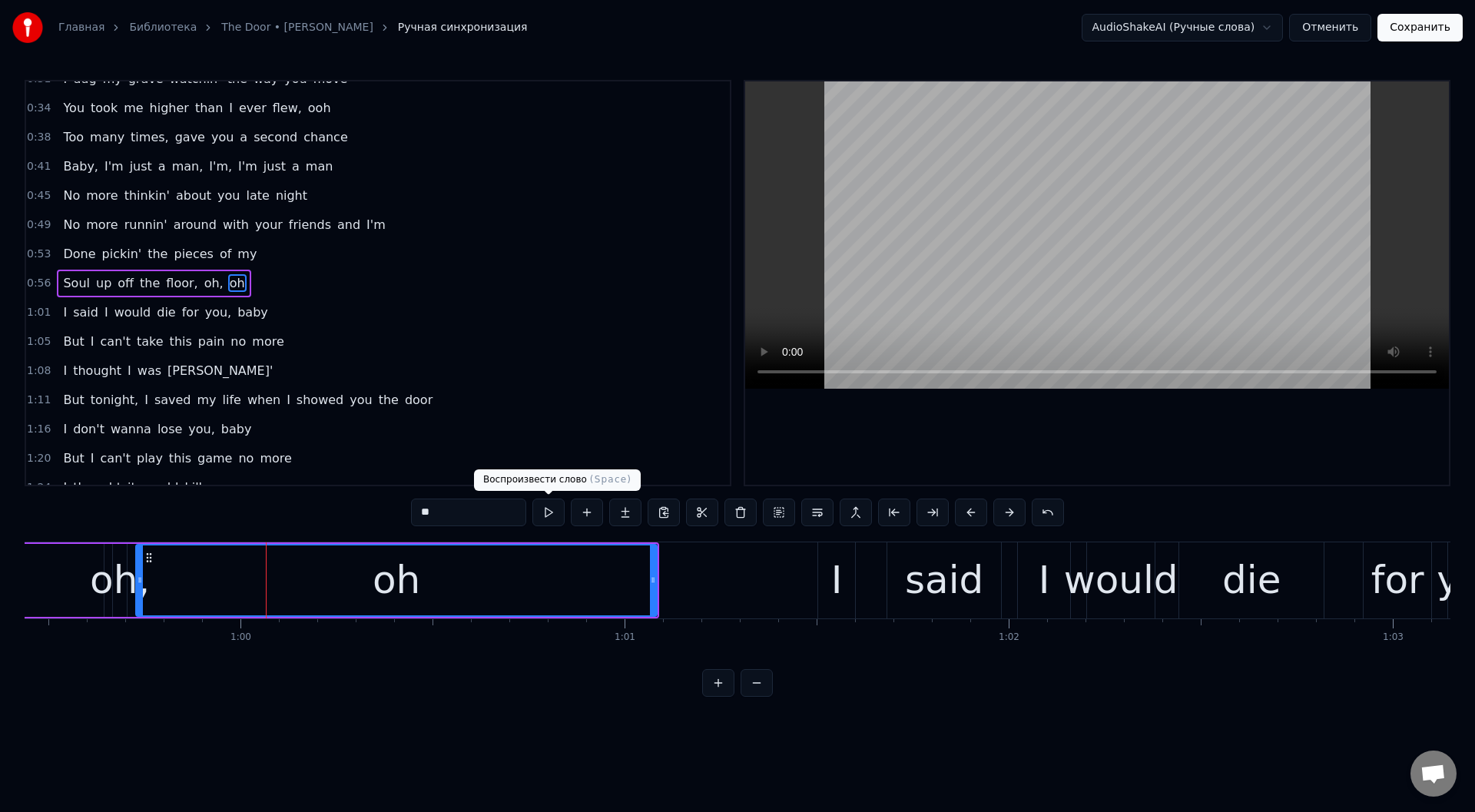
click at [549, 509] on button at bounding box center [549, 512] width 32 height 28
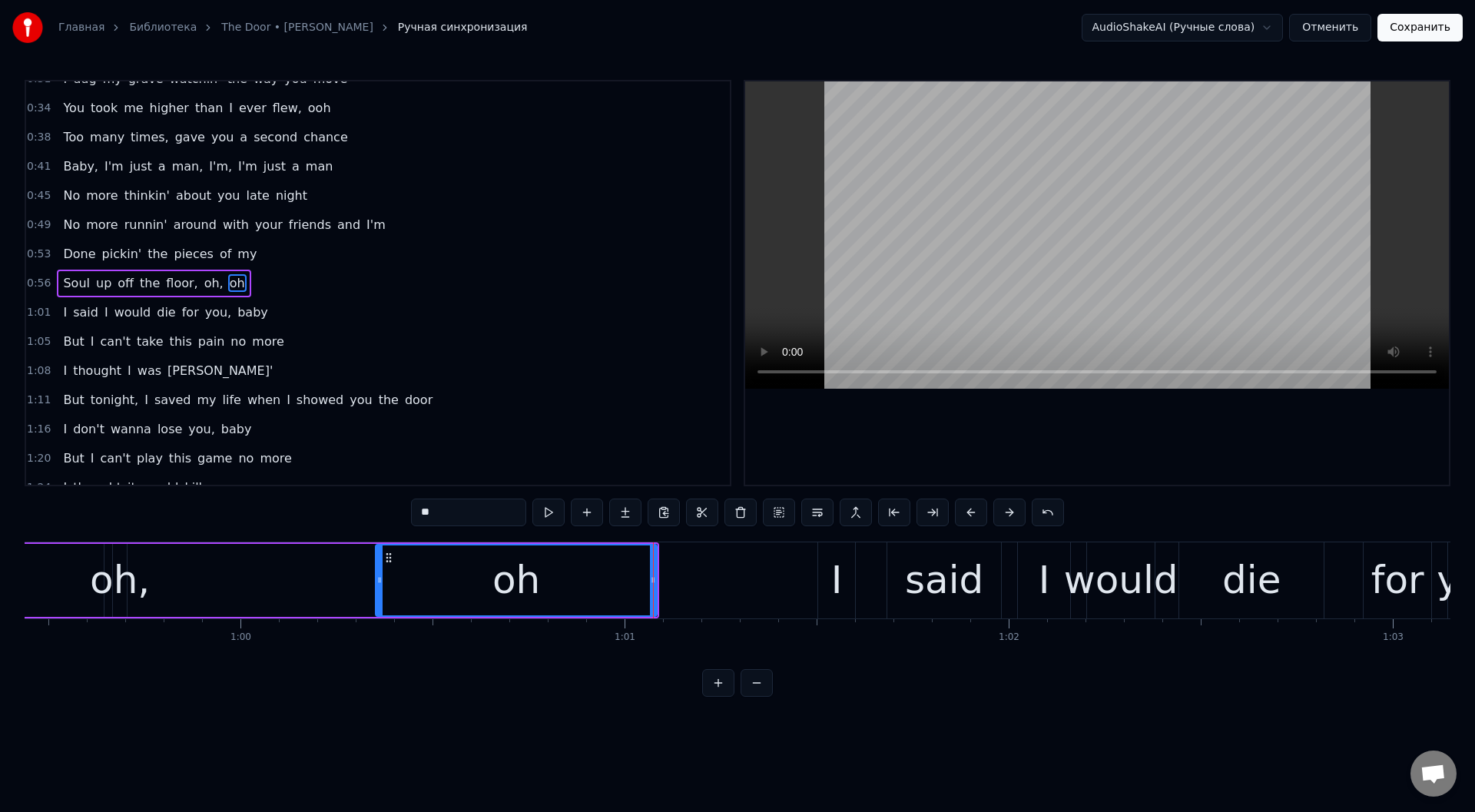
drag, startPoint x: 138, startPoint y: 578, endPoint x: 377, endPoint y: 588, distance: 239.2
click at [377, 588] on div at bounding box center [379, 580] width 6 height 70
click at [122, 580] on div "oh," at bounding box center [120, 580] width 60 height 58
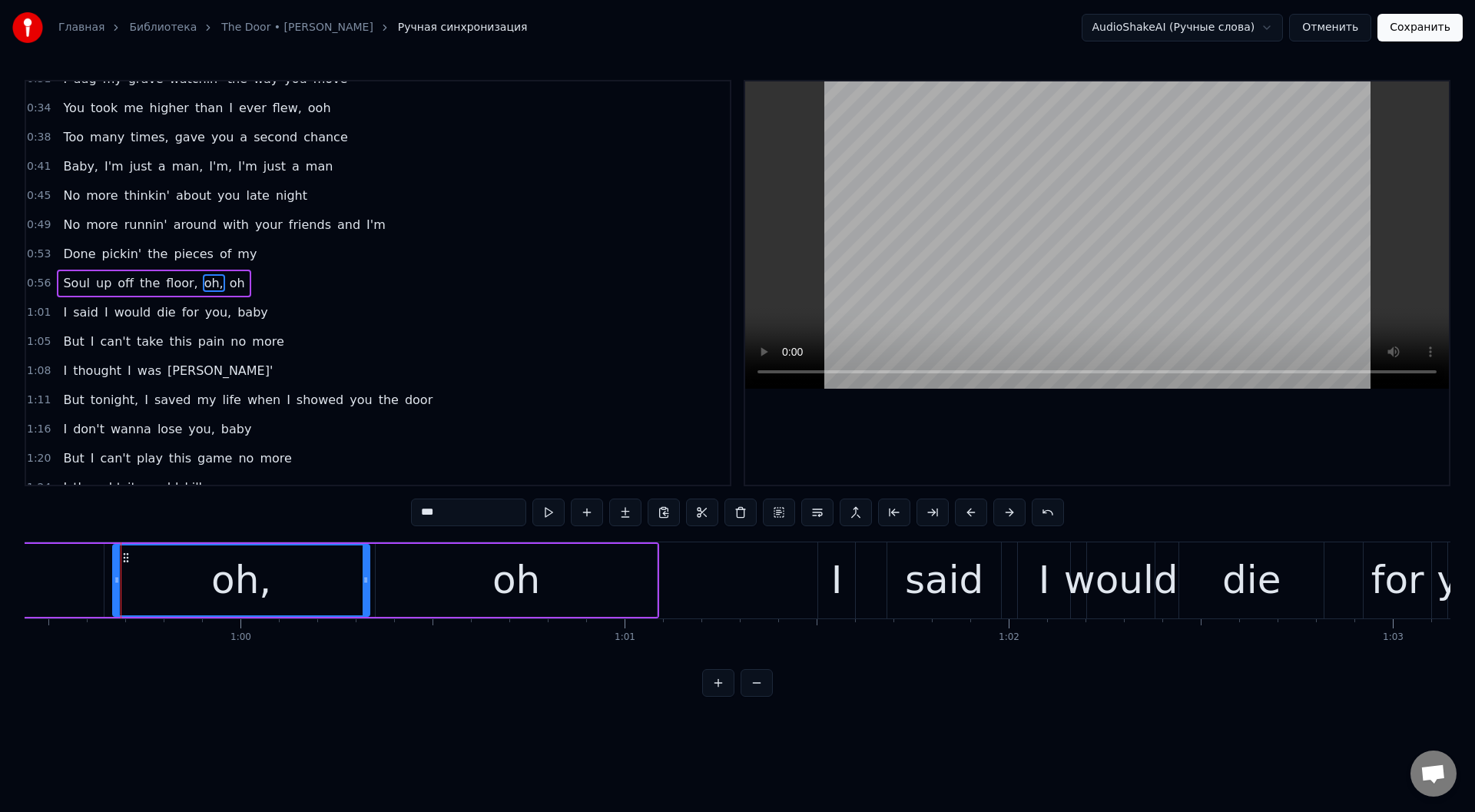
drag, startPoint x: 126, startPoint y: 582, endPoint x: 369, endPoint y: 605, distance: 244.1
click at [369, 605] on div at bounding box center [366, 580] width 6 height 70
type input "******"
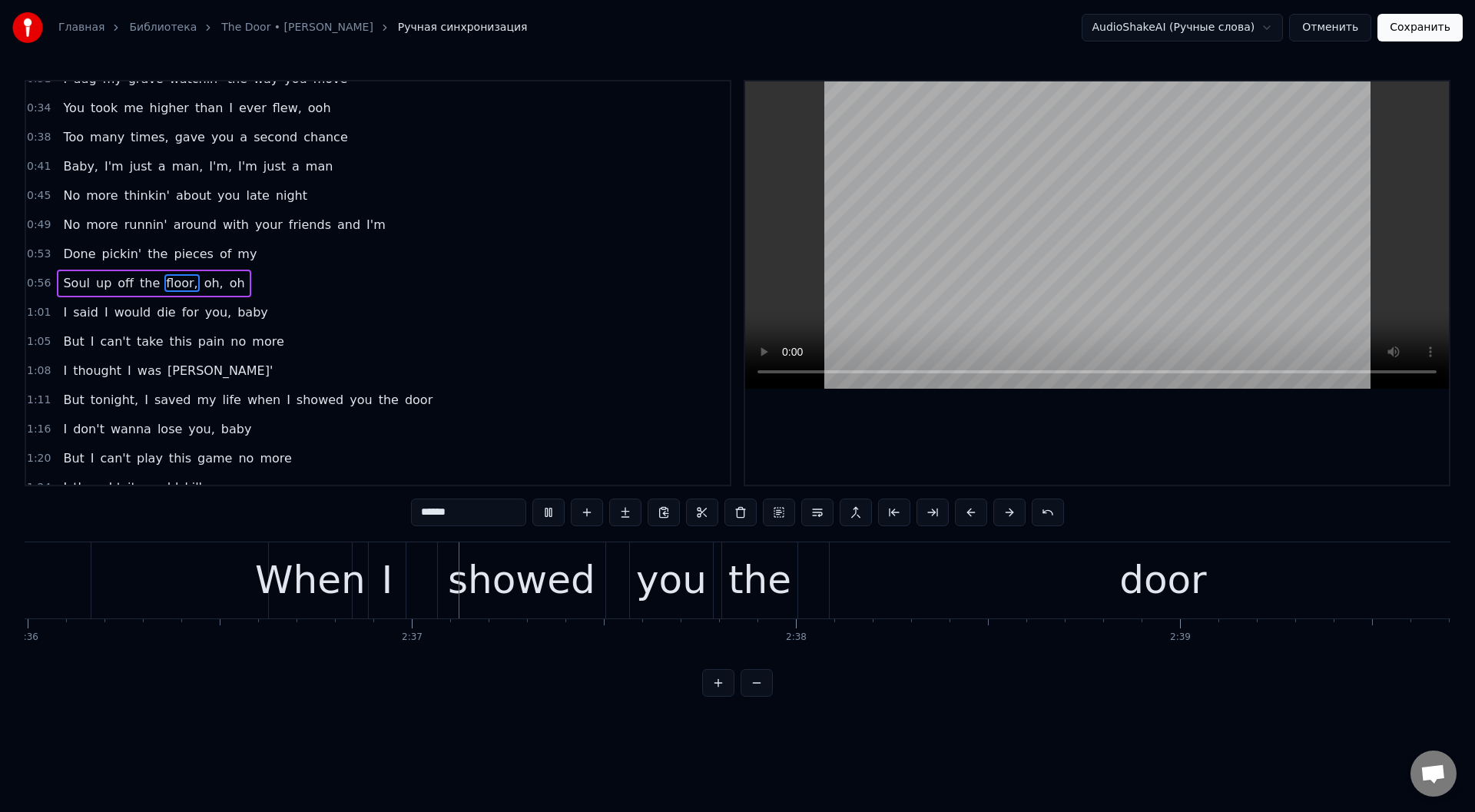
scroll to position [0, 59978]
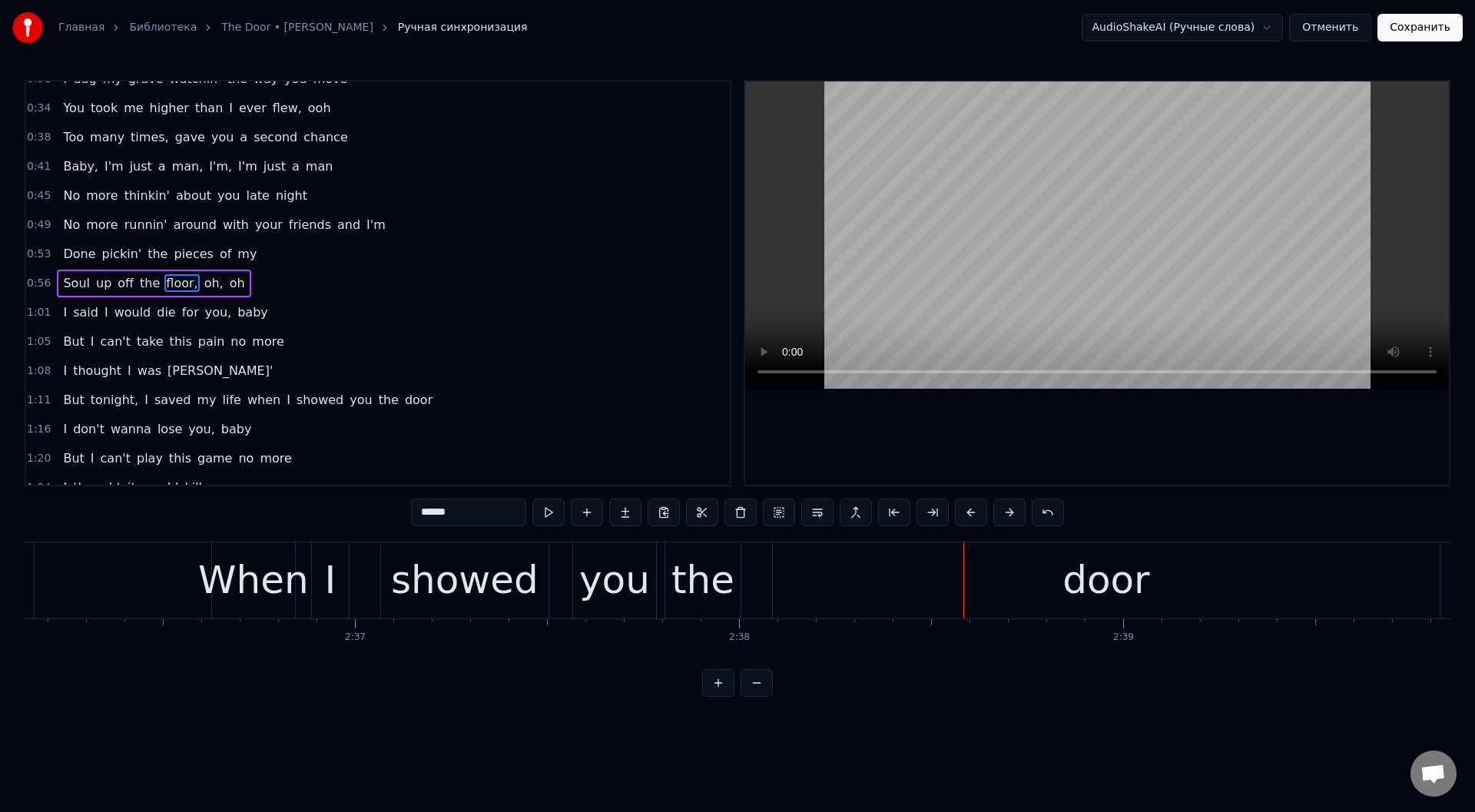
click at [1415, 19] on button "Сохранить" at bounding box center [1420, 28] width 85 height 28
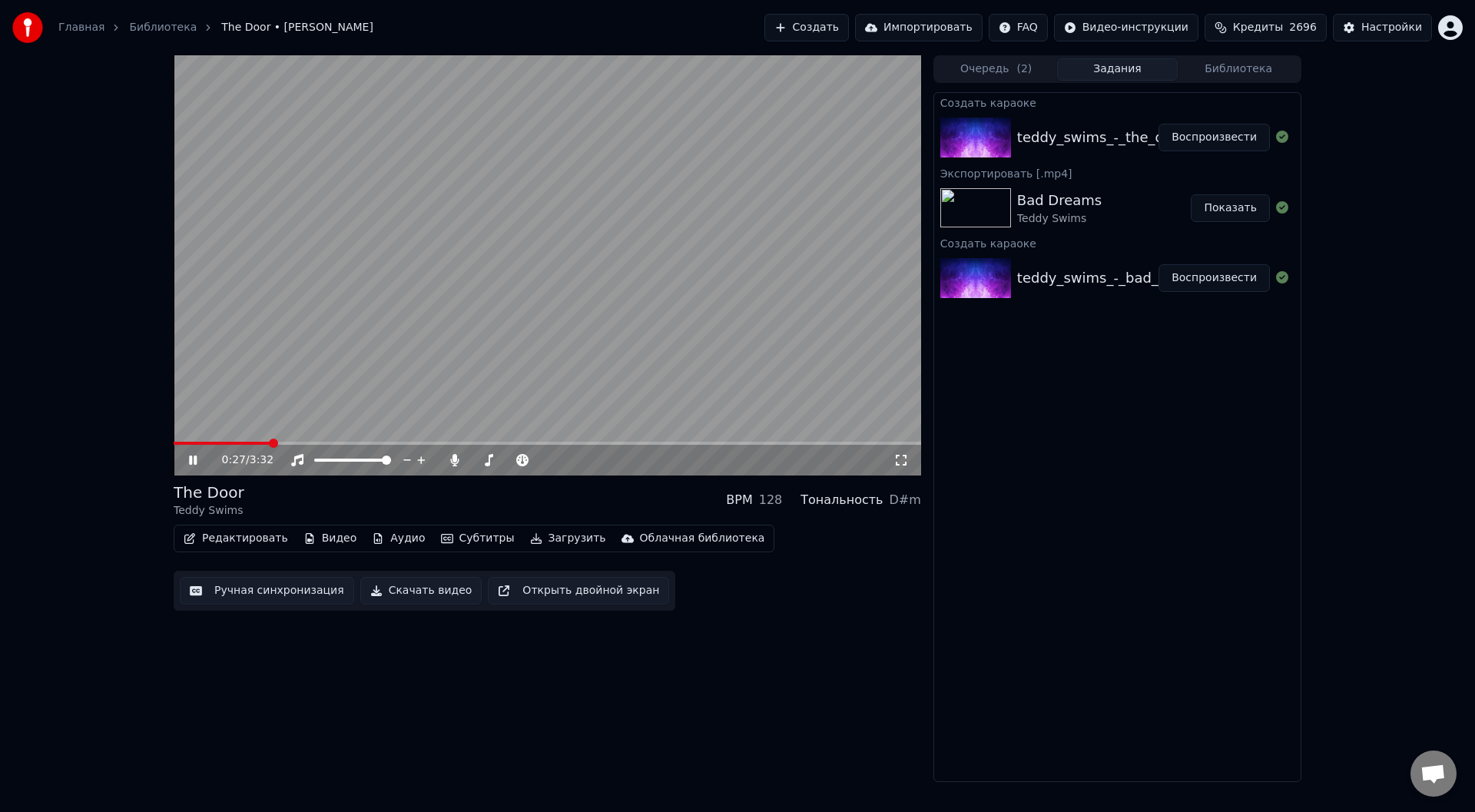
click at [193, 460] on icon at bounding box center [203, 459] width 36 height 12
click at [526, 537] on button "Загрузить" at bounding box center [568, 538] width 88 height 22
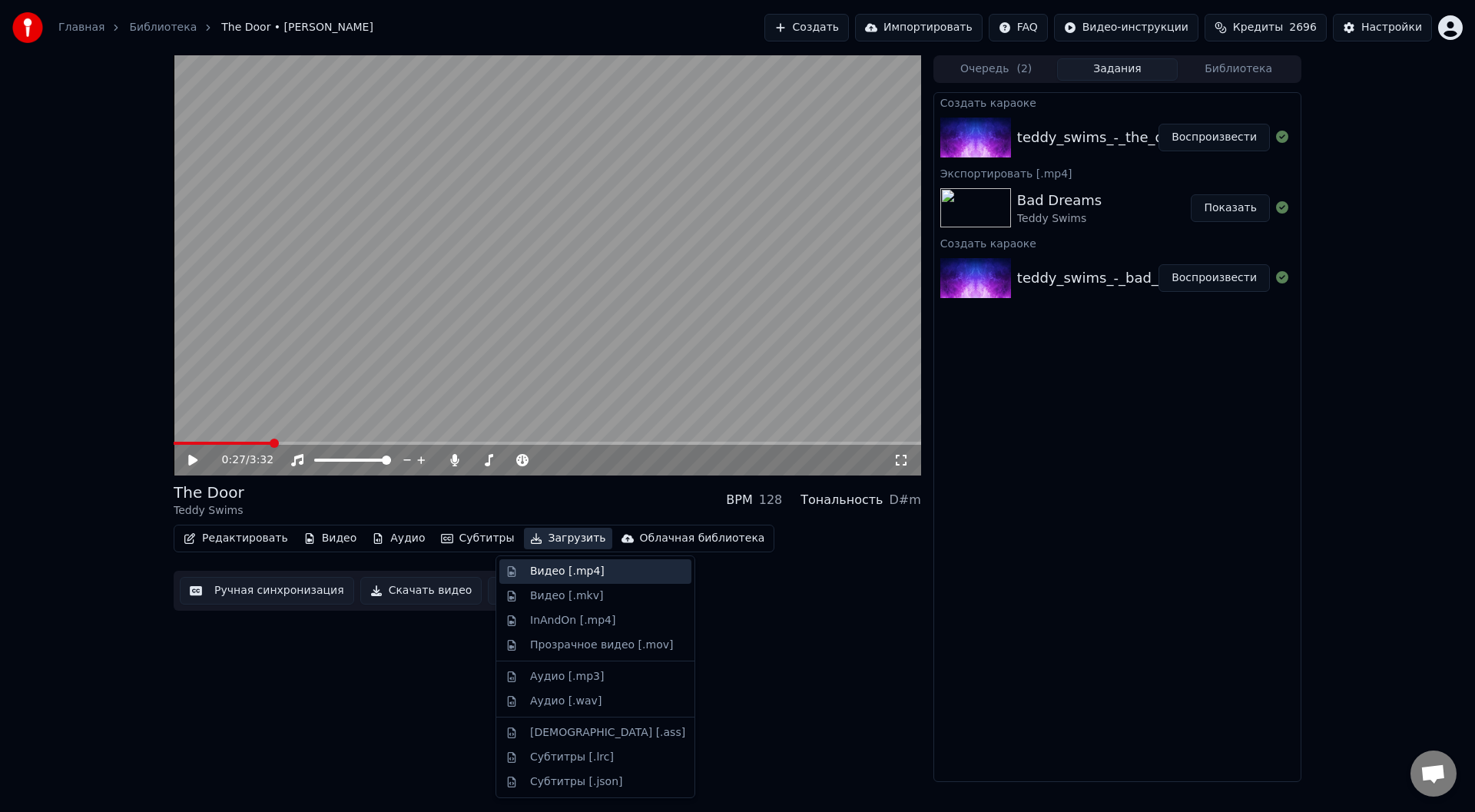
click at [548, 572] on div "Видео [.mp4]" at bounding box center [567, 571] width 75 height 15
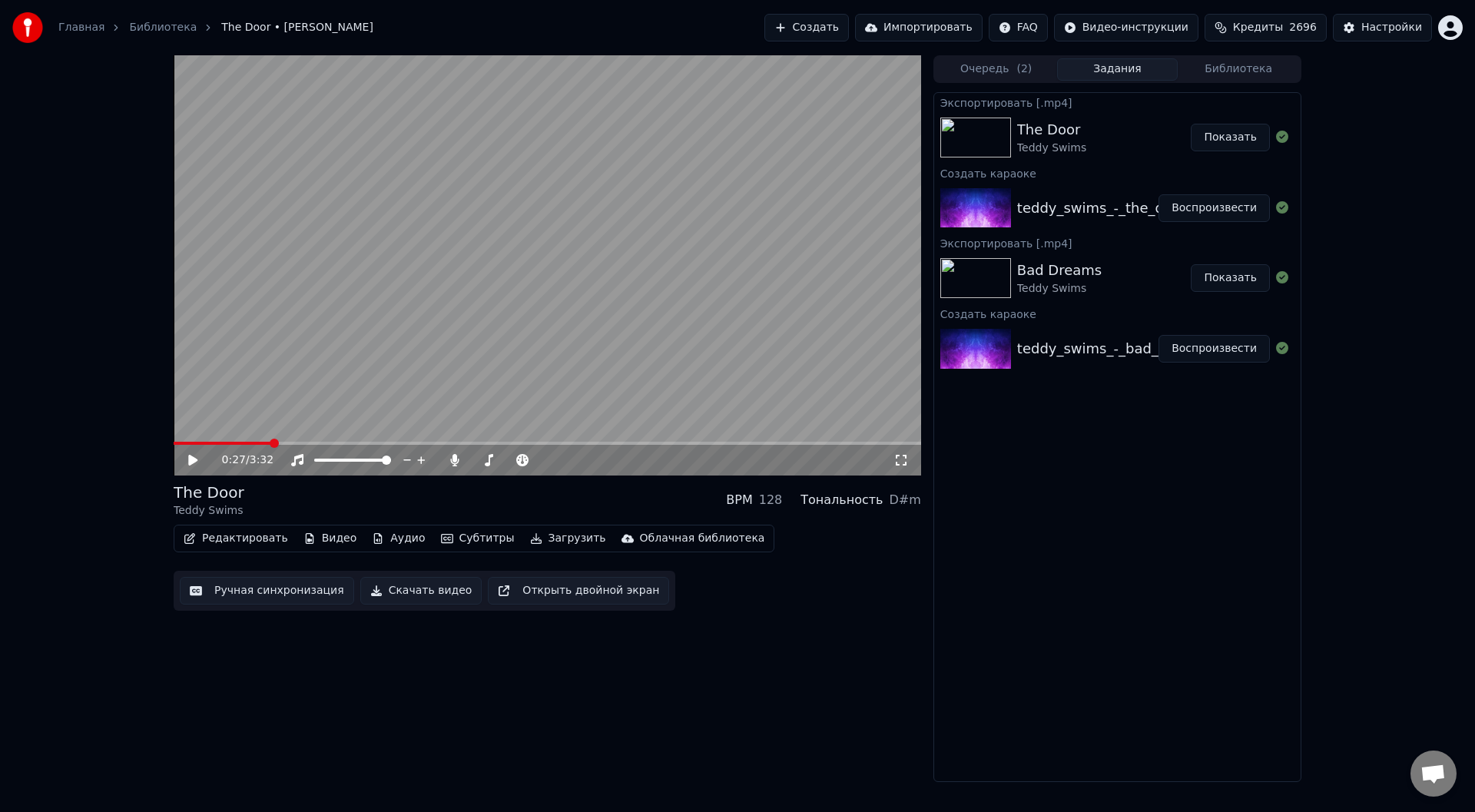
click at [1235, 139] on button "Показать" at bounding box center [1230, 138] width 79 height 28
click at [834, 23] on button "Создать" at bounding box center [806, 28] width 84 height 28
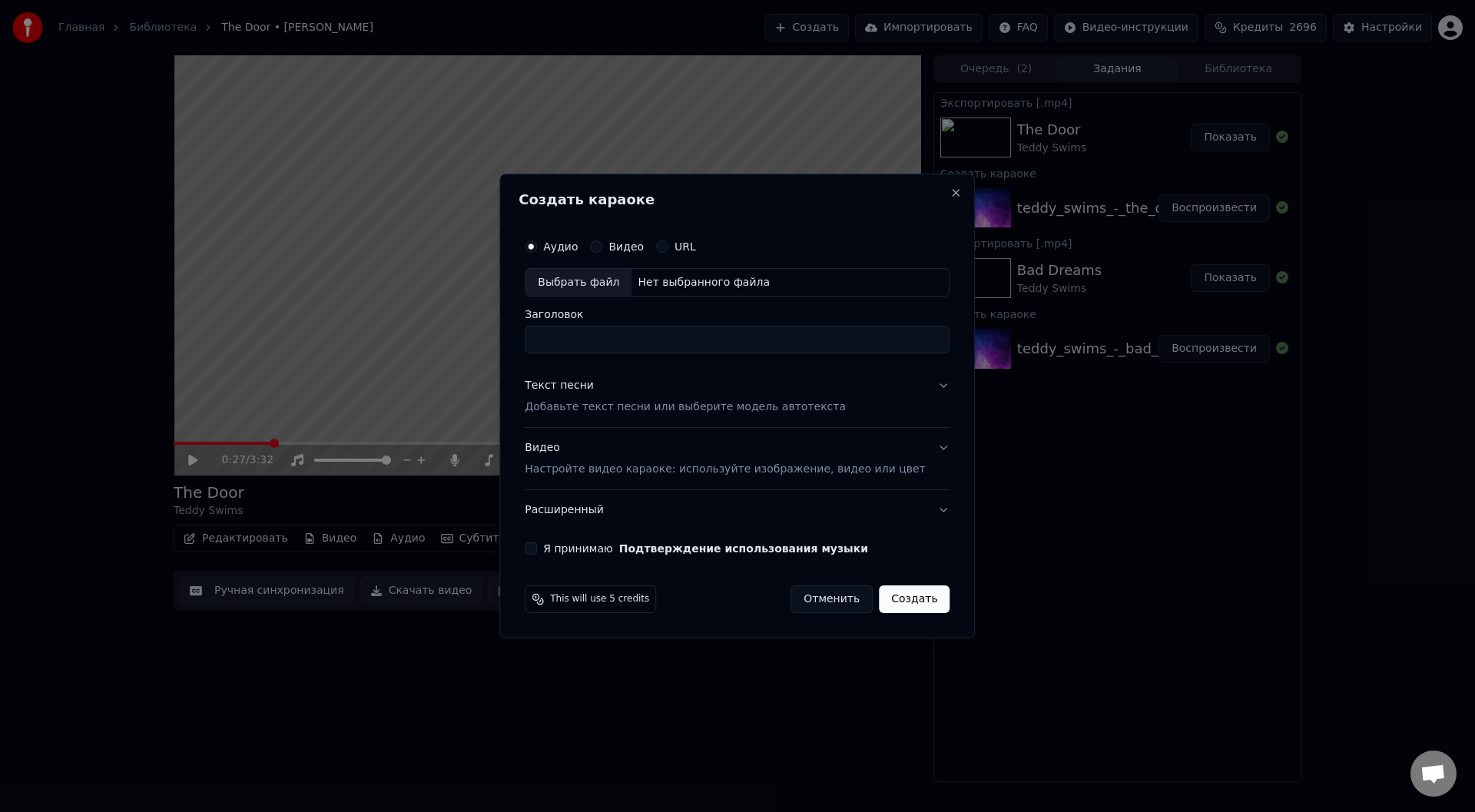
click at [591, 278] on div "Выбрать файл" at bounding box center [578, 283] width 106 height 28
type input "**********"
click at [921, 383] on button "Текст песни Добавьте текст песни или выберите модель автотекста" at bounding box center [737, 397] width 425 height 62
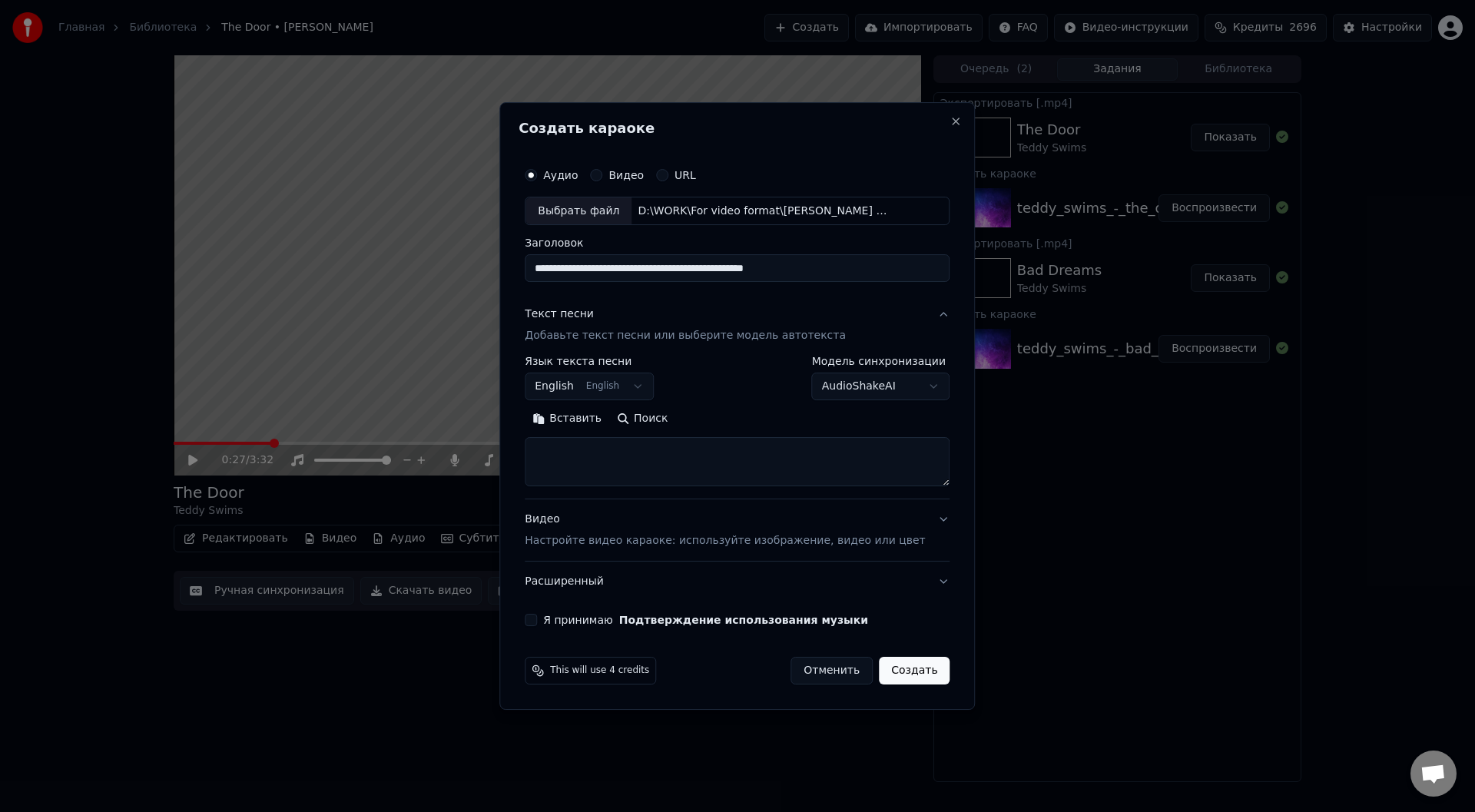
click at [590, 417] on button "Вставить" at bounding box center [566, 419] width 84 height 24
click at [738, 419] on button "Развернуть" at bounding box center [725, 419] width 96 height 24
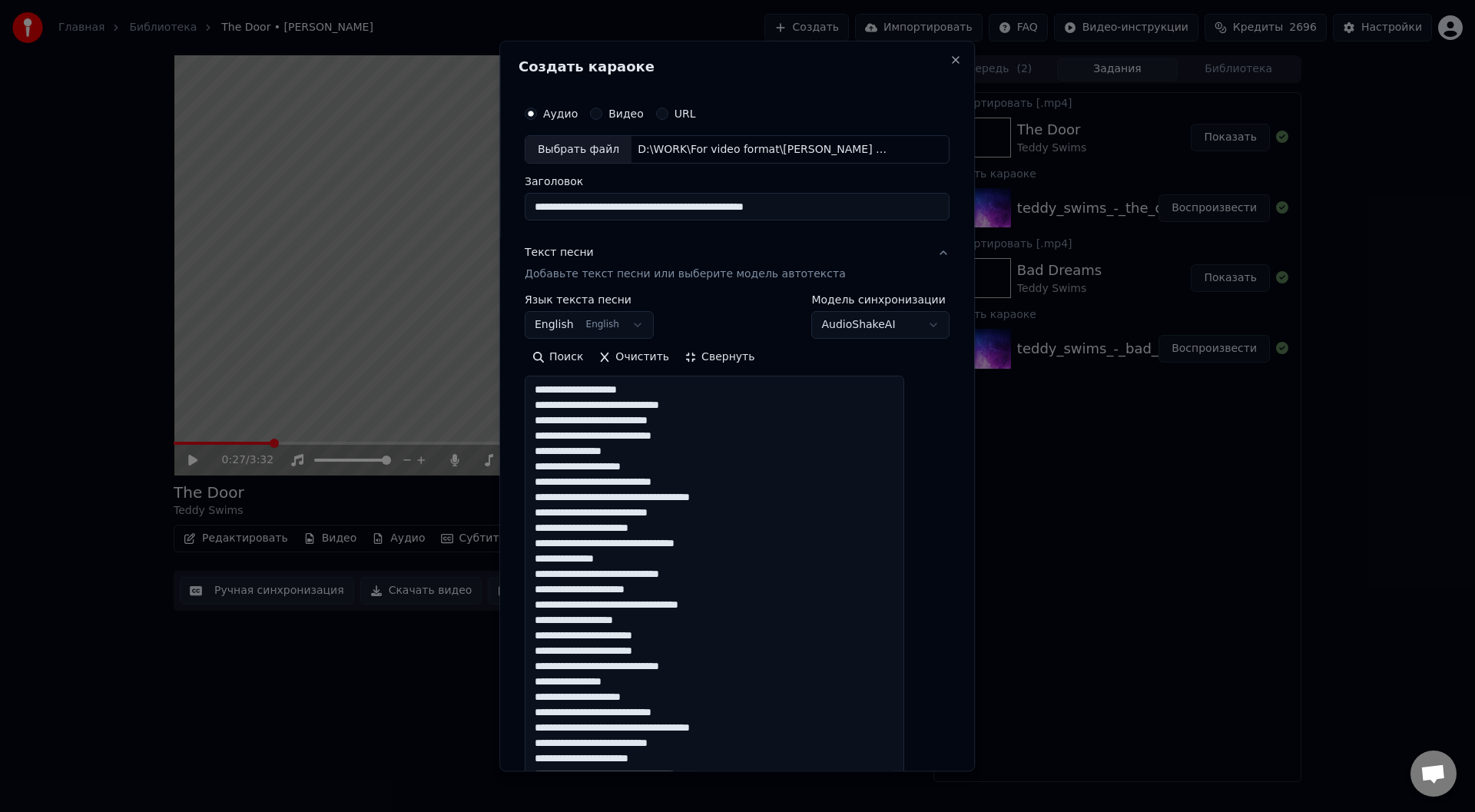
drag, startPoint x: 623, startPoint y: 562, endPoint x: 547, endPoint y: 557, distance: 76.2
click at [547, 557] on textarea at bounding box center [714, 704] width 379 height 657
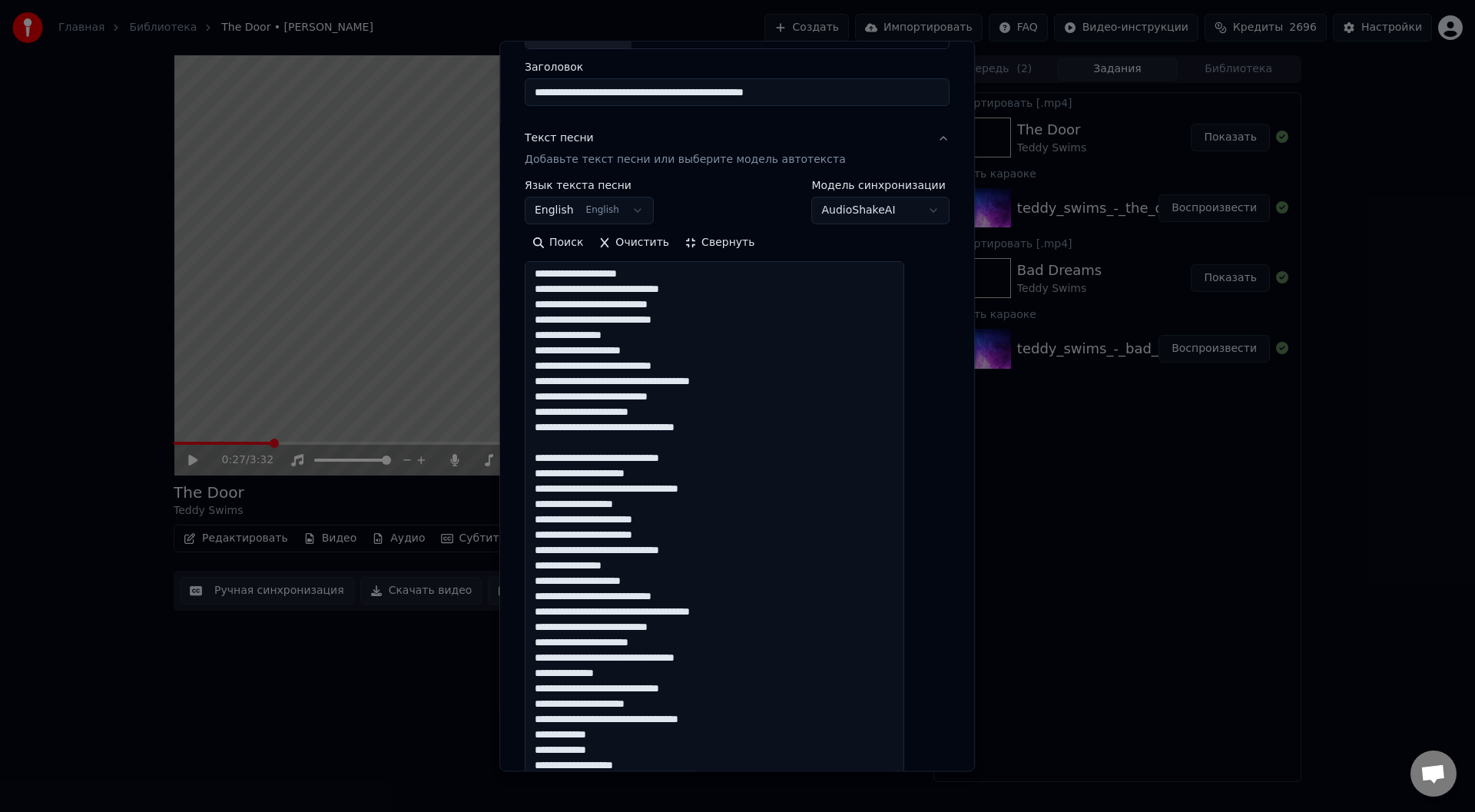
scroll to position [154, 0]
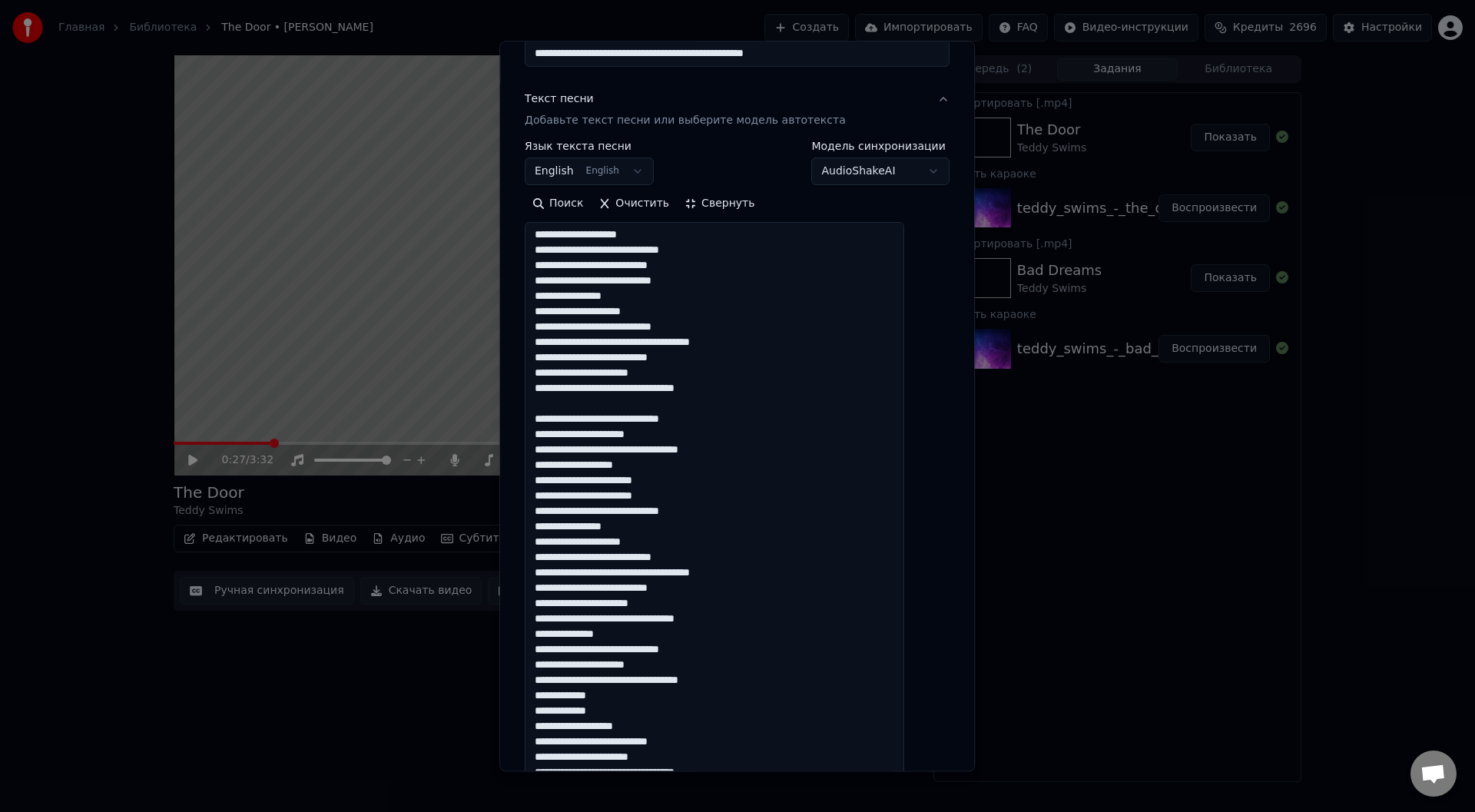
drag, startPoint x: 626, startPoint y: 635, endPoint x: 549, endPoint y: 633, distance: 77.0
click at [549, 633] on textarea at bounding box center [714, 551] width 379 height 657
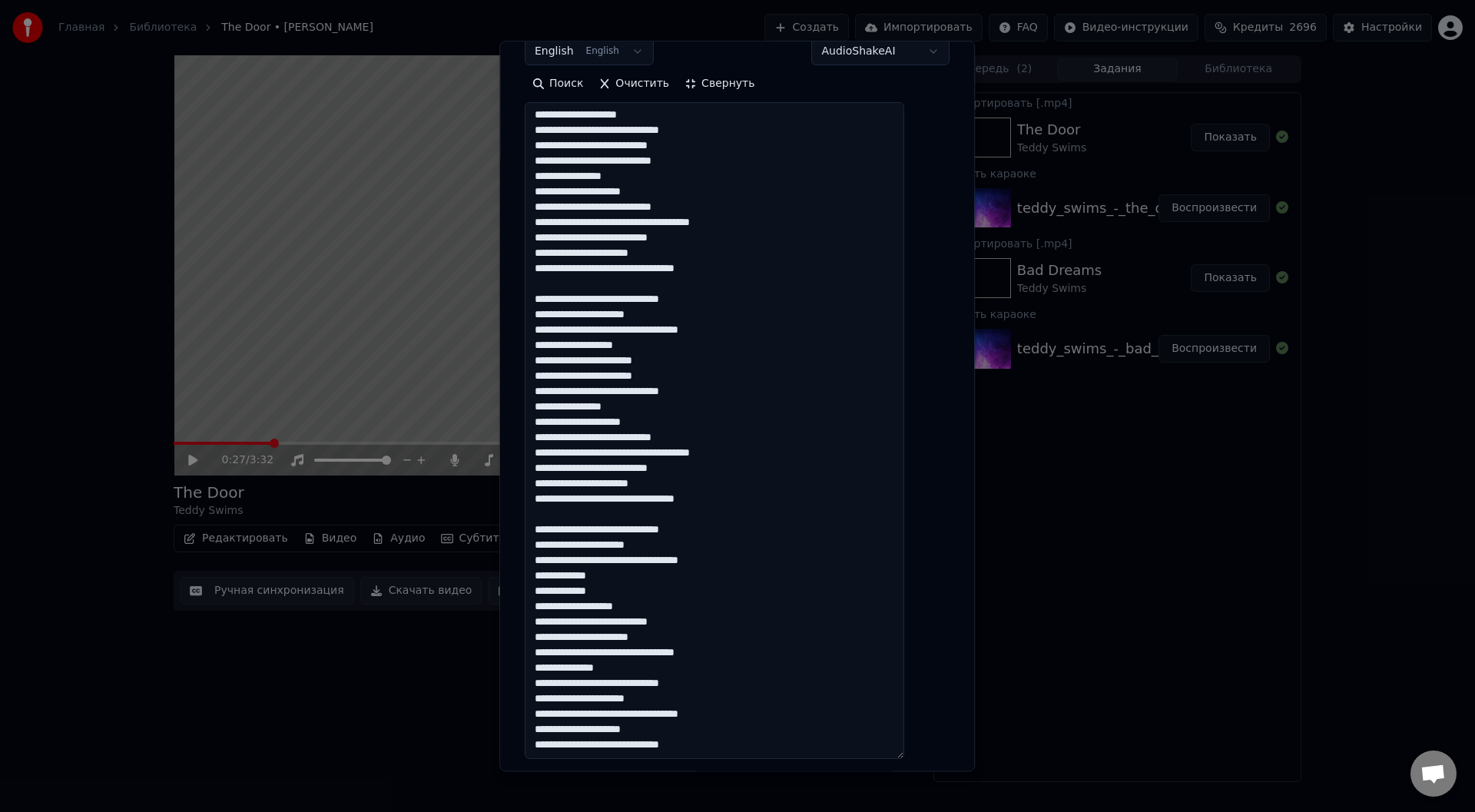
scroll to position [307, 0]
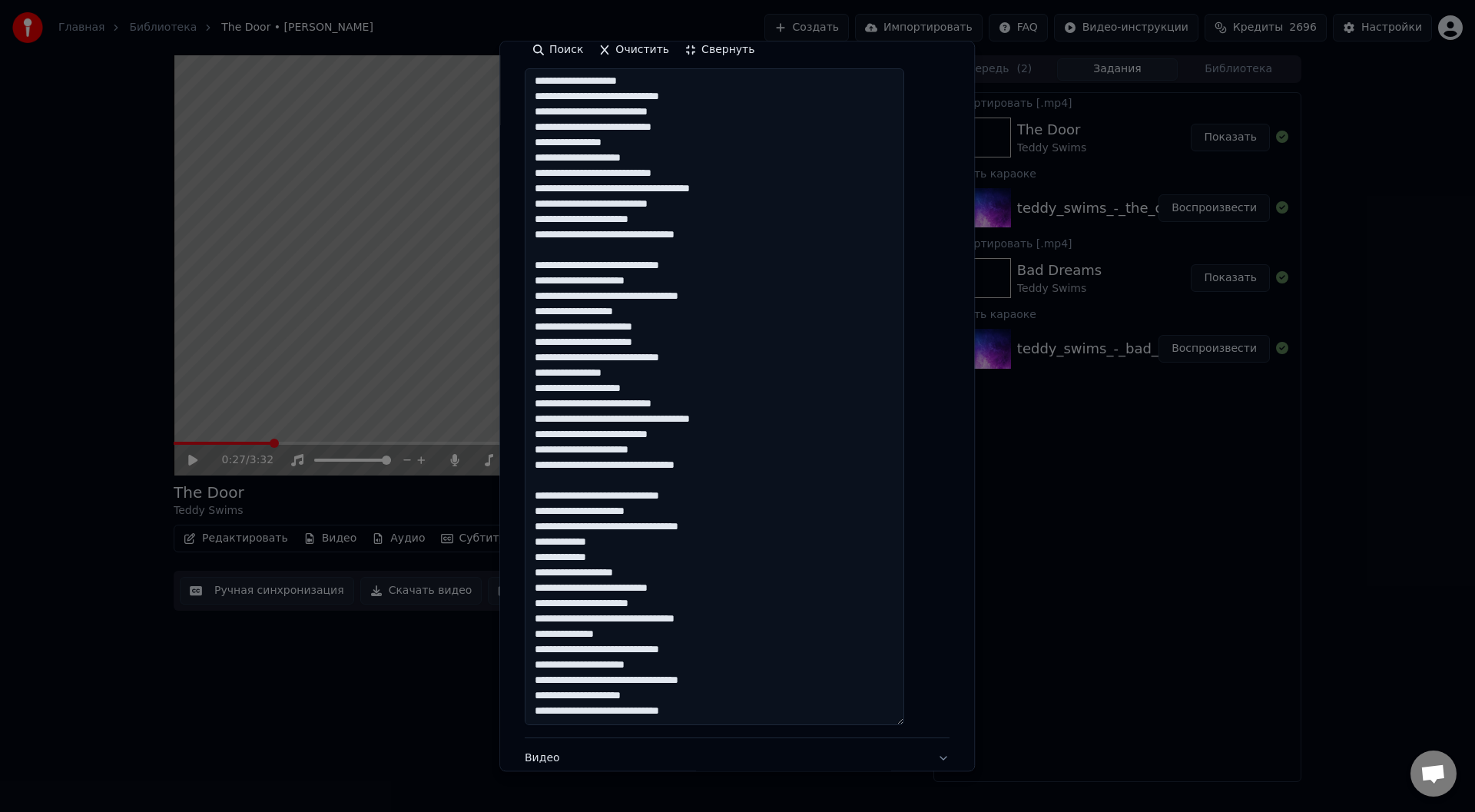
click at [652, 575] on textarea at bounding box center [714, 397] width 379 height 657
drag, startPoint x: 618, startPoint y: 635, endPoint x: 549, endPoint y: 635, distance: 69.0
click at [549, 635] on textarea at bounding box center [714, 397] width 379 height 657
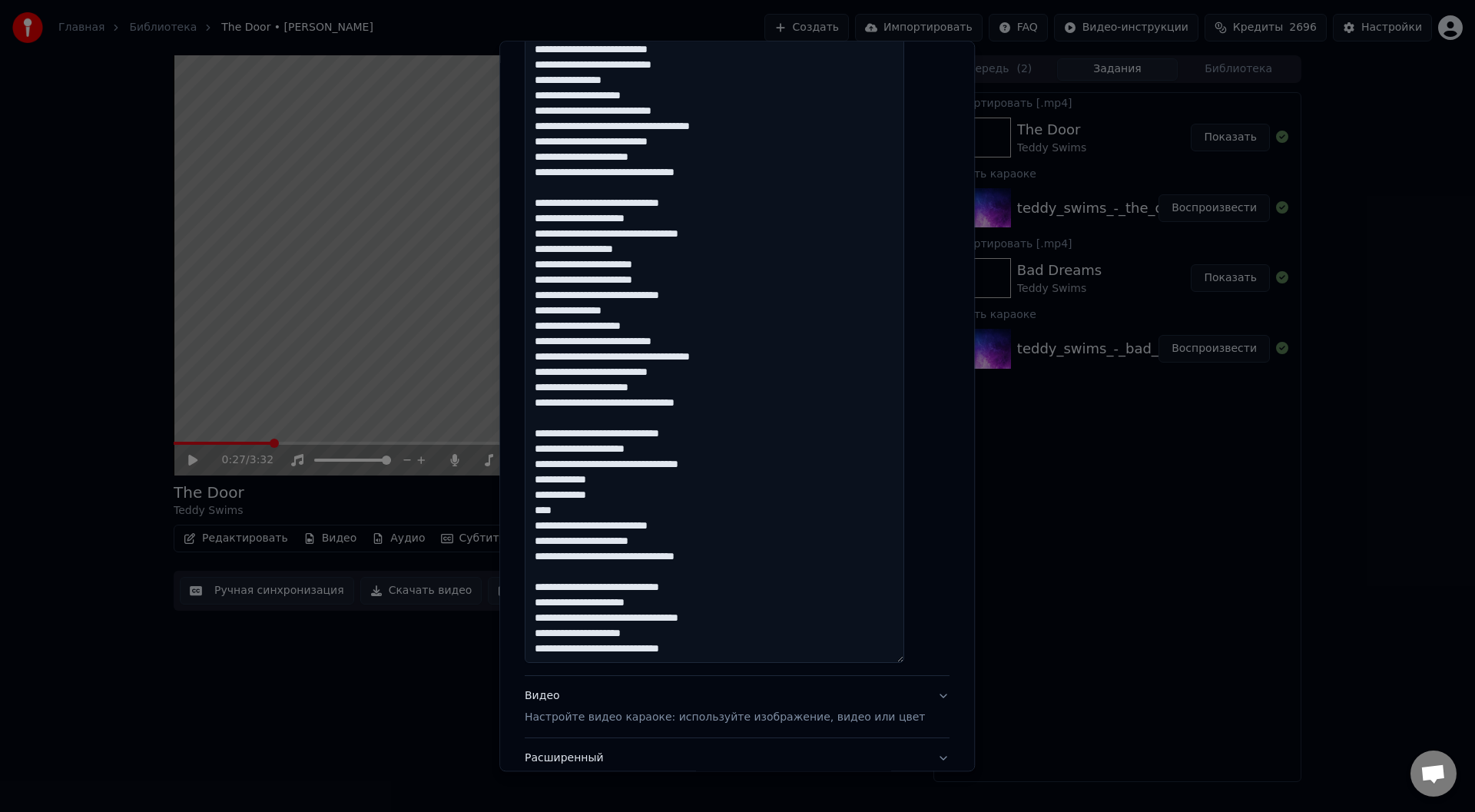
scroll to position [485, 0]
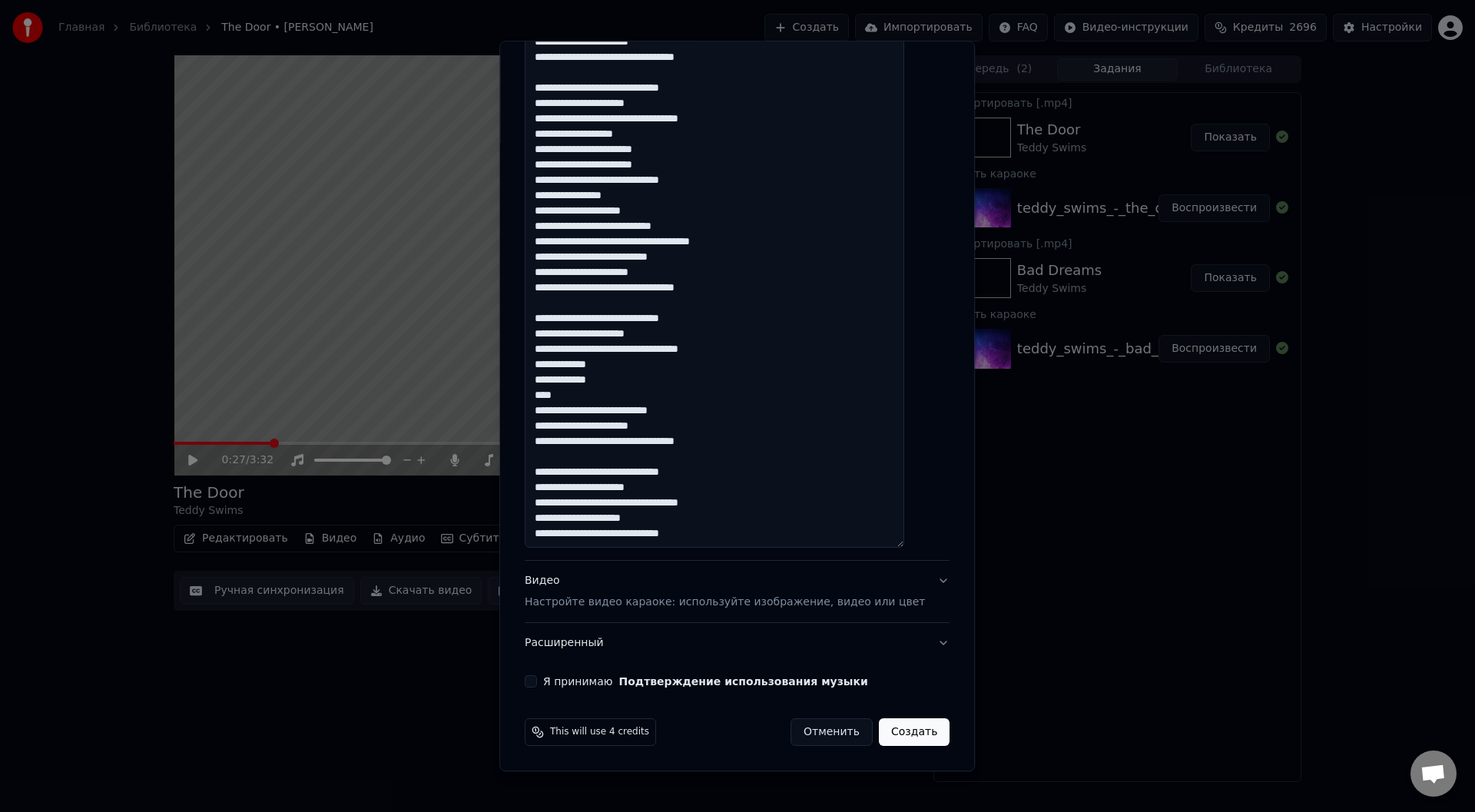
type textarea "**********"
click at [537, 679] on button "Я принимаю Подтверждение использования музыки" at bounding box center [530, 682] width 12 height 12
click at [887, 732] on button "Создать" at bounding box center [913, 733] width 71 height 28
select select
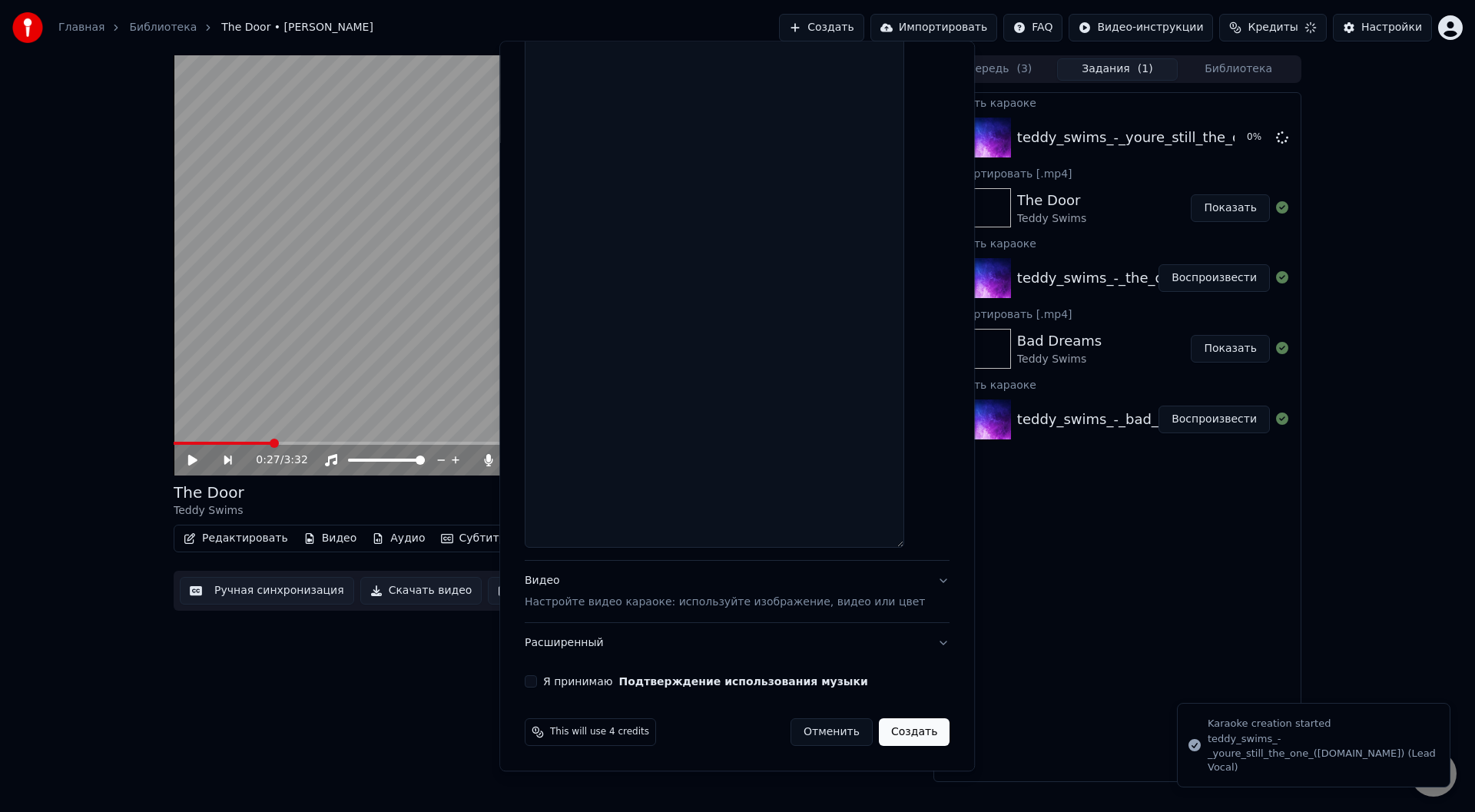
scroll to position [485, 0]
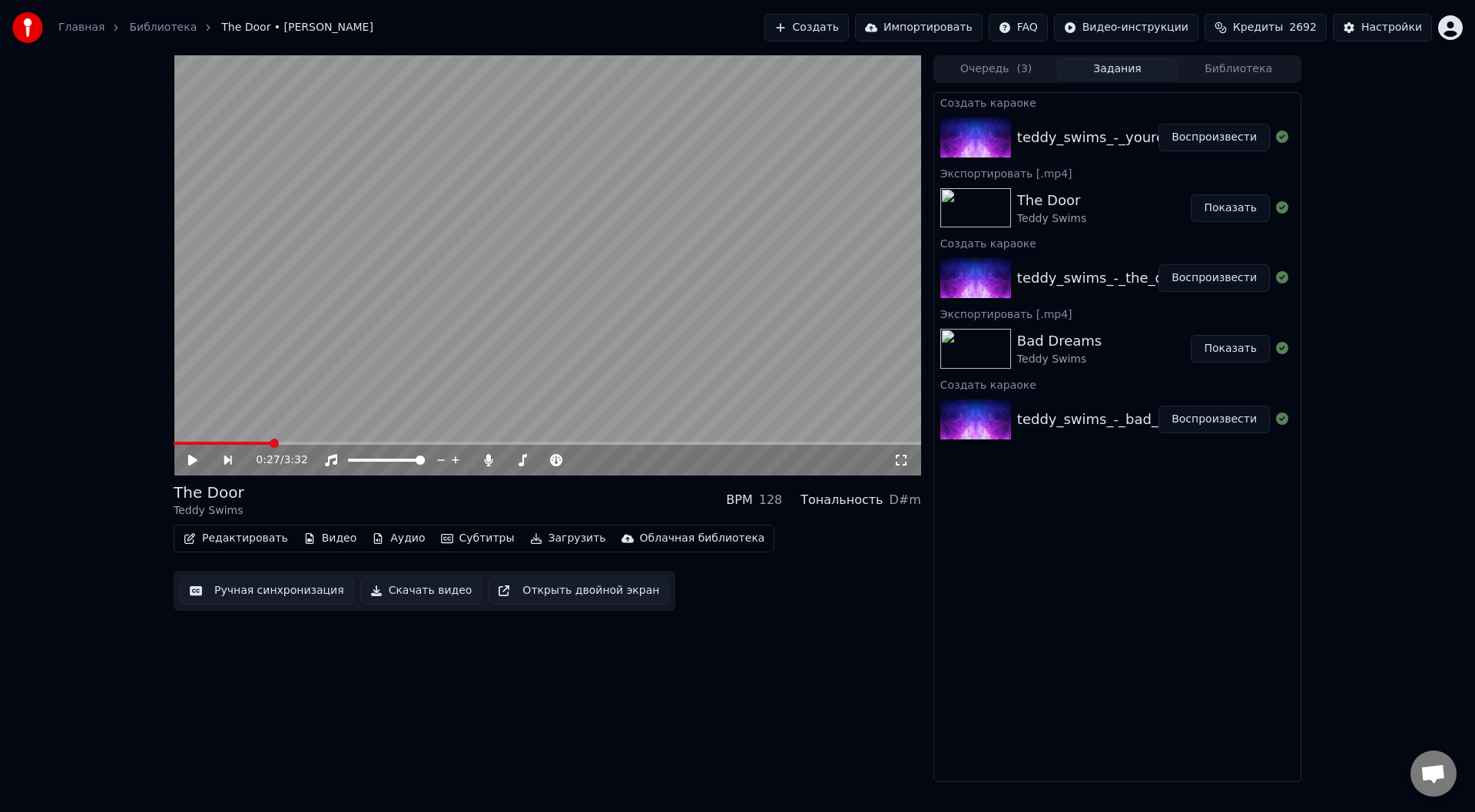
click at [1203, 135] on button "Воспроизвести" at bounding box center [1214, 138] width 111 height 28
click at [250, 588] on button "Ручная синхронизация" at bounding box center [267, 591] width 174 height 28
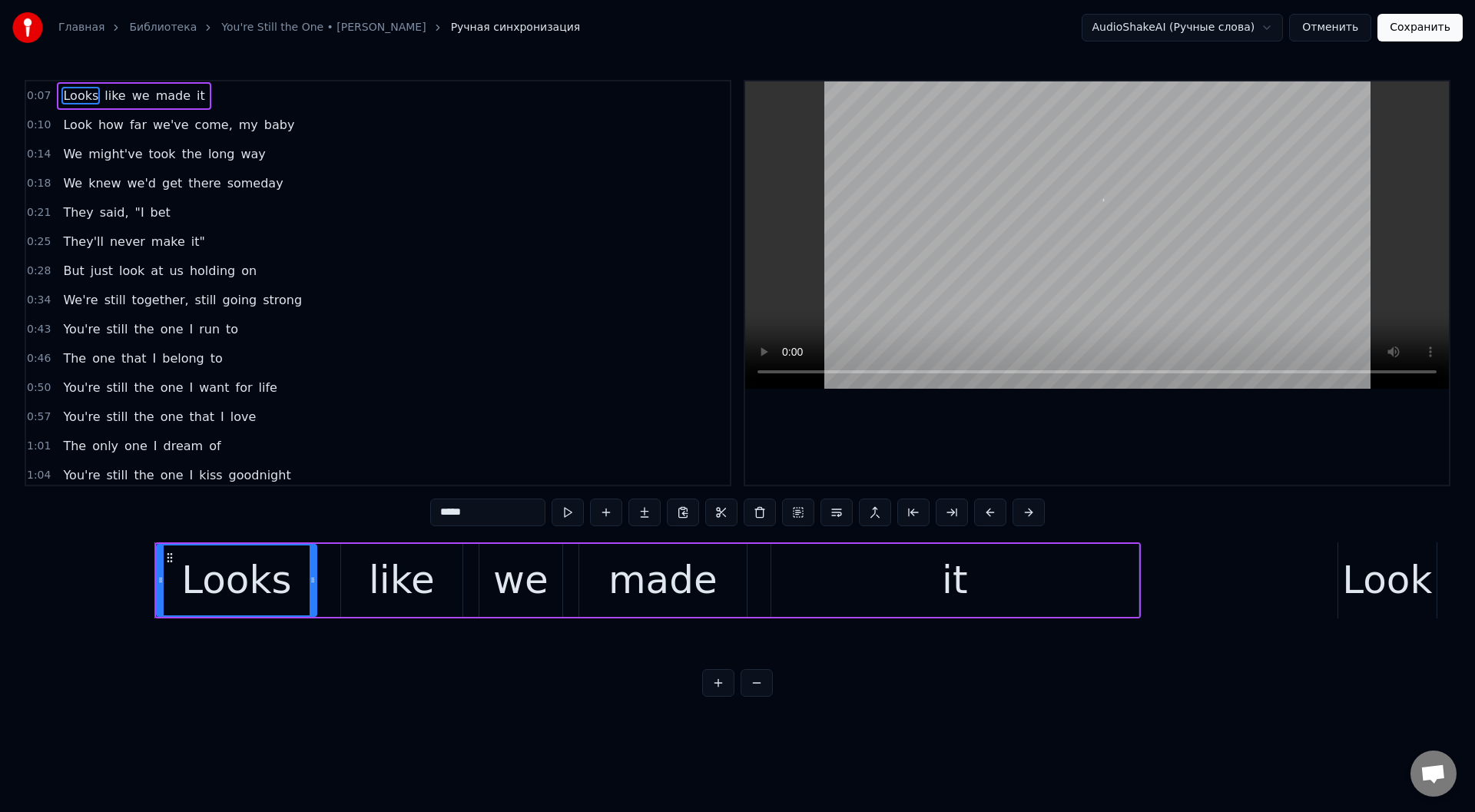
scroll to position [0, 2926]
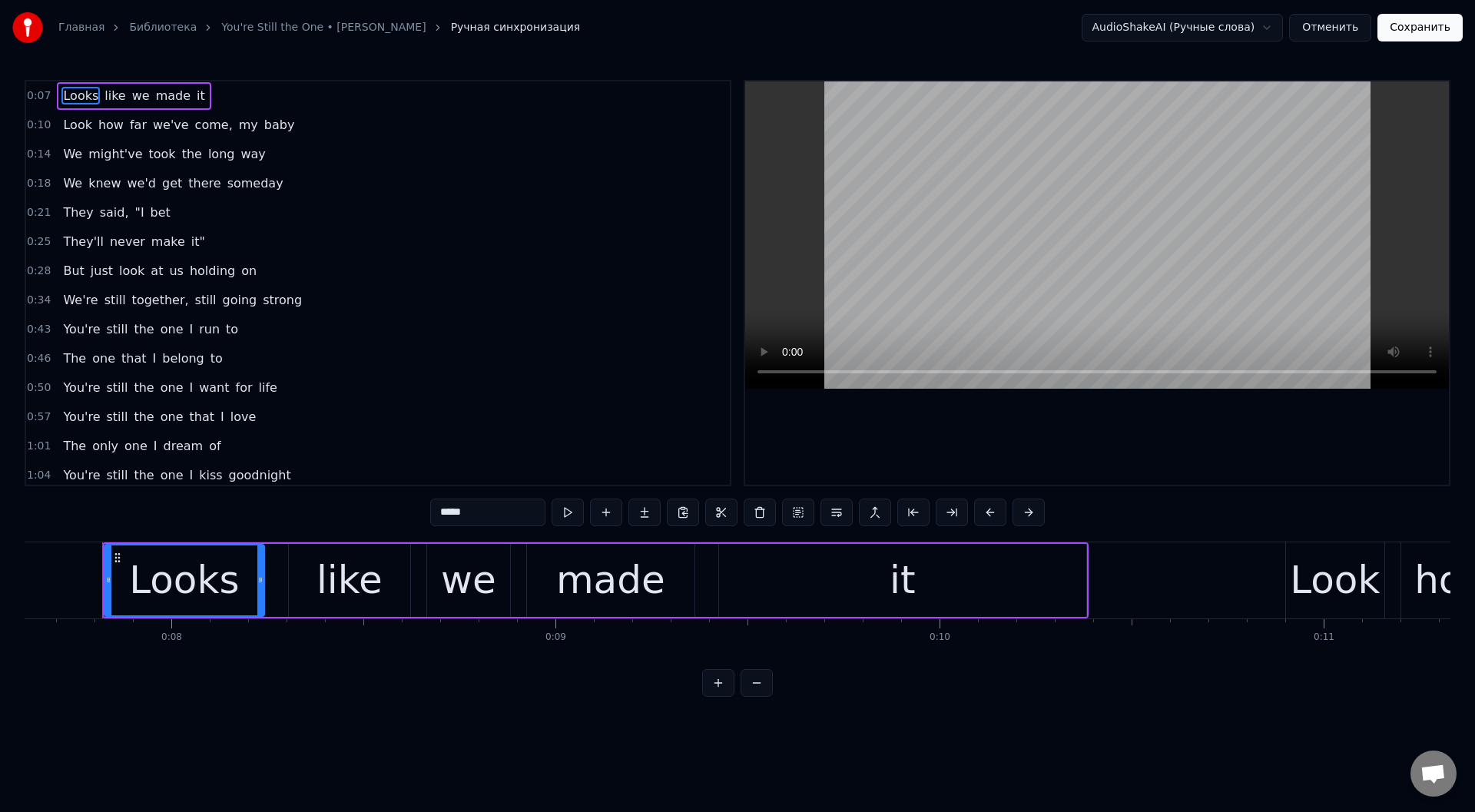
click at [1426, 29] on button "Сохранить" at bounding box center [1420, 28] width 85 height 28
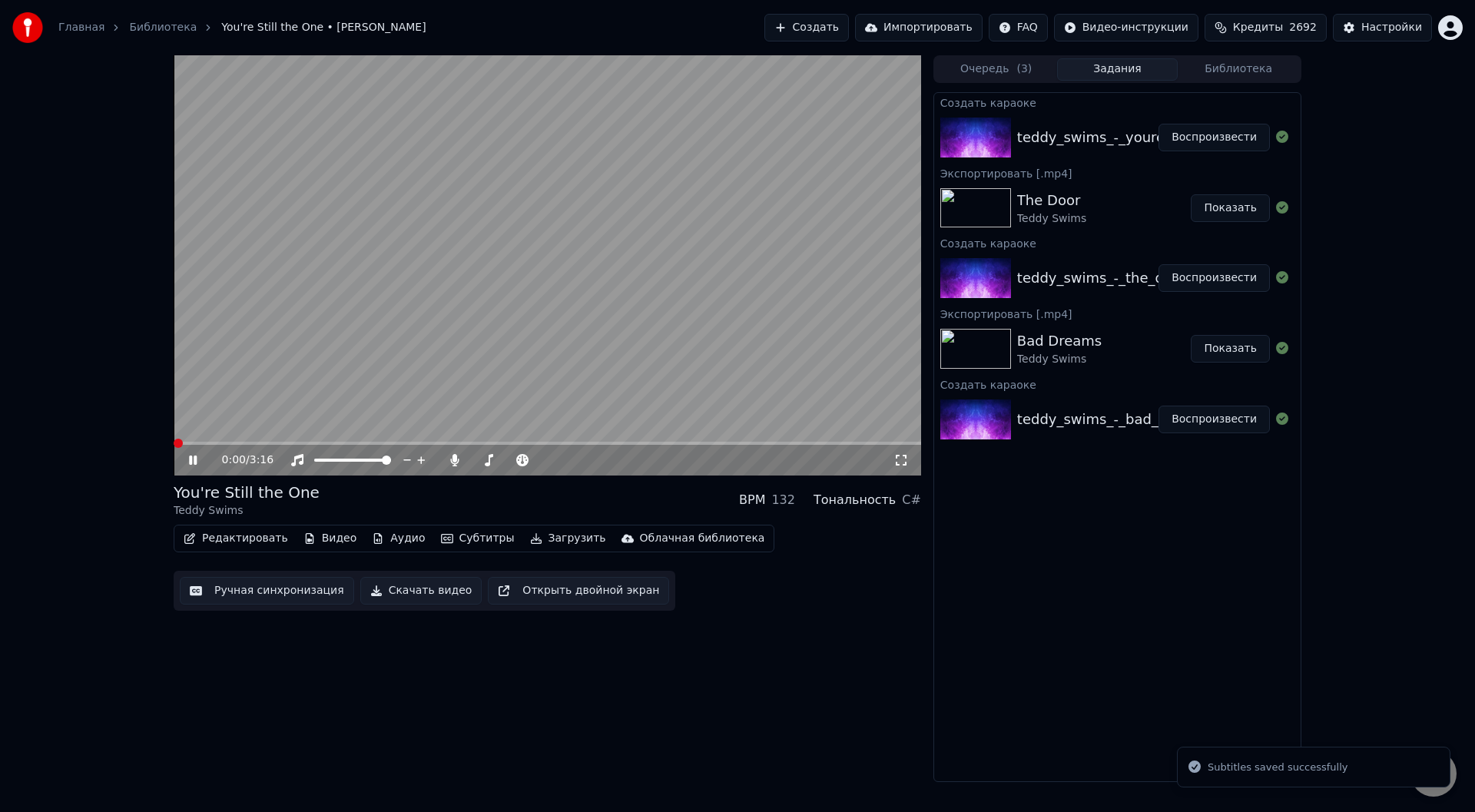
click at [276, 589] on button "Ручная синхронизация" at bounding box center [267, 591] width 174 height 28
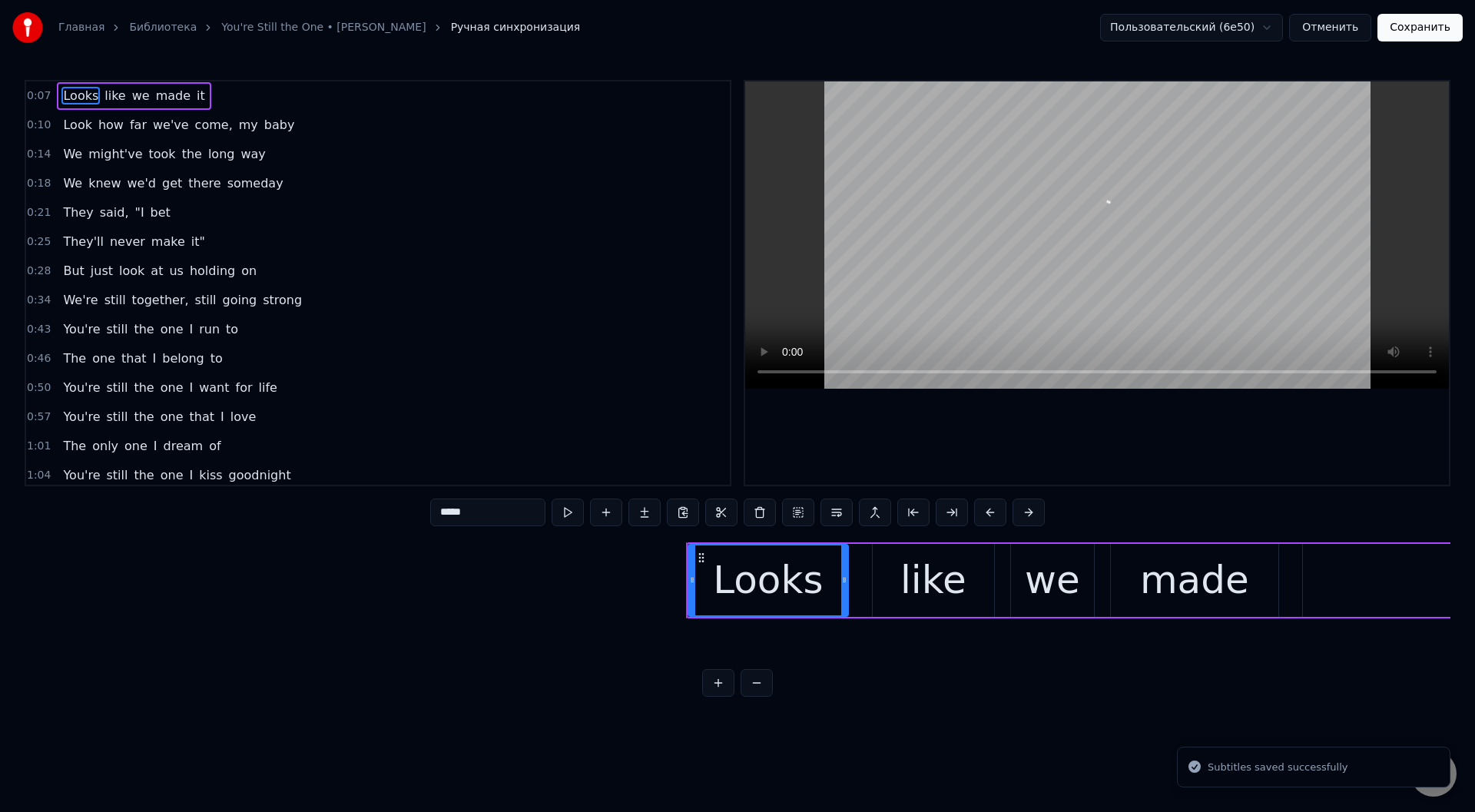
scroll to position [0, 2926]
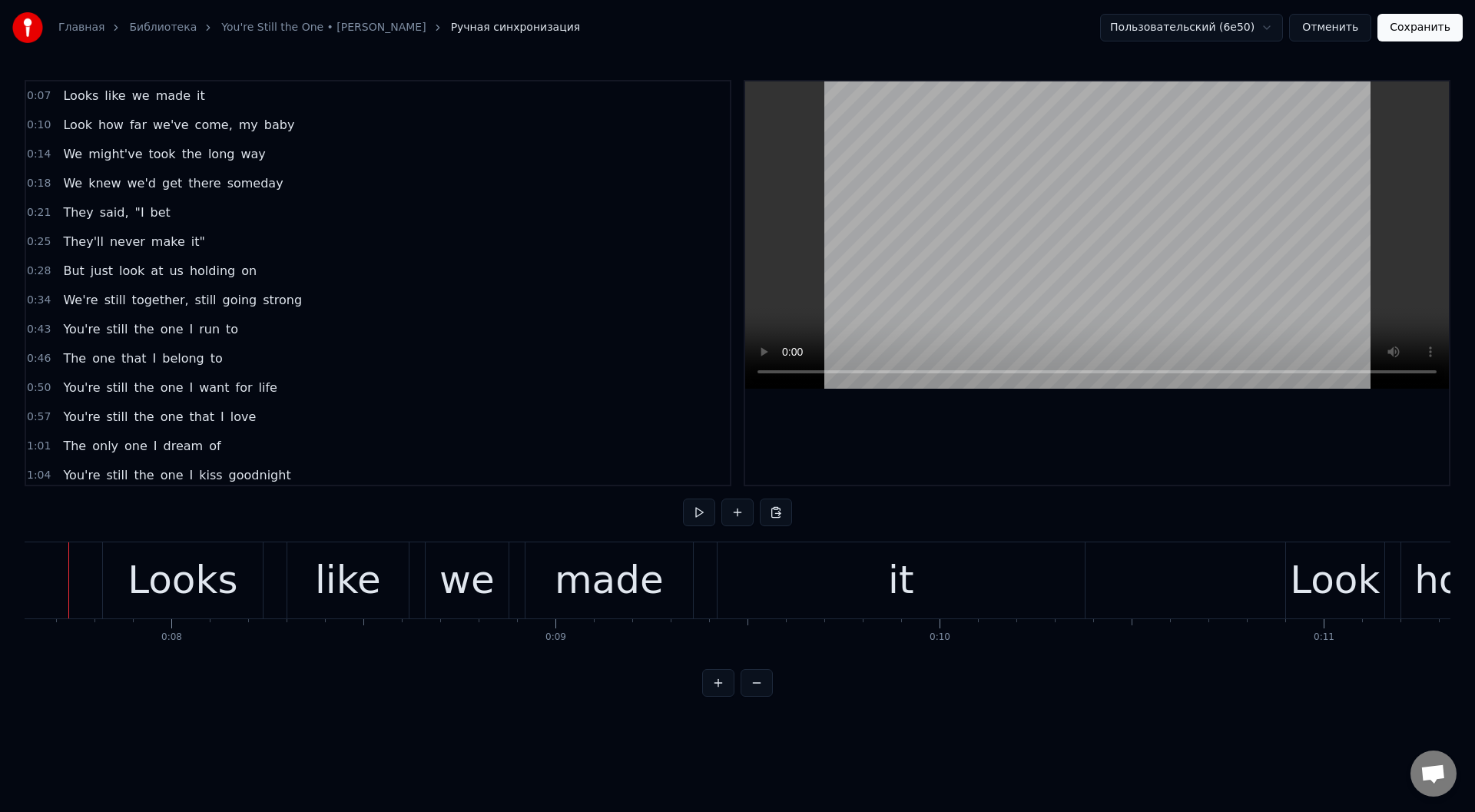
scroll to position [0, 2893]
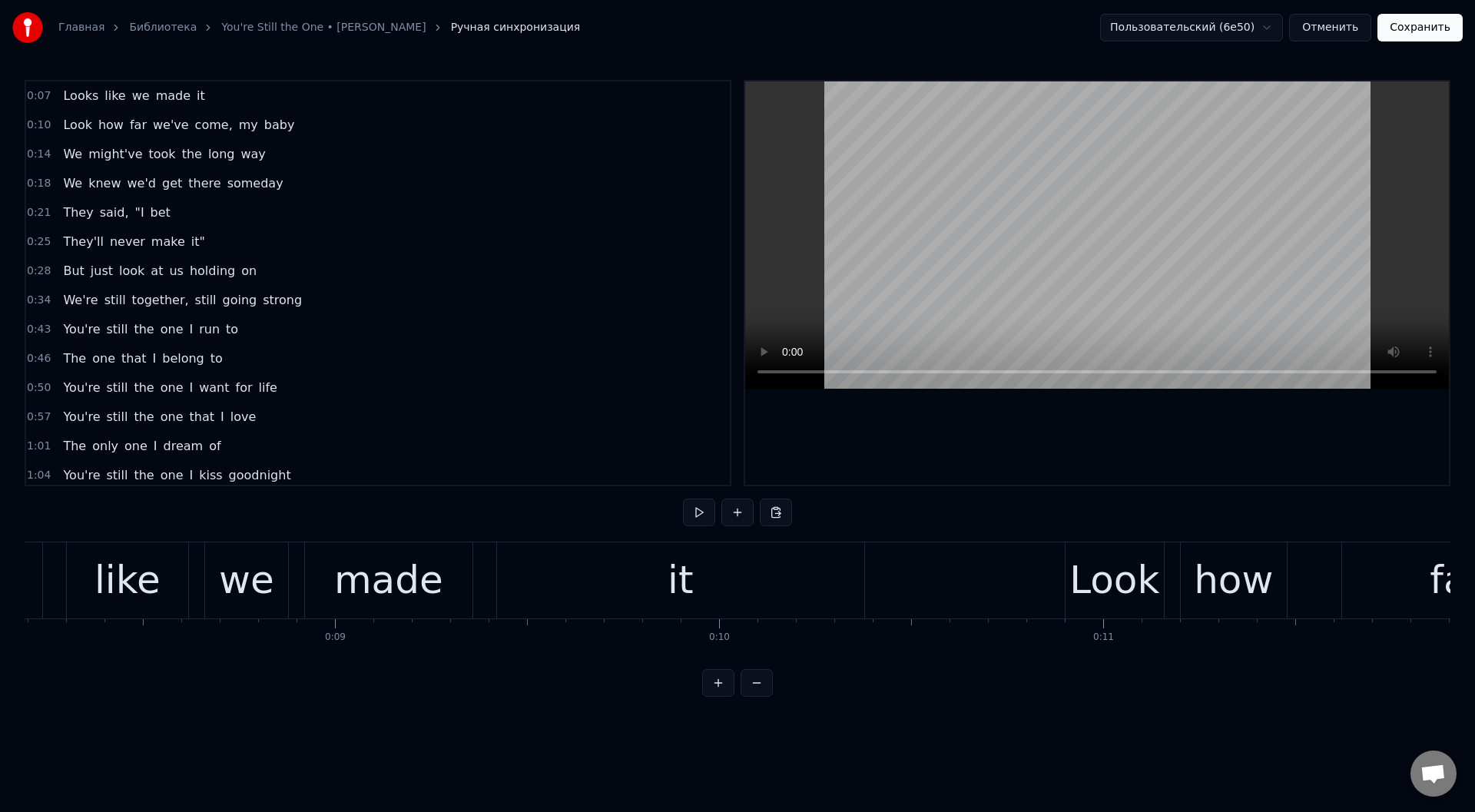
scroll to position [0, 3064]
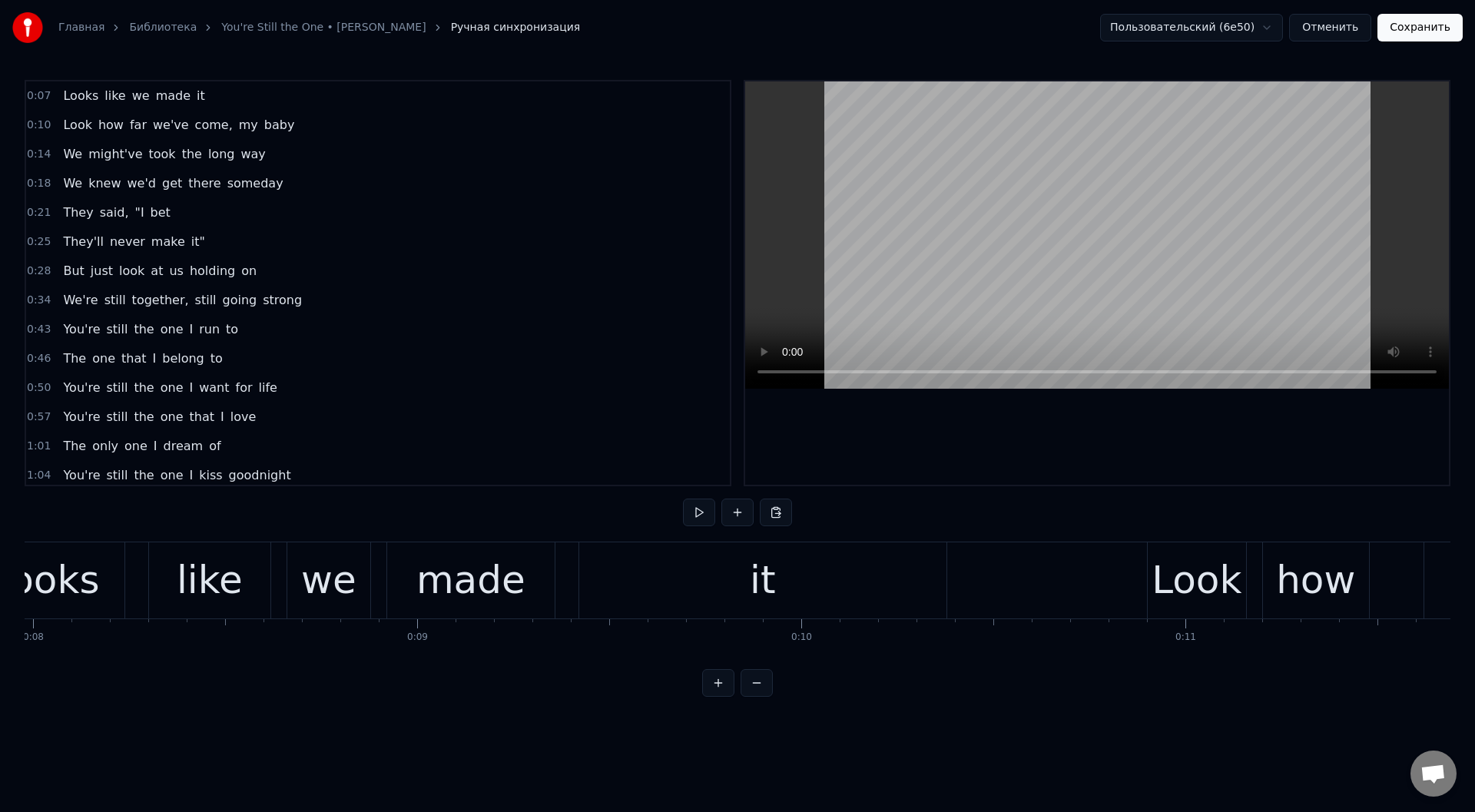
click at [669, 585] on div "it" at bounding box center [763, 580] width 367 height 76
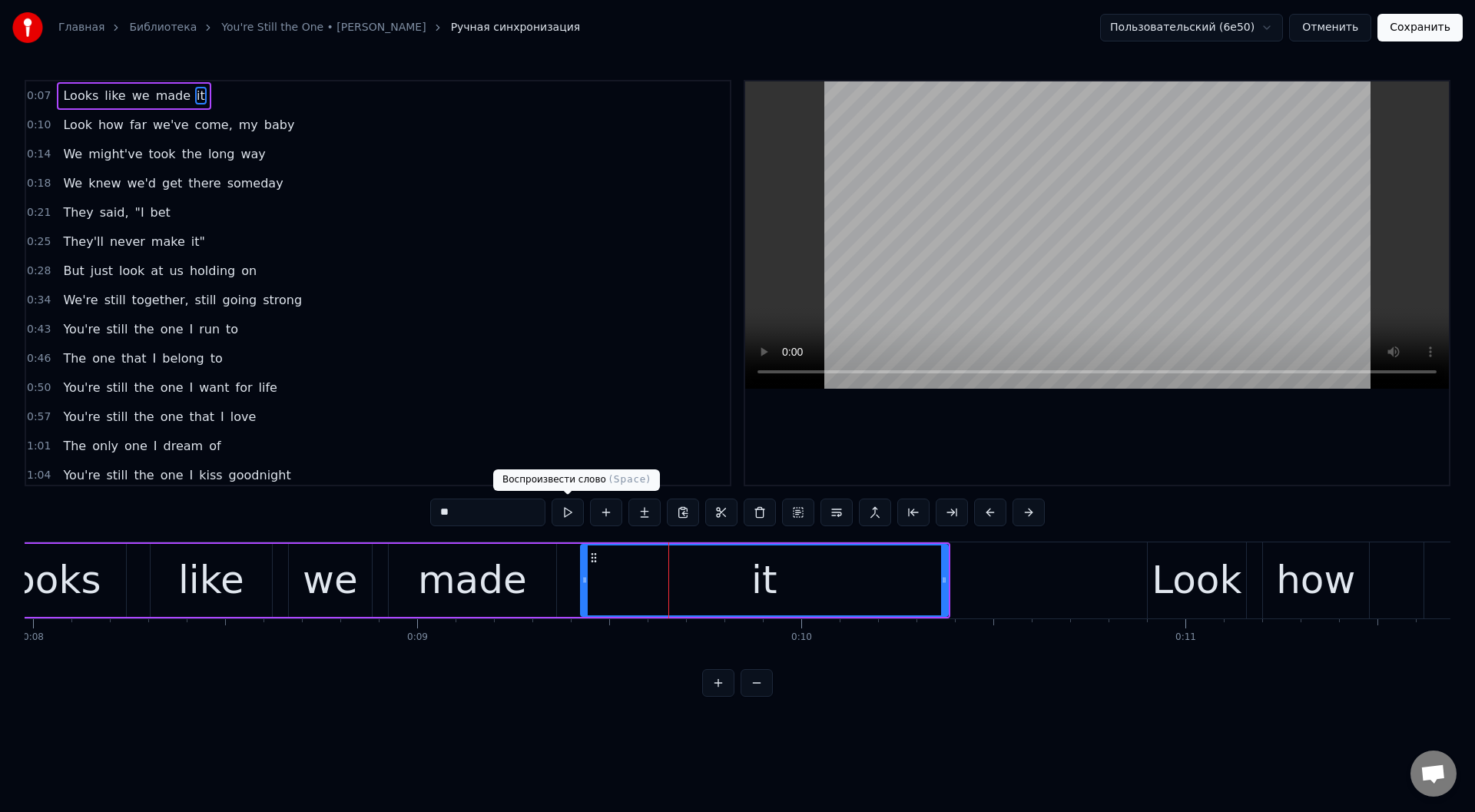
click at [570, 508] on button at bounding box center [568, 512] width 32 height 28
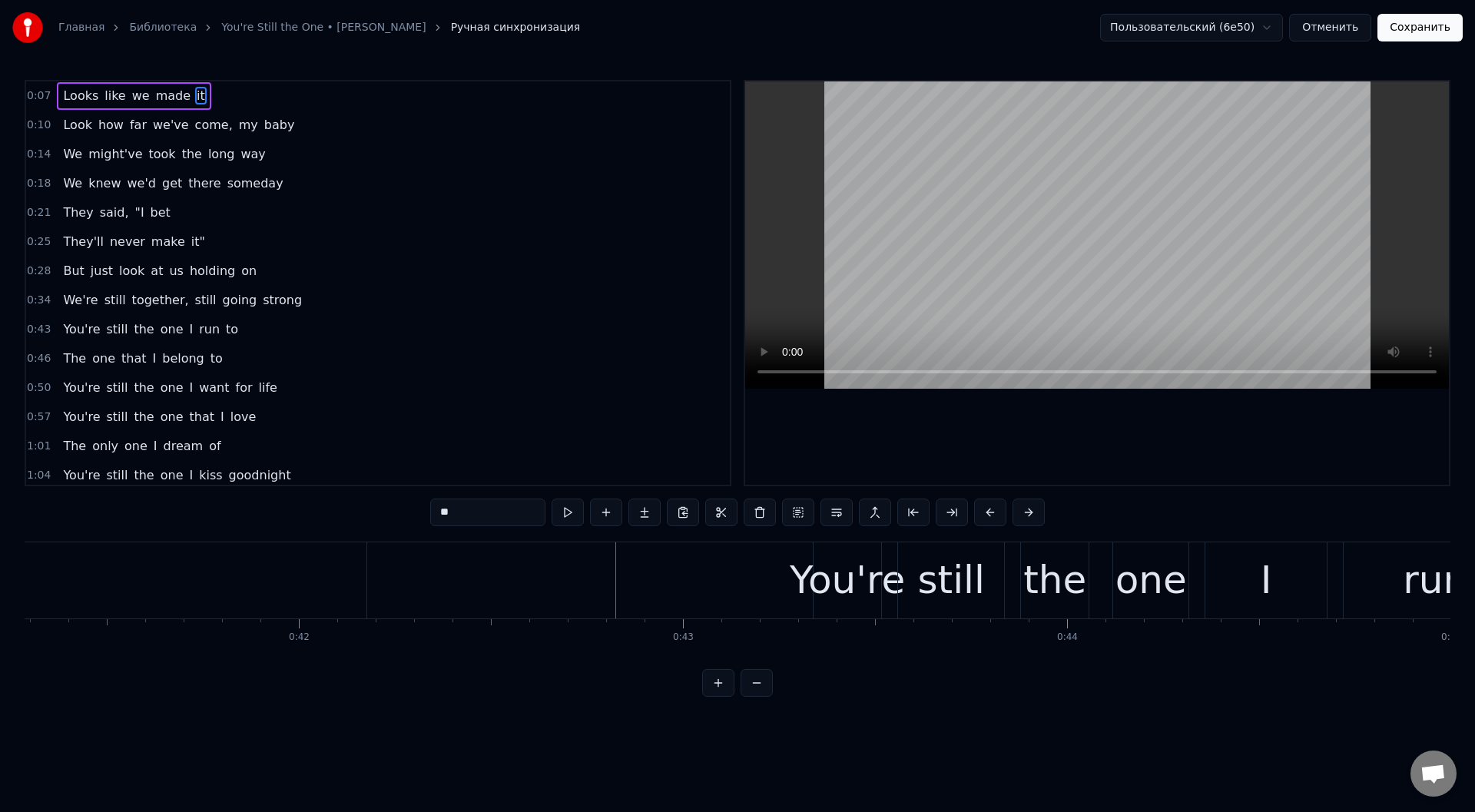
scroll to position [0, 15487]
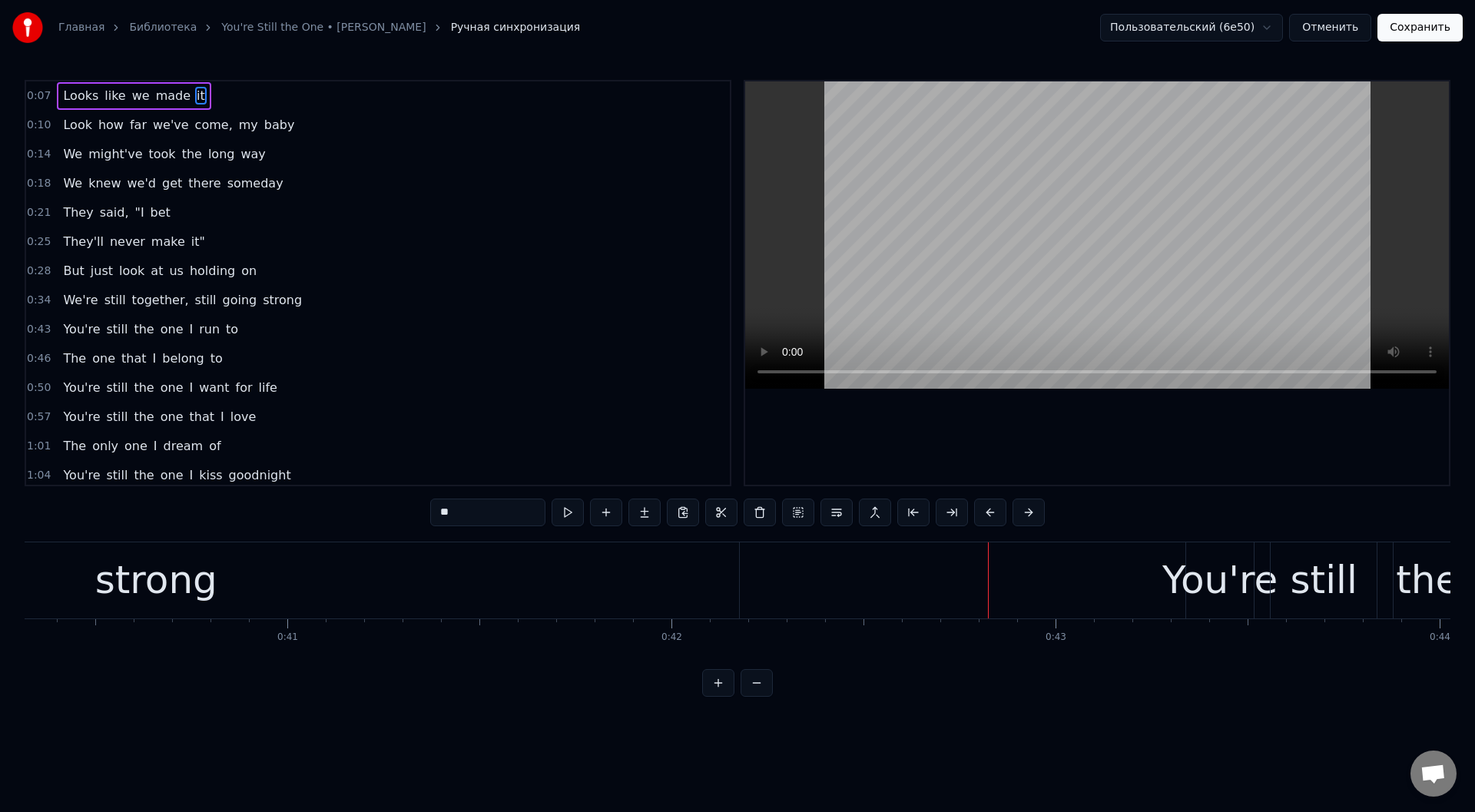
click at [305, 584] on div "strong" at bounding box center [156, 580] width 1166 height 76
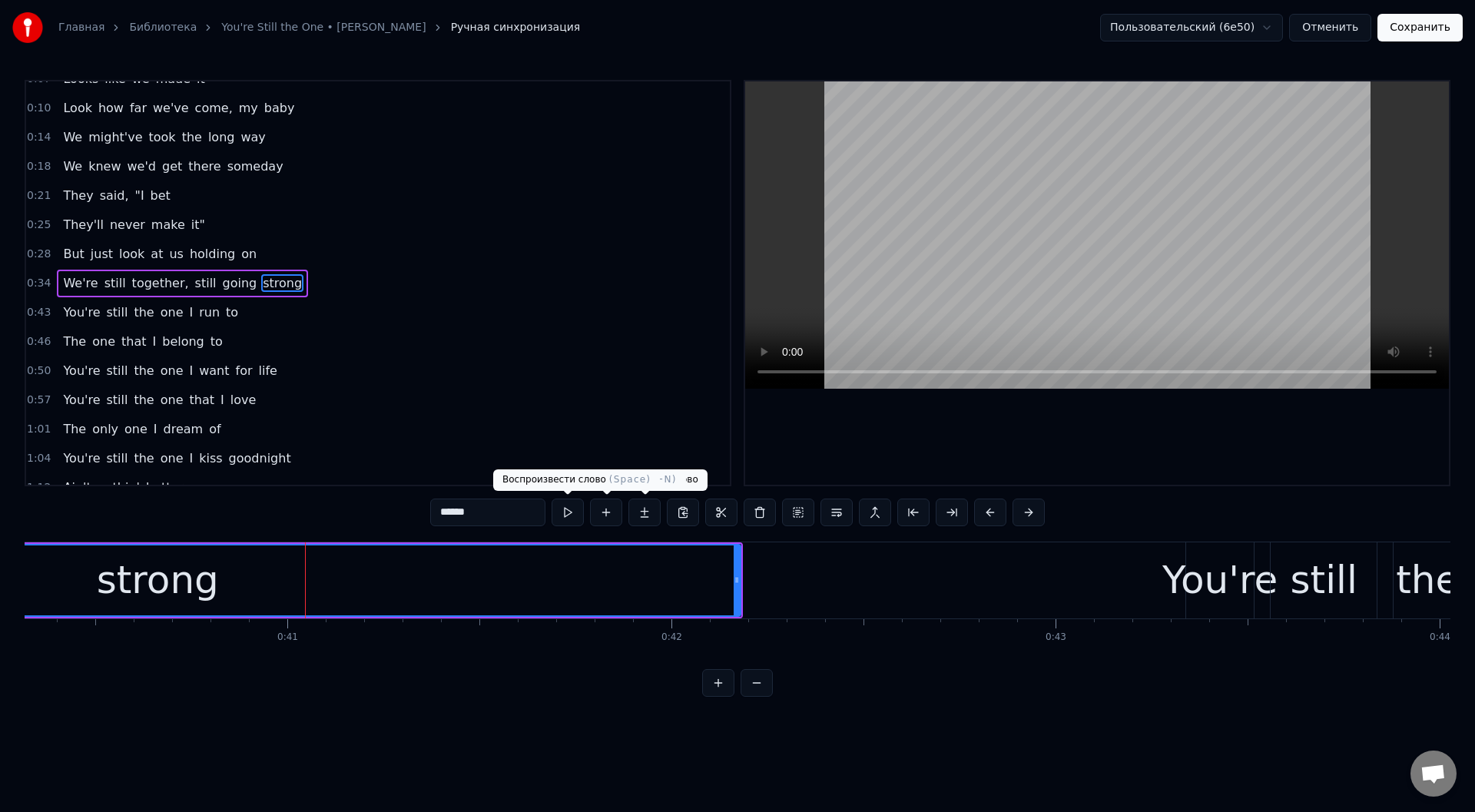
click at [564, 511] on button at bounding box center [568, 512] width 32 height 28
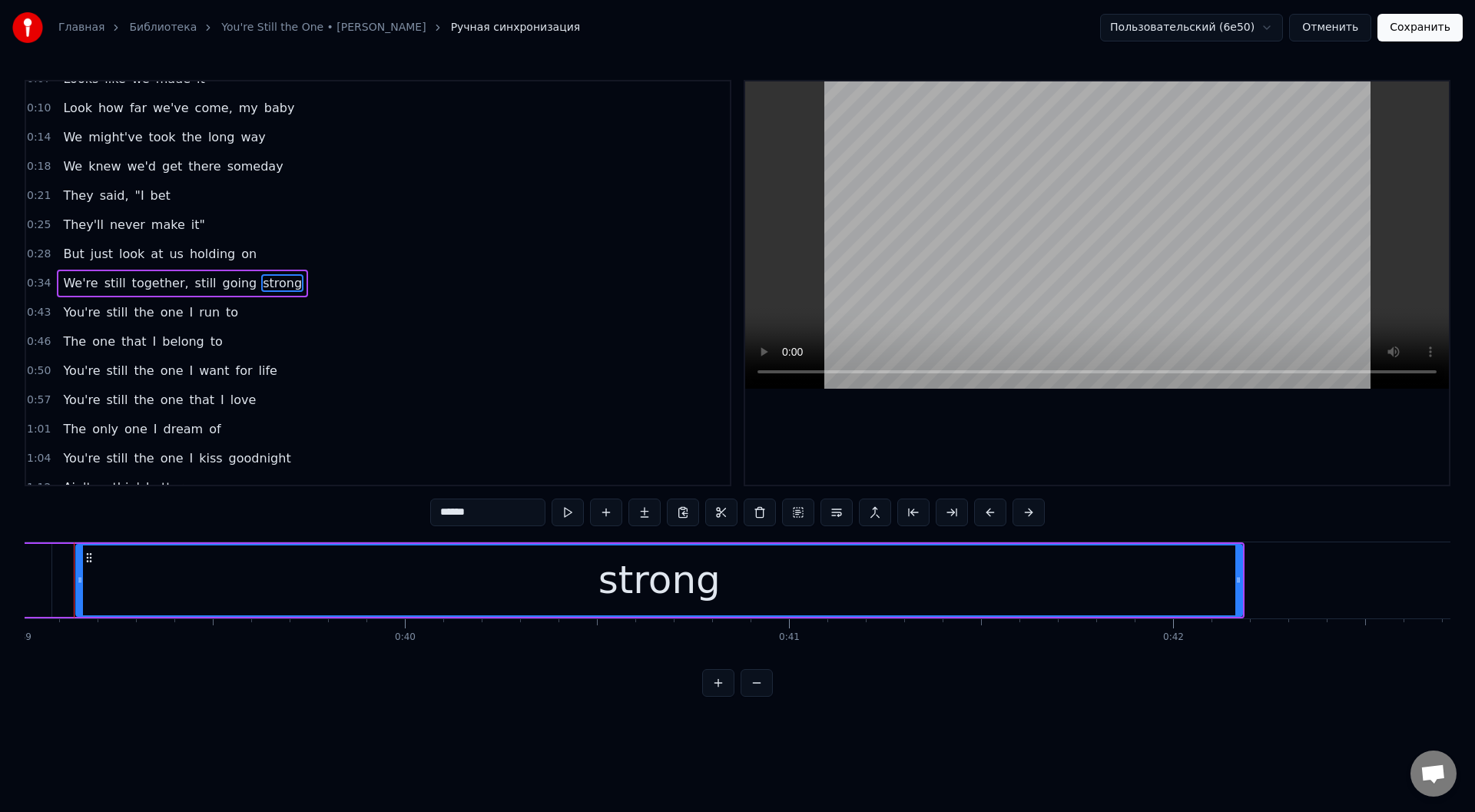
scroll to position [0, 14957]
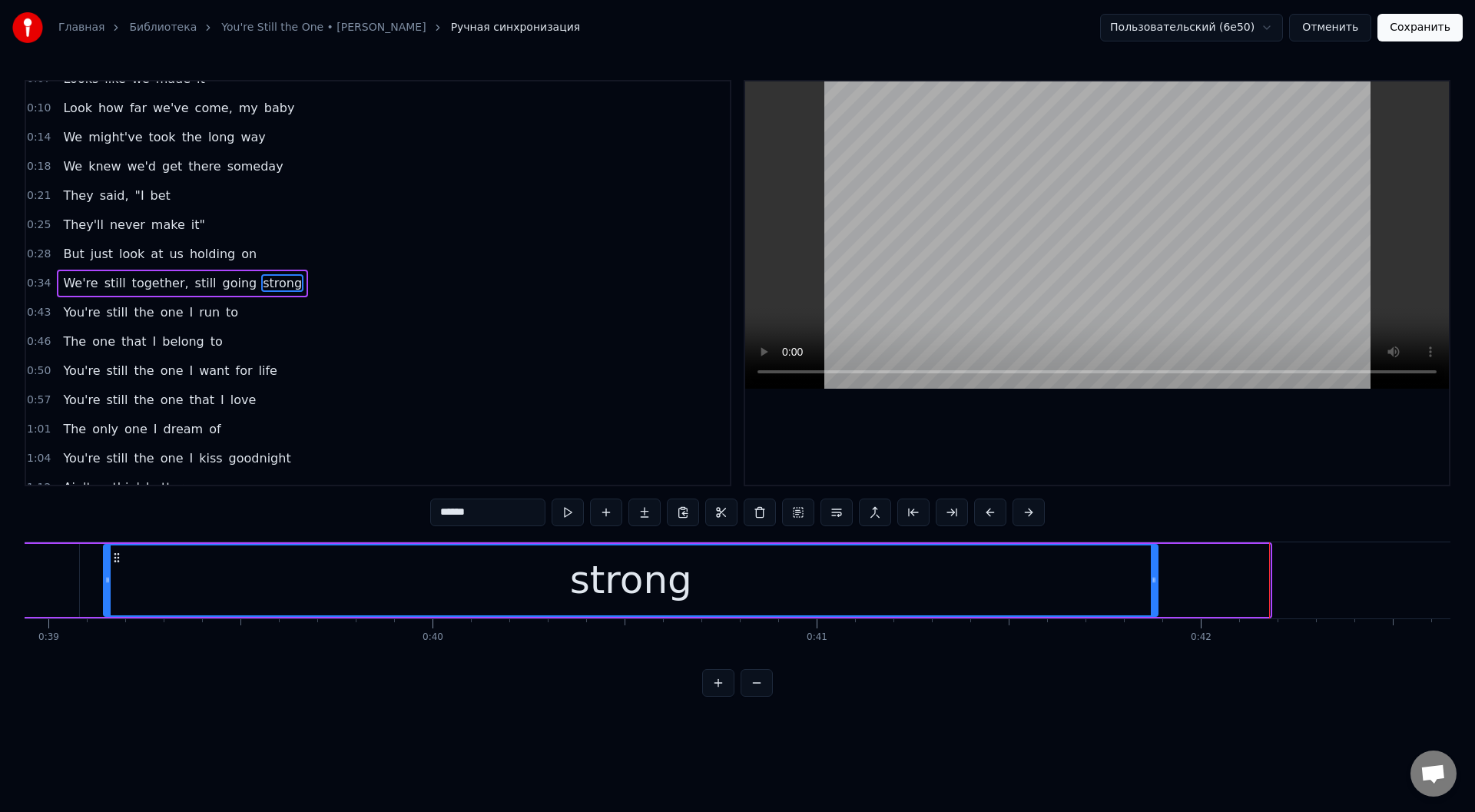
drag, startPoint x: 1266, startPoint y: 574, endPoint x: 1057, endPoint y: 554, distance: 210.0
click at [1151, 574] on icon at bounding box center [1154, 579] width 6 height 12
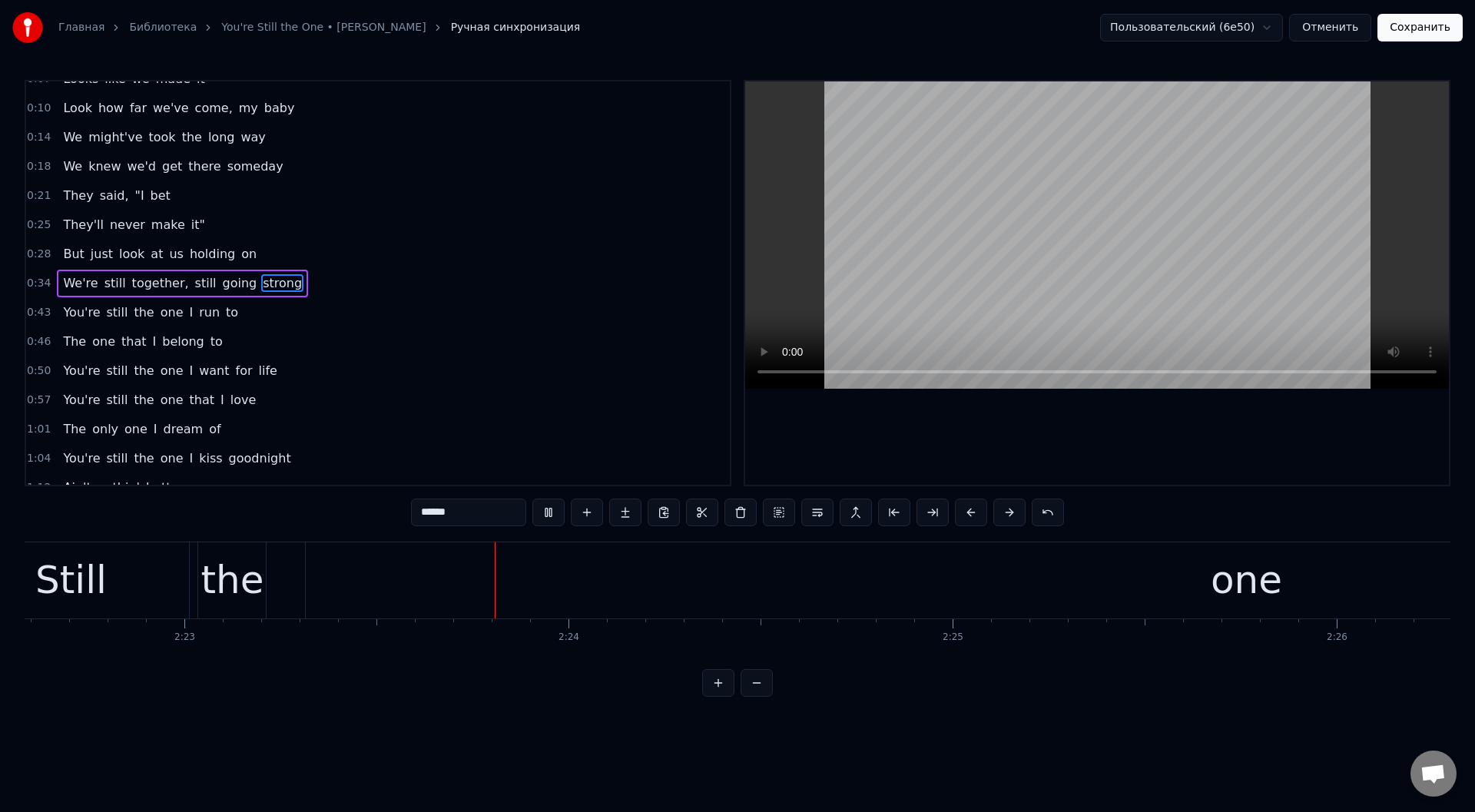
scroll to position [0, 54953]
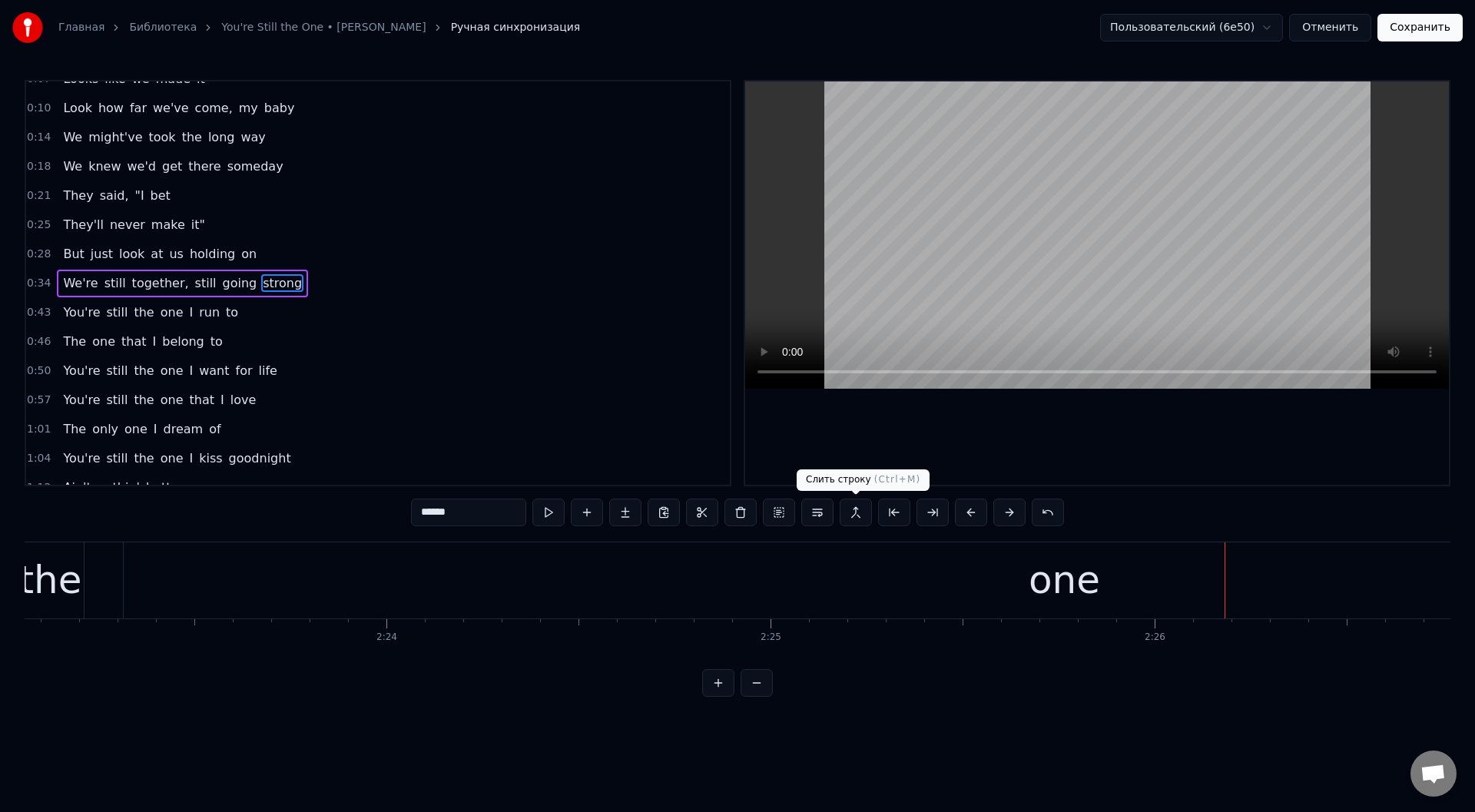
click at [893, 567] on div "one" at bounding box center [1064, 580] width 1881 height 76
type input "***"
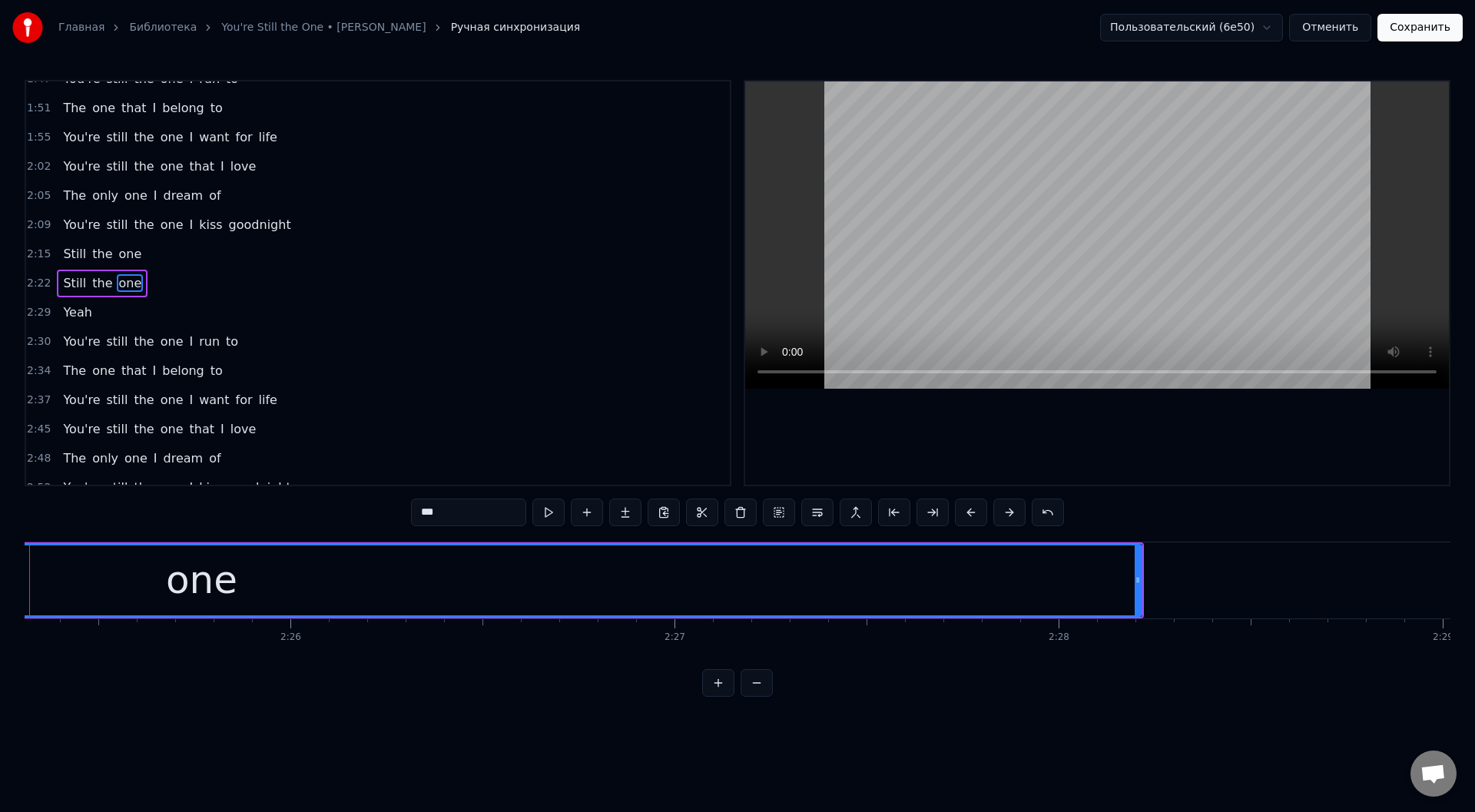
scroll to position [0, 55900]
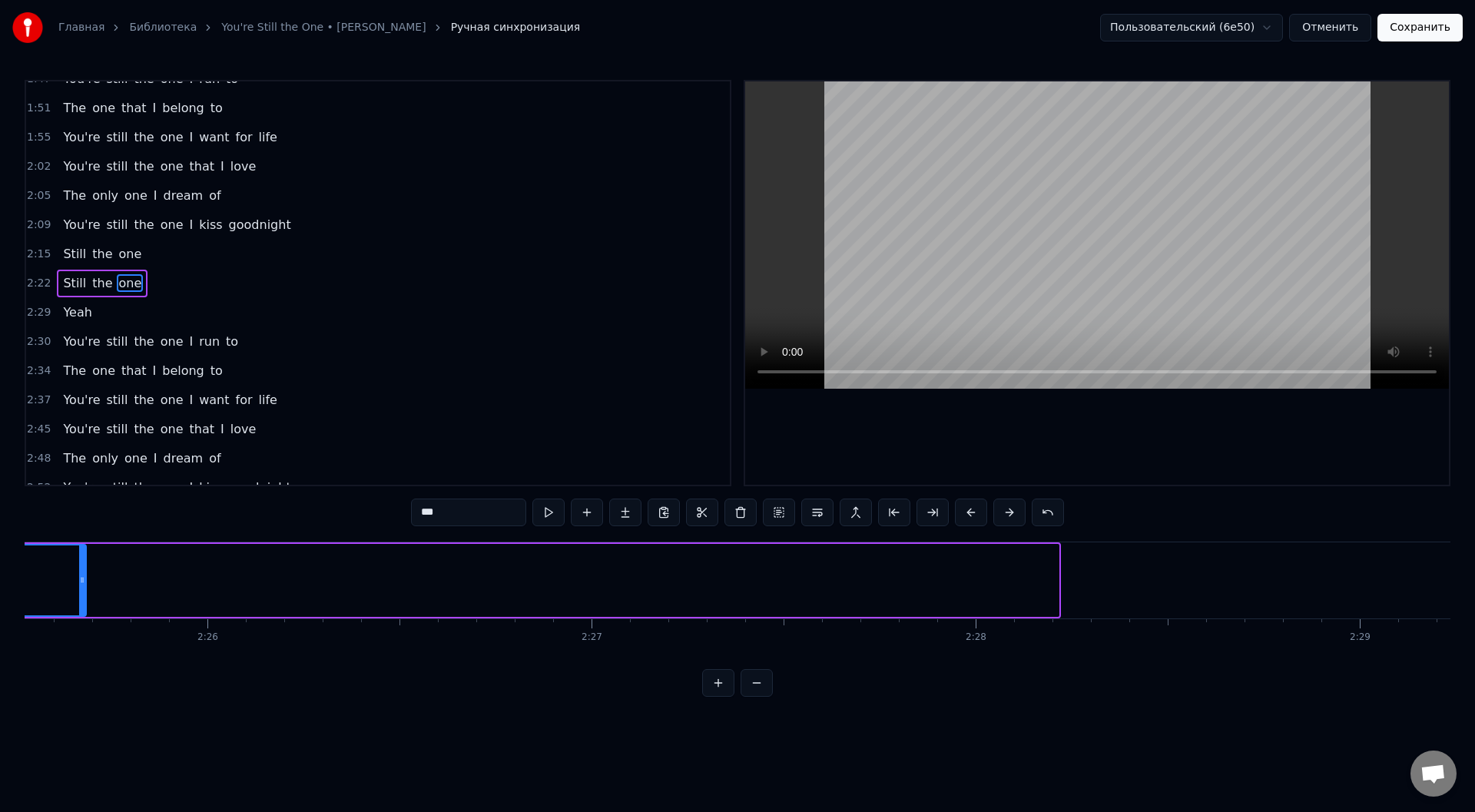
drag, startPoint x: 1055, startPoint y: 582, endPoint x: 73, endPoint y: 582, distance: 982.0
click at [83, 582] on circle at bounding box center [83, 582] width 1 height 1
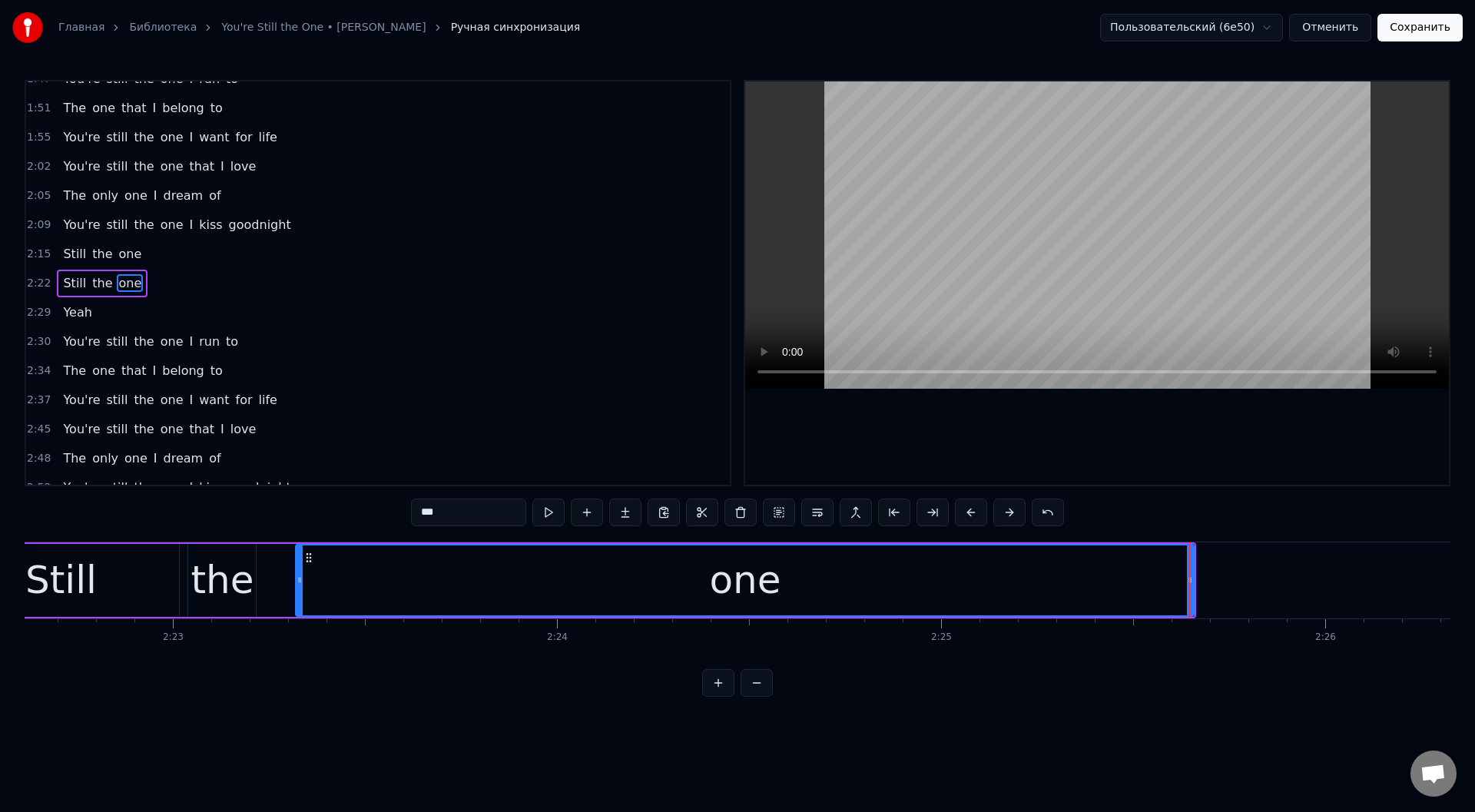
scroll to position [0, 54741]
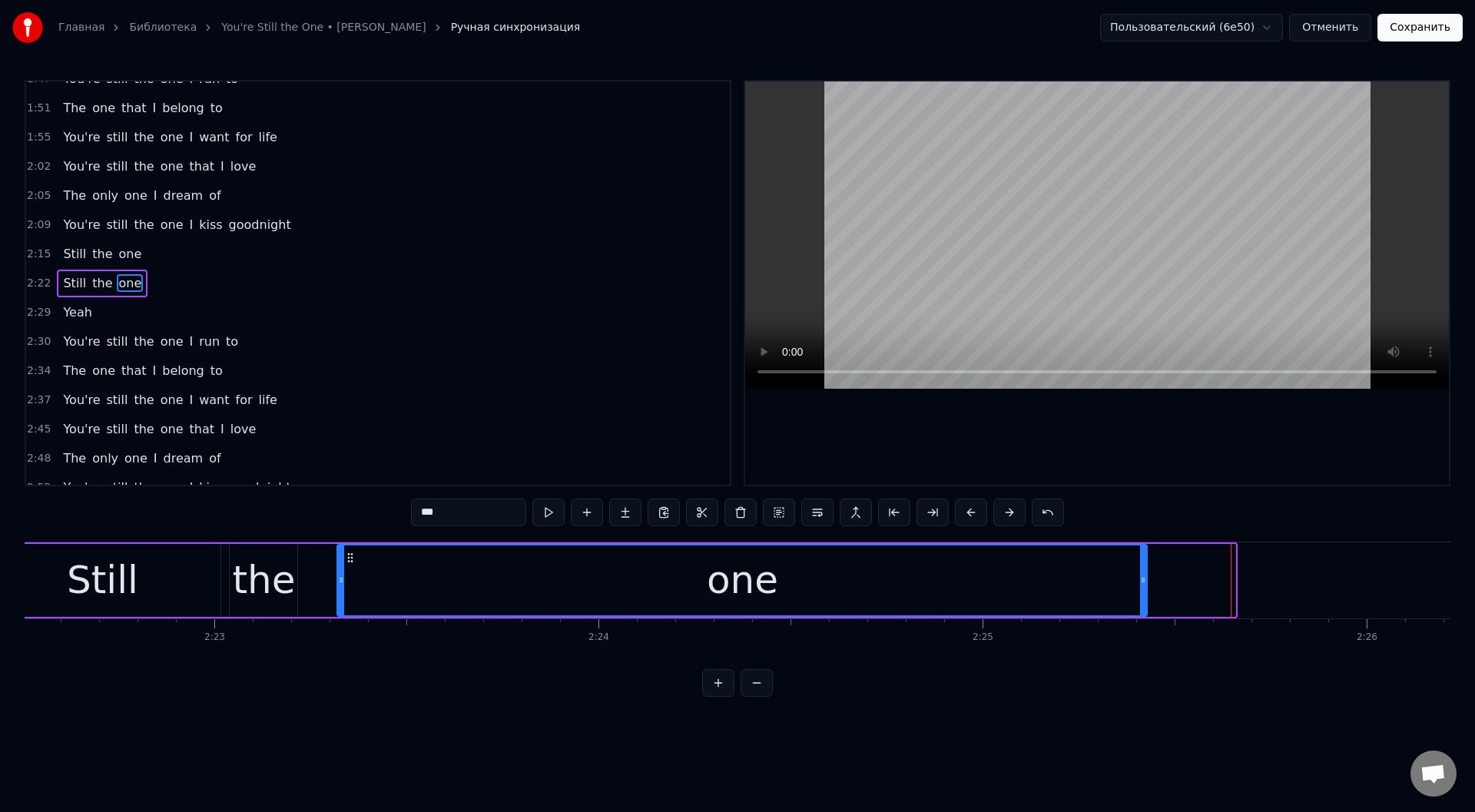
drag, startPoint x: 1233, startPoint y: 579, endPoint x: 917, endPoint y: 567, distance: 316.2
click at [1144, 578] on icon at bounding box center [1144, 579] width 6 height 12
click at [549, 514] on button at bounding box center [549, 512] width 32 height 28
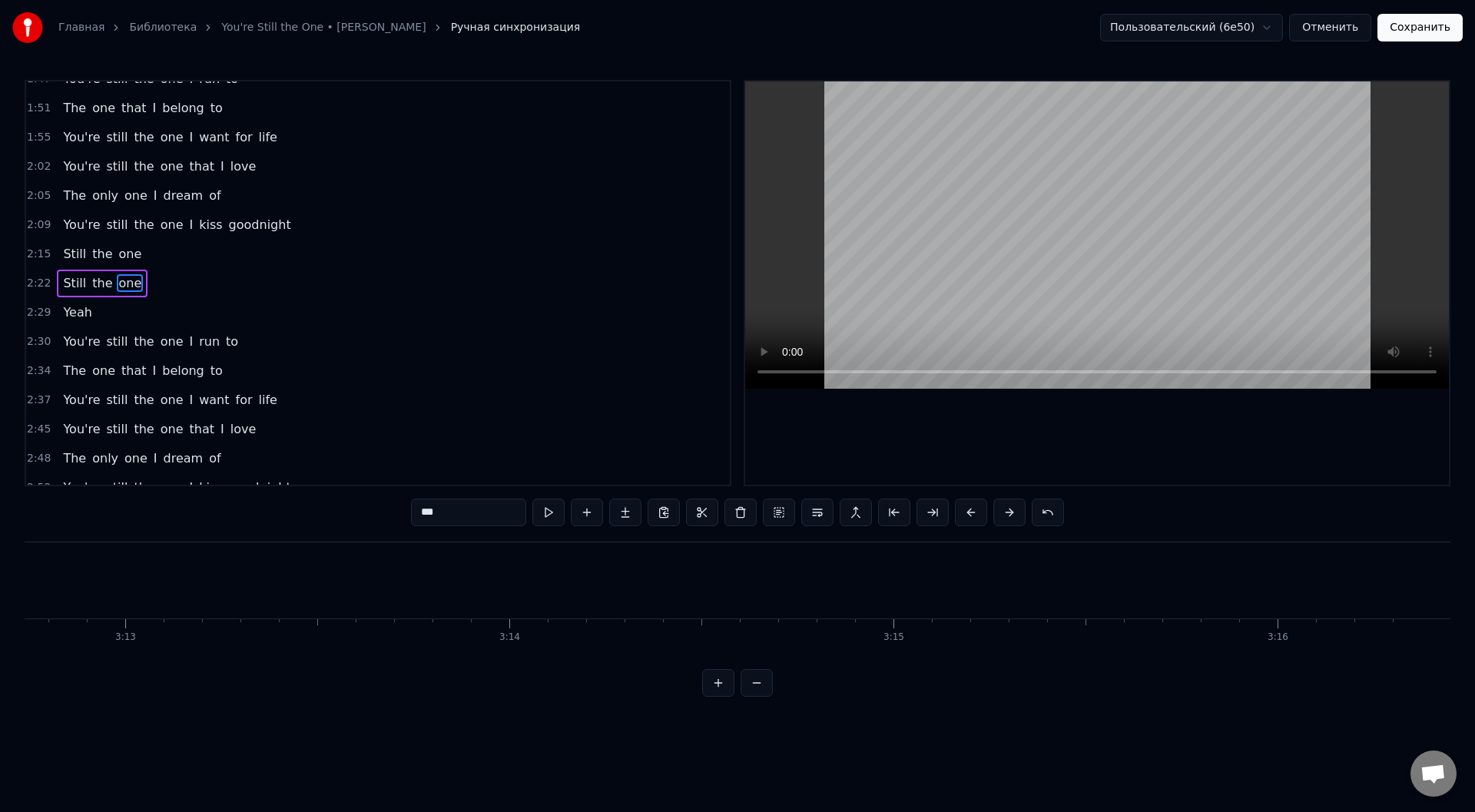
scroll to position [0, 74037]
click at [1435, 32] on button "Сохранить" at bounding box center [1420, 28] width 85 height 28
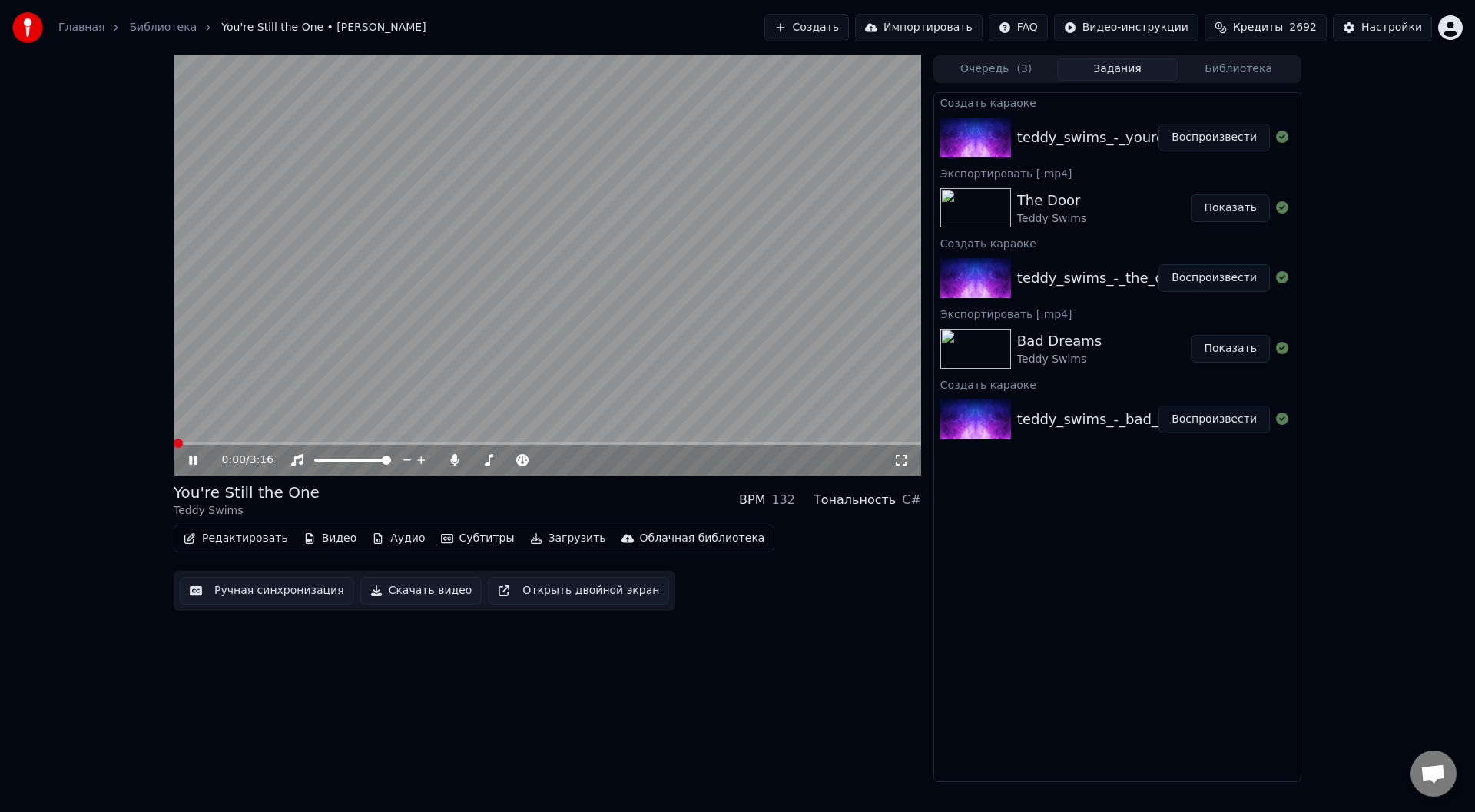
click at [194, 455] on icon at bounding box center [203, 459] width 36 height 12
click at [531, 536] on button "Загрузить" at bounding box center [568, 538] width 88 height 22
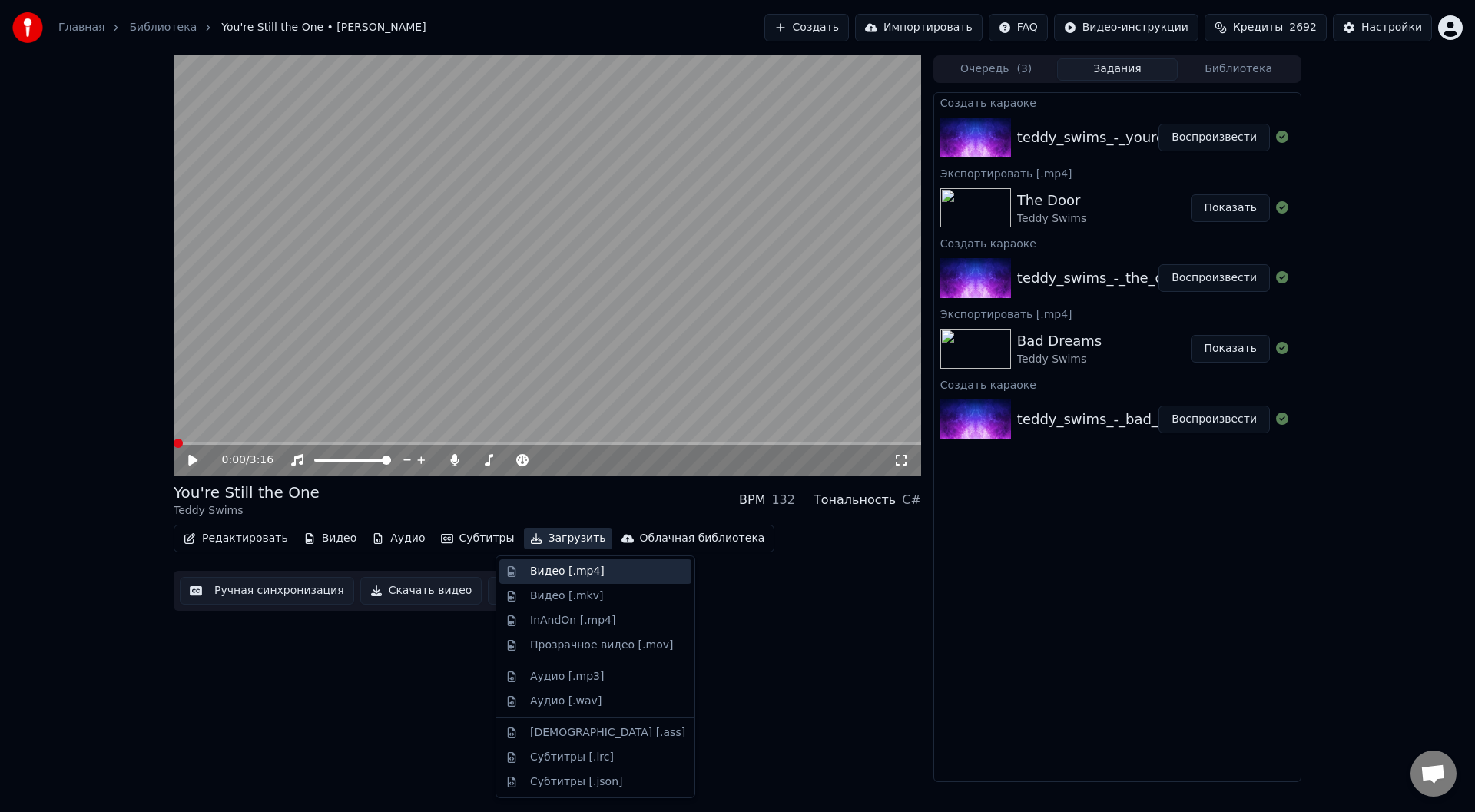
drag, startPoint x: 573, startPoint y: 572, endPoint x: 650, endPoint y: 594, distance: 80.1
click at [573, 571] on div "Видео [.mp4]" at bounding box center [567, 571] width 75 height 15
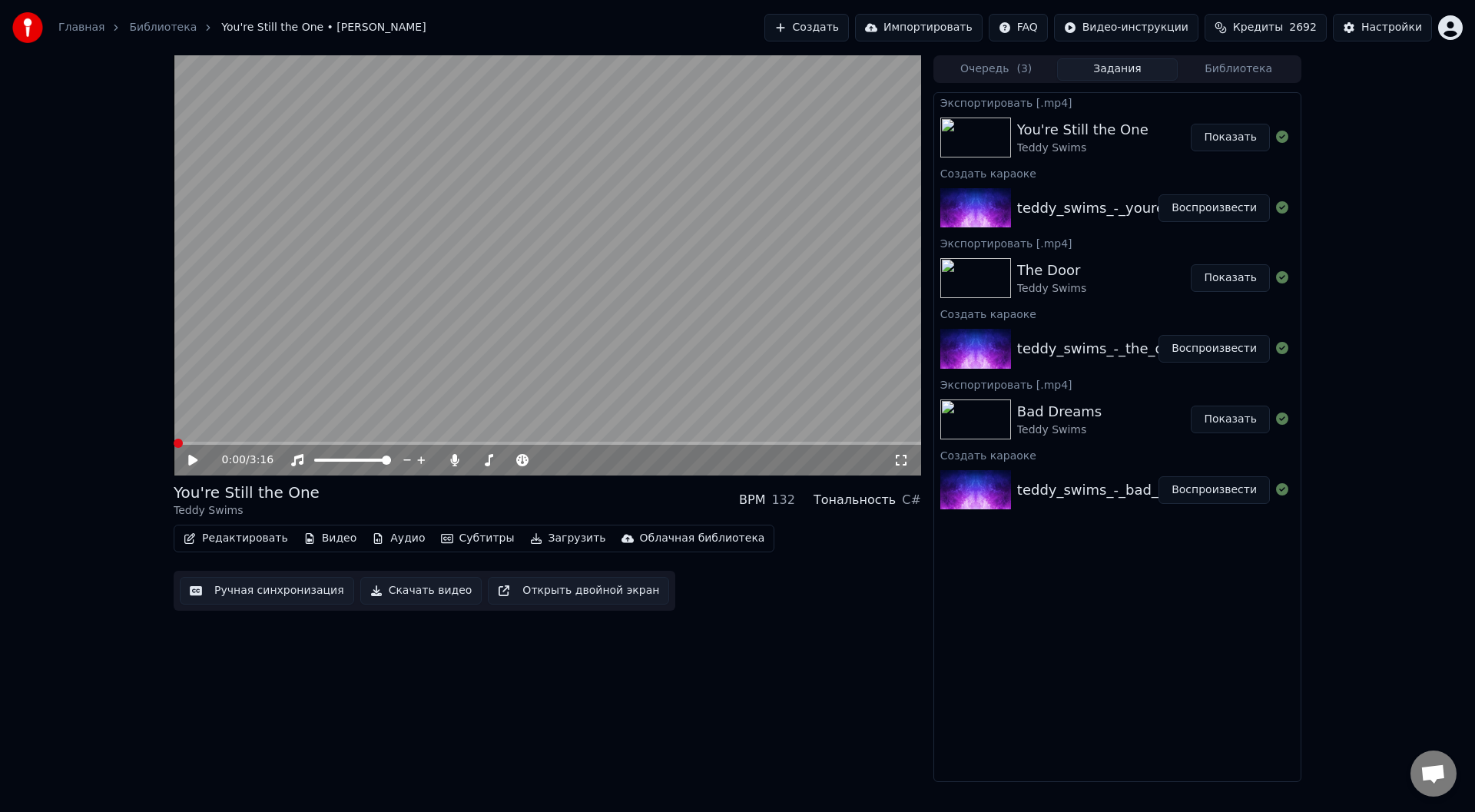
click at [1232, 139] on button "Показать" at bounding box center [1230, 138] width 79 height 28
